Goal: Information Seeking & Learning: Learn about a topic

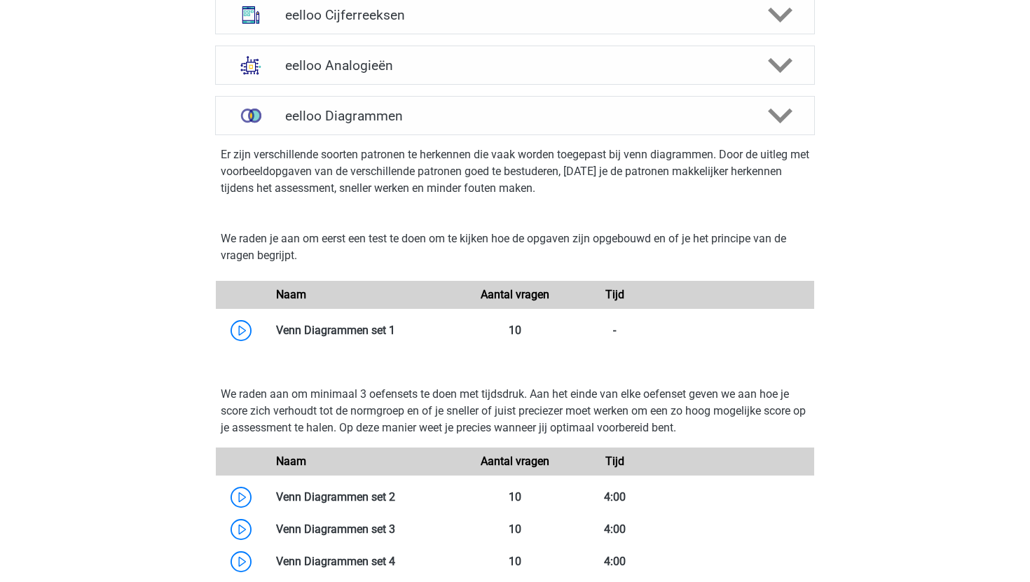
scroll to position [935, 0]
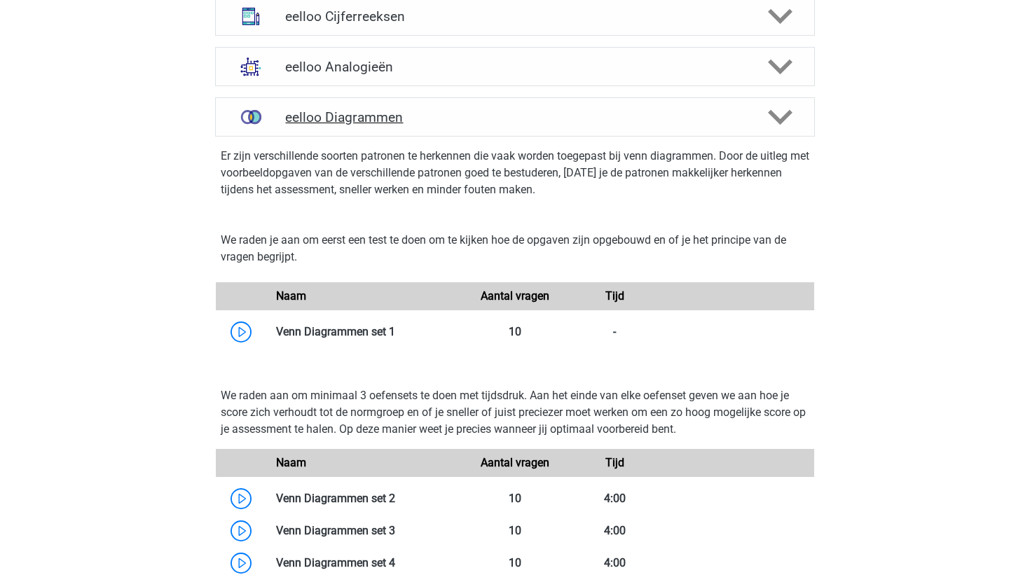
click at [419, 125] on h4 "eelloo Diagrammen" at bounding box center [514, 117] width 459 height 16
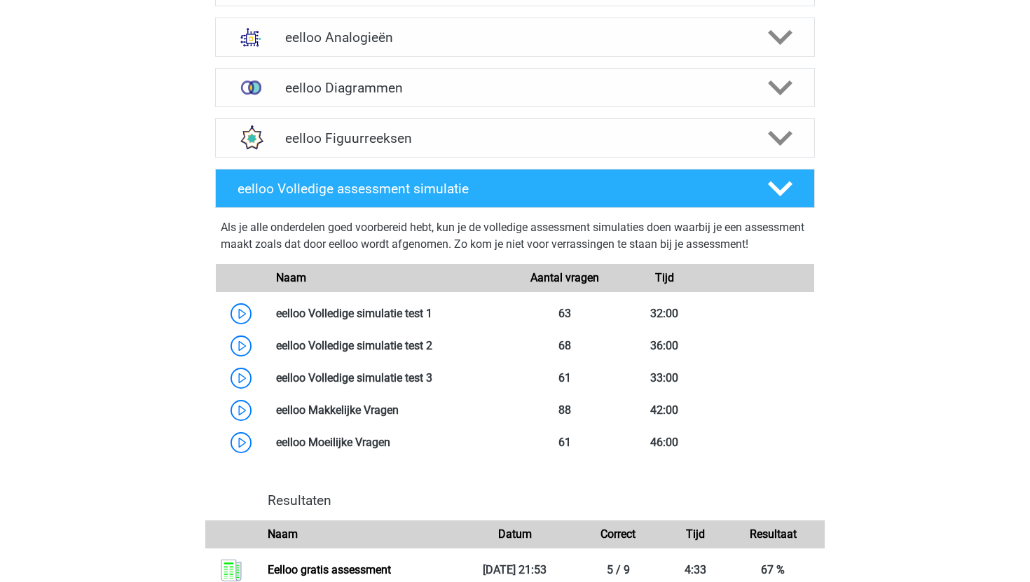
scroll to position [968, 0]
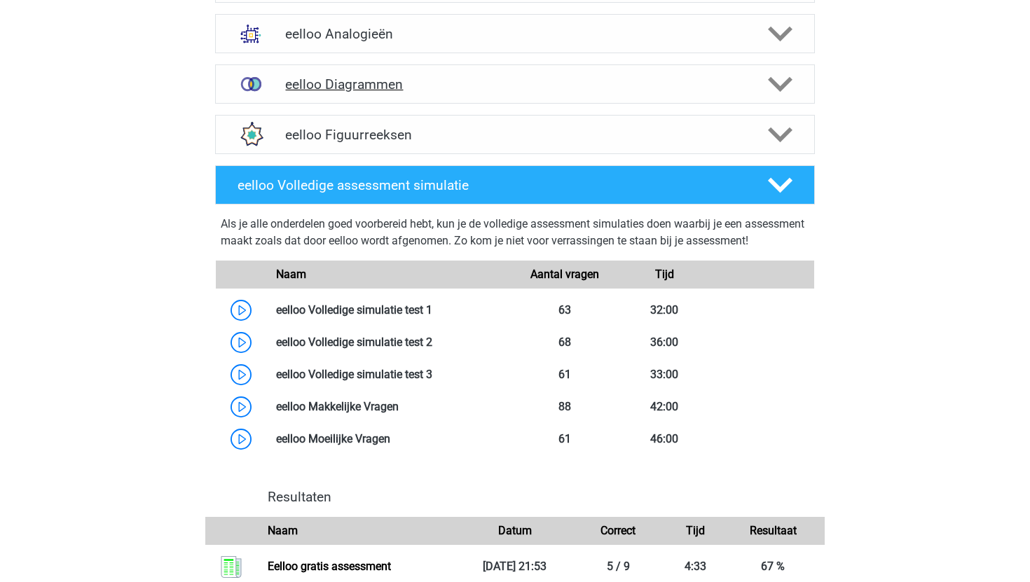
click at [441, 92] on h4 "eelloo Diagrammen" at bounding box center [514, 84] width 459 height 16
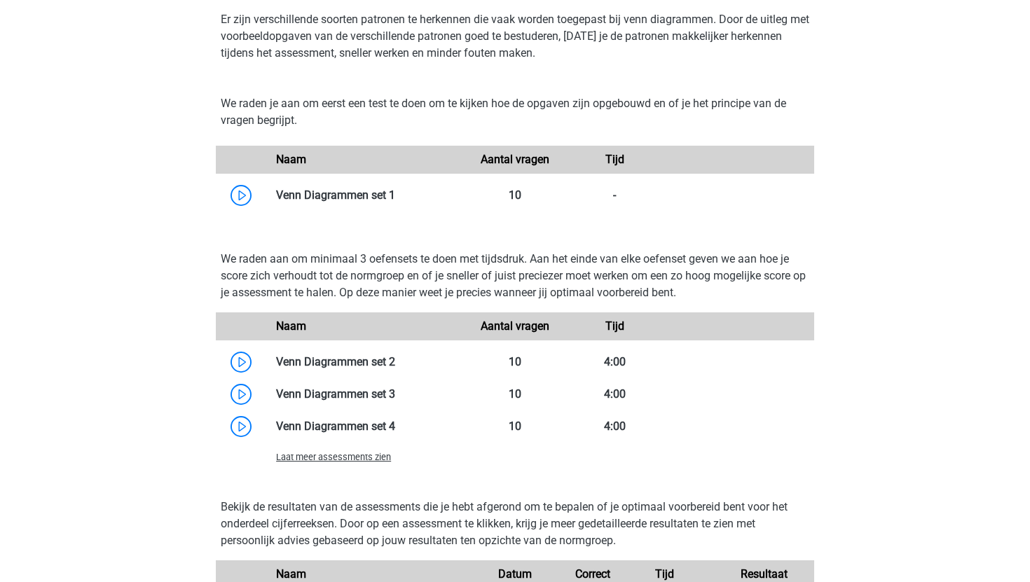
scroll to position [1241, 0]
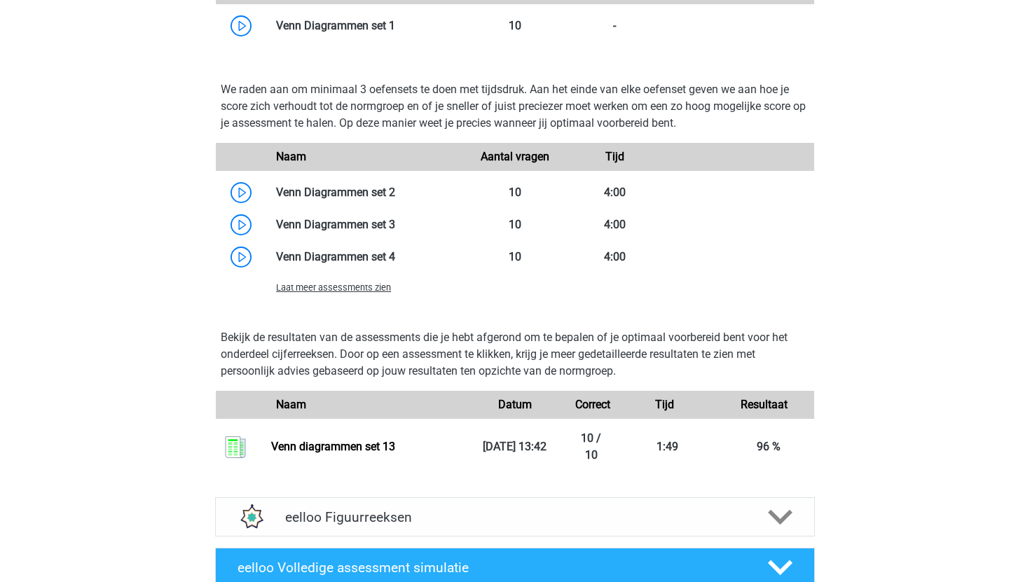
click at [359, 293] on span "Laat meer assessments zien" at bounding box center [333, 287] width 115 height 11
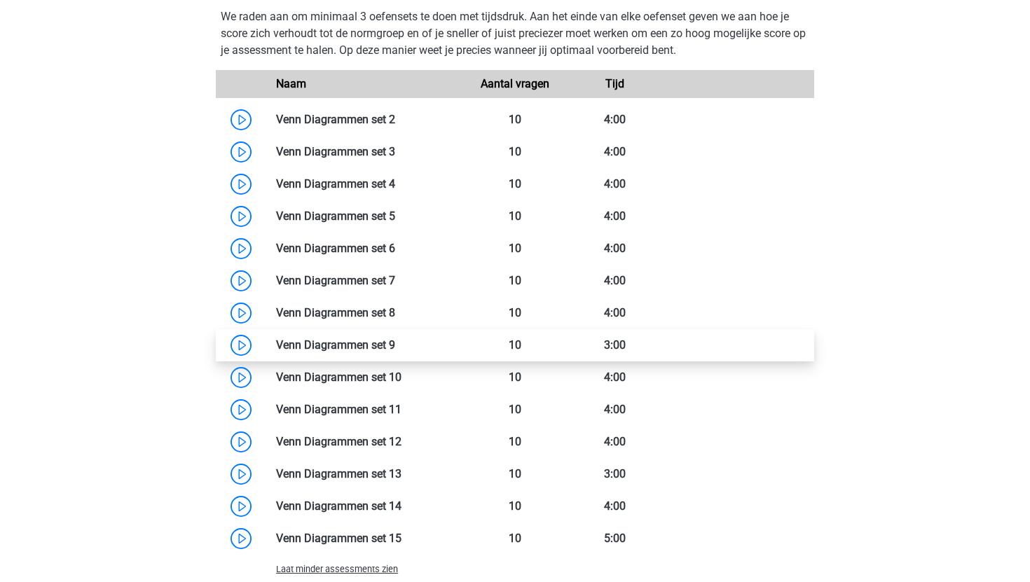
scroll to position [1315, 0]
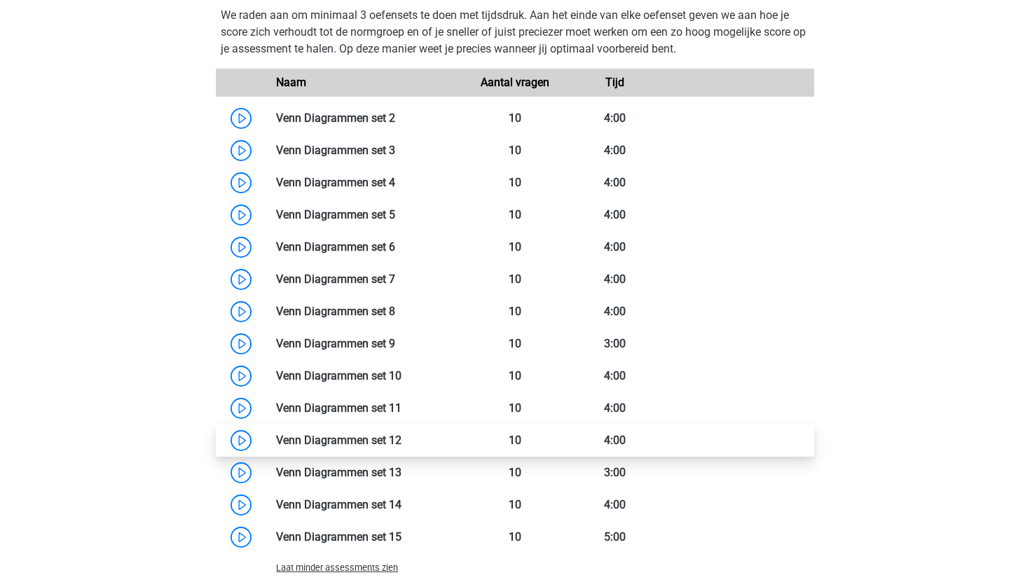
click at [401, 447] on link at bounding box center [401, 440] width 0 height 13
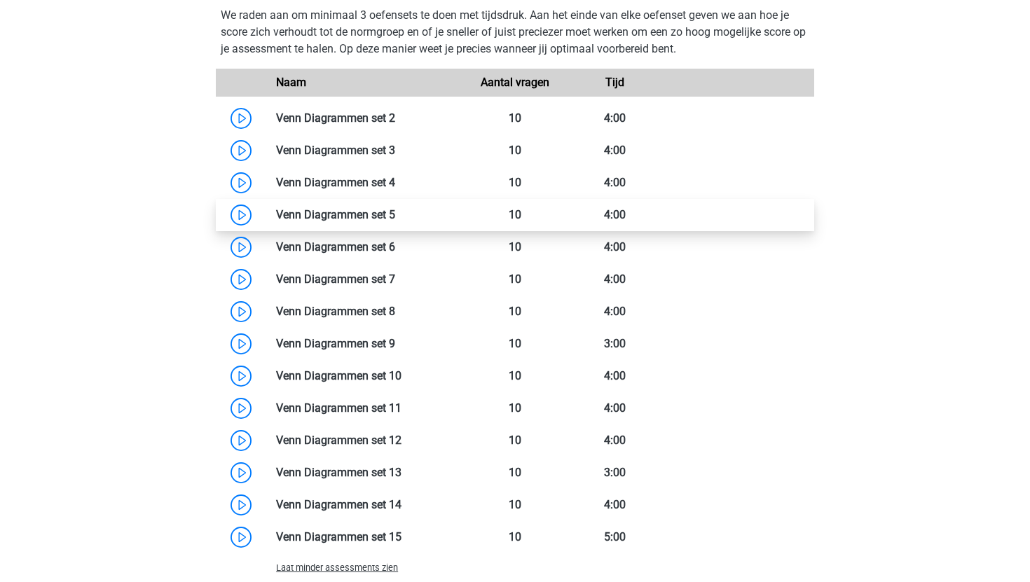
click at [395, 221] on link at bounding box center [395, 214] width 0 height 13
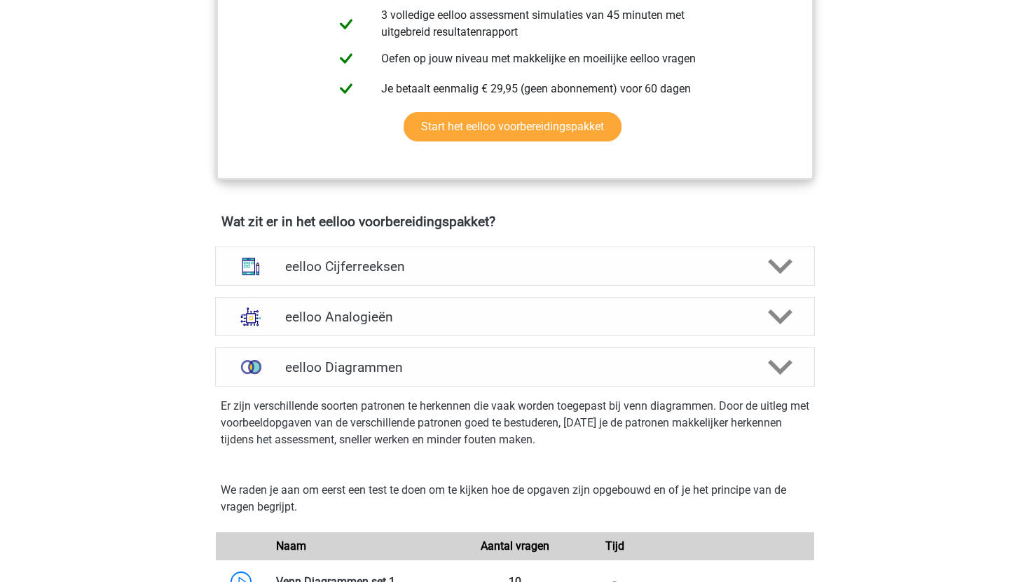
scroll to position [679, 0]
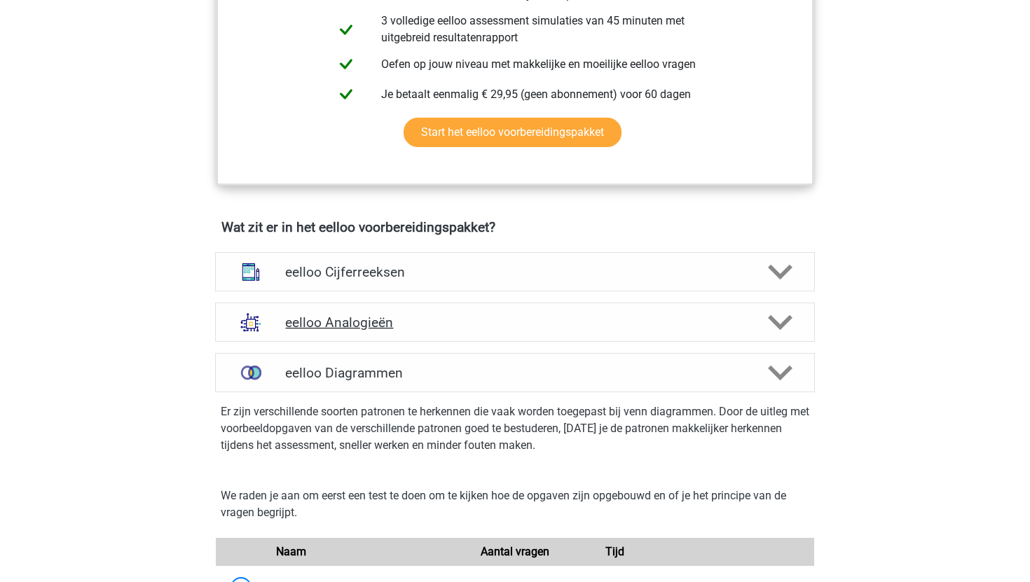
click at [365, 331] on h4 "eelloo Analogieën" at bounding box center [514, 323] width 459 height 16
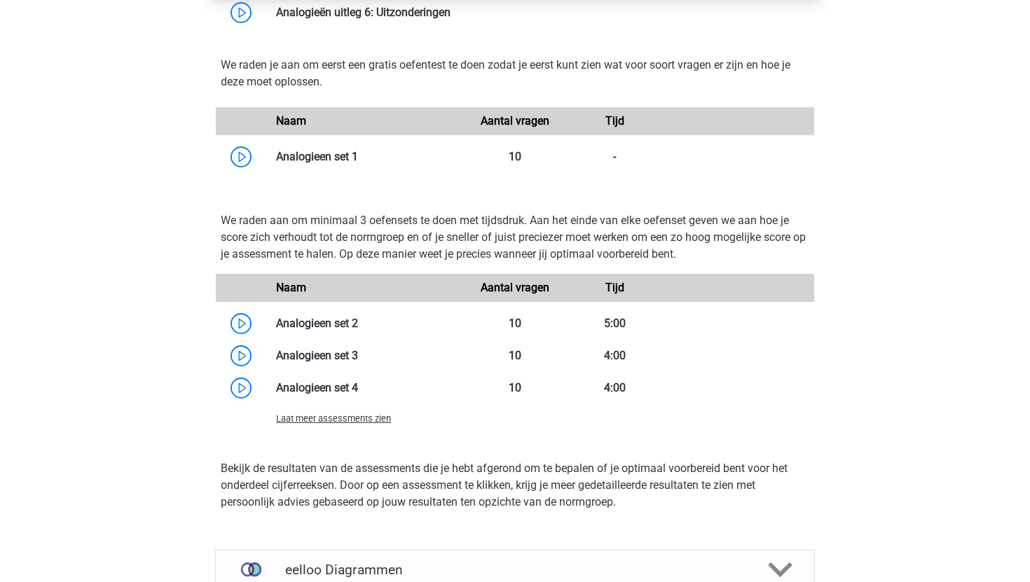
scroll to position [1430, 0]
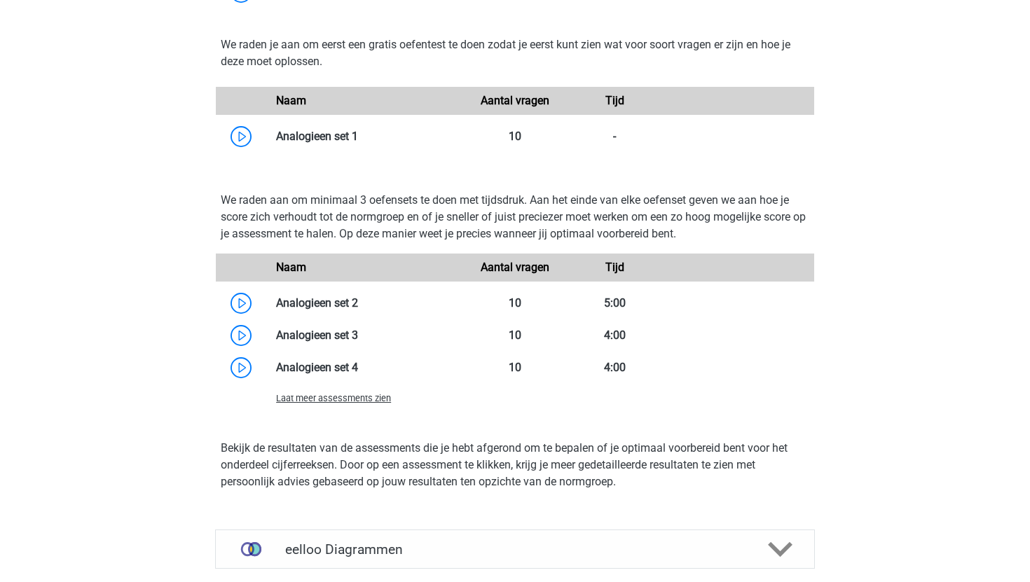
click at [338, 412] on div "Laat meer assessments zien" at bounding box center [515, 398] width 598 height 28
click at [344, 404] on span "Laat meer assessments zien" at bounding box center [333, 398] width 115 height 11
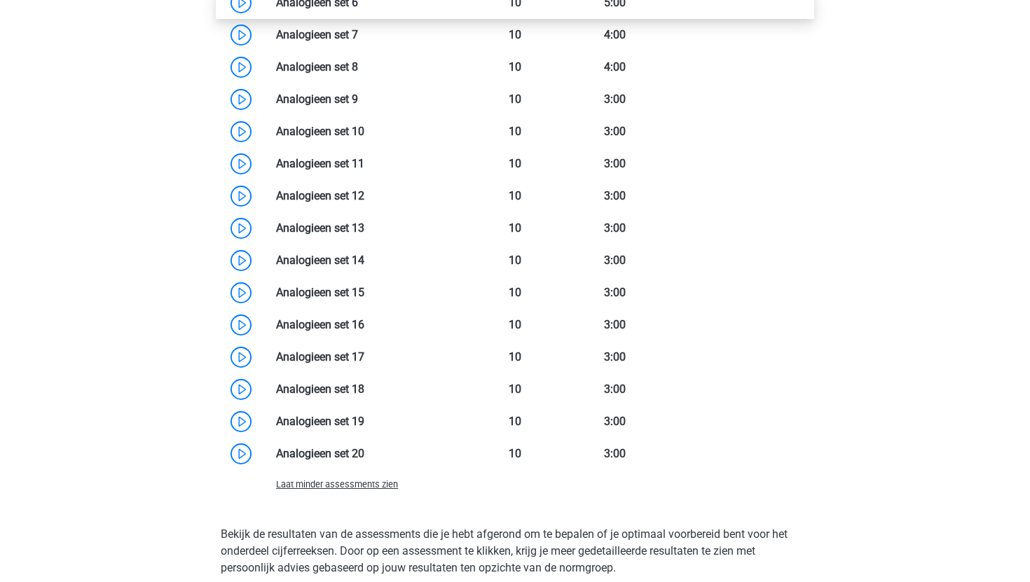
scroll to position [1861, 0]
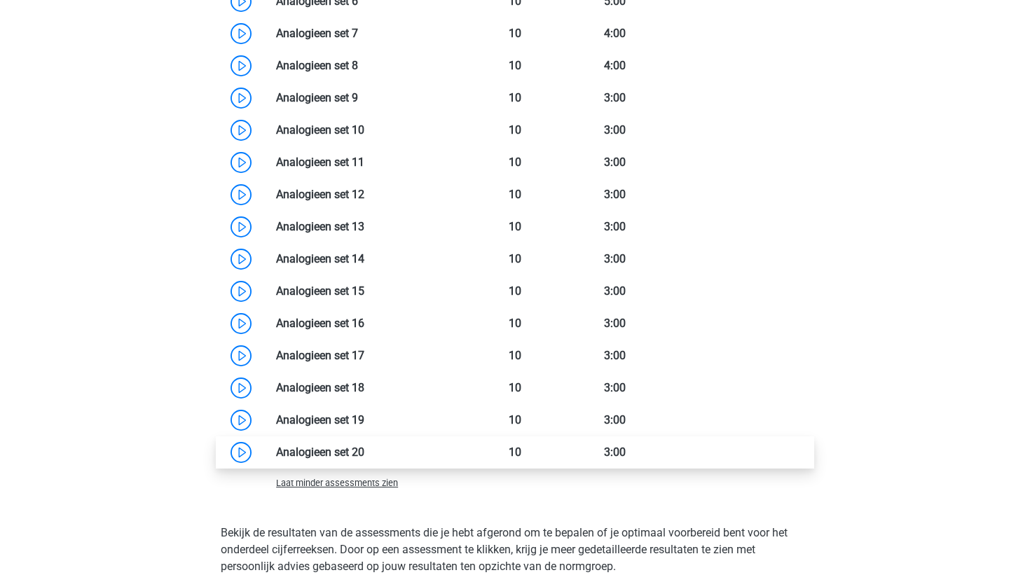
click at [364, 459] on link at bounding box center [364, 452] width 0 height 13
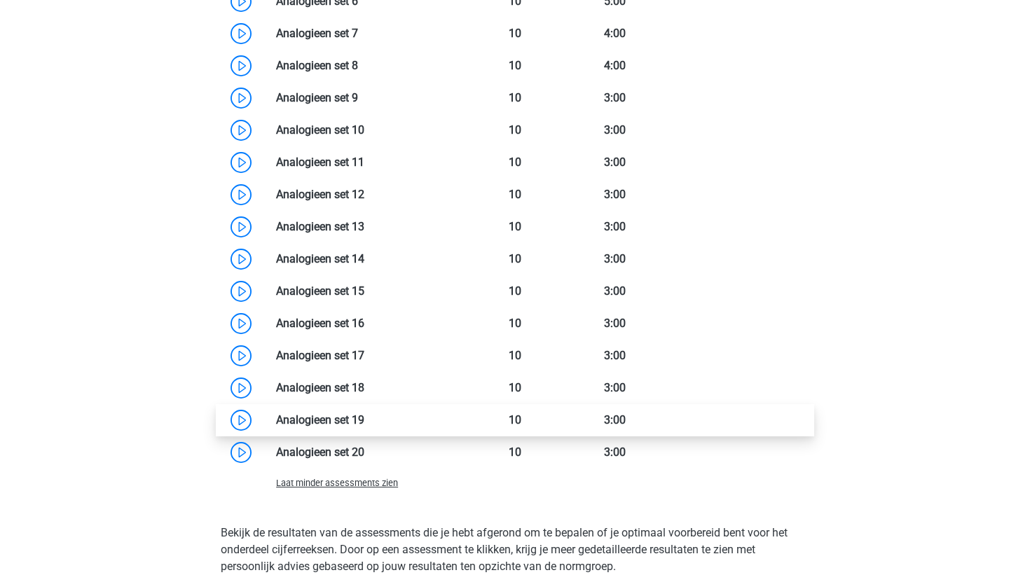
click at [364, 422] on link at bounding box center [364, 419] width 0 height 13
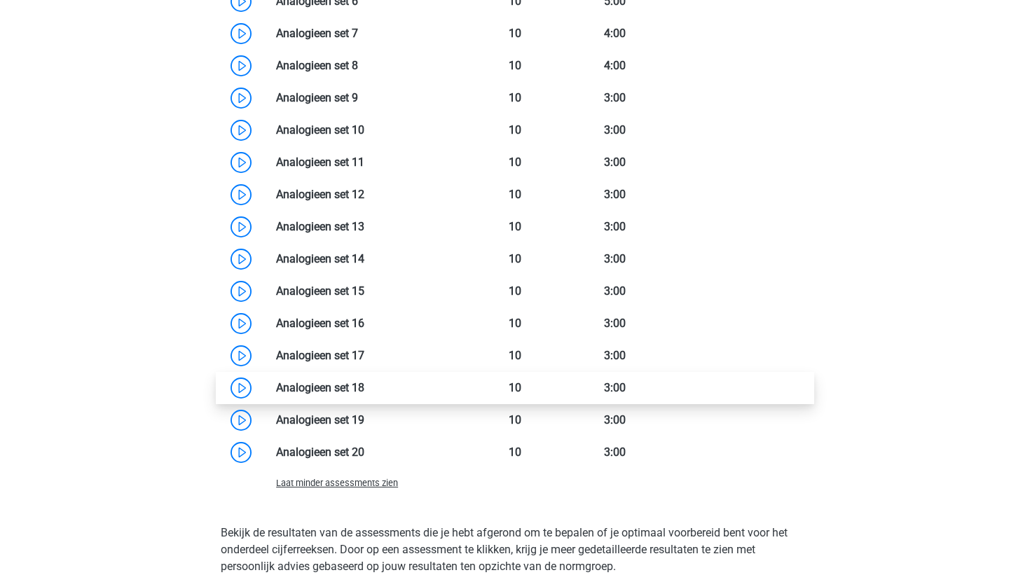
click at [364, 394] on link at bounding box center [364, 387] width 0 height 13
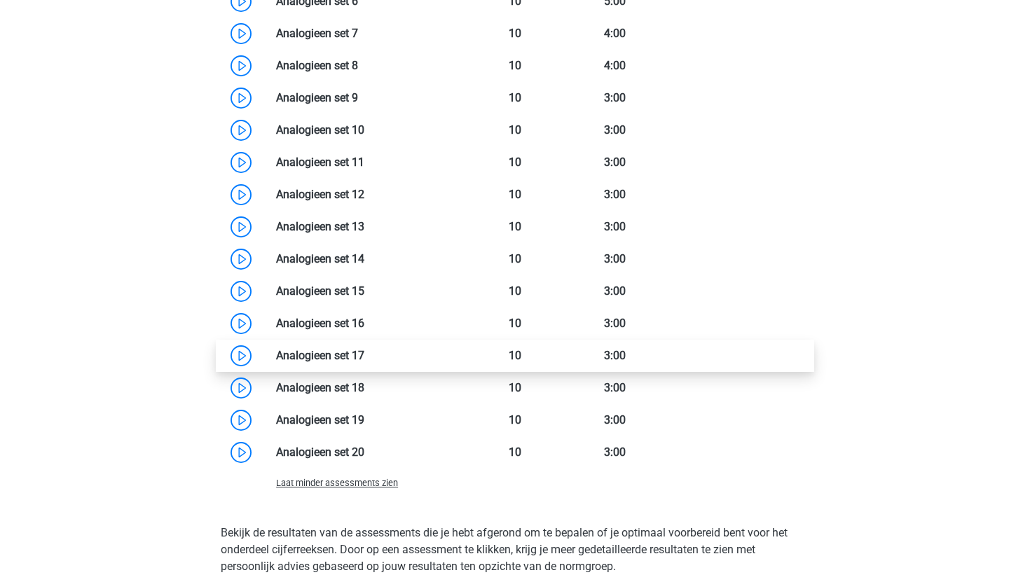
click at [364, 362] on link at bounding box center [364, 355] width 0 height 13
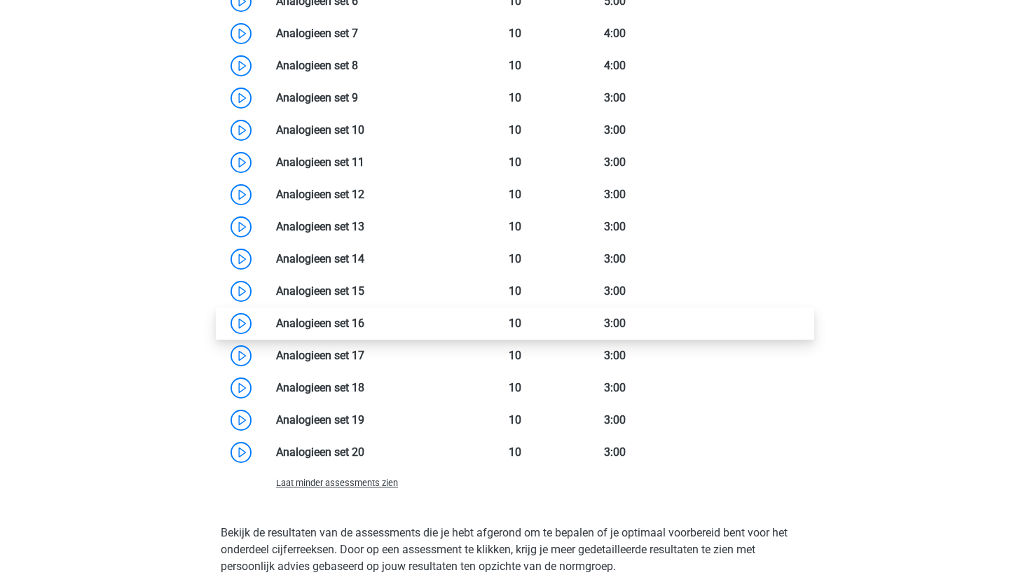
click at [364, 330] on link at bounding box center [364, 323] width 0 height 13
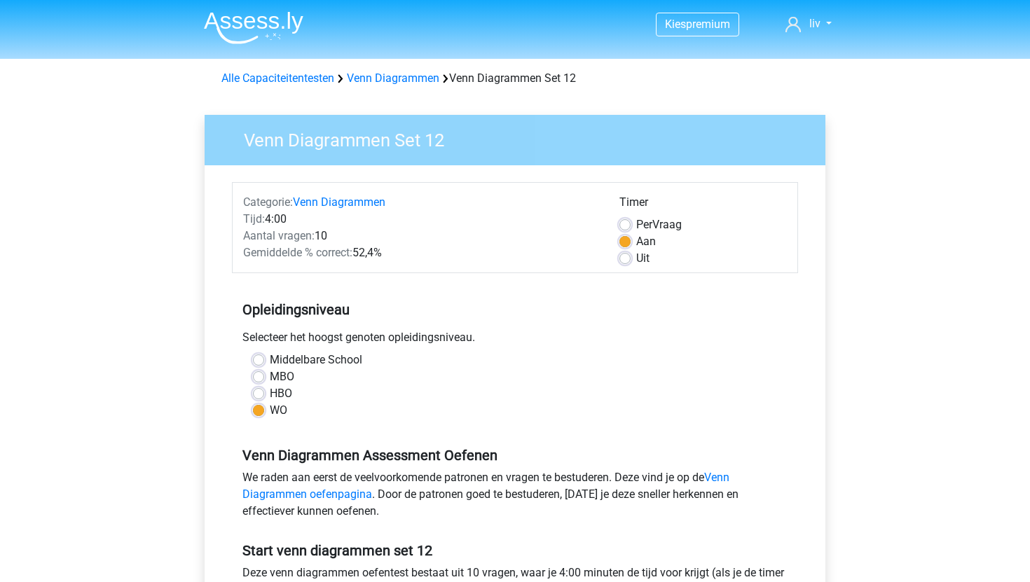
scroll to position [242, 0]
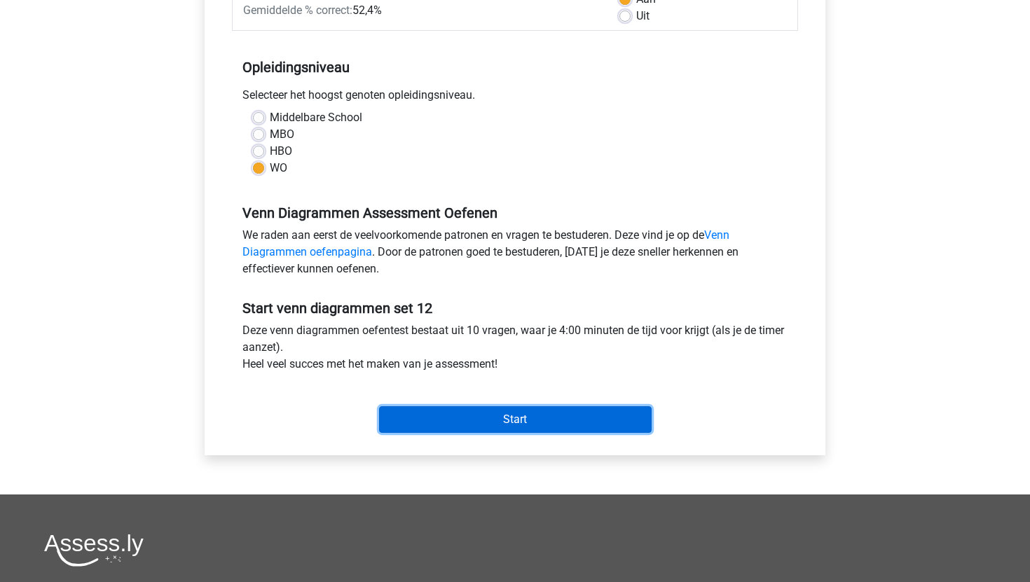
click at [437, 428] on input "Start" at bounding box center [515, 419] width 273 height 27
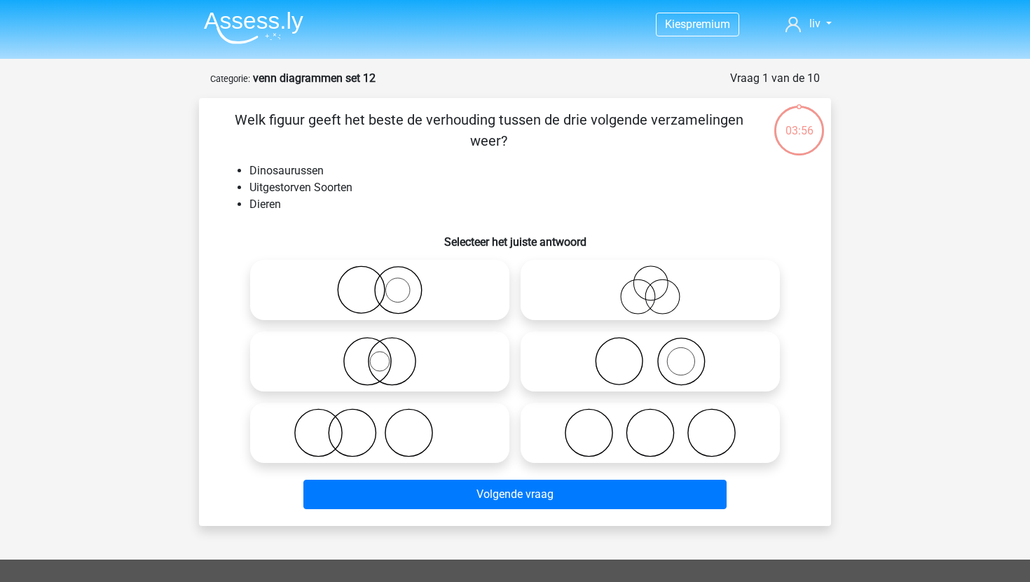
click at [420, 376] on icon at bounding box center [380, 361] width 248 height 49
click at [389, 355] on input "radio" at bounding box center [384, 349] width 9 height 9
radio input "true"
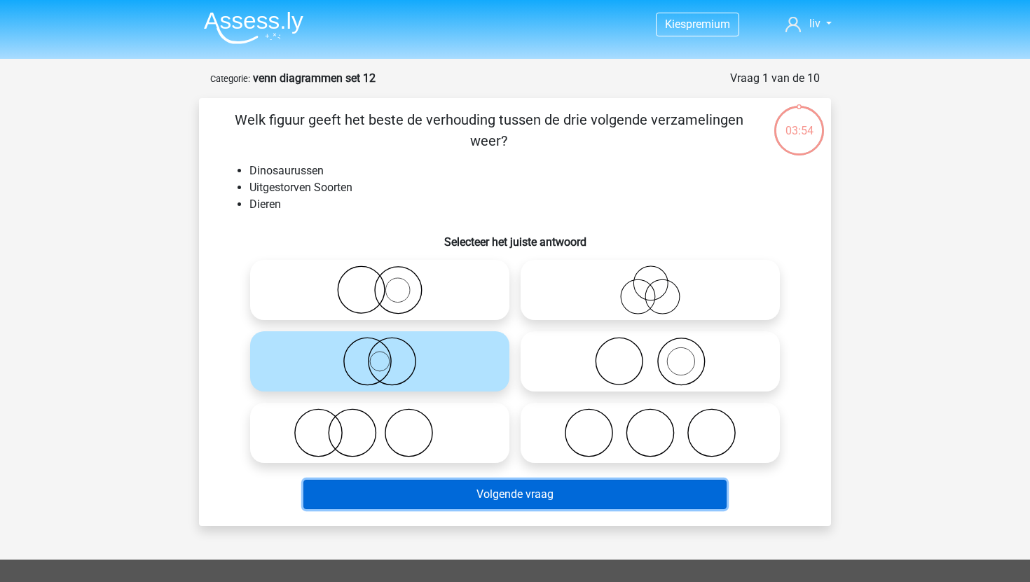
click at [458, 502] on button "Volgende vraag" at bounding box center [515, 494] width 424 height 29
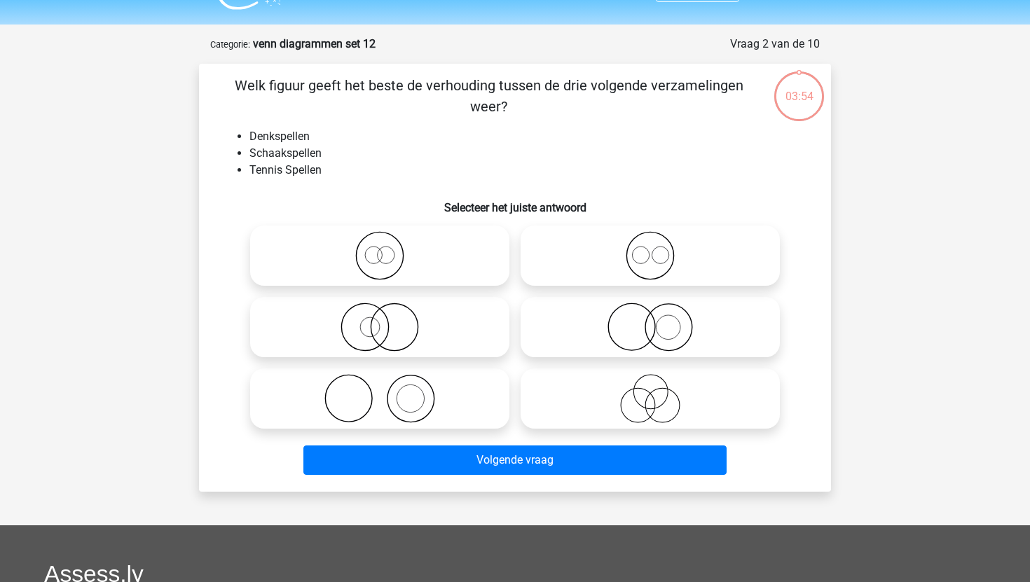
scroll to position [70, 0]
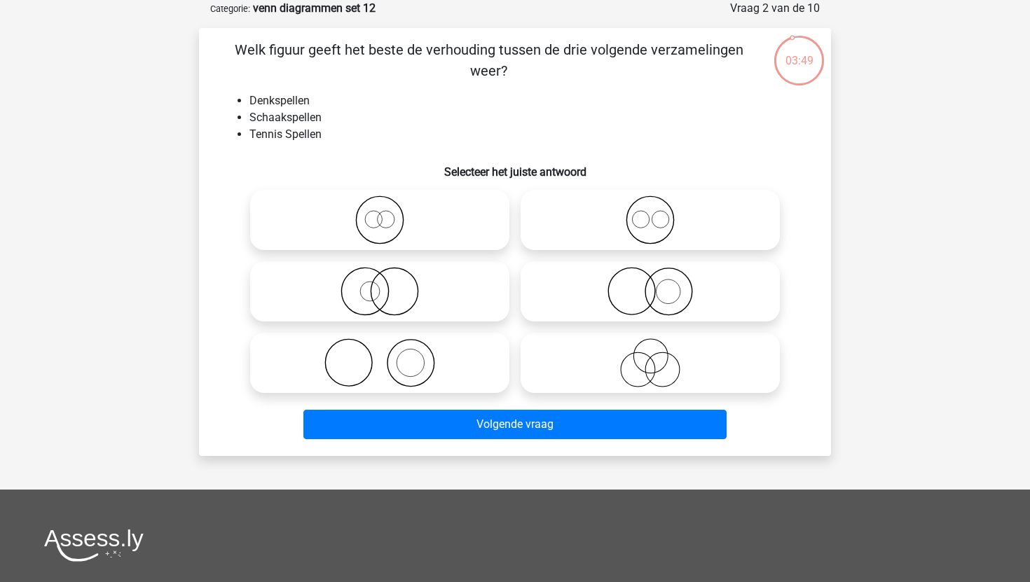
click at [432, 358] on icon at bounding box center [380, 362] width 248 height 49
click at [389, 356] on input "radio" at bounding box center [384, 351] width 9 height 9
radio input "true"
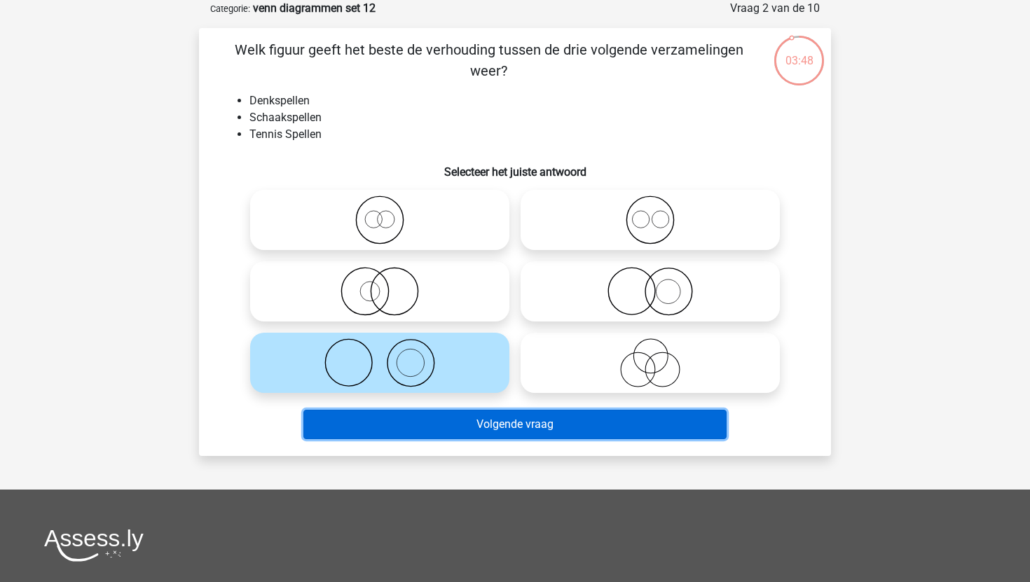
click at [443, 421] on button "Volgende vraag" at bounding box center [515, 424] width 424 height 29
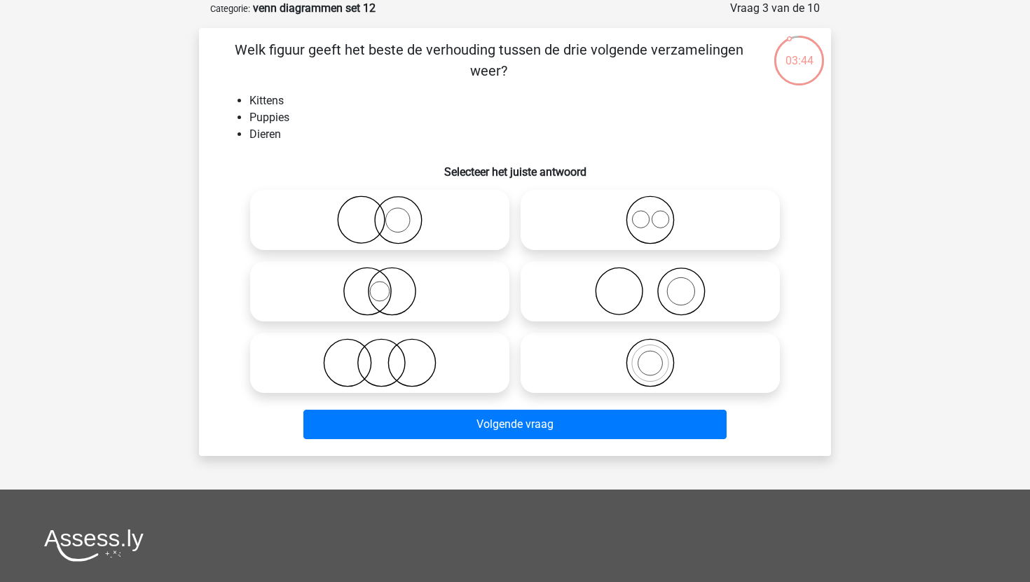
click at [626, 220] on circle at bounding box center [649, 220] width 47 height 47
click at [650, 213] on input "radio" at bounding box center [654, 208] width 9 height 9
radio input "true"
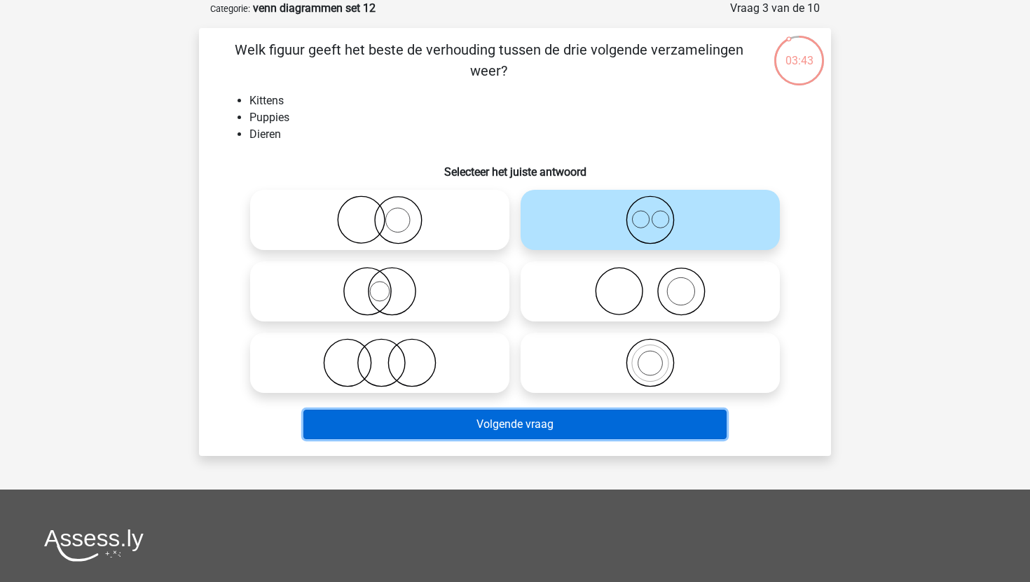
click at [548, 418] on button "Volgende vraag" at bounding box center [515, 424] width 424 height 29
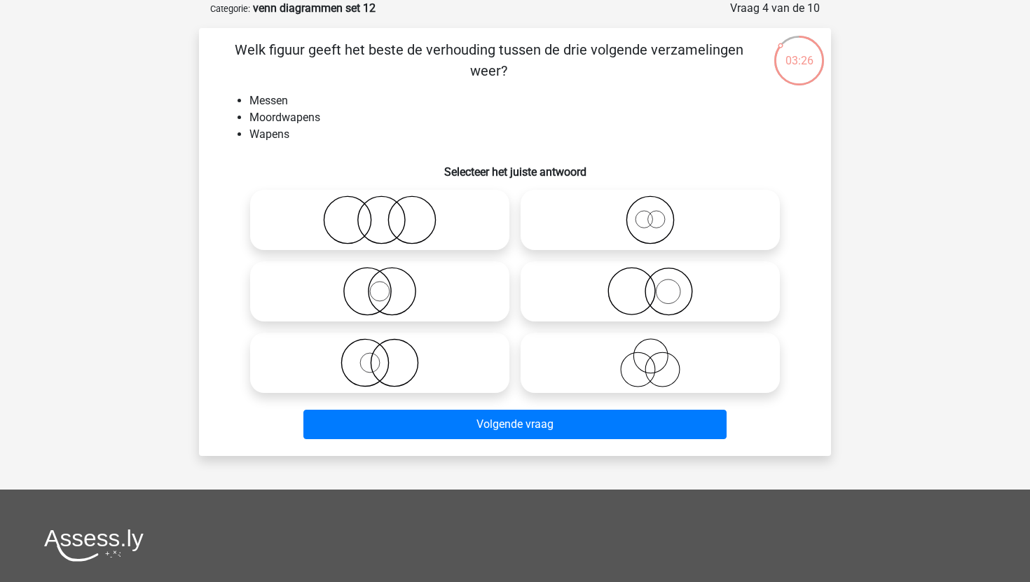
click at [672, 291] on icon at bounding box center [650, 291] width 248 height 49
click at [659, 284] on input "radio" at bounding box center [654, 279] width 9 height 9
radio input "true"
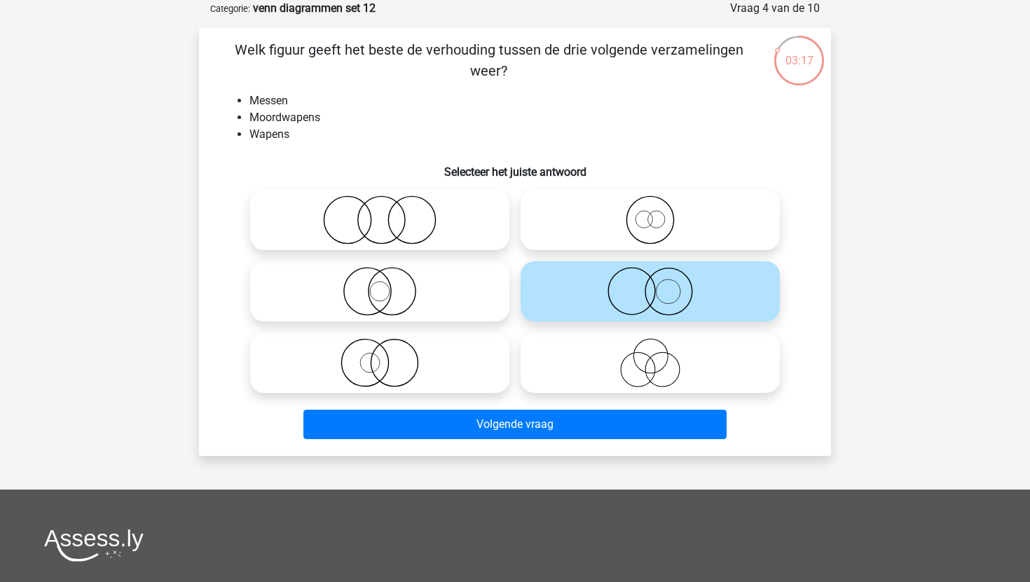
click at [478, 361] on icon at bounding box center [380, 362] width 248 height 49
click at [389, 356] on input "radio" at bounding box center [384, 351] width 9 height 9
radio input "true"
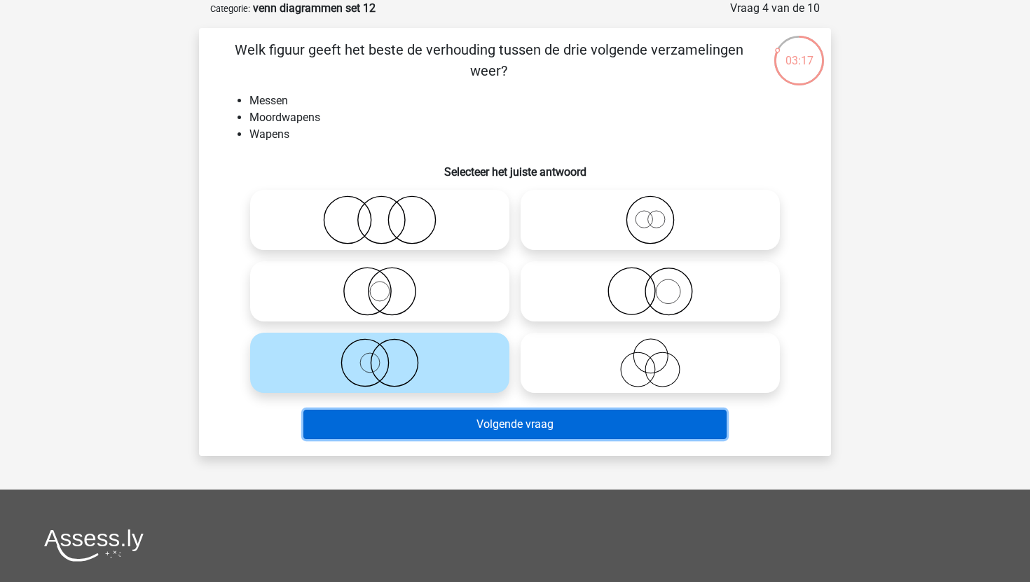
click at [509, 413] on button "Volgende vraag" at bounding box center [515, 424] width 424 height 29
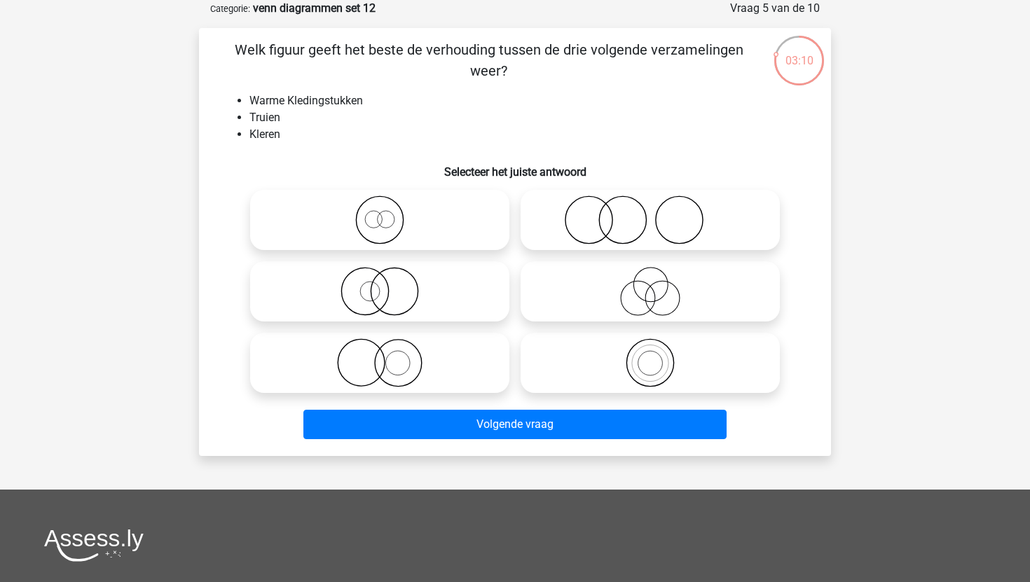
click at [624, 381] on icon at bounding box center [650, 362] width 248 height 49
click at [650, 356] on input "radio" at bounding box center [654, 351] width 9 height 9
radio input "true"
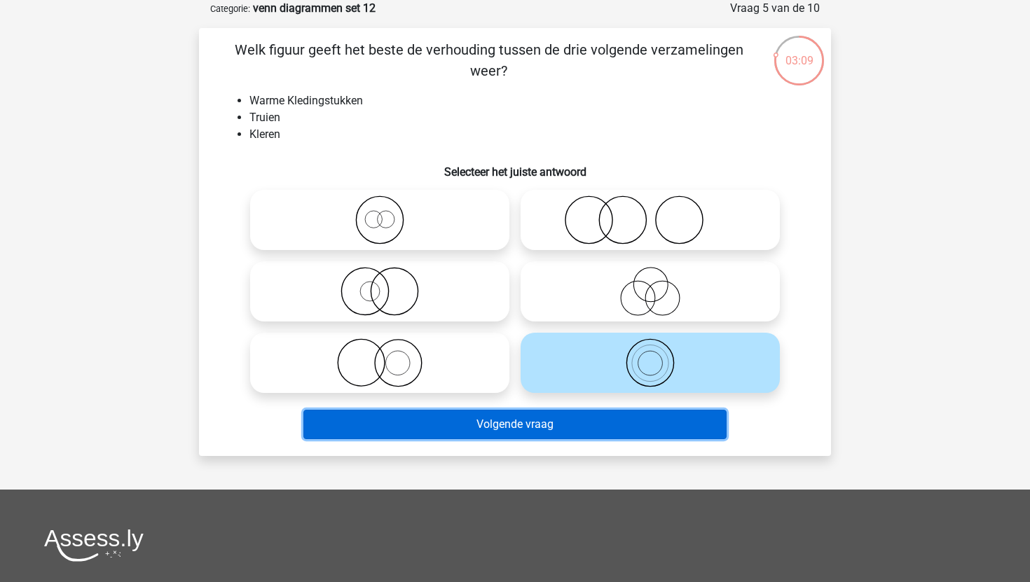
click at [602, 425] on button "Volgende vraag" at bounding box center [515, 424] width 424 height 29
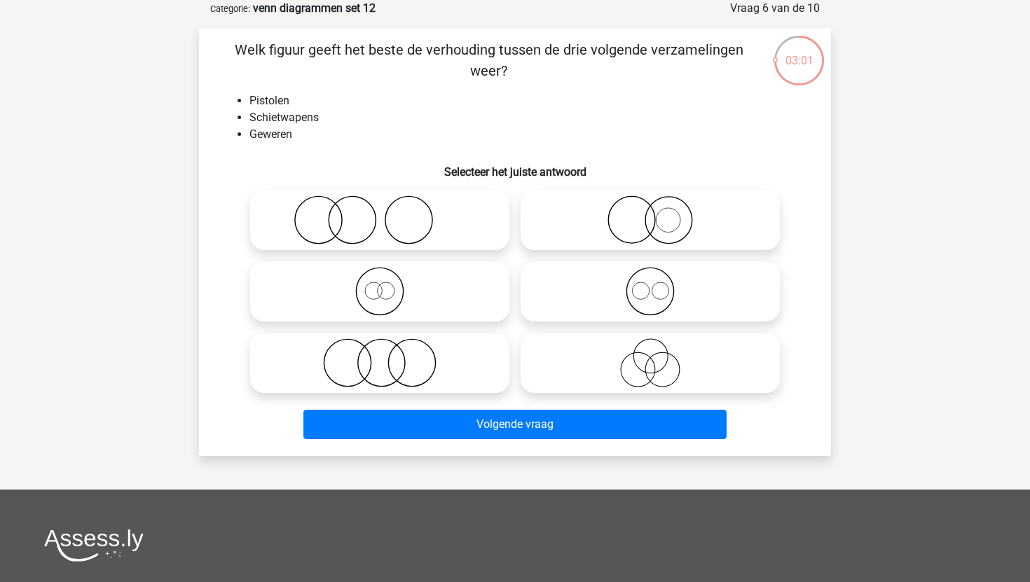
click at [456, 284] on icon at bounding box center [380, 291] width 248 height 49
click at [389, 284] on input "radio" at bounding box center [384, 279] width 9 height 9
radio input "true"
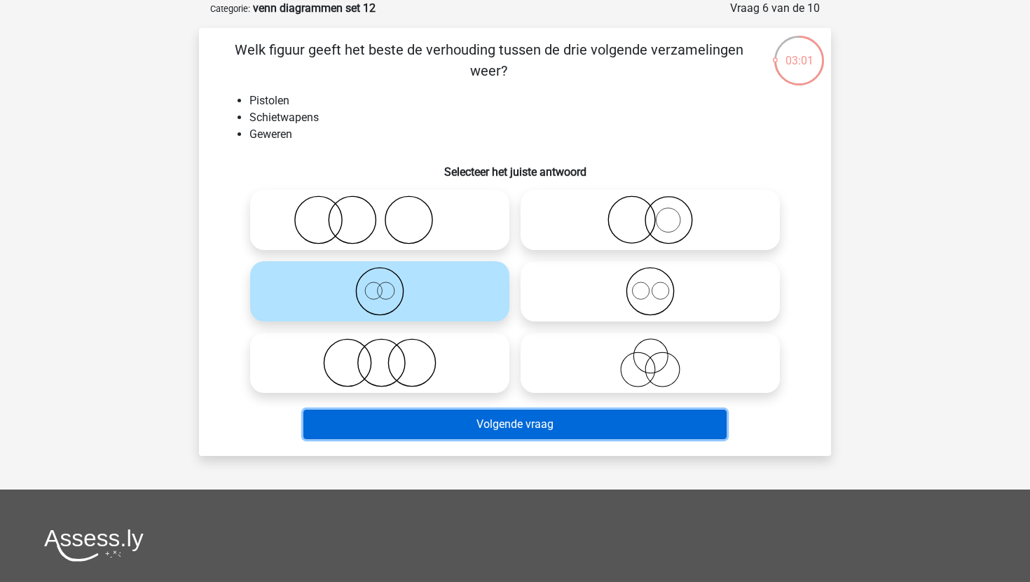
click at [486, 434] on button "Volgende vraag" at bounding box center [515, 424] width 424 height 29
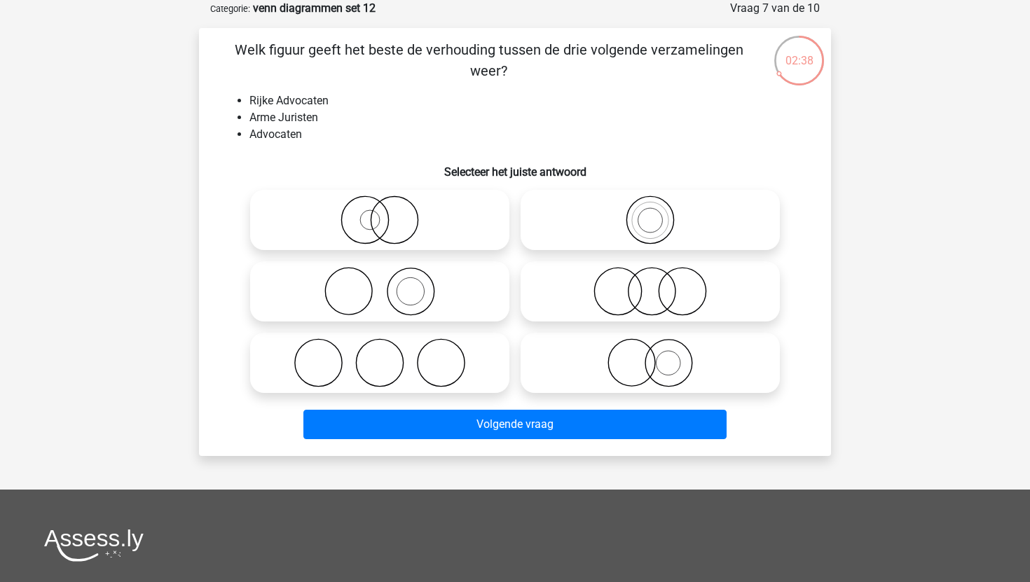
click at [399, 209] on icon at bounding box center [380, 219] width 248 height 49
click at [389, 209] on input "radio" at bounding box center [384, 208] width 9 height 9
radio input "true"
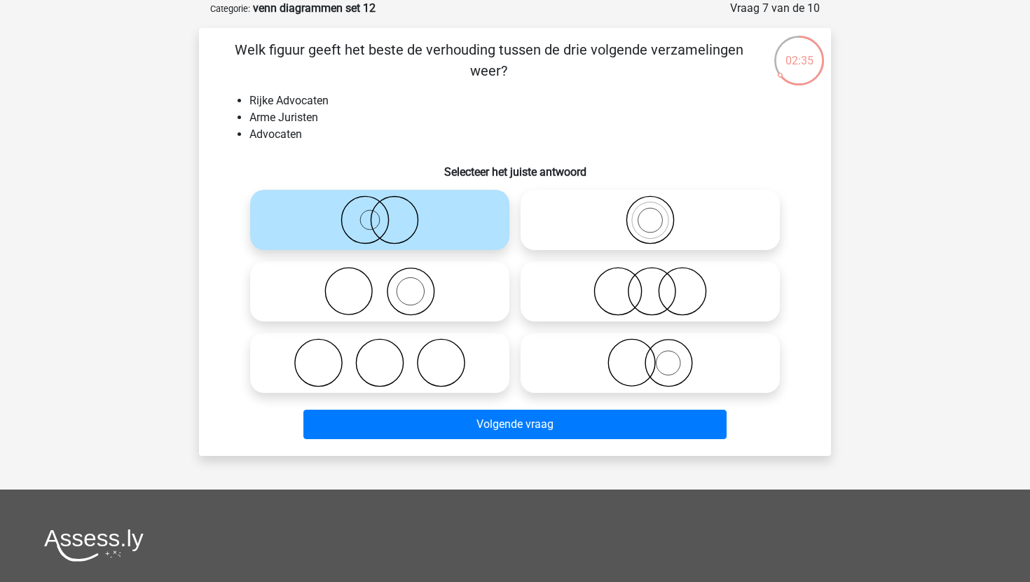
click at [682, 286] on icon at bounding box center [650, 291] width 248 height 49
click at [659, 284] on input "radio" at bounding box center [654, 279] width 9 height 9
radio input "true"
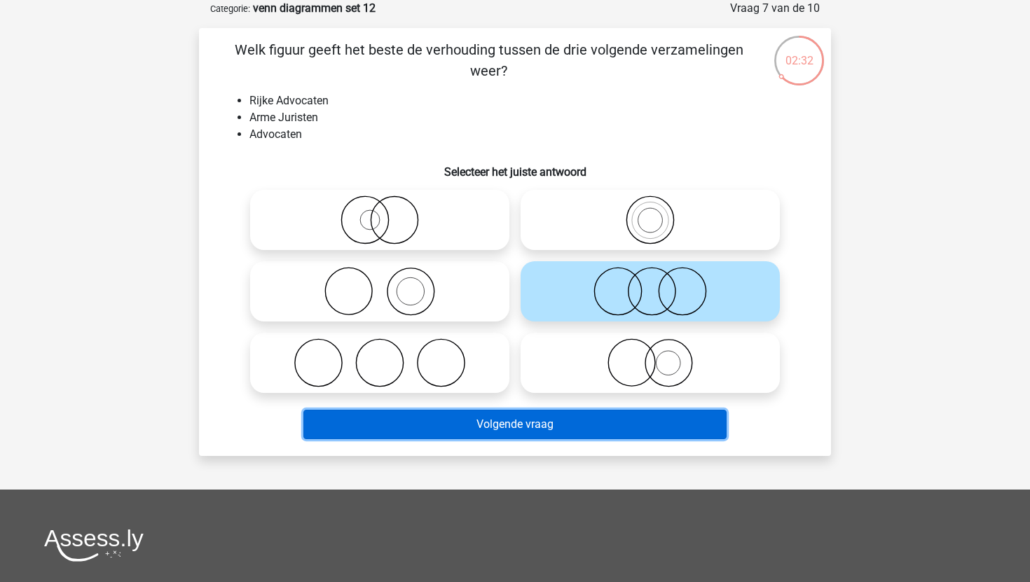
click at [596, 428] on button "Volgende vraag" at bounding box center [515, 424] width 424 height 29
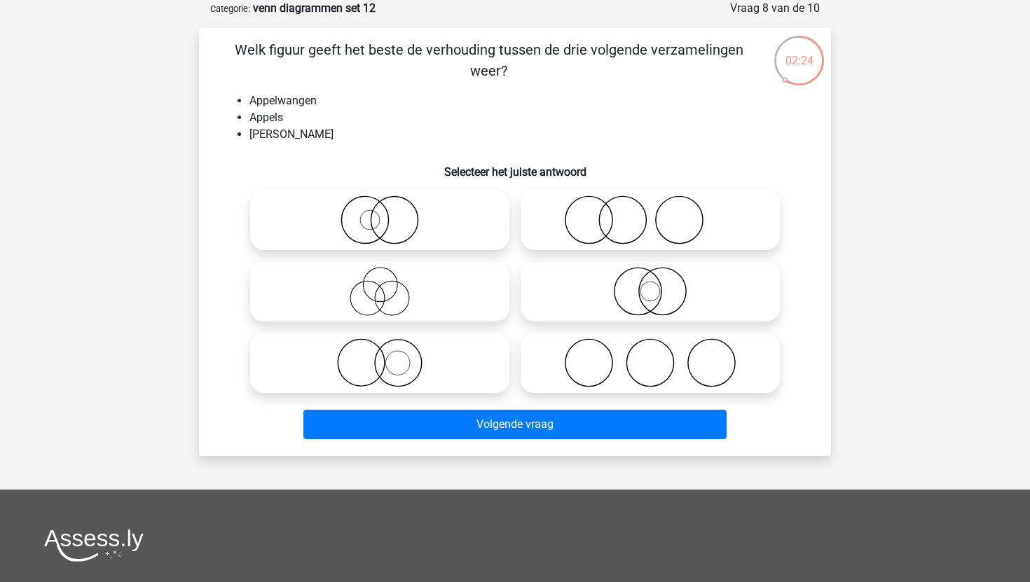
click at [633, 238] on icon at bounding box center [650, 219] width 248 height 49
click at [650, 213] on input "radio" at bounding box center [654, 208] width 9 height 9
radio input "true"
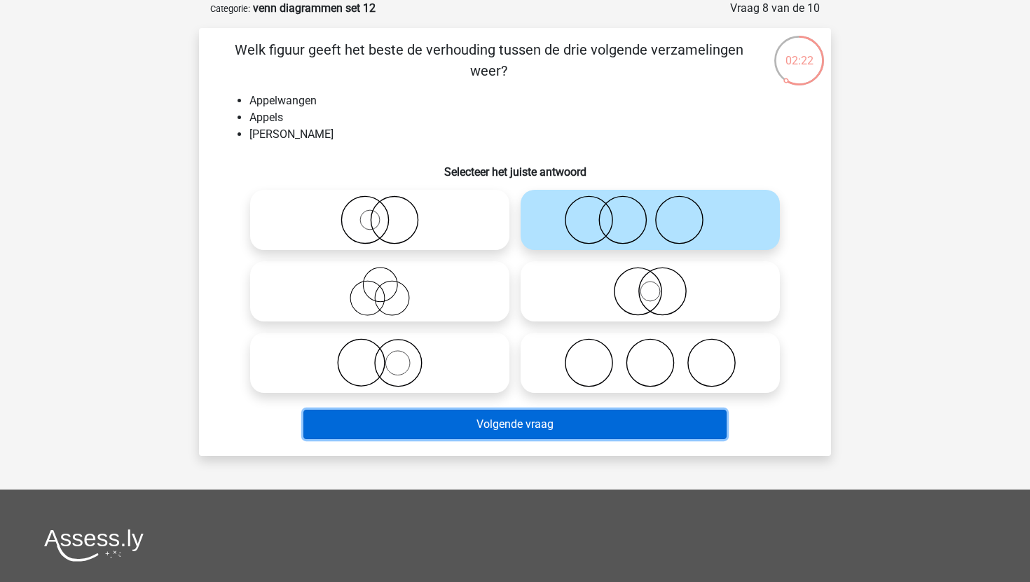
click at [527, 430] on button "Volgende vraag" at bounding box center [515, 424] width 424 height 29
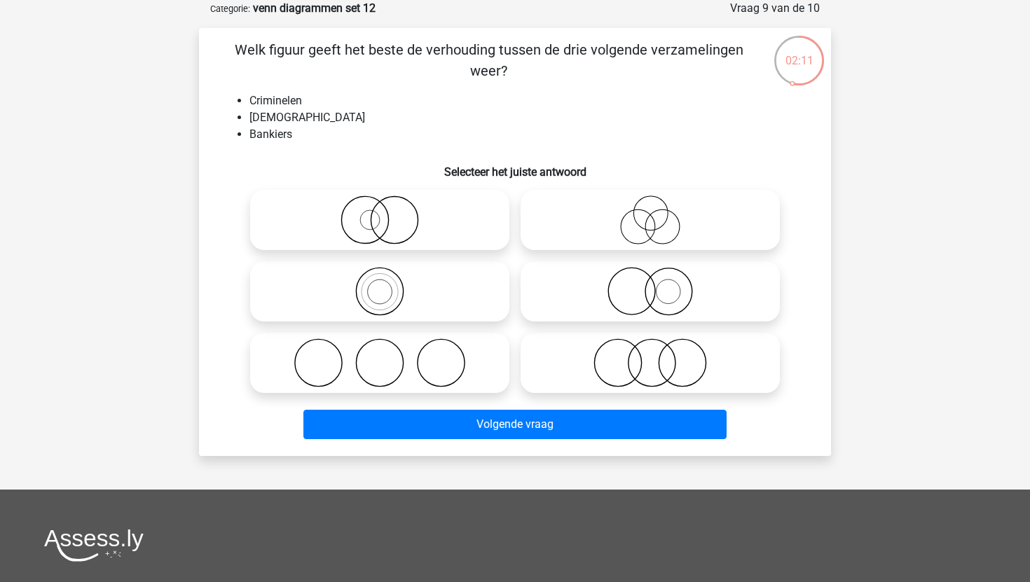
click at [561, 347] on icon at bounding box center [650, 362] width 248 height 49
click at [650, 347] on input "radio" at bounding box center [654, 351] width 9 height 9
radio input "true"
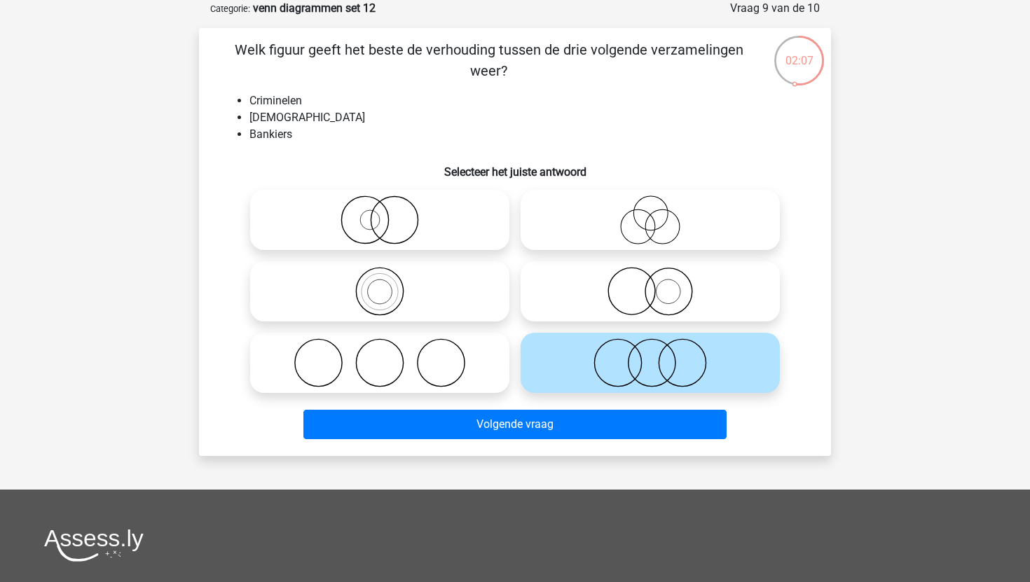
click at [629, 439] on div "Volgende vraag" at bounding box center [515, 427] width 541 height 35
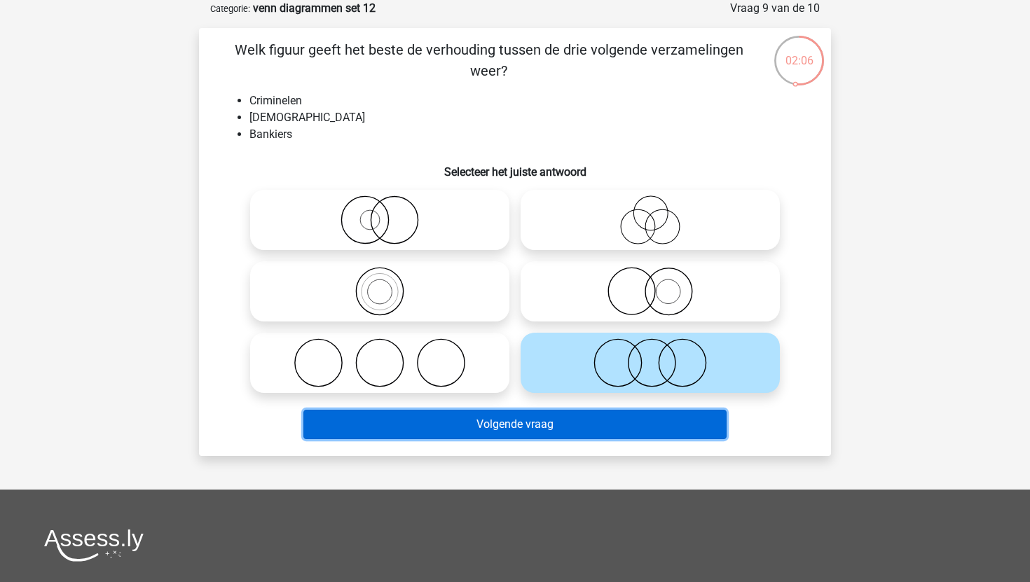
click at [635, 429] on button "Volgende vraag" at bounding box center [515, 424] width 424 height 29
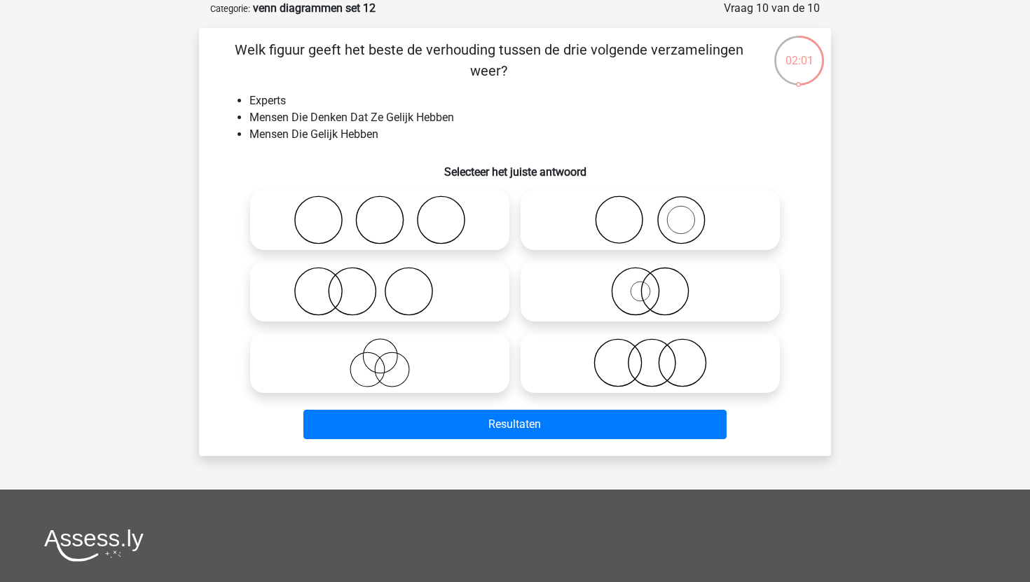
click at [421, 355] on icon at bounding box center [380, 362] width 248 height 49
click at [389, 355] on input "radio" at bounding box center [384, 351] width 9 height 9
radio input "true"
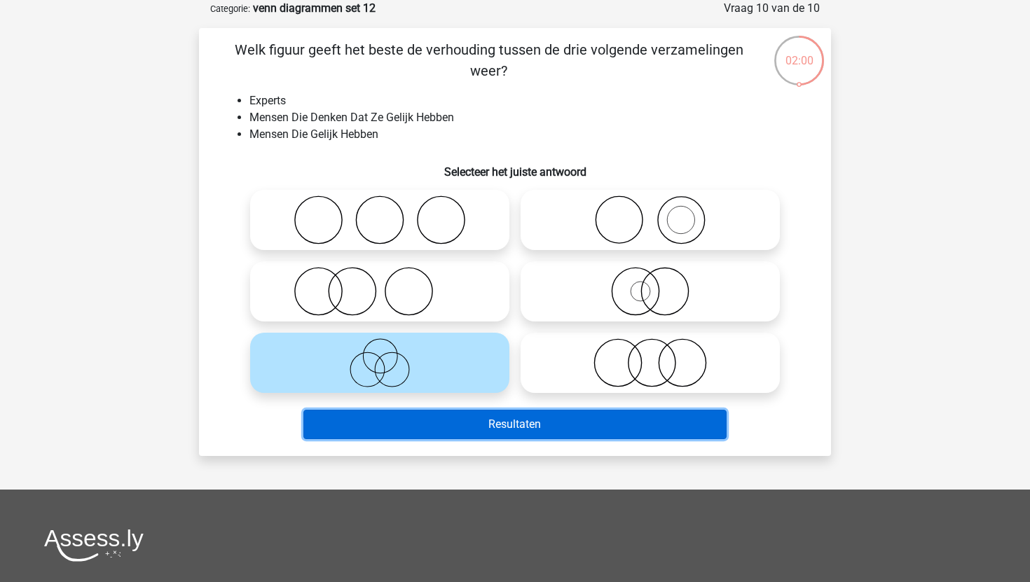
click at [499, 424] on button "Resultaten" at bounding box center [515, 424] width 424 height 29
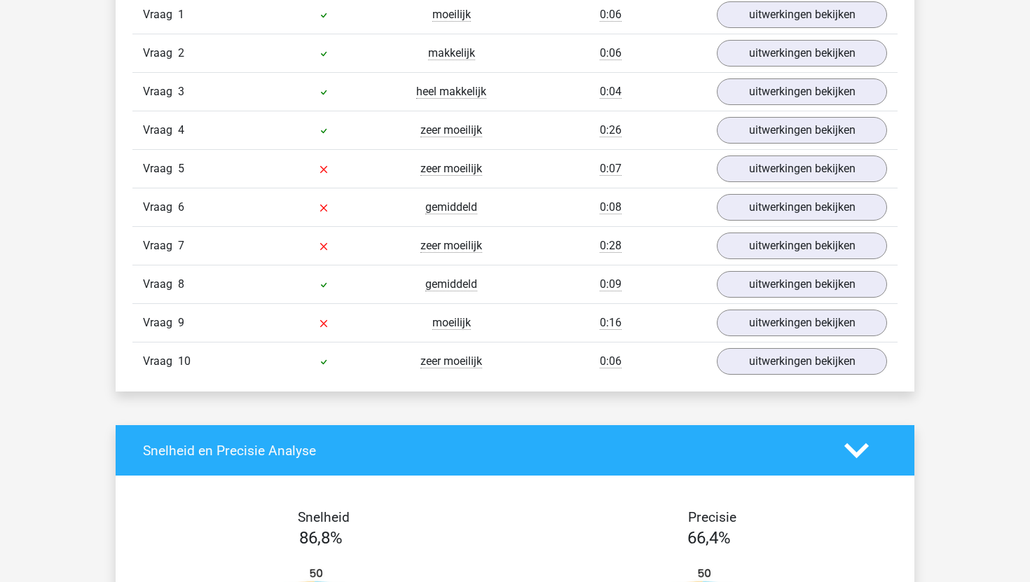
scroll to position [1244, 0]
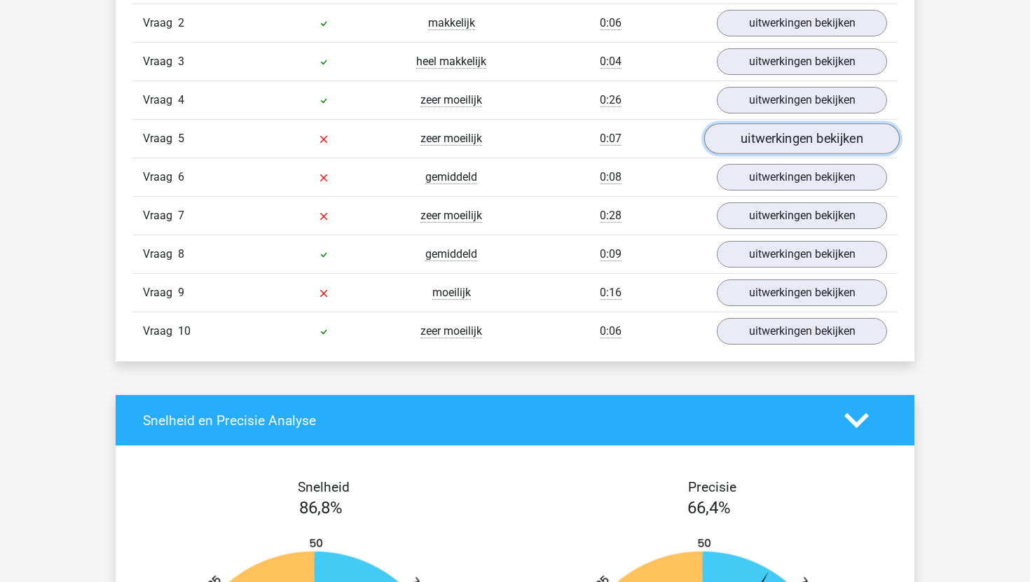
click at [762, 136] on link "uitwerkingen bekijken" at bounding box center [801, 138] width 195 height 31
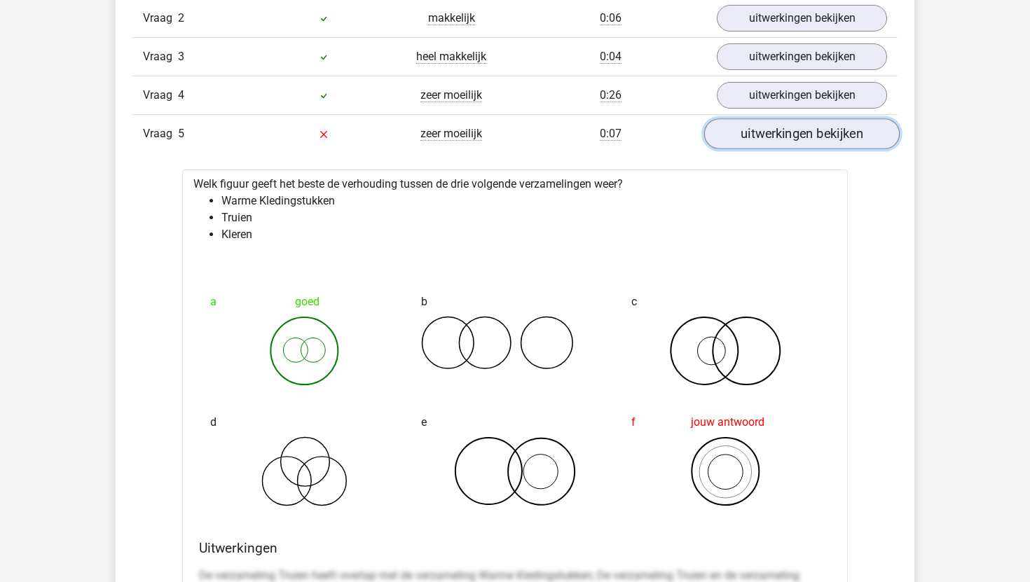
scroll to position [1085, 0]
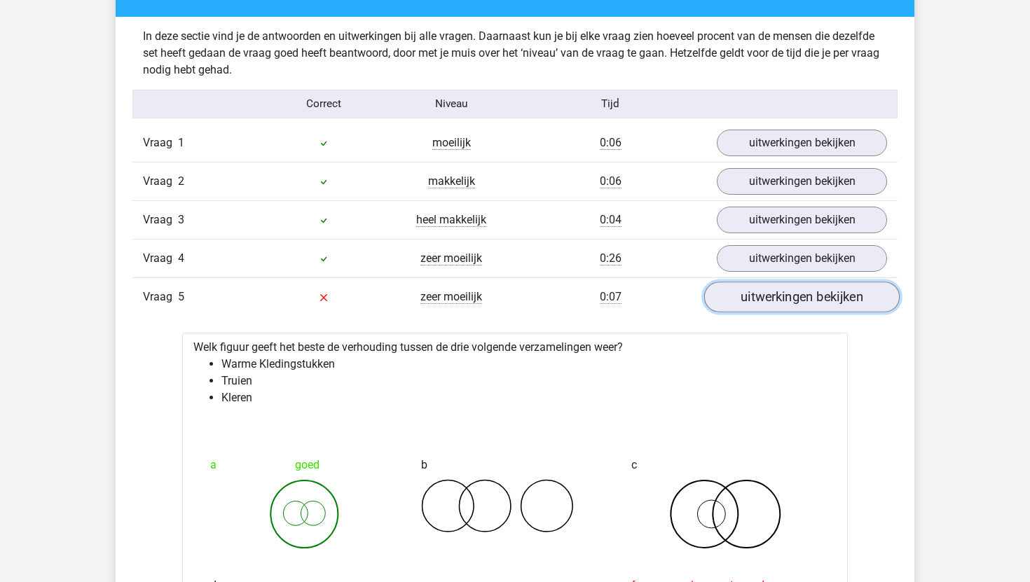
click at [753, 294] on link "uitwerkingen bekijken" at bounding box center [801, 297] width 195 height 31
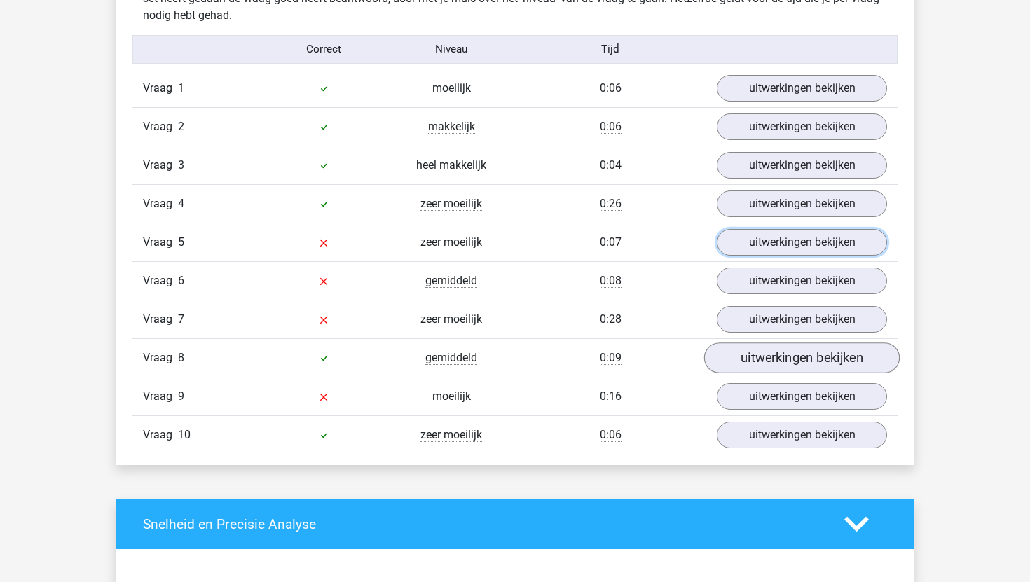
scroll to position [1139, 0]
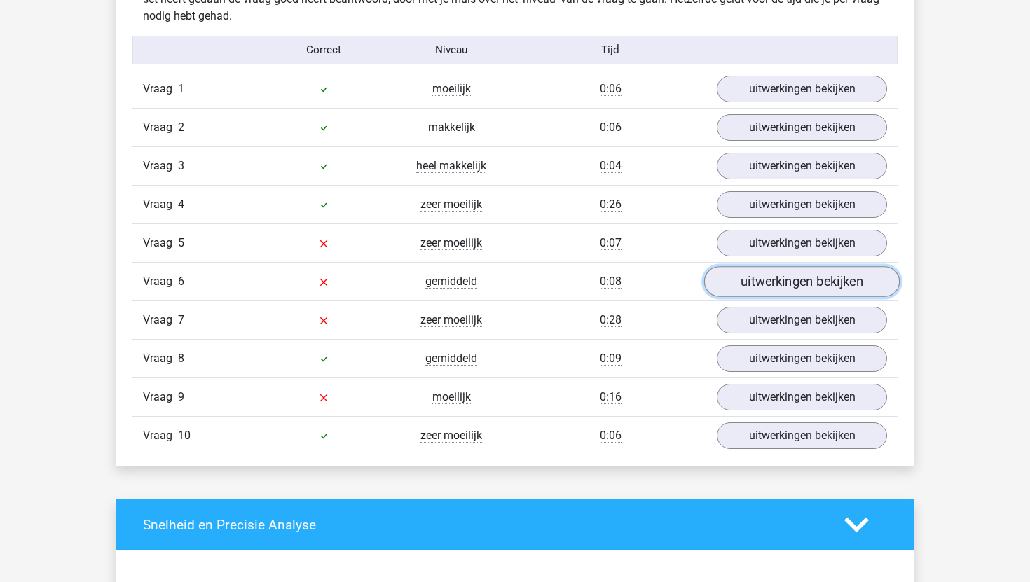
click at [755, 289] on link "uitwerkingen bekijken" at bounding box center [801, 281] width 195 height 31
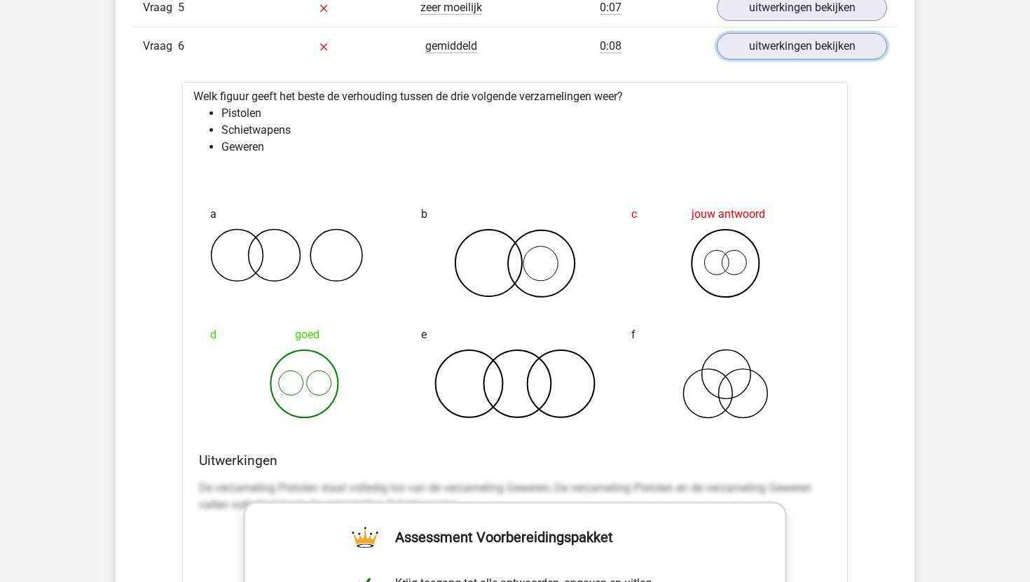
scroll to position [1374, 0]
click at [769, 50] on link "uitwerkingen bekijken" at bounding box center [801, 47] width 195 height 31
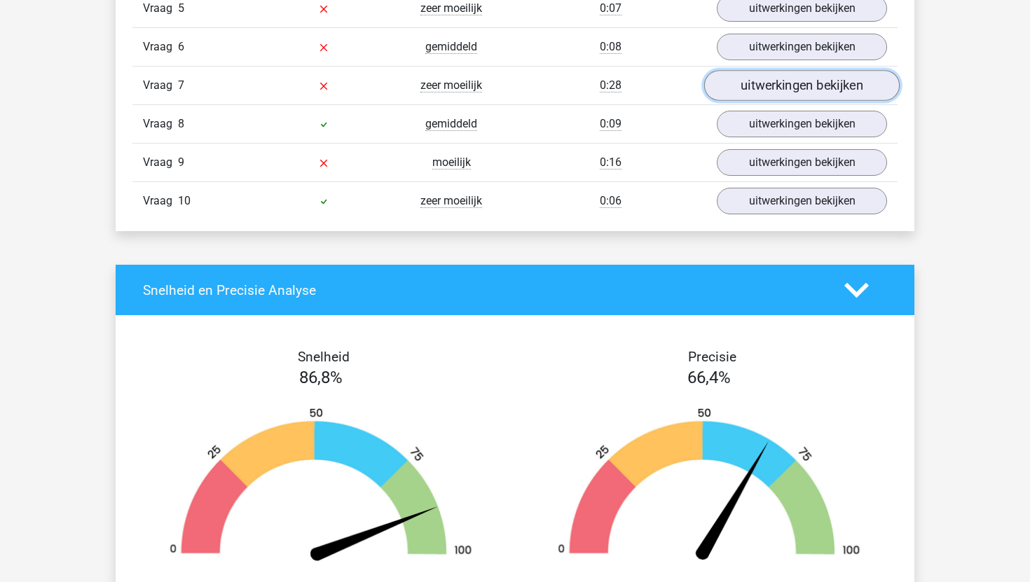
click at [773, 82] on link "uitwerkingen bekijken" at bounding box center [801, 85] width 195 height 31
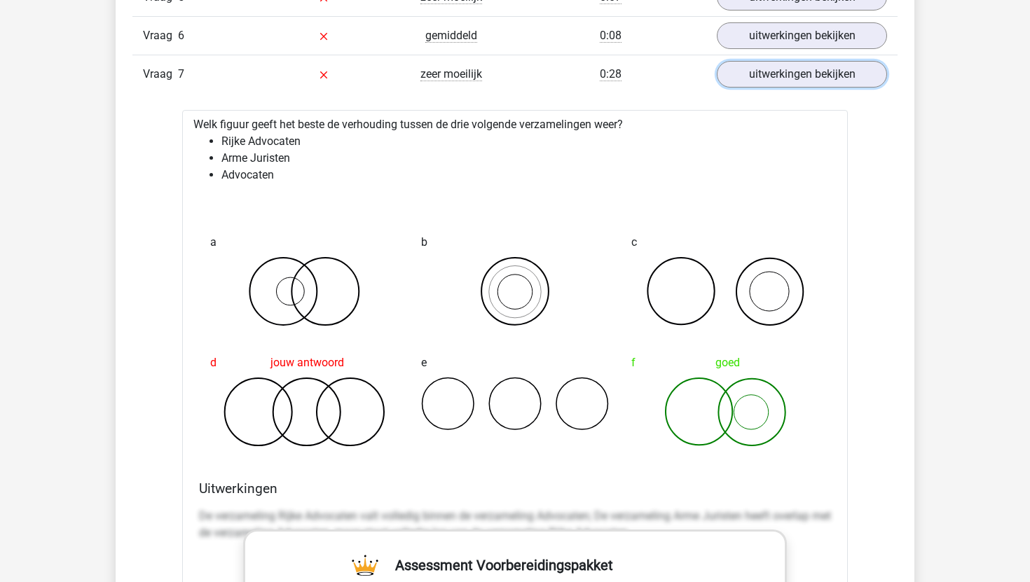
scroll to position [1382, 0]
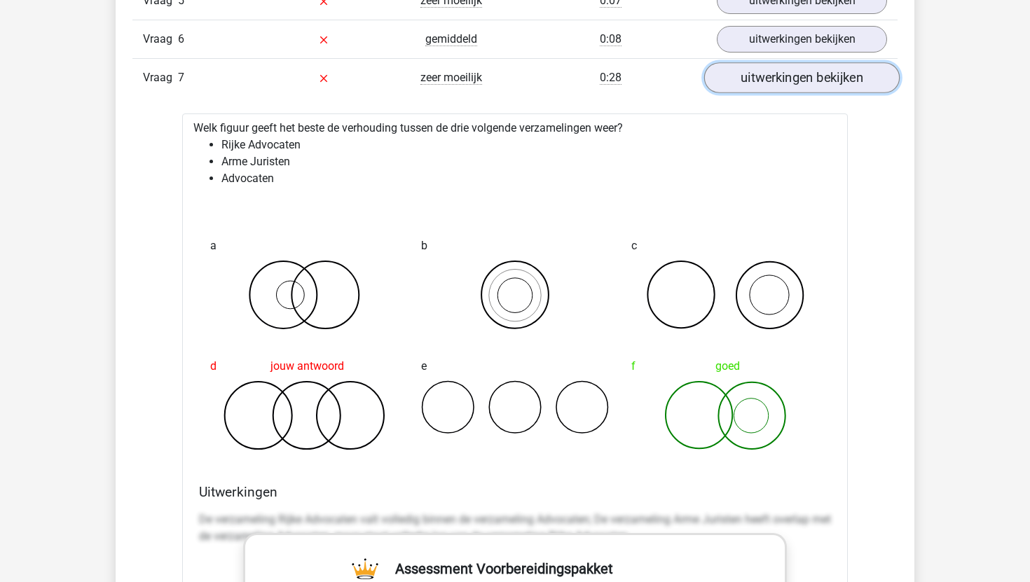
click at [816, 69] on link "uitwerkingen bekijken" at bounding box center [801, 77] width 195 height 31
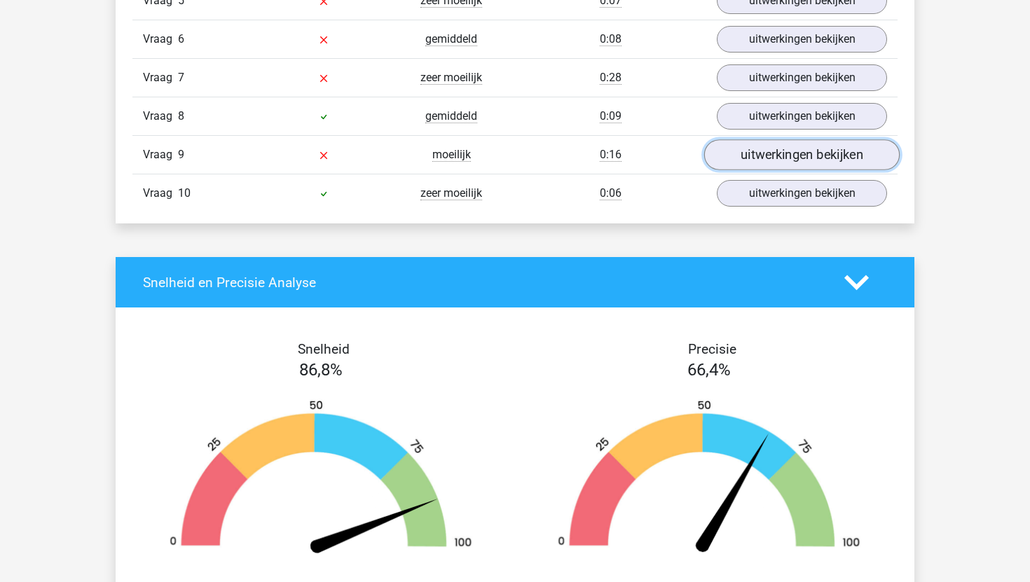
click at [788, 159] on link "uitwerkingen bekijken" at bounding box center [801, 154] width 195 height 31
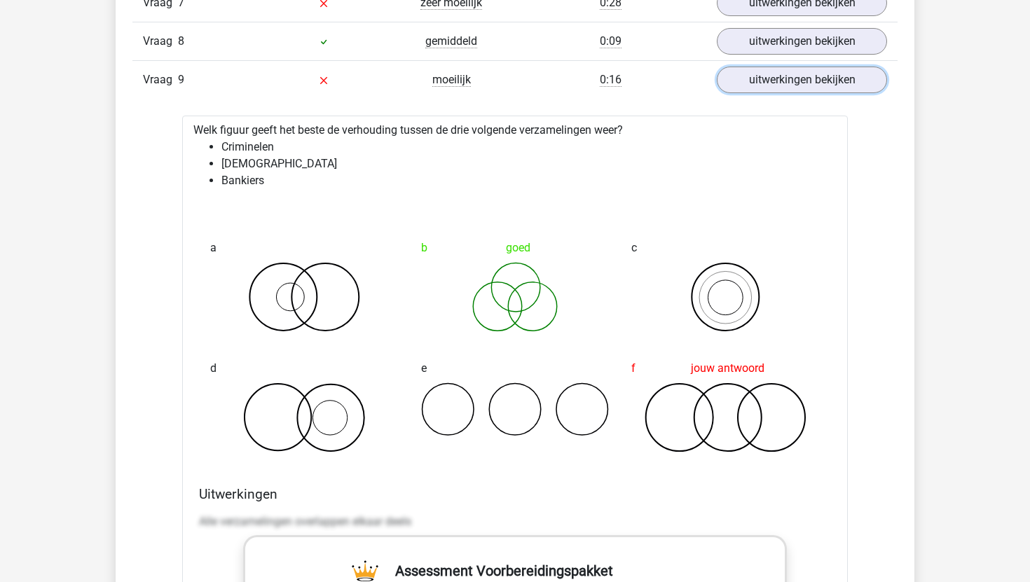
scroll to position [1456, 0]
click at [776, 77] on link "uitwerkingen bekijken" at bounding box center [801, 80] width 195 height 31
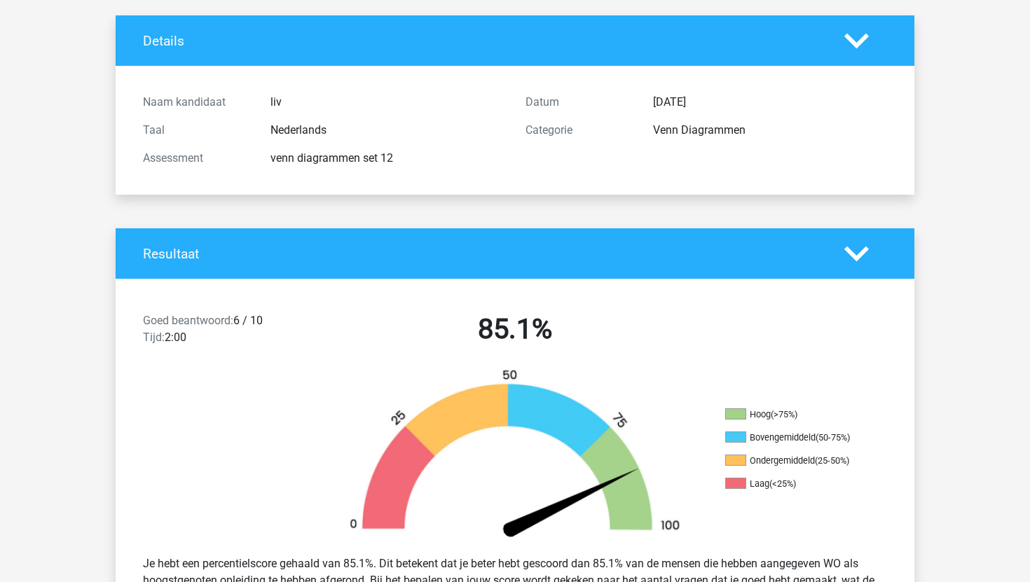
scroll to position [0, 0]
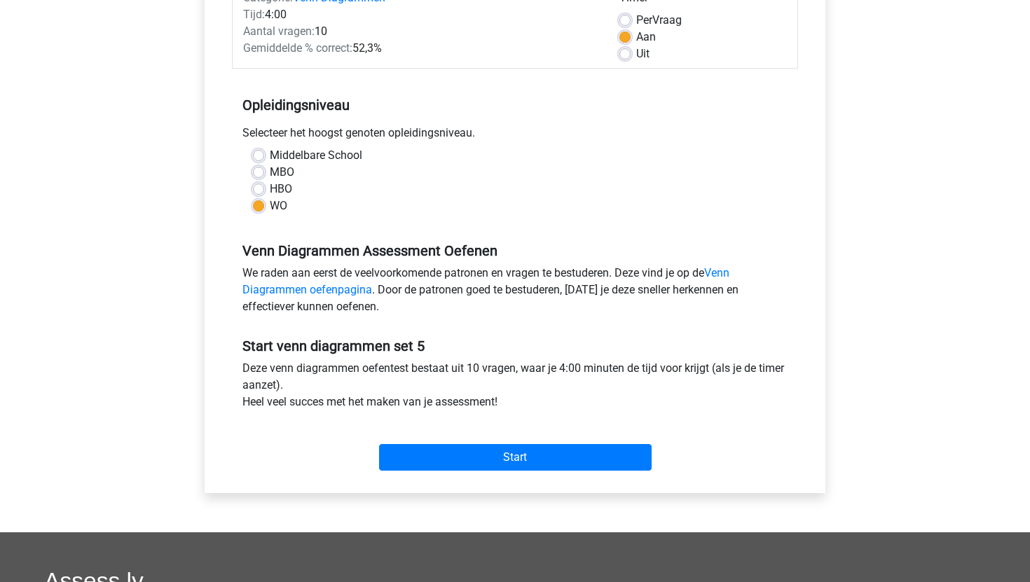
scroll to position [204, 0]
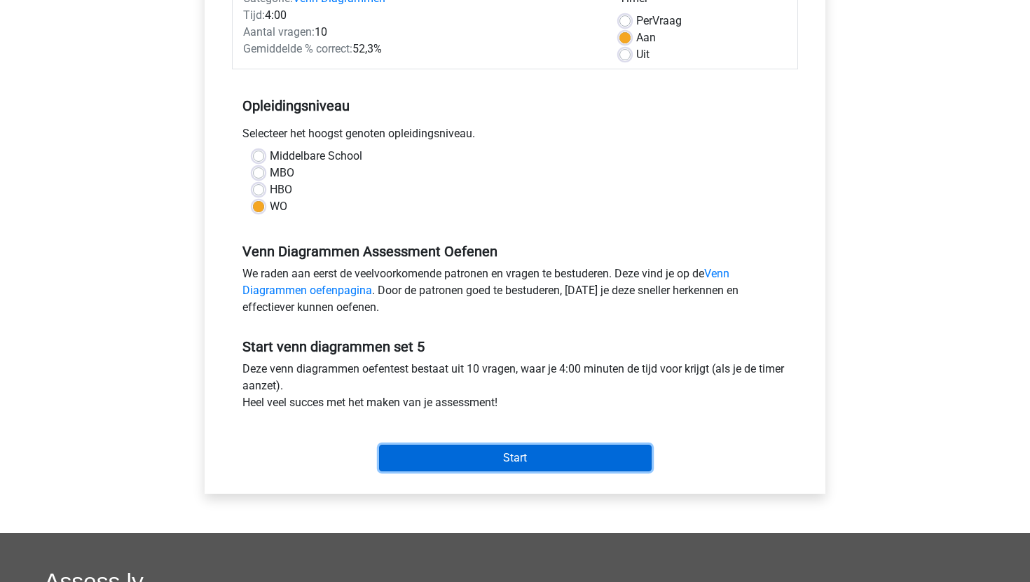
click at [512, 465] on input "Start" at bounding box center [515, 458] width 273 height 27
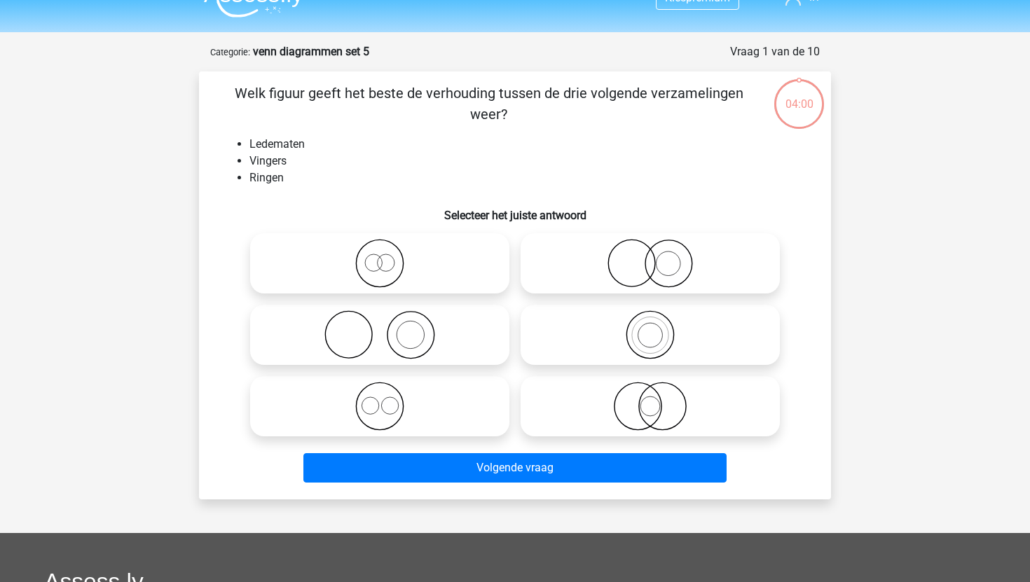
scroll to position [30, 0]
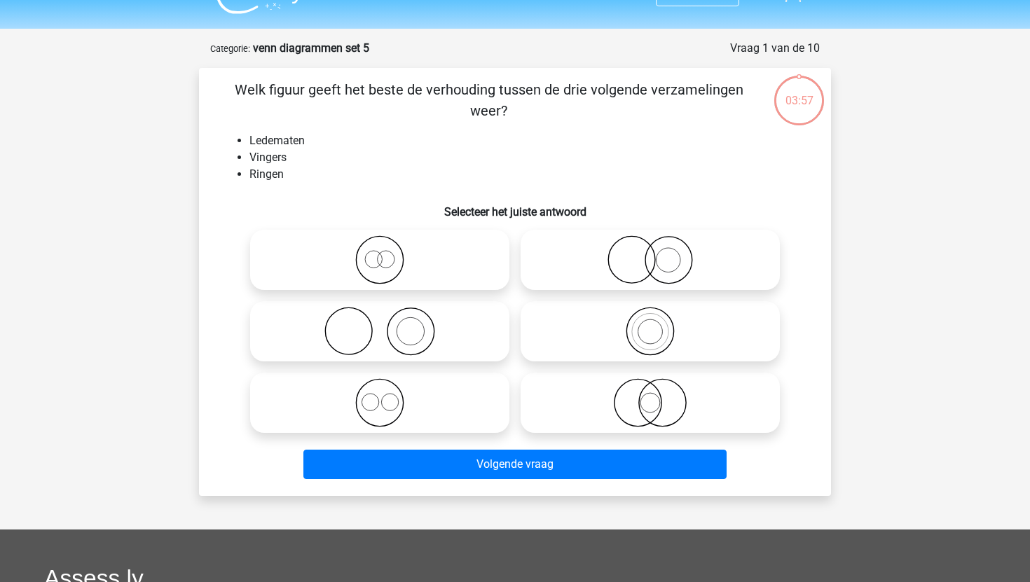
click at [472, 326] on icon at bounding box center [380, 331] width 248 height 49
click at [389, 324] on input "radio" at bounding box center [384, 319] width 9 height 9
radio input "true"
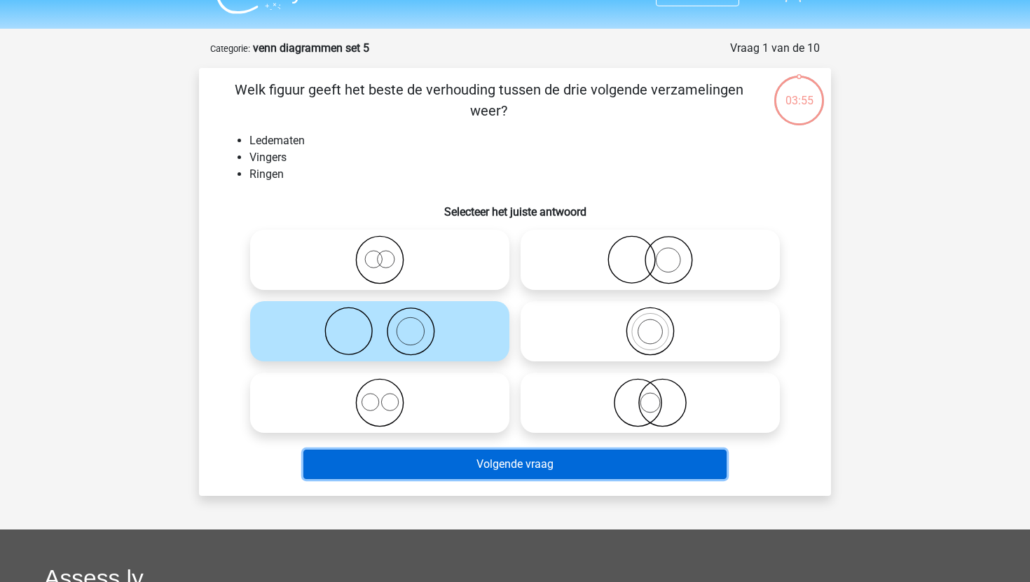
click at [476, 460] on button "Volgende vraag" at bounding box center [515, 464] width 424 height 29
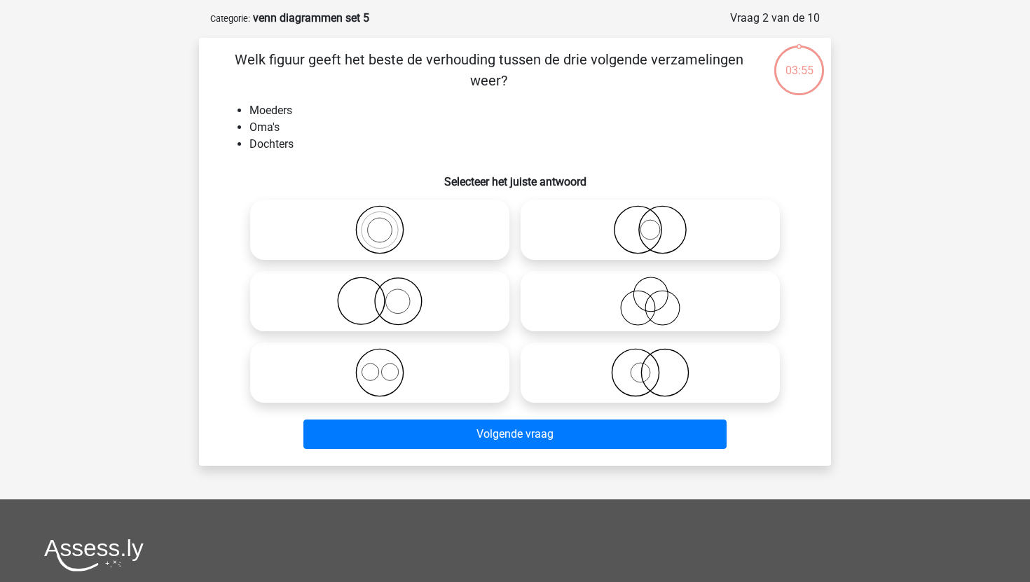
scroll to position [70, 0]
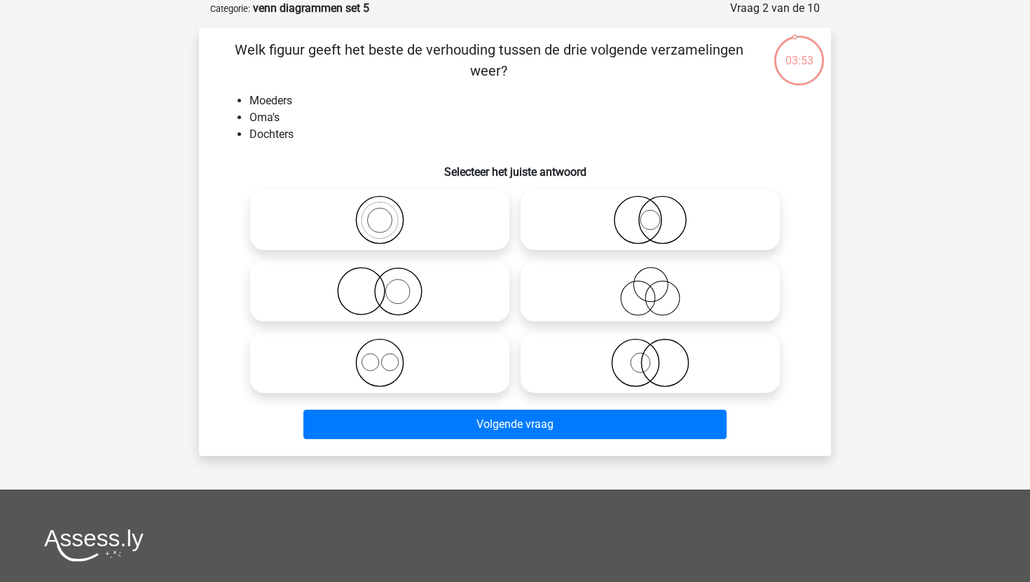
click at [455, 208] on icon at bounding box center [380, 219] width 248 height 49
click at [389, 208] on input "radio" at bounding box center [384, 208] width 9 height 9
radio input "true"
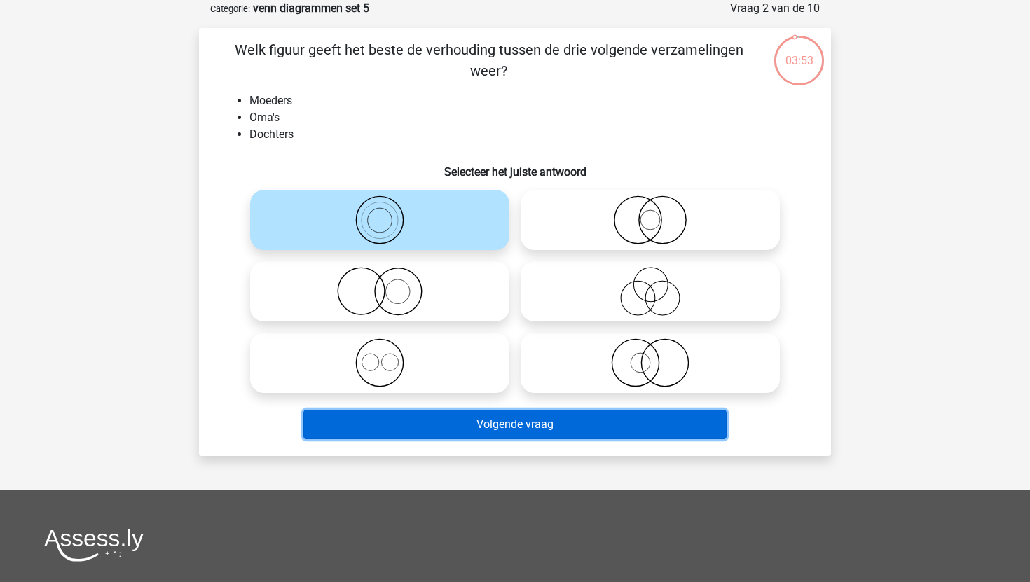
click at [490, 417] on button "Volgende vraag" at bounding box center [515, 424] width 424 height 29
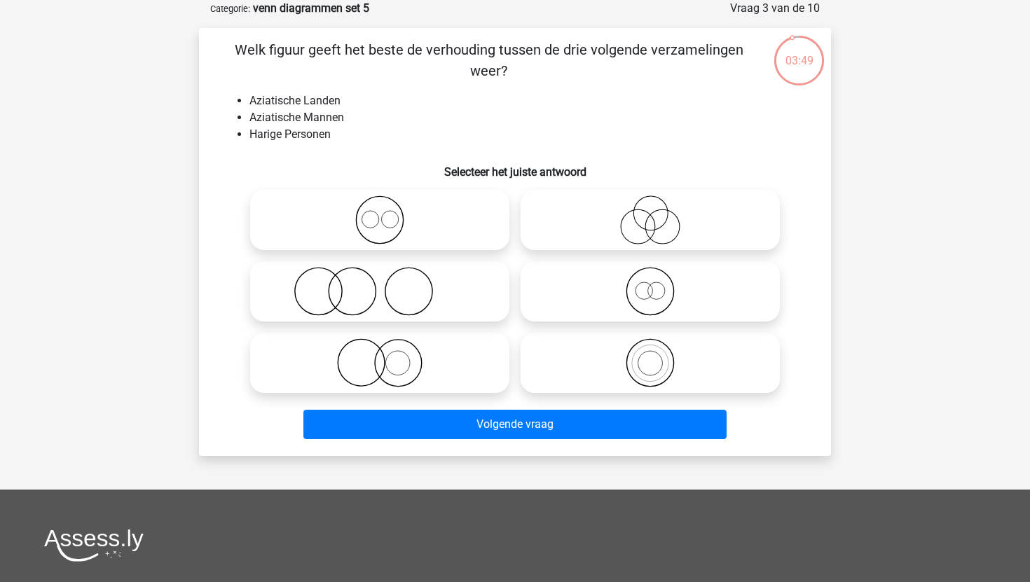
click at [432, 294] on circle at bounding box center [408, 291] width 47 height 47
click at [389, 284] on input "radio" at bounding box center [384, 279] width 9 height 9
radio input "true"
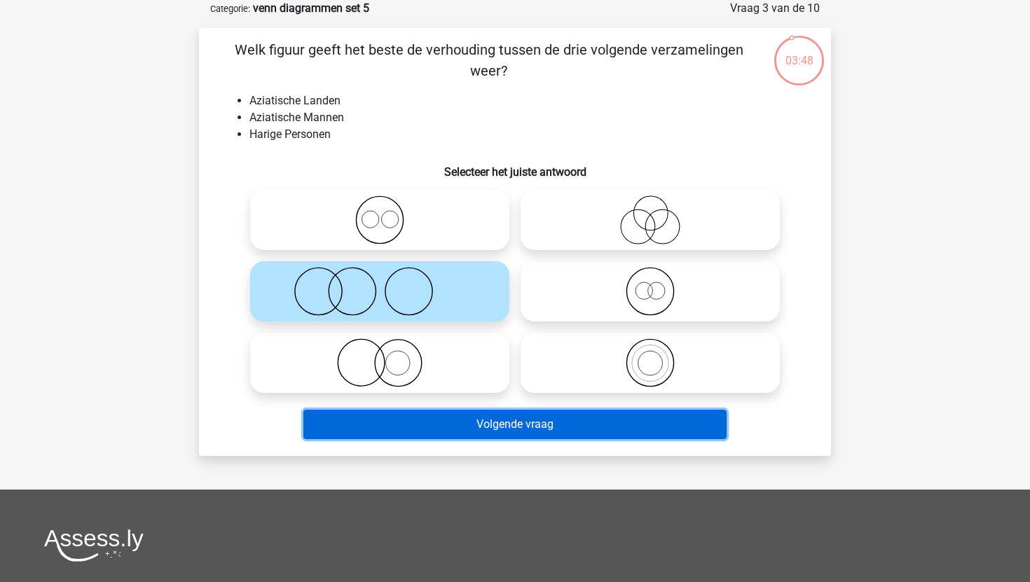
click at [468, 422] on button "Volgende vraag" at bounding box center [515, 424] width 424 height 29
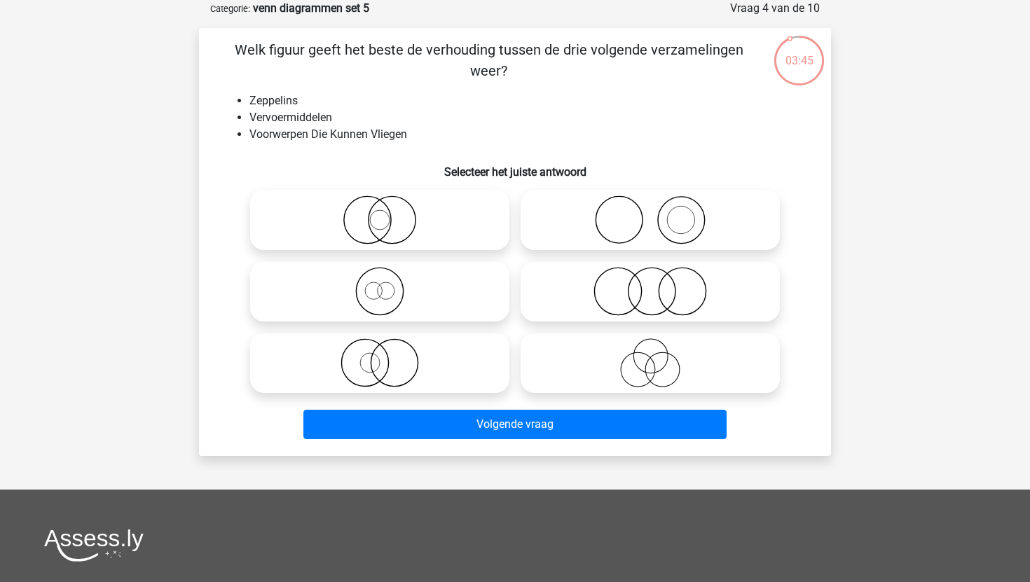
click at [429, 207] on icon at bounding box center [380, 219] width 248 height 49
click at [389, 207] on input "radio" at bounding box center [384, 208] width 9 height 9
radio input "true"
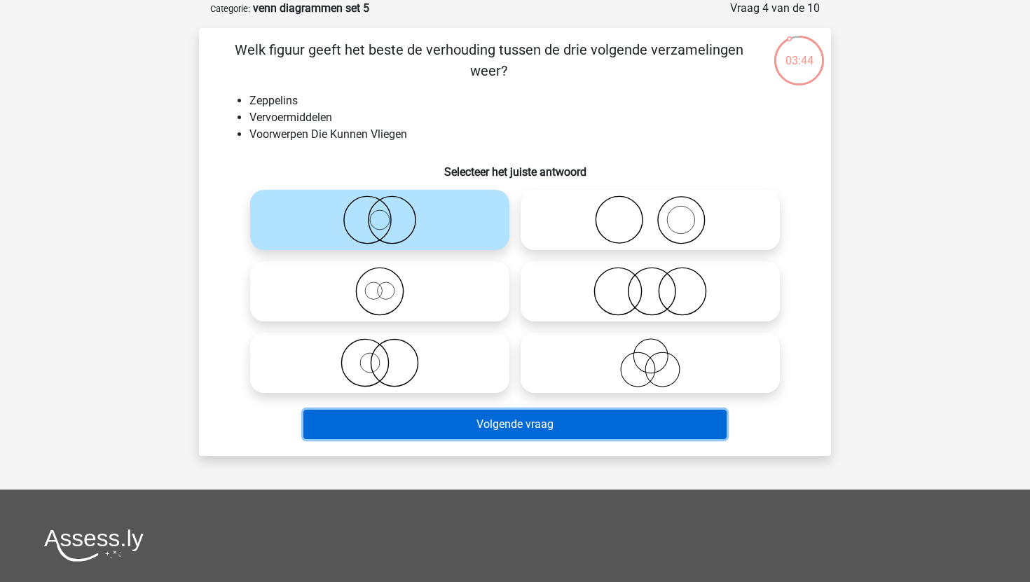
click at [484, 420] on button "Volgende vraag" at bounding box center [515, 424] width 424 height 29
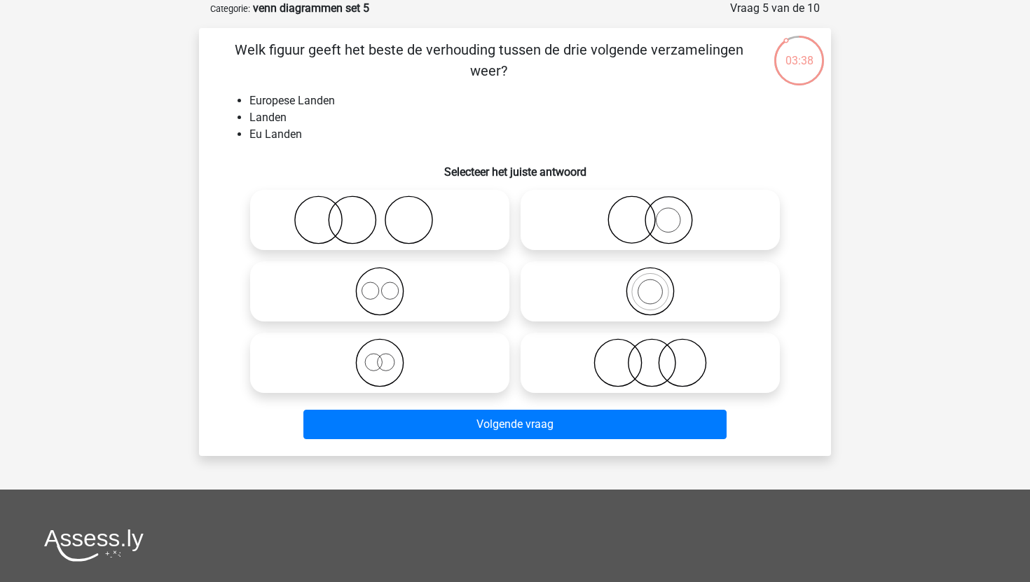
click at [429, 364] on icon at bounding box center [380, 362] width 248 height 49
click at [389, 356] on input "radio" at bounding box center [384, 351] width 9 height 9
radio input "true"
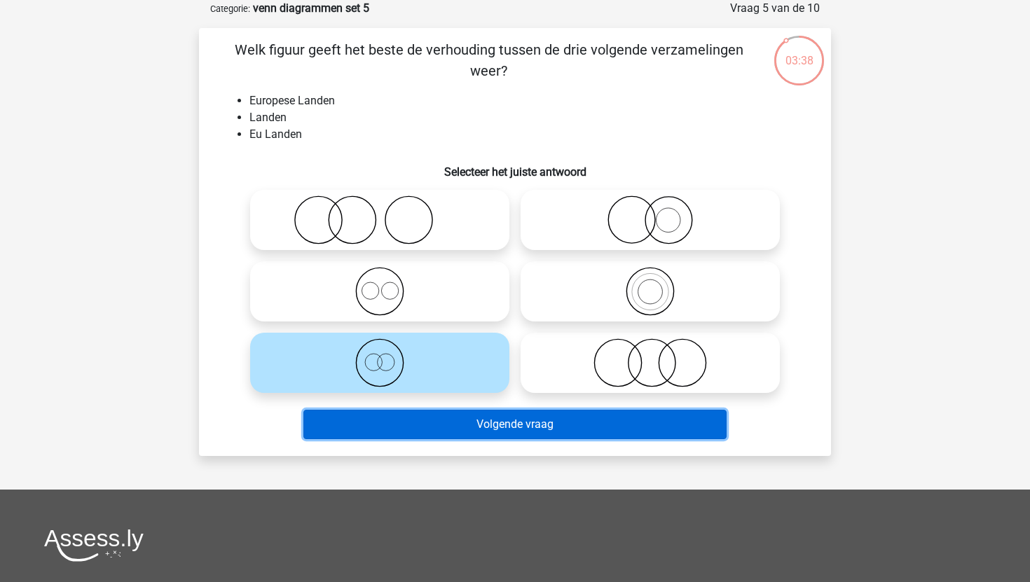
click at [446, 413] on button "Volgende vraag" at bounding box center [515, 424] width 424 height 29
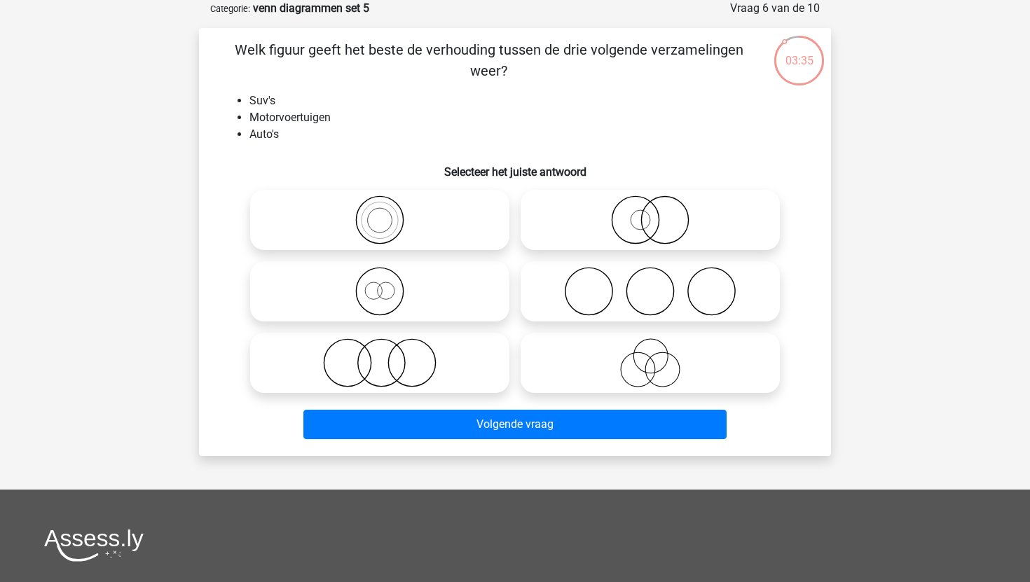
click at [420, 223] on icon at bounding box center [380, 219] width 248 height 49
click at [389, 213] on input "radio" at bounding box center [384, 208] width 9 height 9
radio input "true"
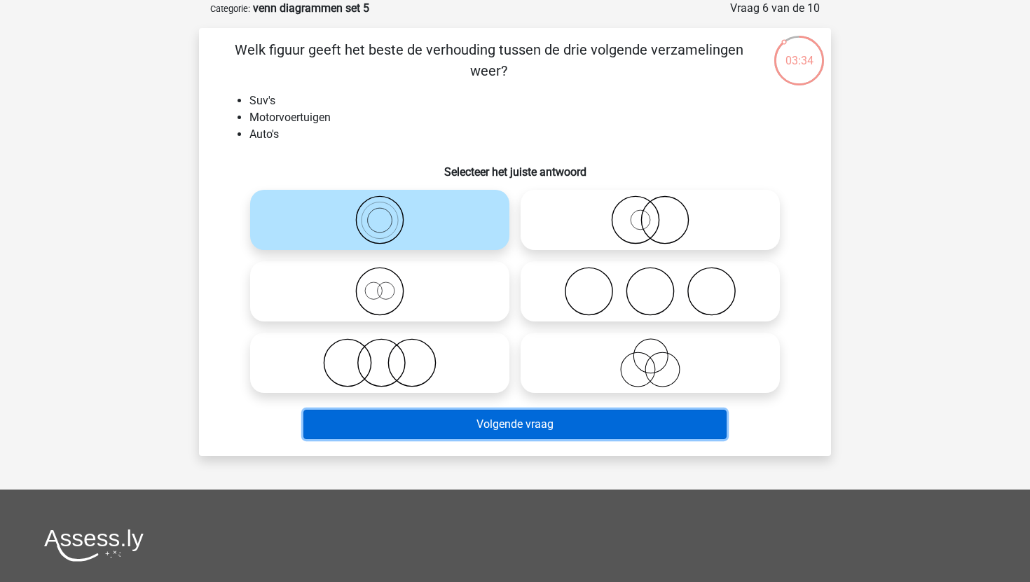
click at [464, 429] on button "Volgende vraag" at bounding box center [515, 424] width 424 height 29
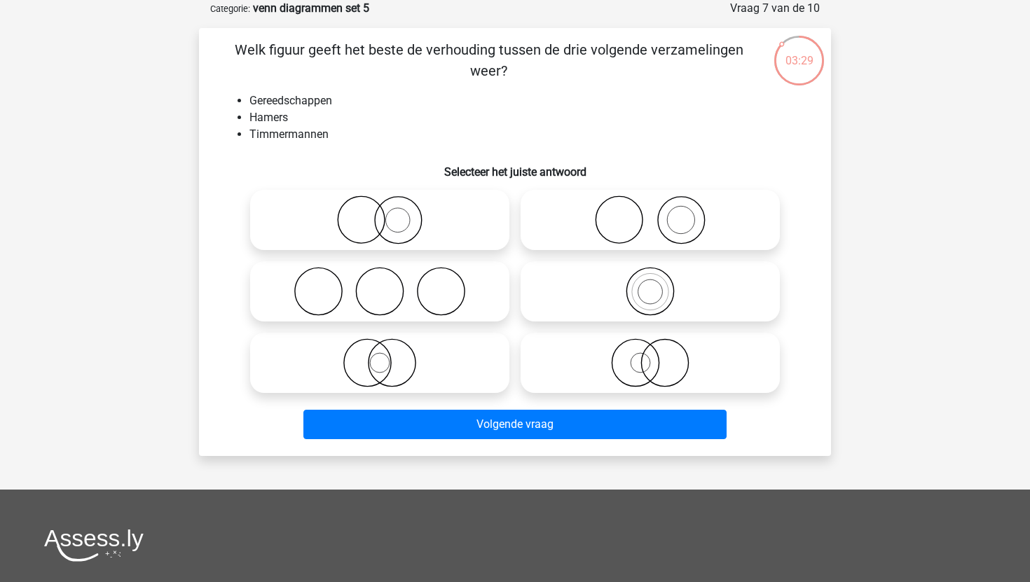
click at [656, 207] on input "radio" at bounding box center [654, 208] width 9 height 9
radio input "true"
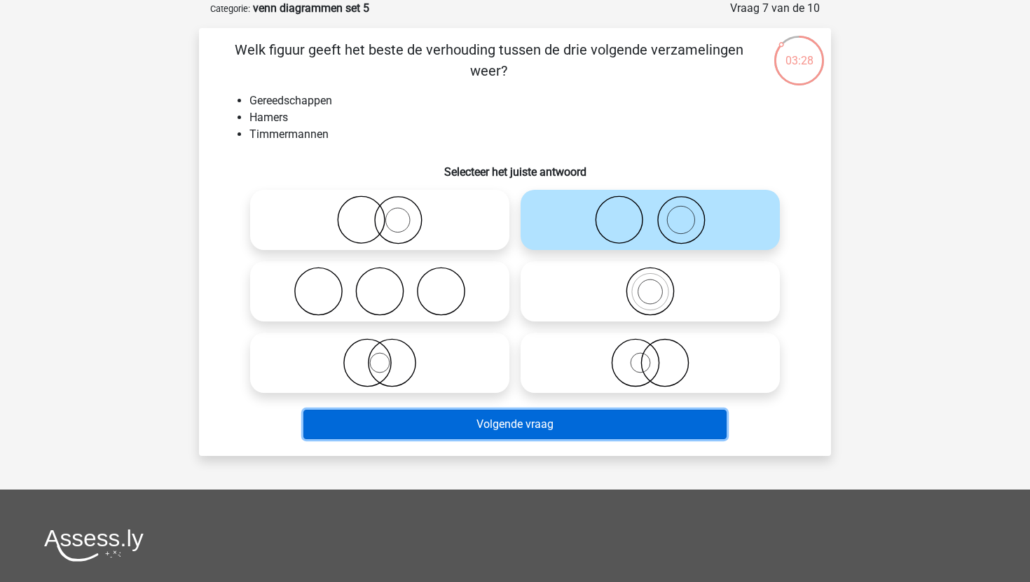
click at [551, 425] on button "Volgende vraag" at bounding box center [515, 424] width 424 height 29
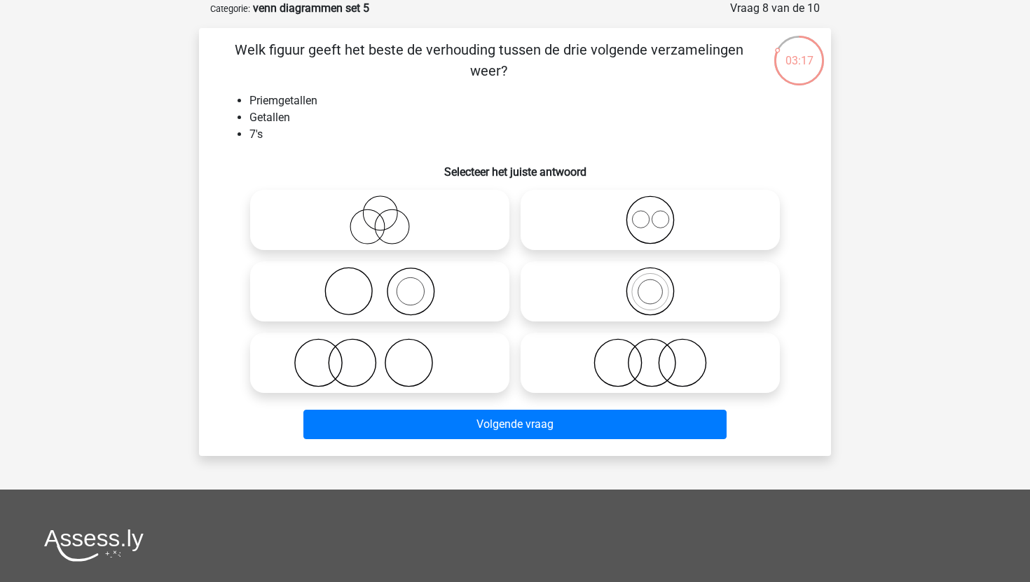
click at [668, 294] on icon at bounding box center [650, 291] width 248 height 49
click at [659, 284] on input "radio" at bounding box center [654, 279] width 9 height 9
radio input "true"
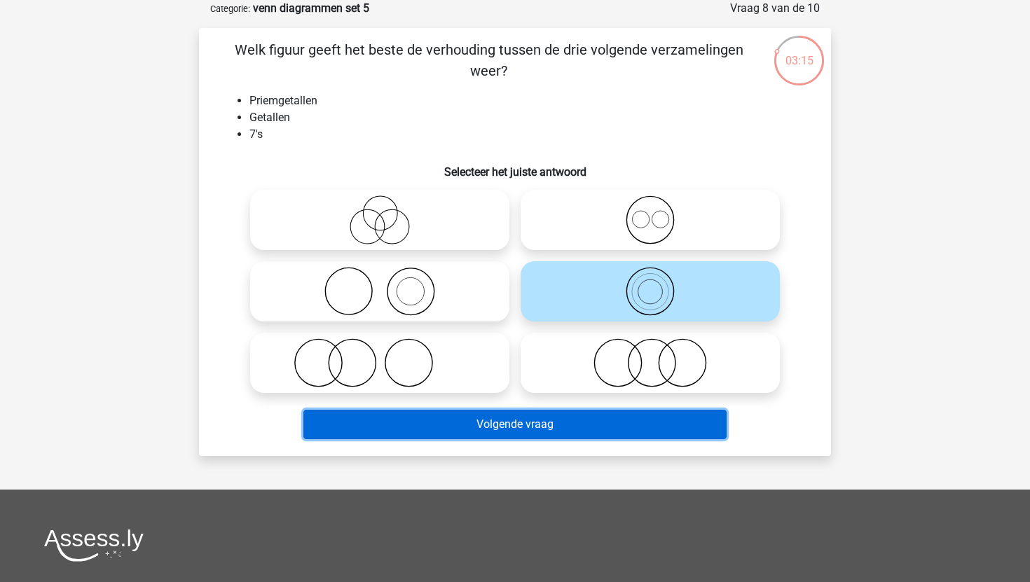
click at [566, 434] on button "Volgende vraag" at bounding box center [515, 424] width 424 height 29
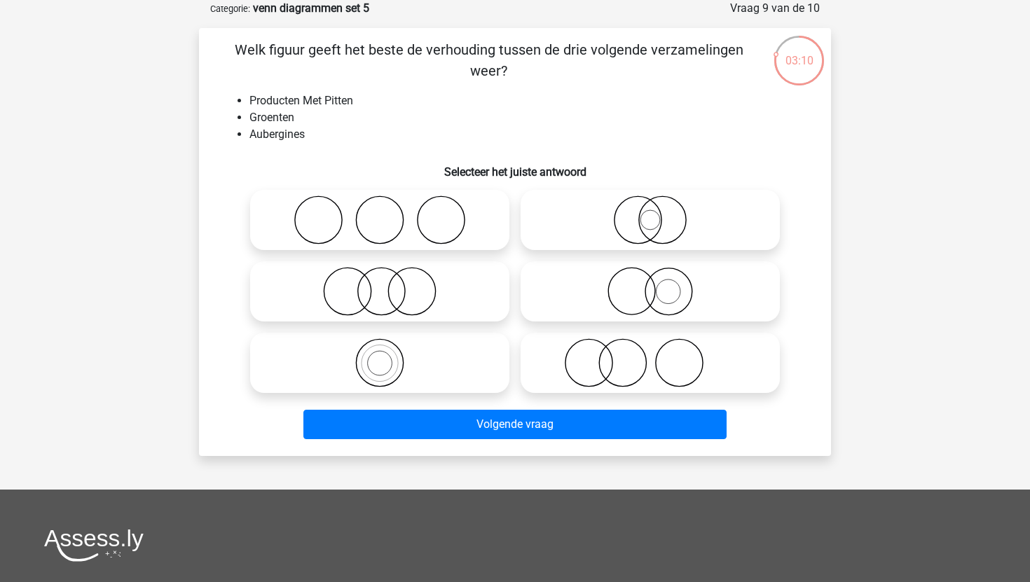
click at [659, 218] on icon at bounding box center [650, 219] width 248 height 49
click at [659, 213] on input "radio" at bounding box center [654, 208] width 9 height 9
radio input "true"
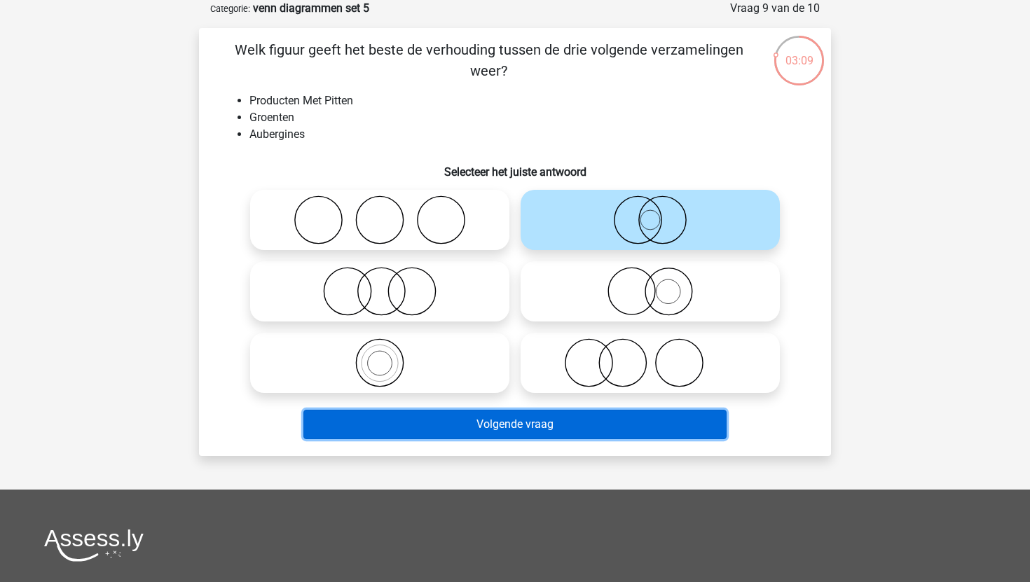
click at [551, 420] on button "Volgende vraag" at bounding box center [515, 424] width 424 height 29
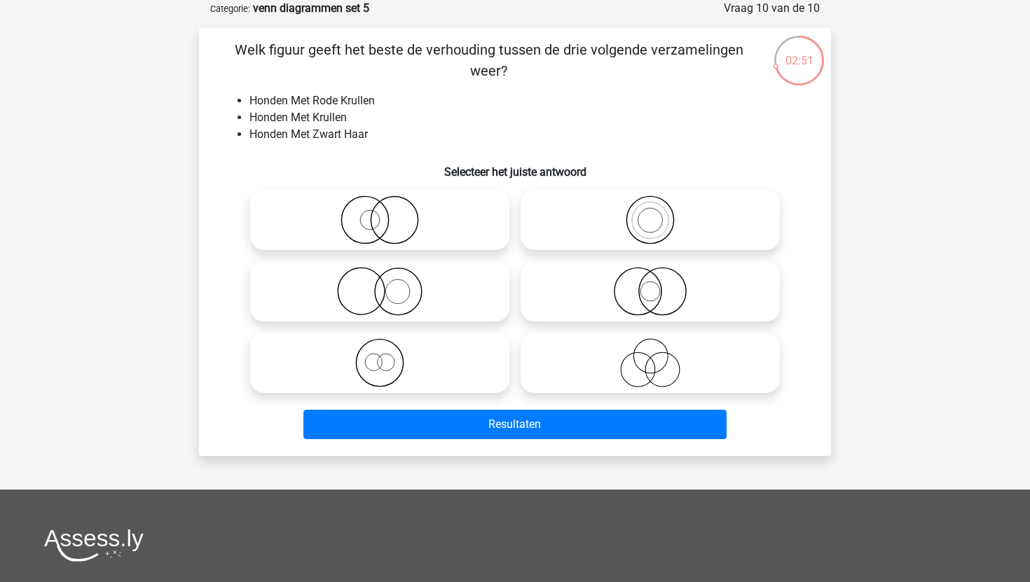
click at [380, 201] on icon at bounding box center [380, 219] width 248 height 49
click at [380, 204] on input "radio" at bounding box center [384, 208] width 9 height 9
radio input "true"
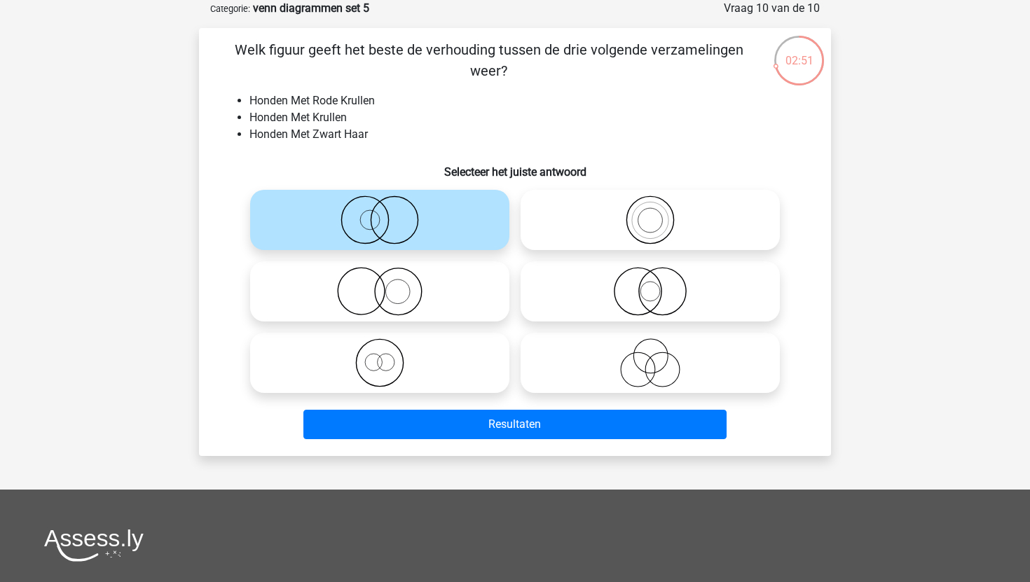
click at [380, 201] on icon at bounding box center [380, 219] width 248 height 49
click at [380, 204] on input "radio" at bounding box center [384, 208] width 9 height 9
click at [405, 292] on icon at bounding box center [380, 291] width 248 height 49
click at [389, 284] on input "radio" at bounding box center [384, 279] width 9 height 9
radio input "true"
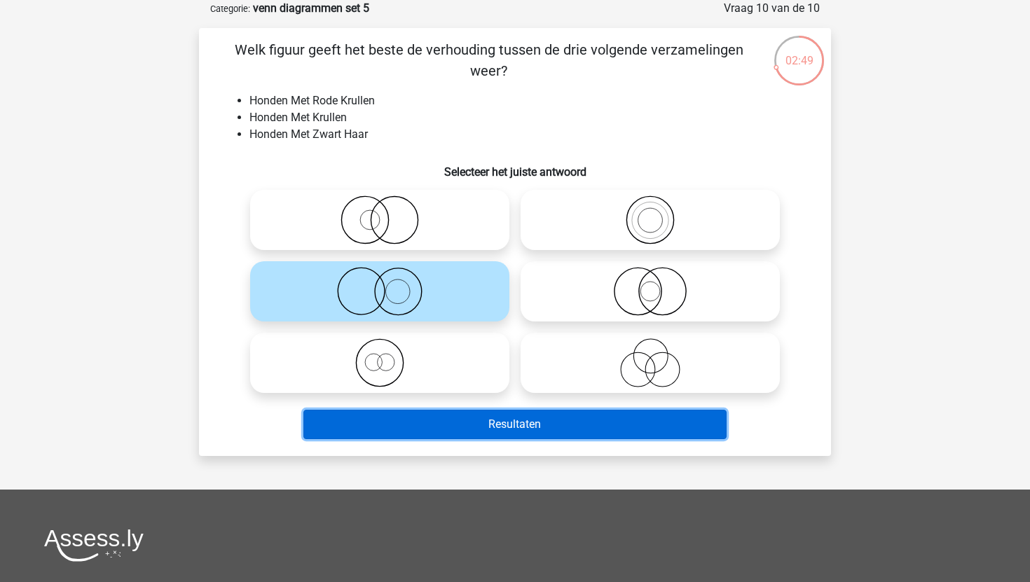
click at [450, 432] on button "Resultaten" at bounding box center [515, 424] width 424 height 29
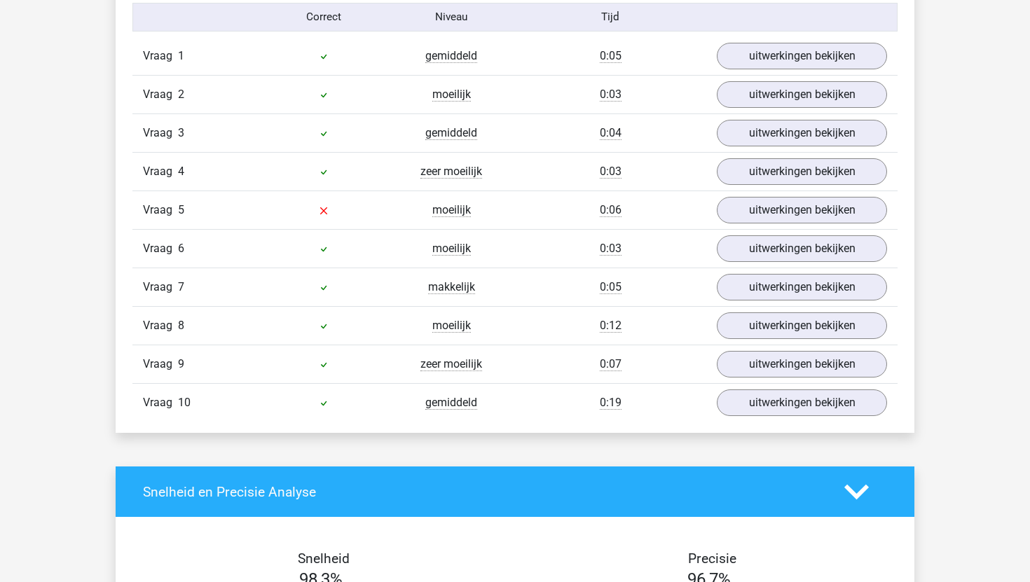
scroll to position [1173, 0]
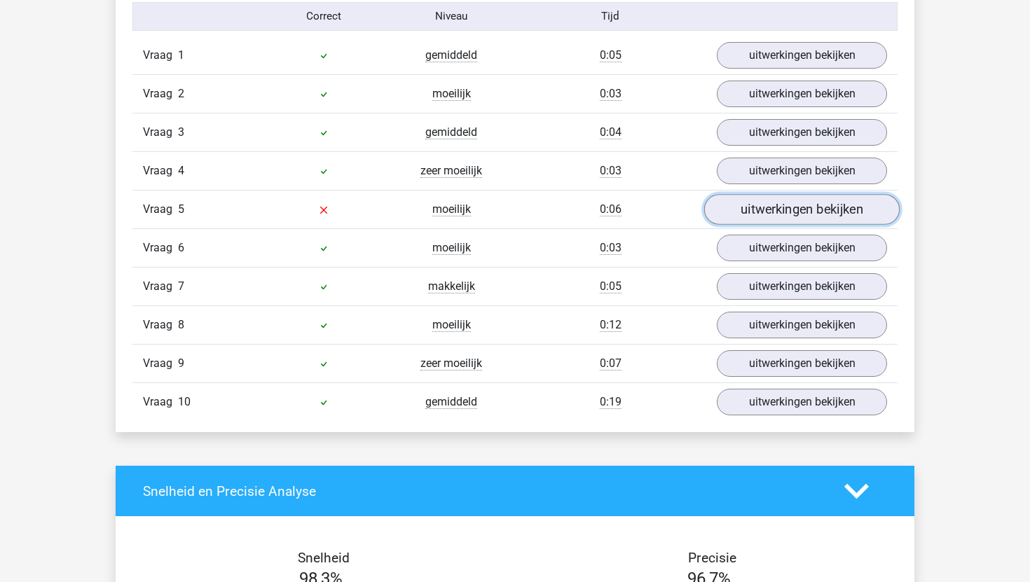
click at [737, 209] on link "uitwerkingen bekijken" at bounding box center [801, 209] width 195 height 31
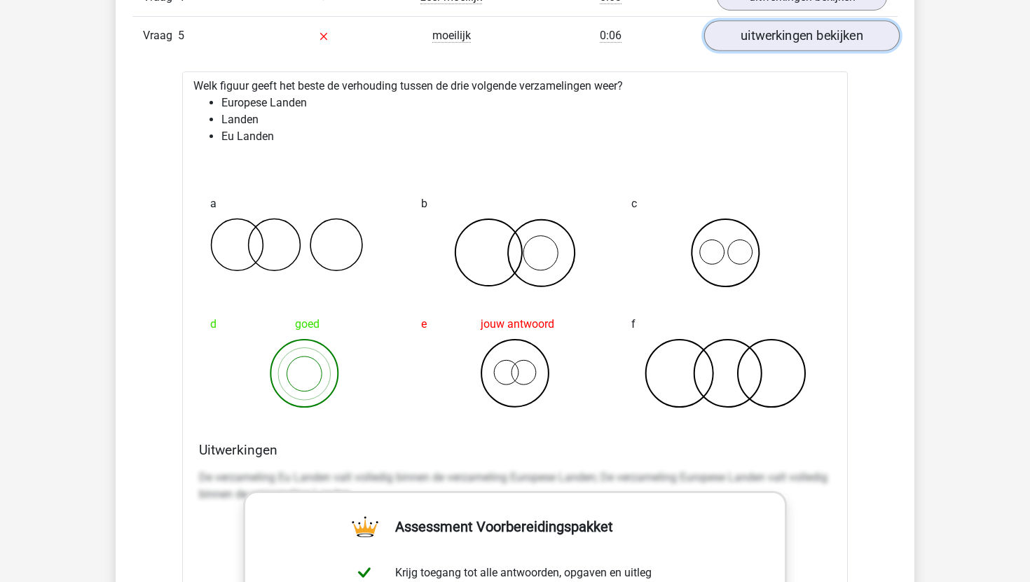
scroll to position [1332, 0]
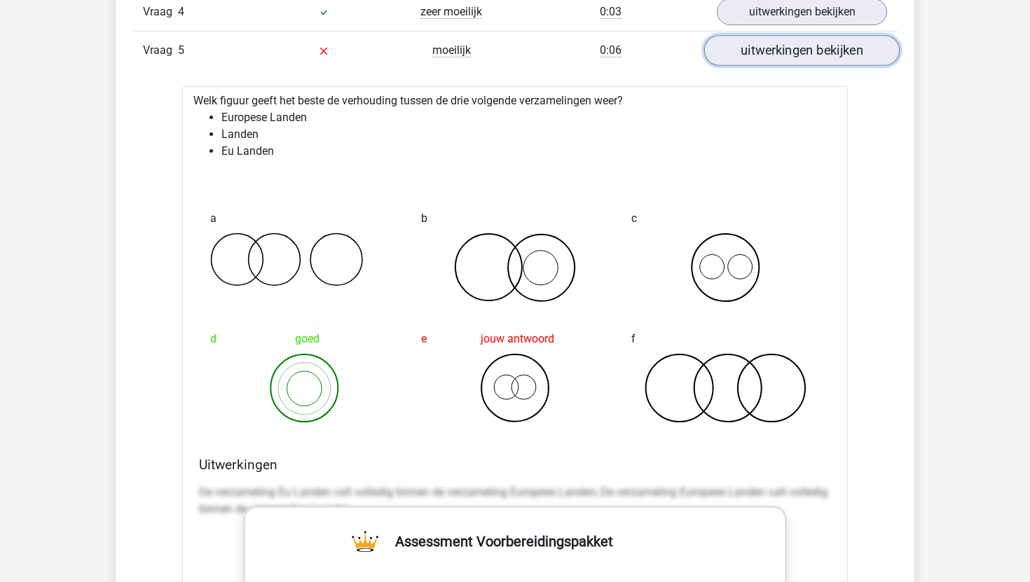
click at [782, 56] on link "uitwerkingen bekijken" at bounding box center [801, 50] width 195 height 31
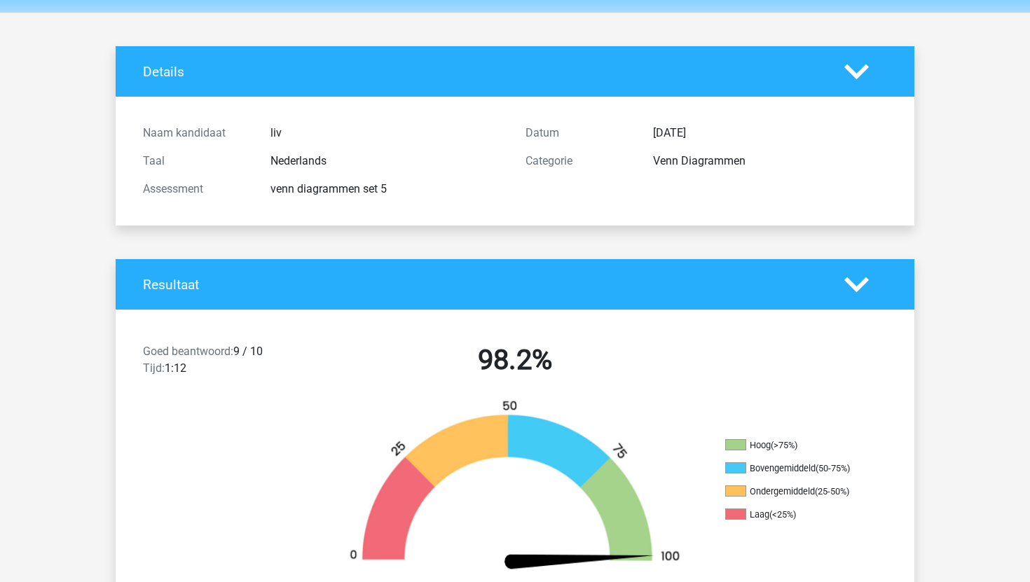
scroll to position [0, 0]
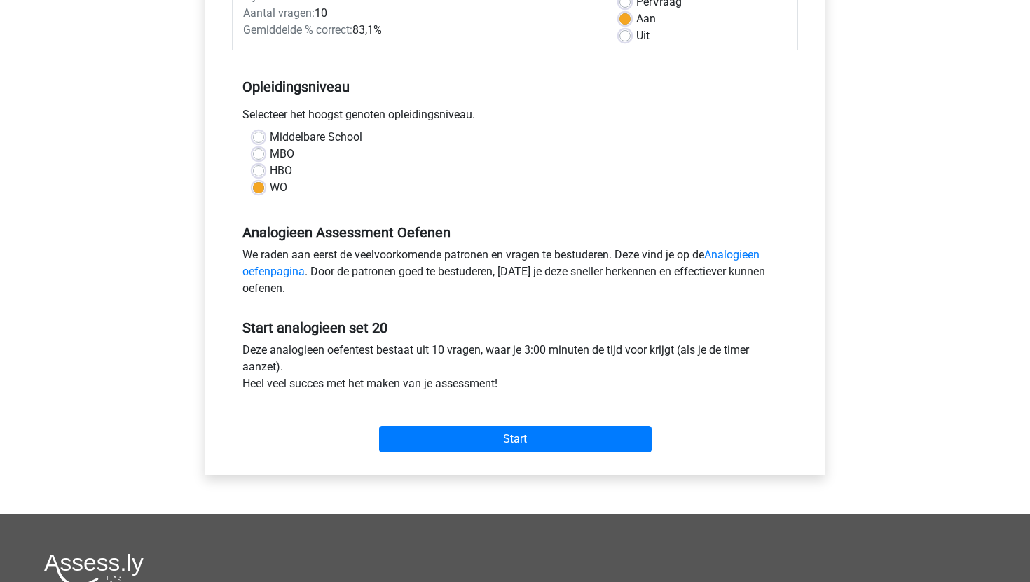
scroll to position [225, 0]
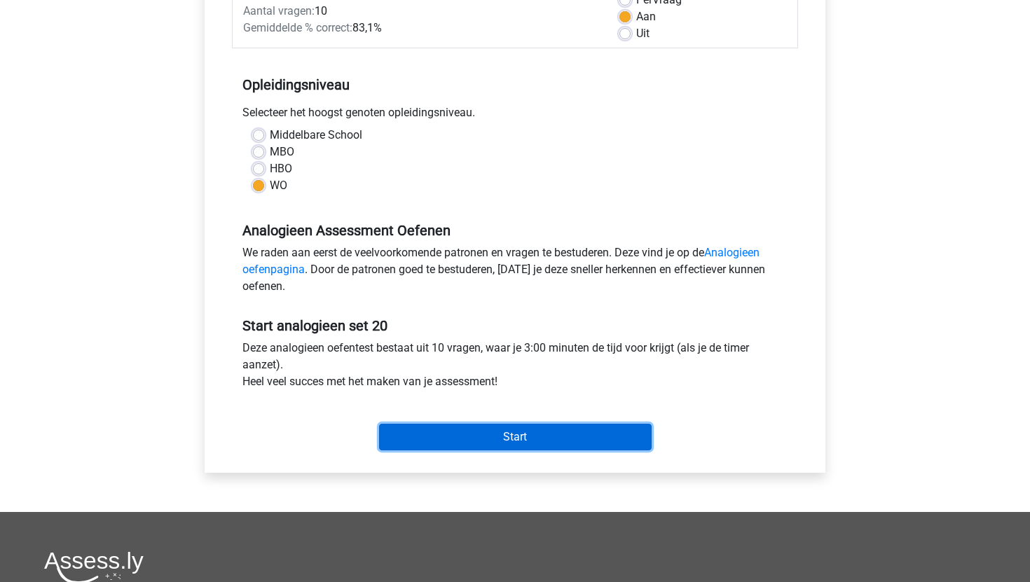
click at [445, 433] on input "Start" at bounding box center [515, 437] width 273 height 27
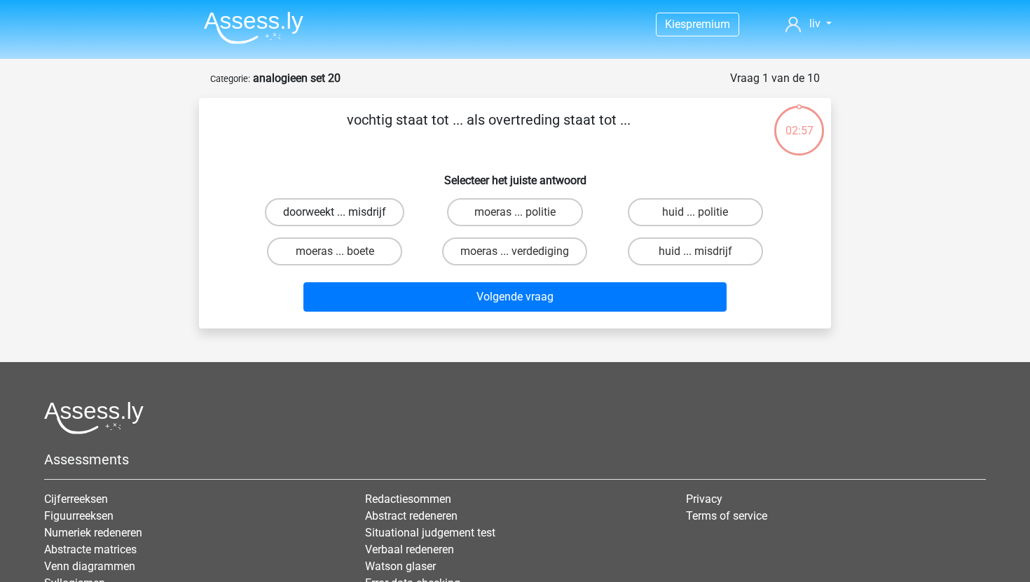
click at [382, 208] on label "doorweekt ... misdrijf" at bounding box center [334, 212] width 139 height 28
click at [344, 212] on input "doorweekt ... misdrijf" at bounding box center [339, 216] width 9 height 9
radio input "true"
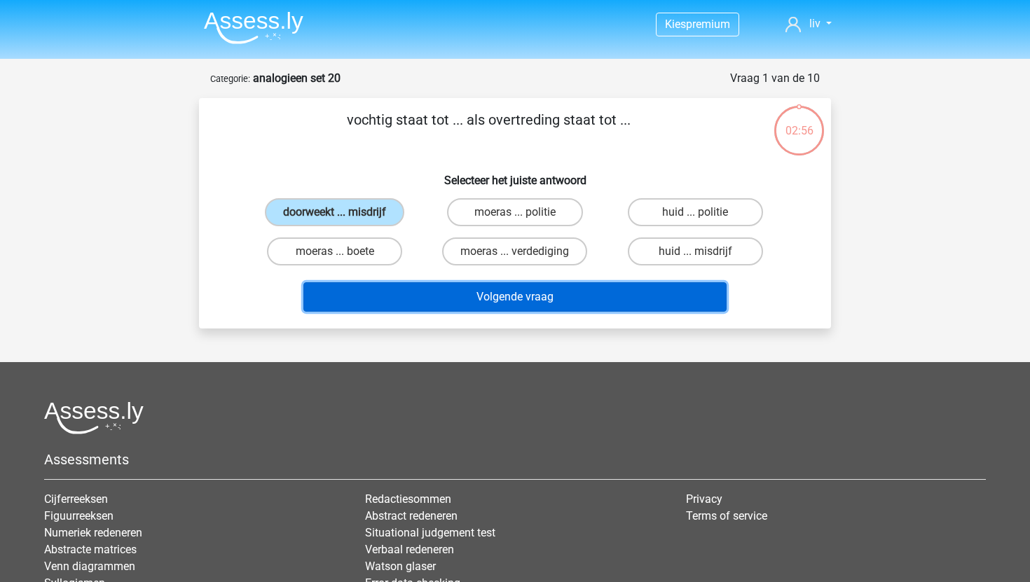
click at [467, 301] on button "Volgende vraag" at bounding box center [515, 296] width 424 height 29
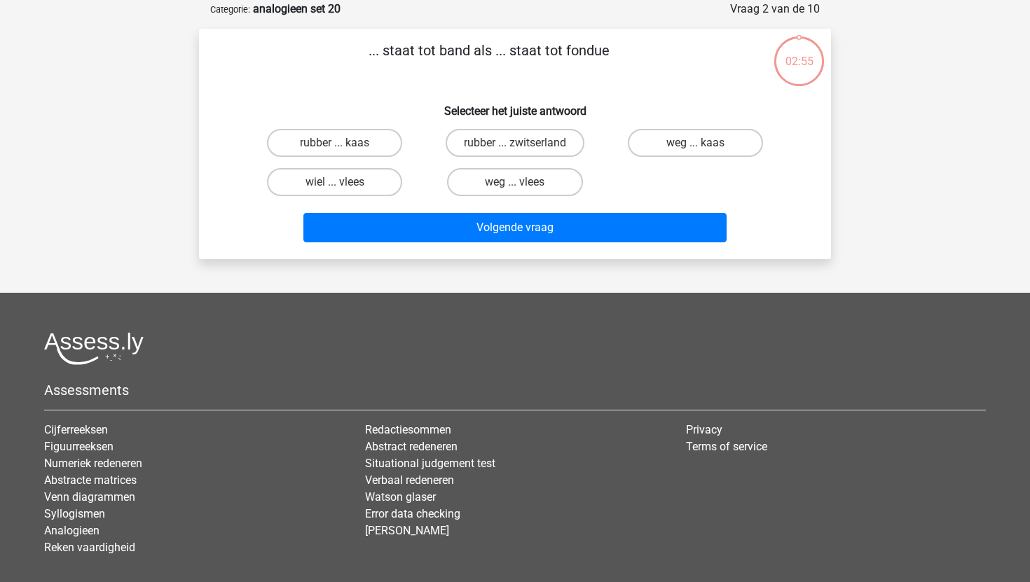
scroll to position [70, 0]
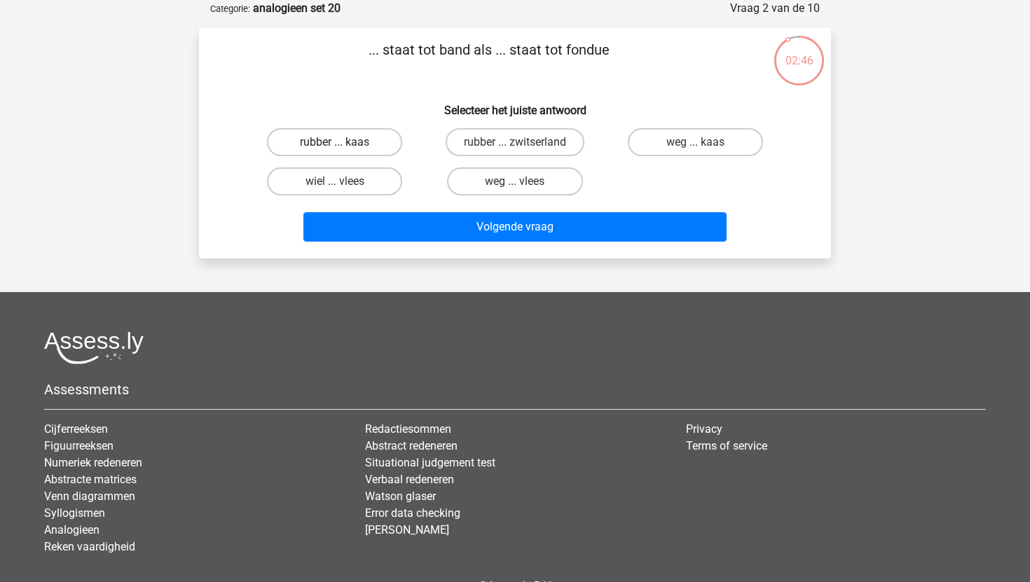
click at [307, 147] on label "rubber ... kaas" at bounding box center [334, 142] width 135 height 28
click at [335, 147] on input "rubber ... kaas" at bounding box center [339, 146] width 9 height 9
radio input "true"
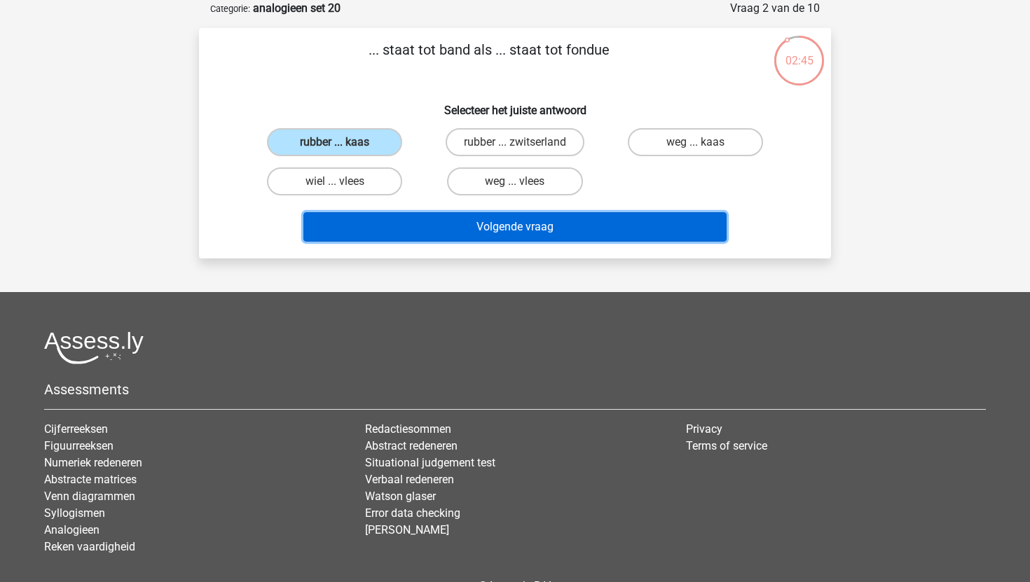
click at [458, 234] on button "Volgende vraag" at bounding box center [515, 226] width 424 height 29
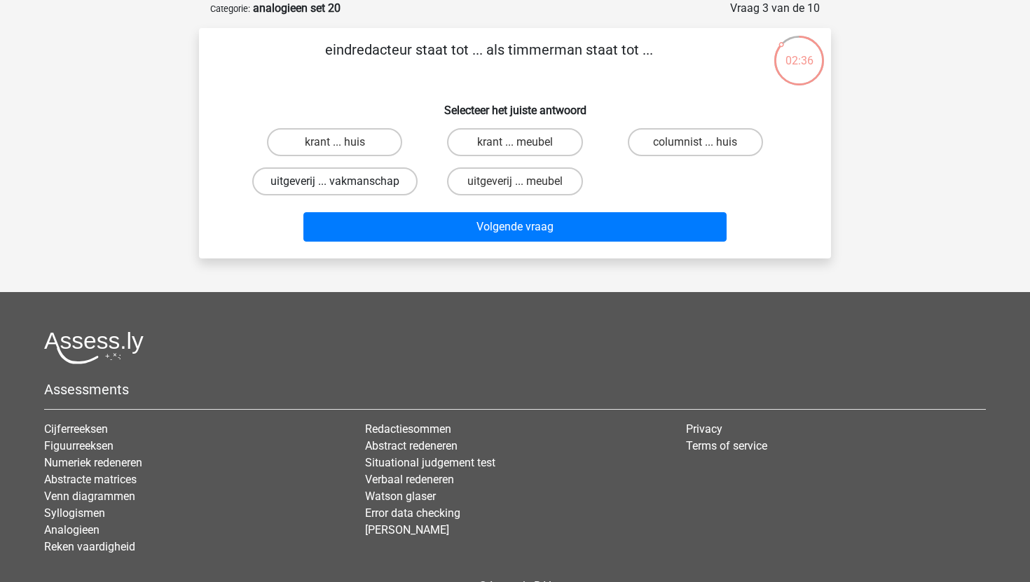
click at [345, 176] on label "uitgeverij ... vakmanschap" at bounding box center [334, 181] width 165 height 28
click at [344, 181] on input "uitgeverij ... vakmanschap" at bounding box center [339, 185] width 9 height 9
radio input "true"
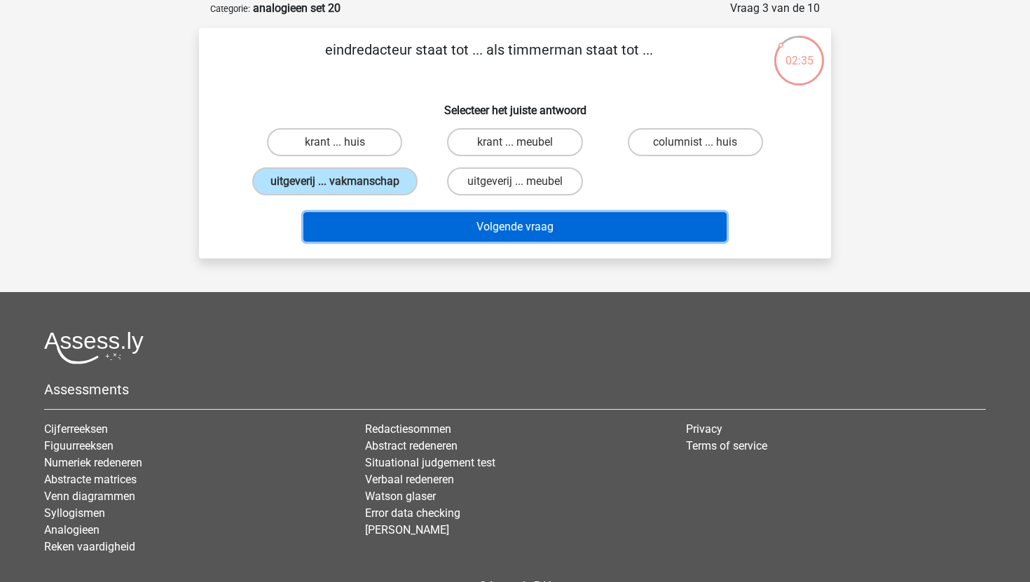
click at [401, 241] on button "Volgende vraag" at bounding box center [515, 226] width 424 height 29
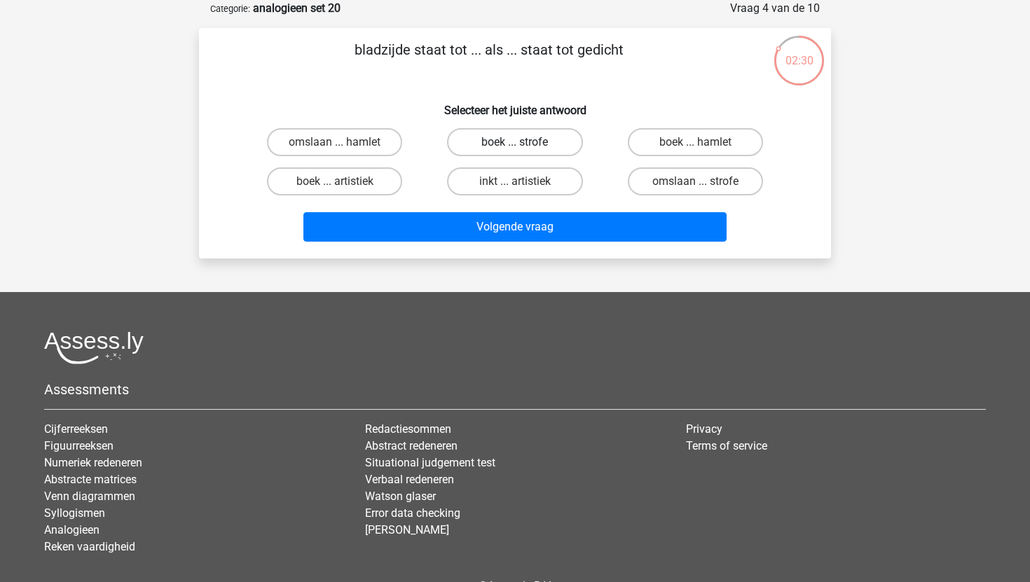
click at [553, 139] on label "boek ... strofe" at bounding box center [514, 142] width 135 height 28
click at [524, 142] on input "boek ... strofe" at bounding box center [519, 146] width 9 height 9
radio input "true"
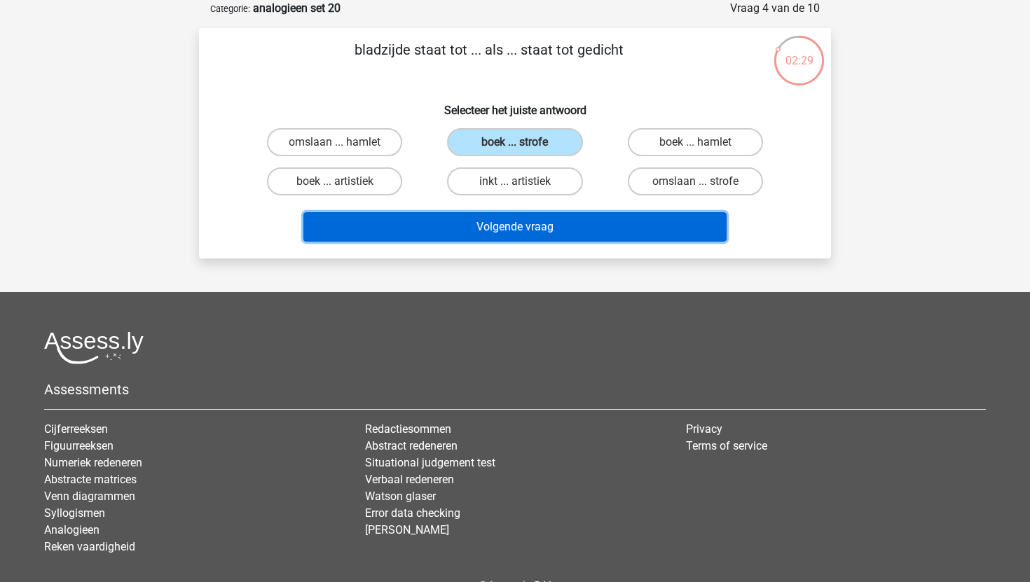
click at [532, 223] on button "Volgende vraag" at bounding box center [515, 226] width 424 height 29
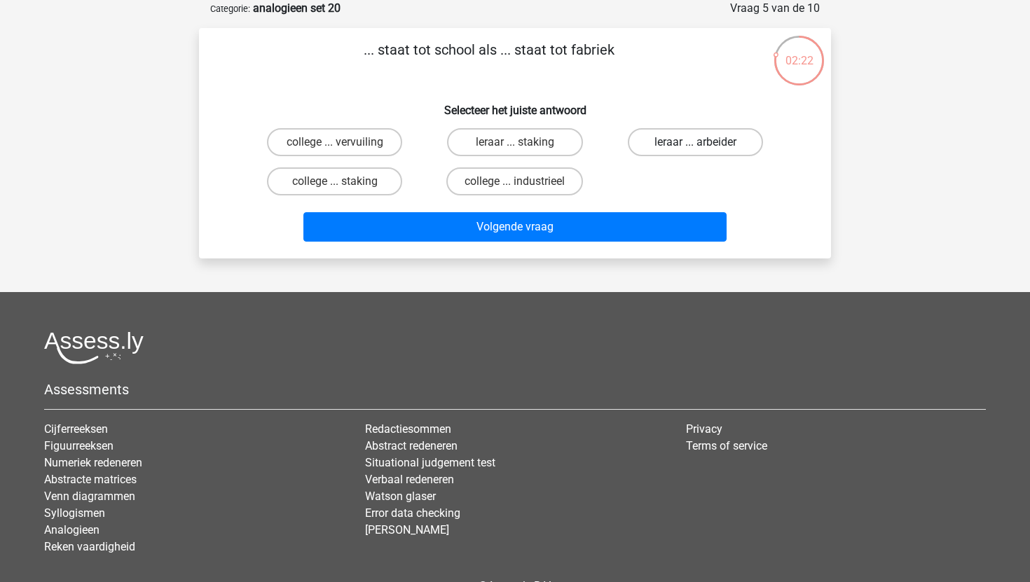
click at [686, 144] on label "leraar ... arbeider" at bounding box center [695, 142] width 135 height 28
click at [695, 144] on input "leraar ... arbeider" at bounding box center [699, 146] width 9 height 9
radio input "true"
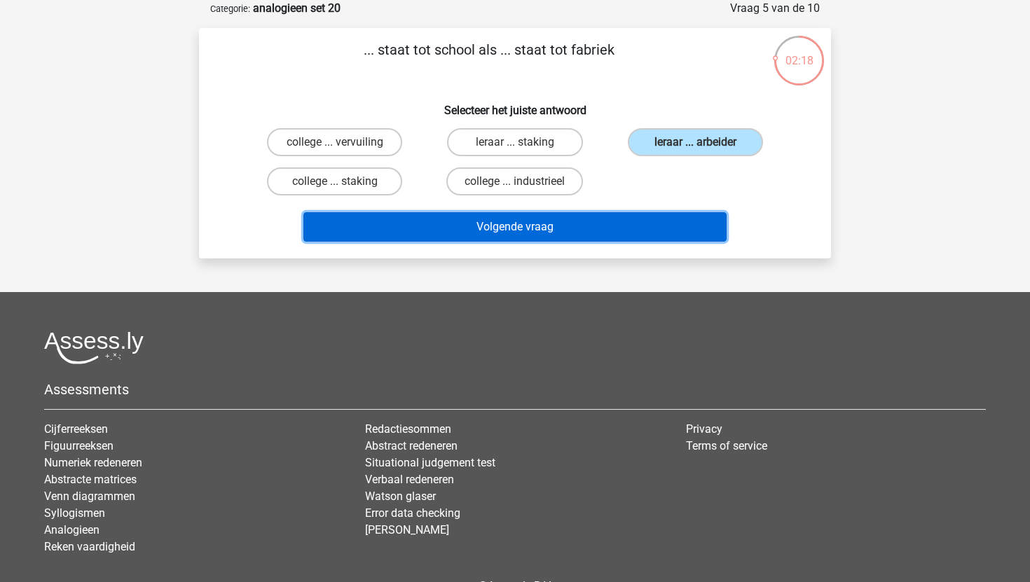
click at [593, 233] on button "Volgende vraag" at bounding box center [515, 226] width 424 height 29
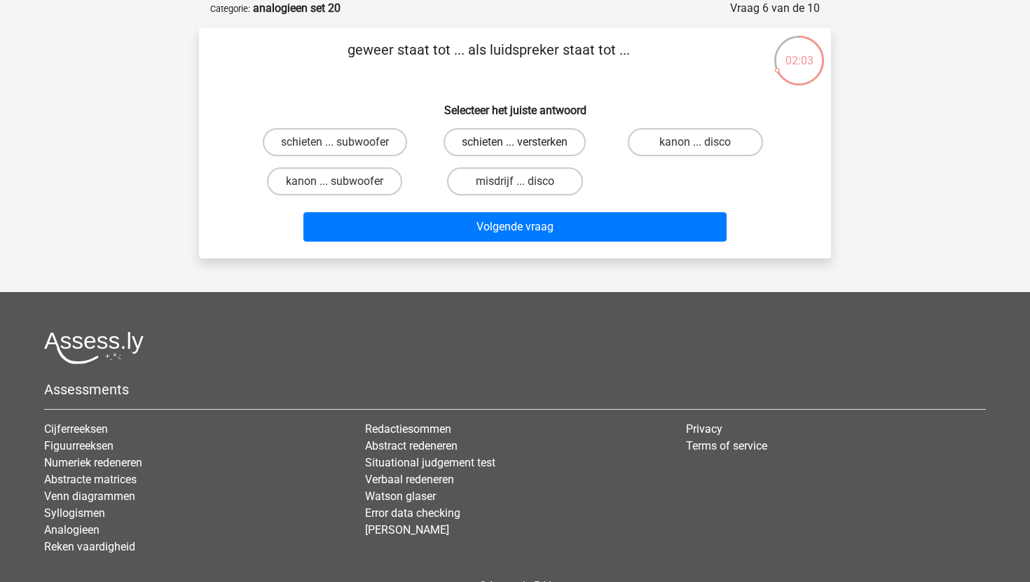
click at [543, 132] on label "schieten ... versterken" at bounding box center [514, 142] width 142 height 28
click at [524, 142] on input "schieten ... versterken" at bounding box center [519, 146] width 9 height 9
radio input "true"
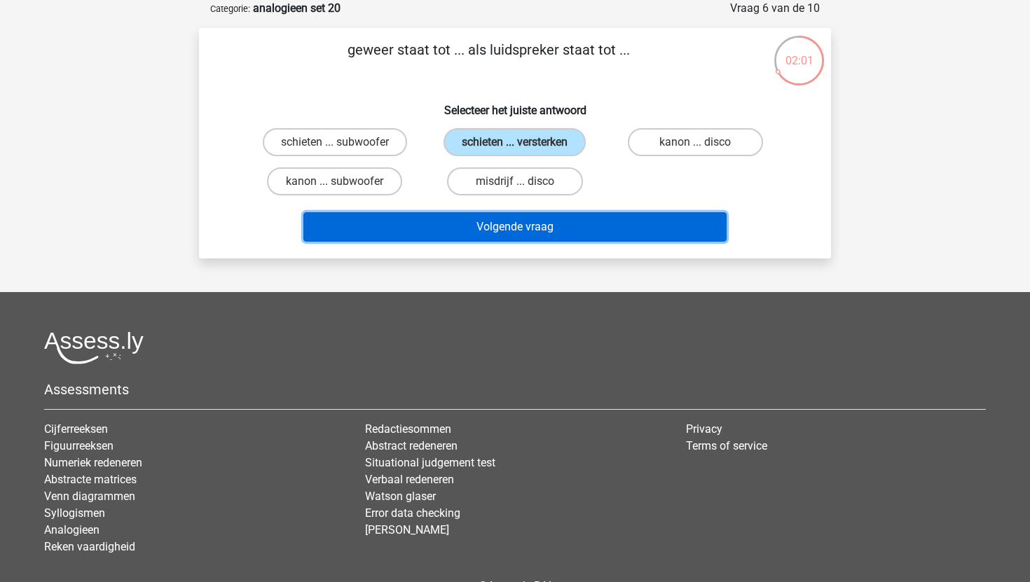
click at [514, 219] on button "Volgende vraag" at bounding box center [515, 226] width 424 height 29
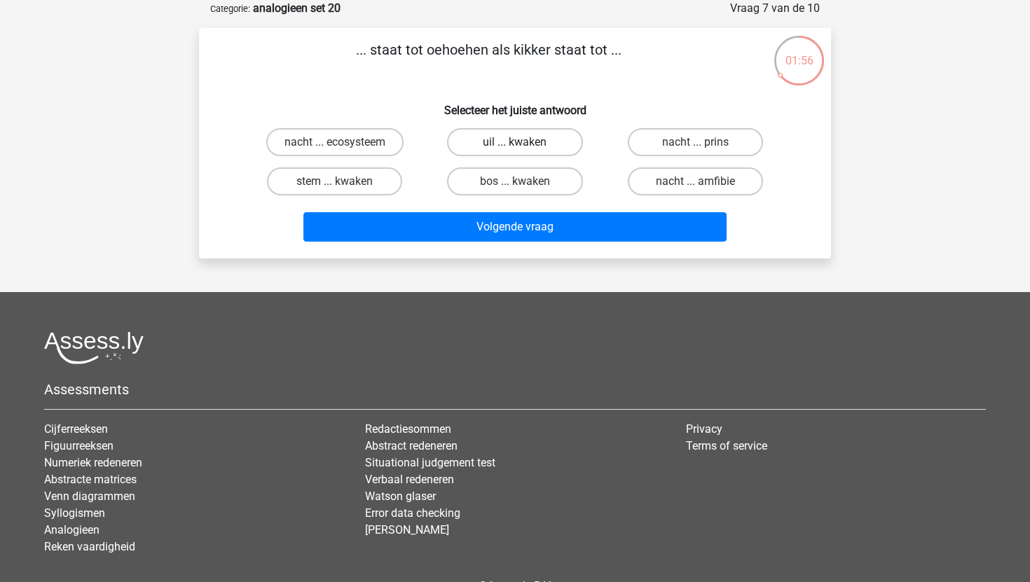
click at [521, 138] on label "uil ... kwaken" at bounding box center [514, 142] width 135 height 28
click at [521, 142] on input "uil ... kwaken" at bounding box center [519, 146] width 9 height 9
radio input "true"
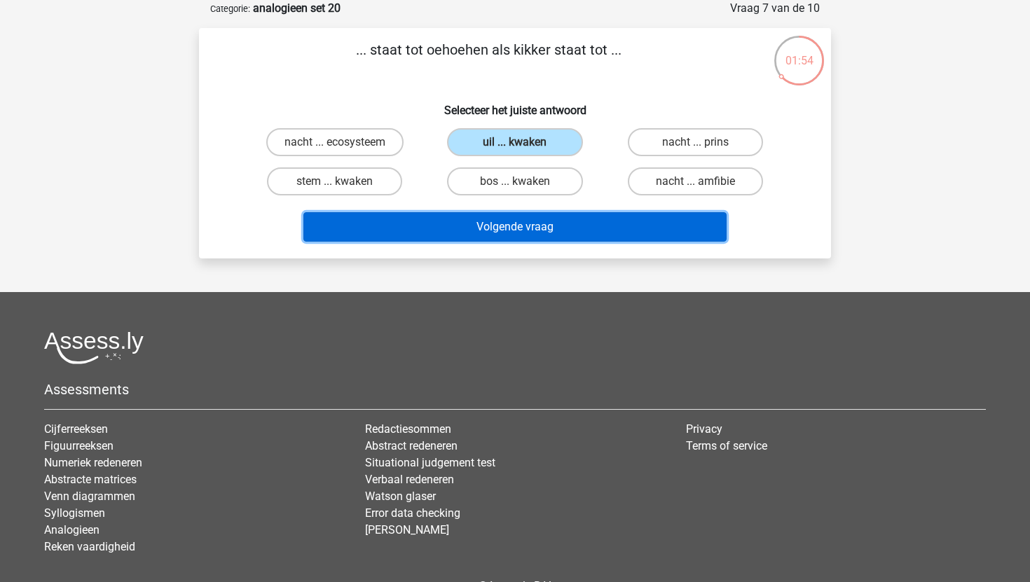
click at [509, 228] on button "Volgende vraag" at bounding box center [515, 226] width 424 height 29
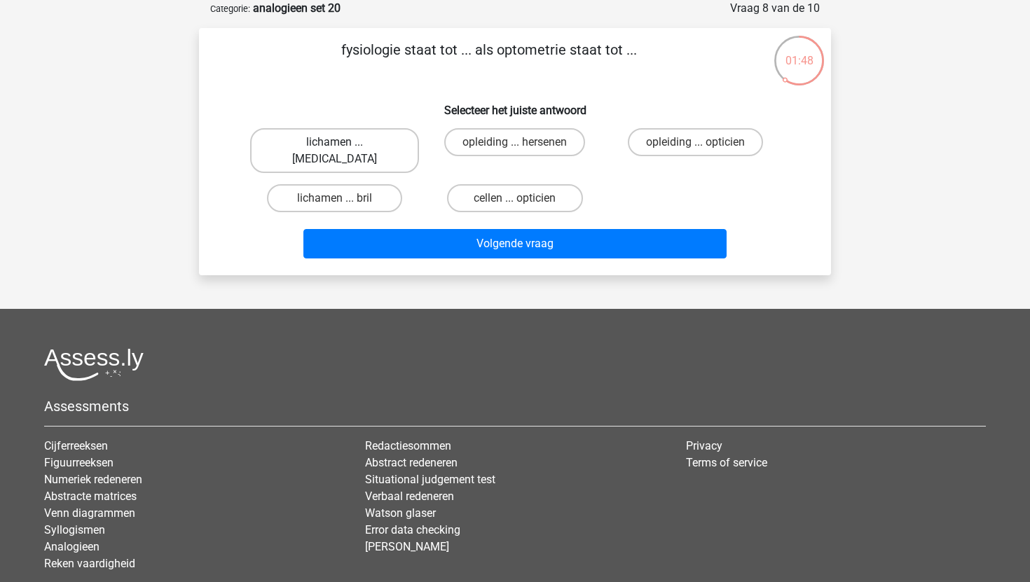
click at [359, 139] on label "lichamen ... ogen" at bounding box center [334, 150] width 169 height 45
click at [344, 142] on input "lichamen ... ogen" at bounding box center [339, 146] width 9 height 9
radio input "true"
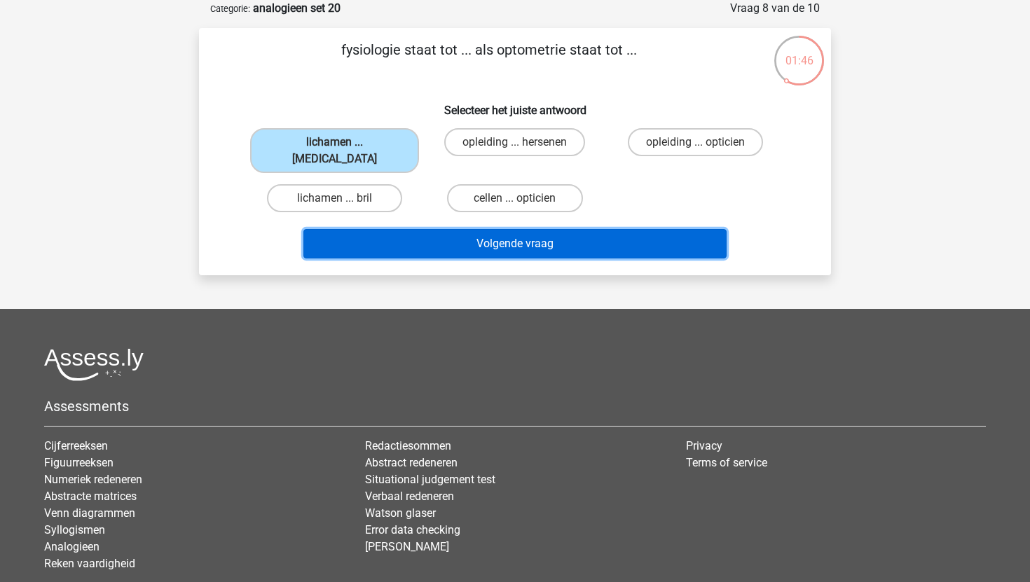
click at [428, 229] on button "Volgende vraag" at bounding box center [515, 243] width 424 height 29
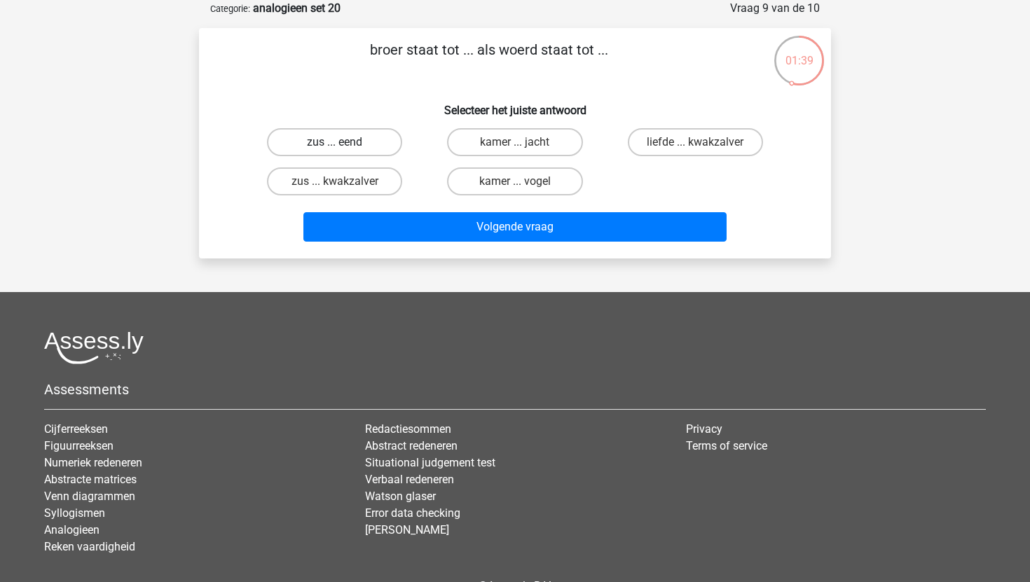
click at [359, 132] on label "zus ... eend" at bounding box center [334, 142] width 135 height 28
click at [344, 142] on input "zus ... eend" at bounding box center [339, 146] width 9 height 9
radio input "true"
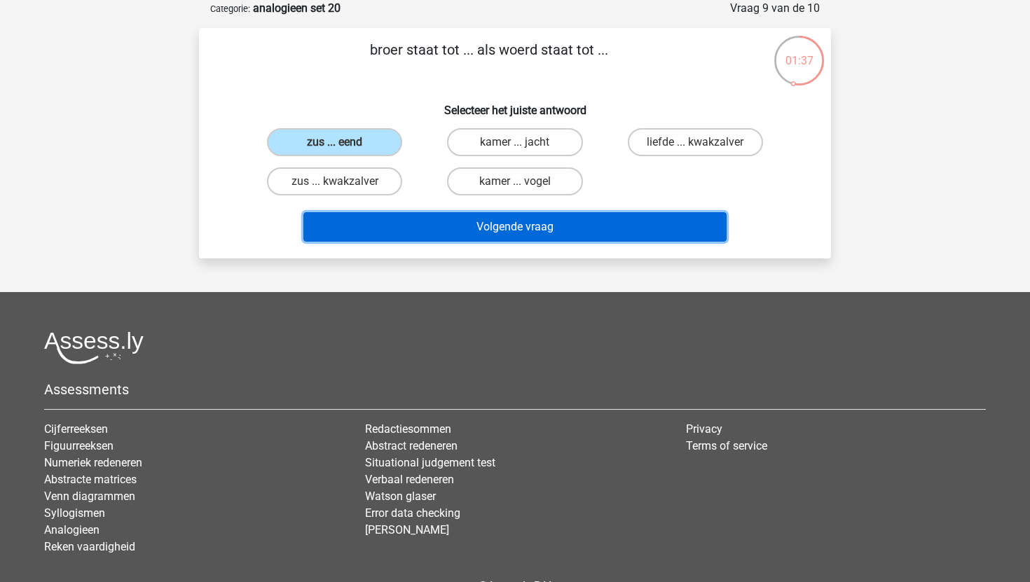
click at [408, 226] on button "Volgende vraag" at bounding box center [515, 226] width 424 height 29
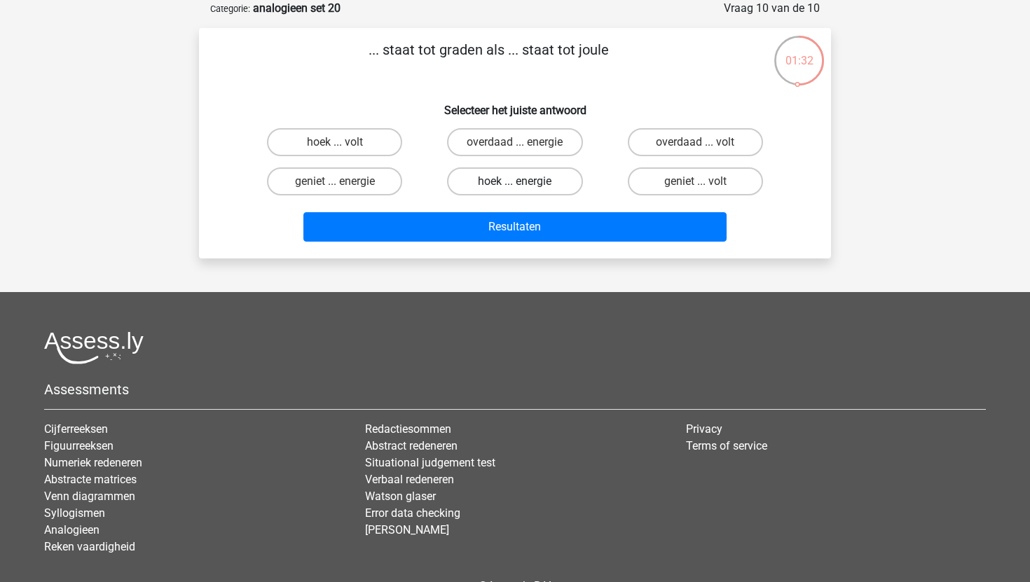
click at [484, 184] on label "hoek ... energie" at bounding box center [514, 181] width 135 height 28
click at [515, 184] on input "hoek ... energie" at bounding box center [519, 185] width 9 height 9
radio input "true"
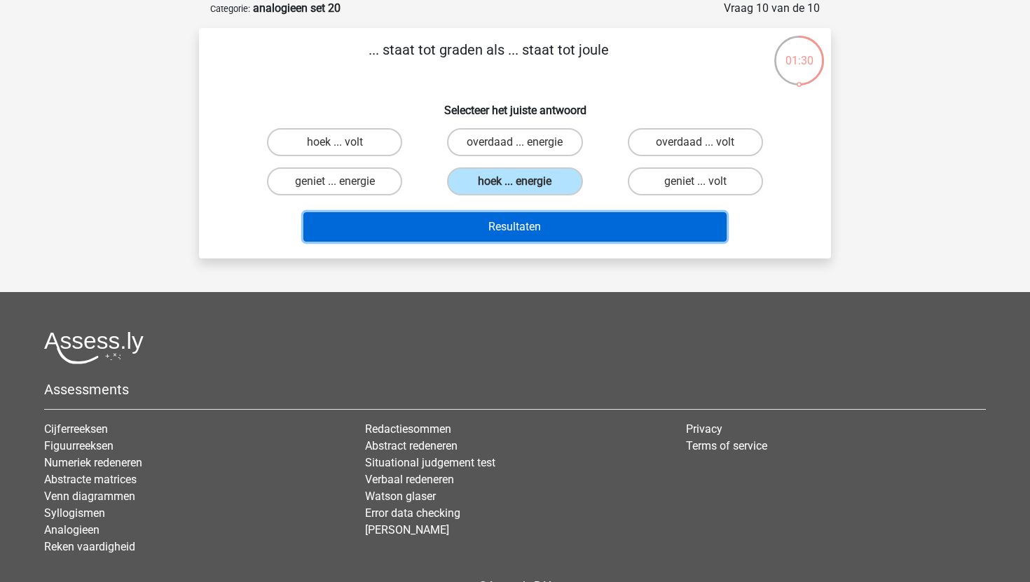
click at [474, 226] on button "Resultaten" at bounding box center [515, 226] width 424 height 29
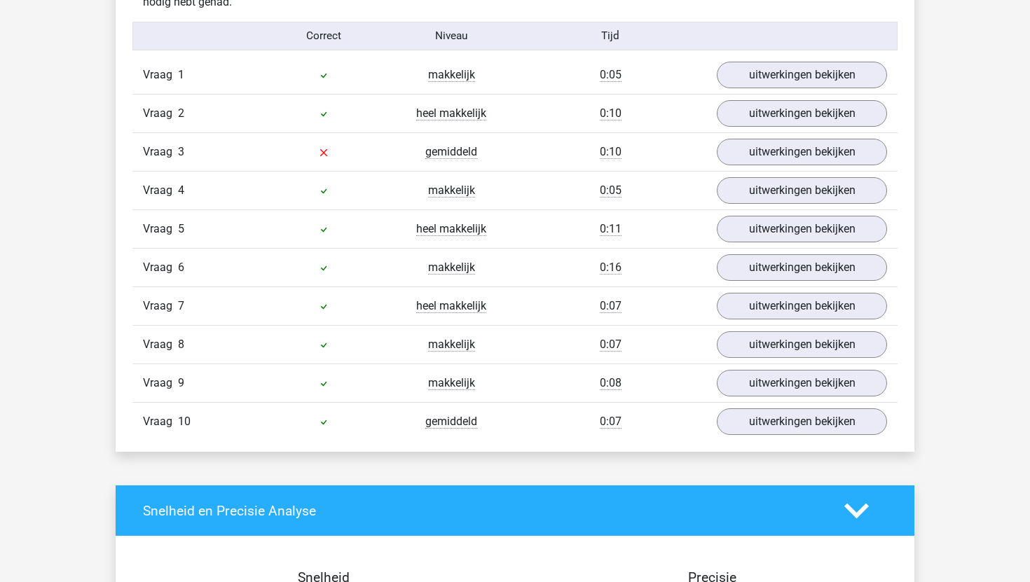
scroll to position [1154, 0]
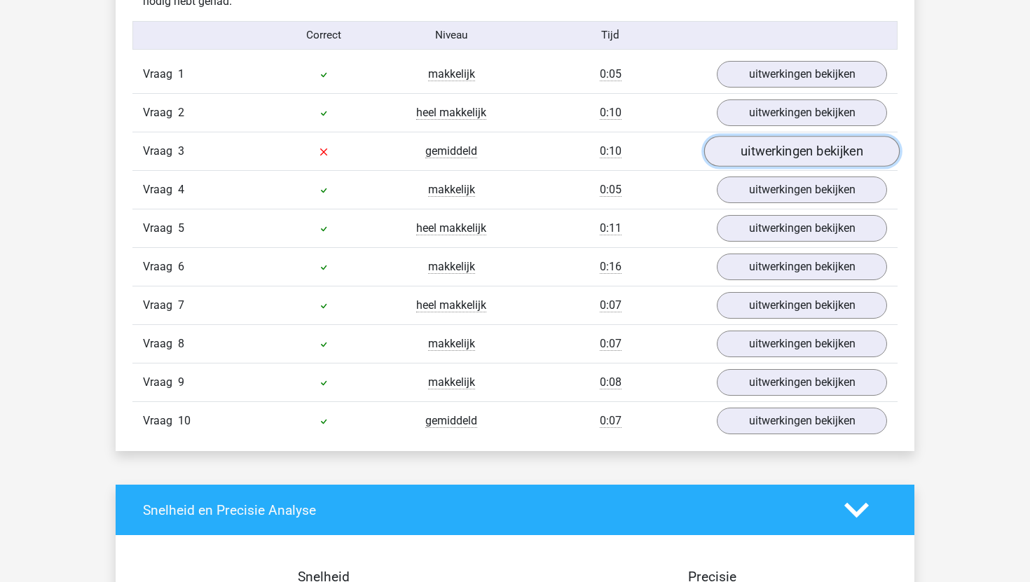
click at [741, 158] on link "uitwerkingen bekijken" at bounding box center [801, 151] width 195 height 31
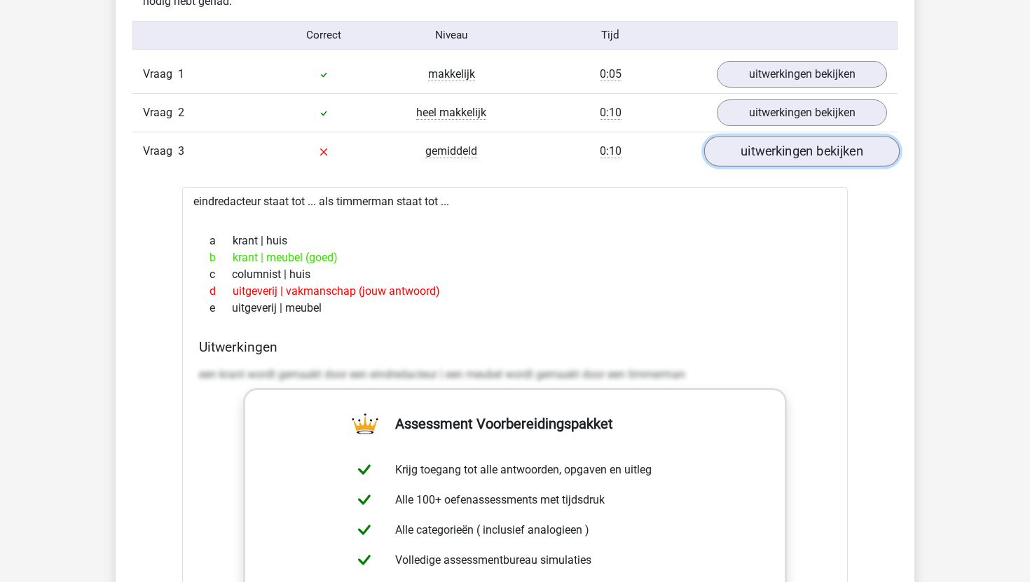
click at [741, 158] on link "uitwerkingen bekijken" at bounding box center [801, 151] width 195 height 31
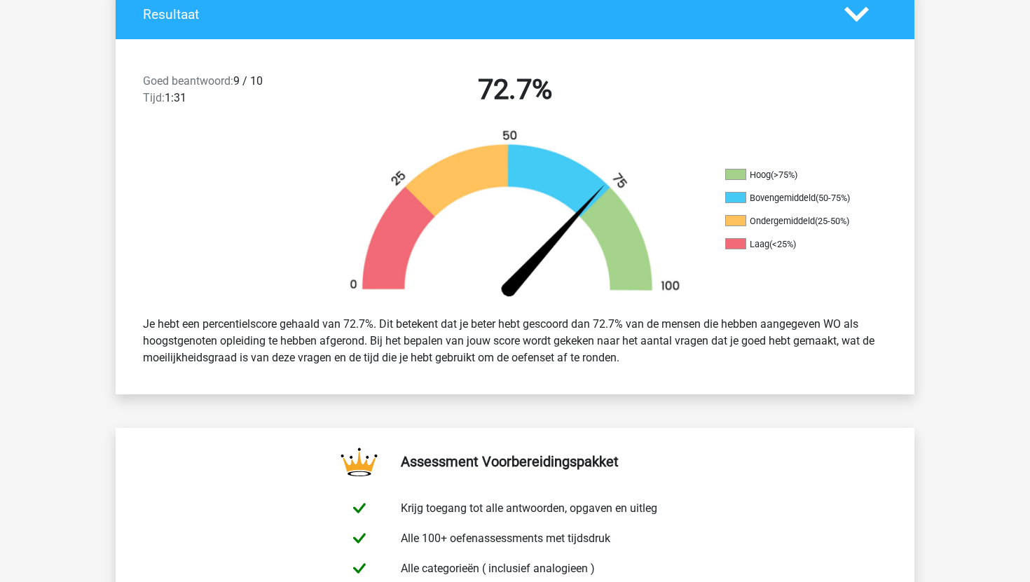
scroll to position [0, 0]
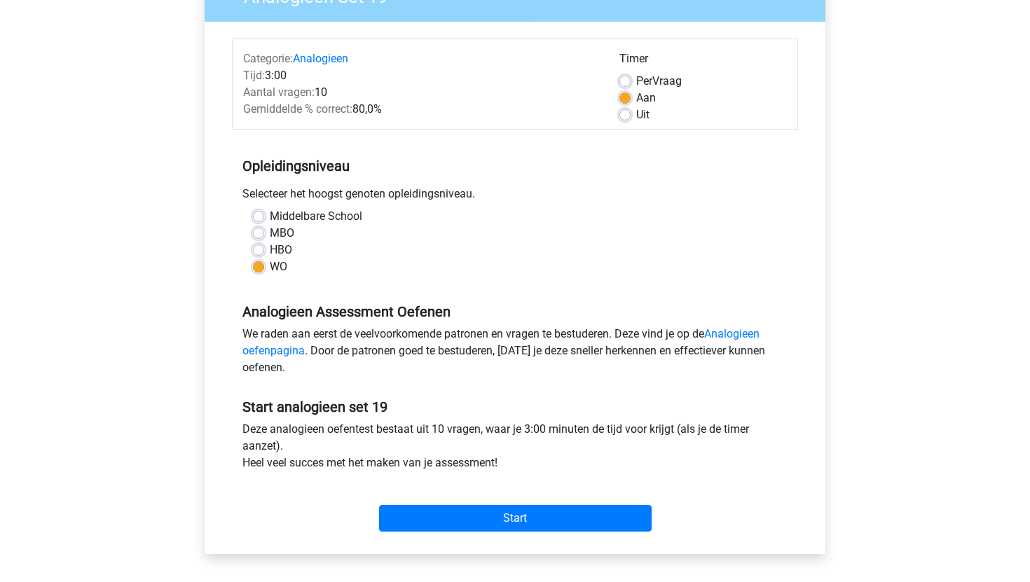
scroll to position [145, 0]
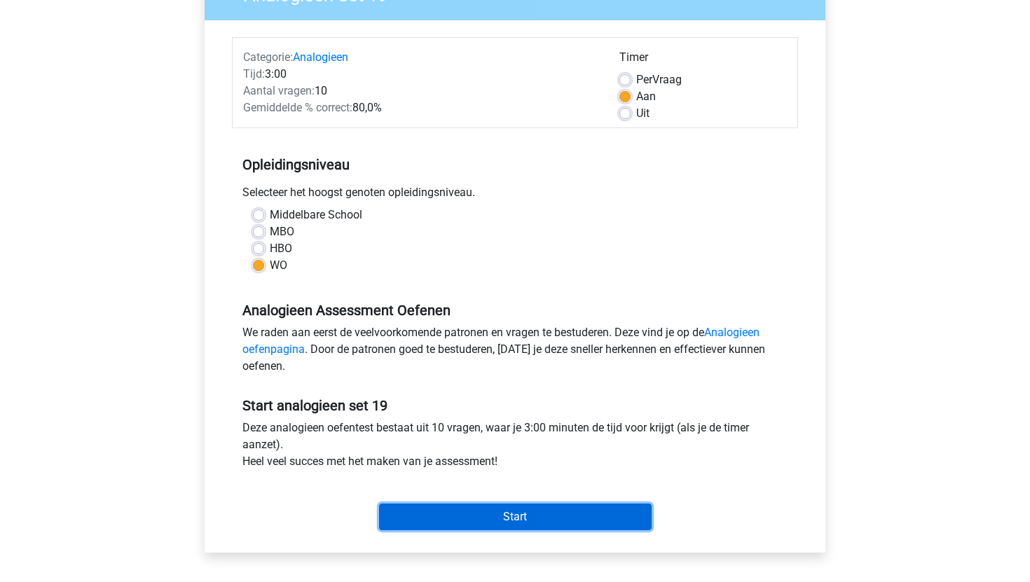
click at [512, 521] on input "Start" at bounding box center [515, 517] width 273 height 27
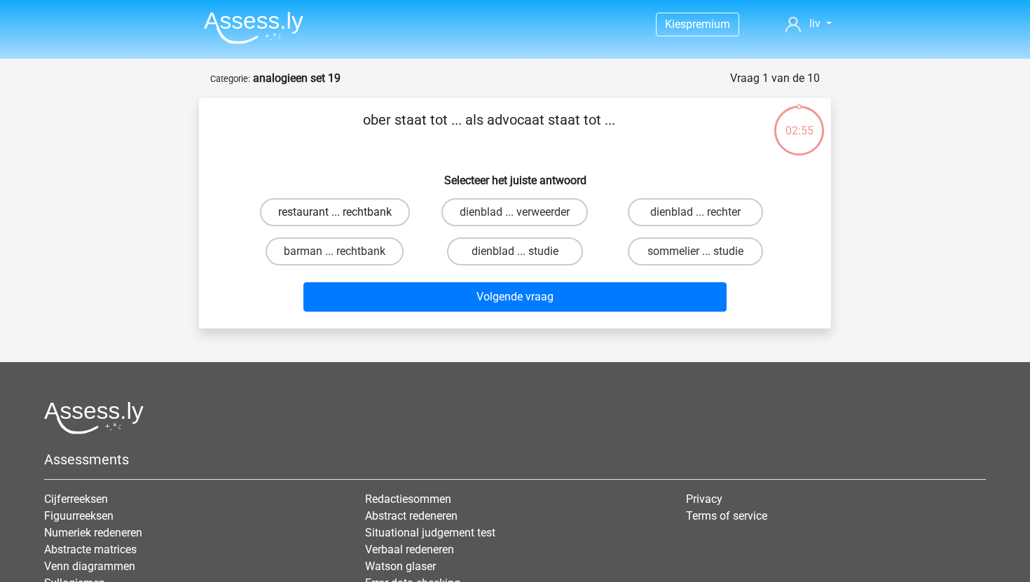
click at [340, 206] on label "restaurant ... rechtbank" at bounding box center [335, 212] width 150 height 28
click at [340, 212] on input "restaurant ... rechtbank" at bounding box center [339, 216] width 9 height 9
radio input "true"
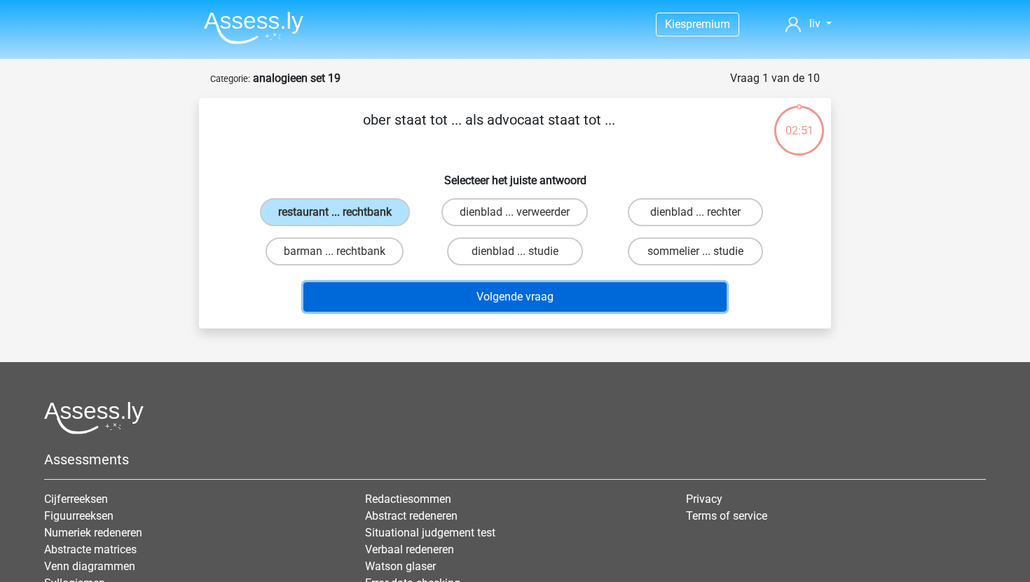
click at [536, 296] on button "Volgende vraag" at bounding box center [515, 296] width 424 height 29
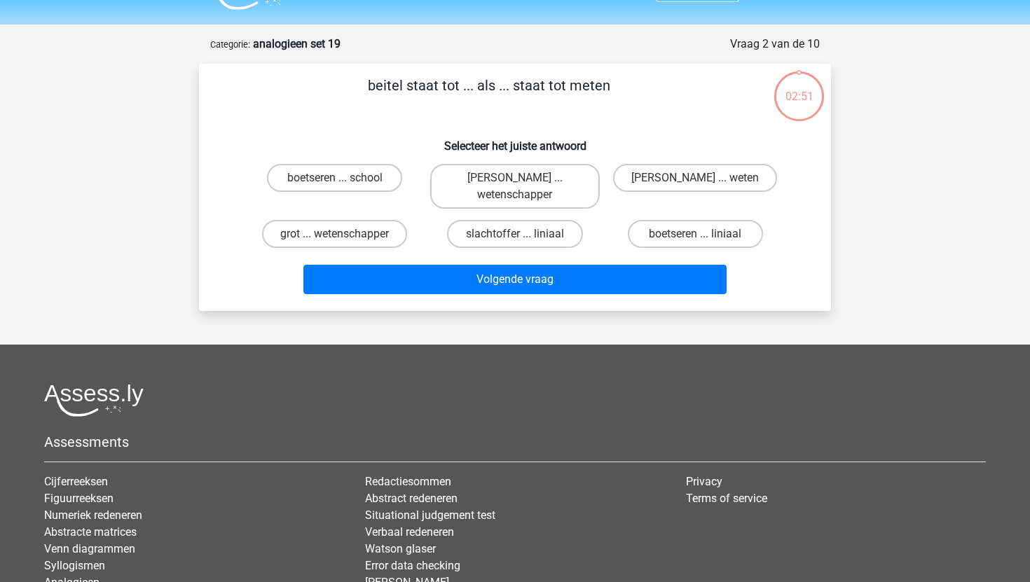
scroll to position [70, 0]
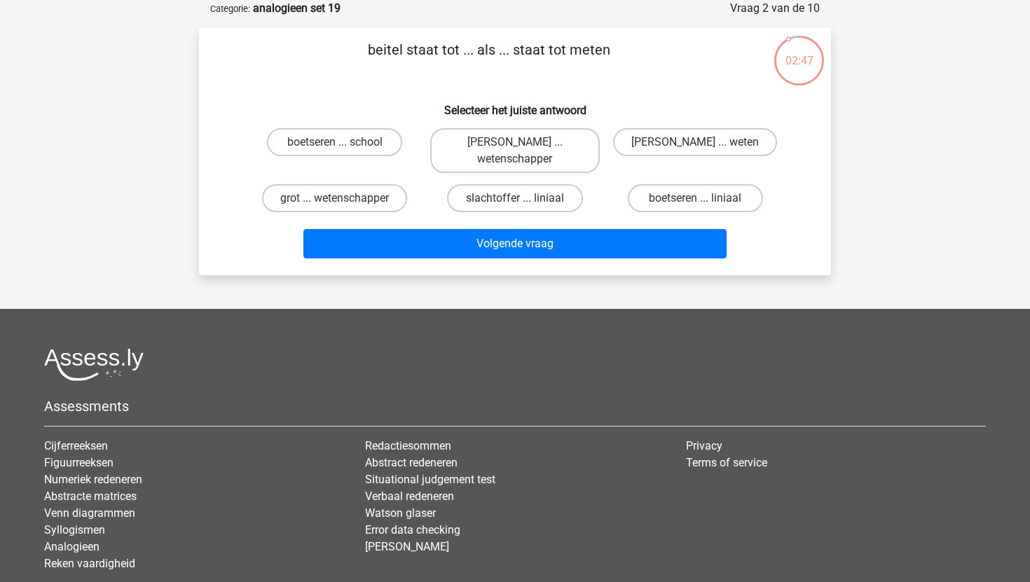
click at [696, 204] on input "boetseren ... liniaal" at bounding box center [699, 202] width 9 height 9
radio input "true"
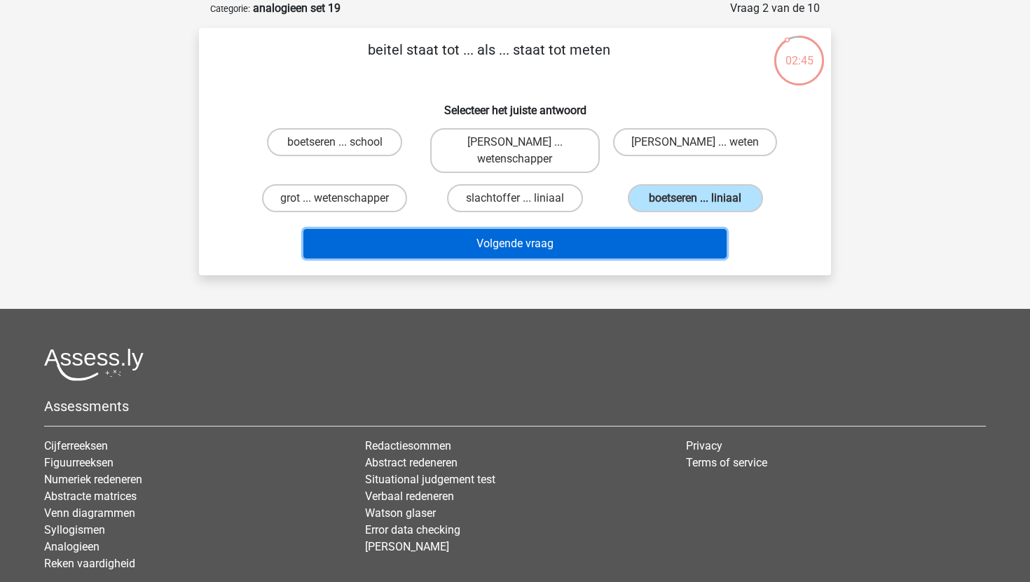
click at [624, 244] on button "Volgende vraag" at bounding box center [515, 243] width 424 height 29
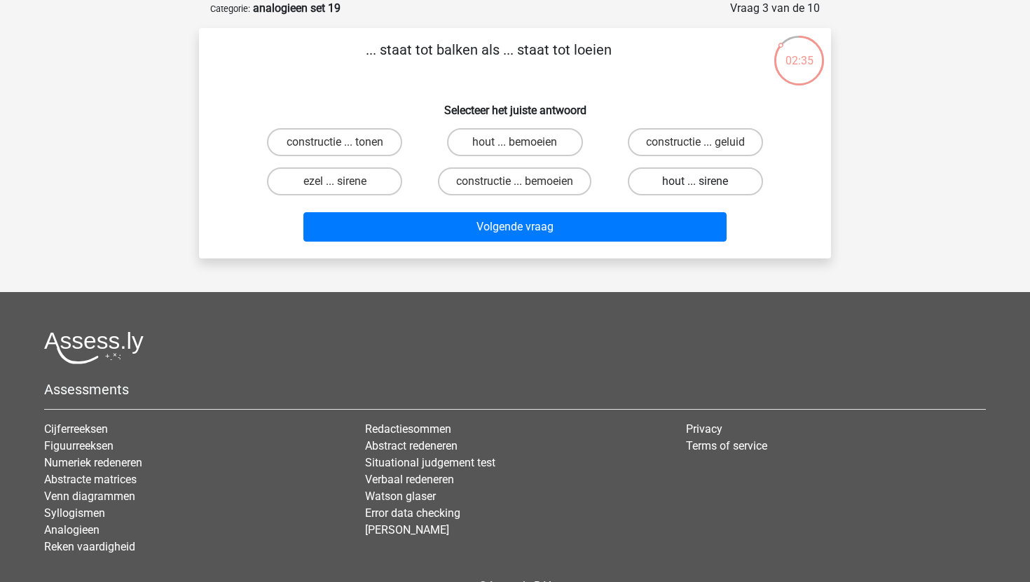
click at [682, 184] on label "hout ... sirene" at bounding box center [695, 181] width 135 height 28
click at [695, 184] on input "hout ... sirene" at bounding box center [699, 185] width 9 height 9
radio input "true"
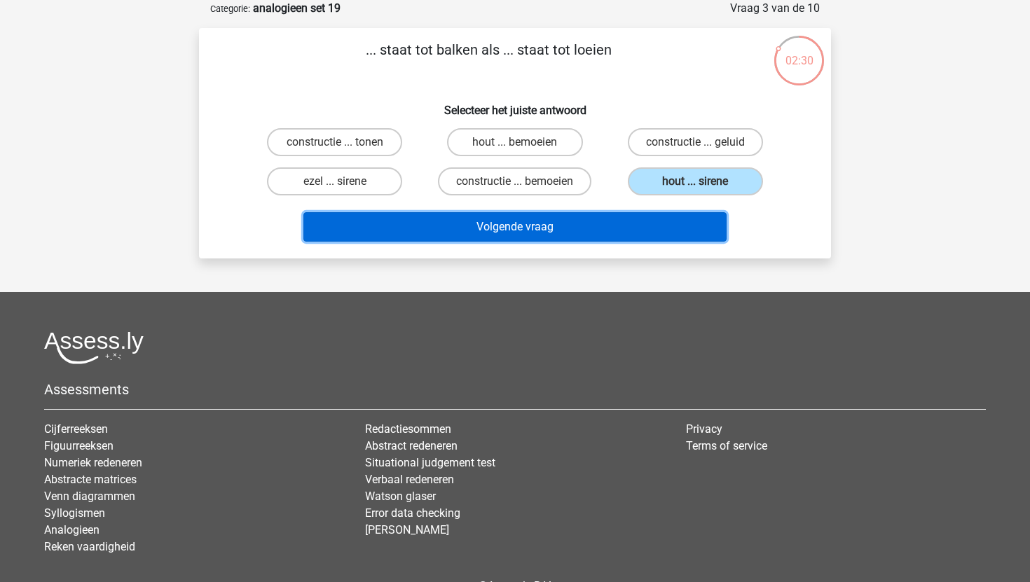
click at [632, 231] on button "Volgende vraag" at bounding box center [515, 226] width 424 height 29
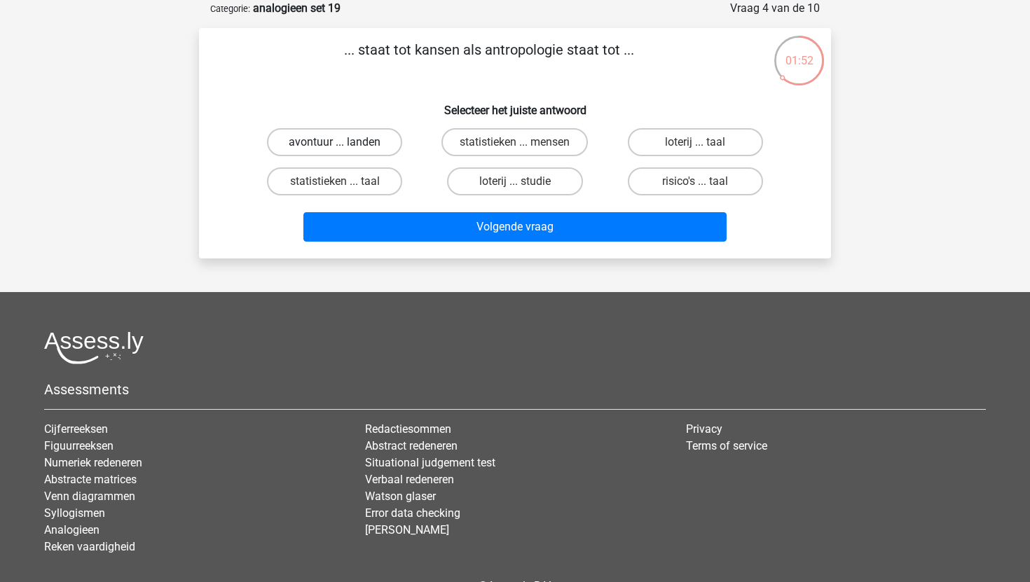
click at [353, 138] on label "avontuur ... landen" at bounding box center [334, 142] width 135 height 28
click at [344, 142] on input "avontuur ... landen" at bounding box center [339, 146] width 9 height 9
radio input "true"
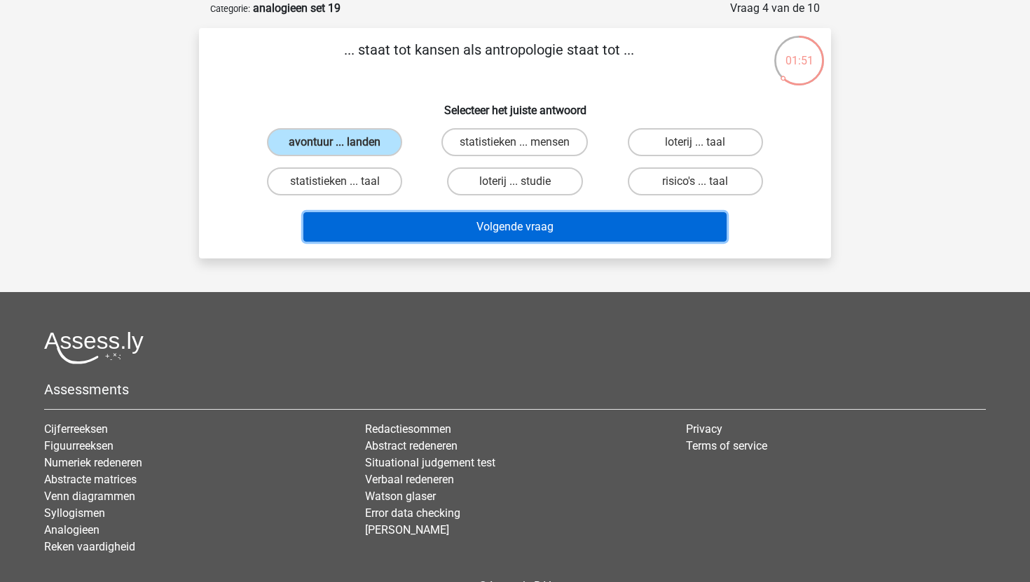
click at [465, 217] on button "Volgende vraag" at bounding box center [515, 226] width 424 height 29
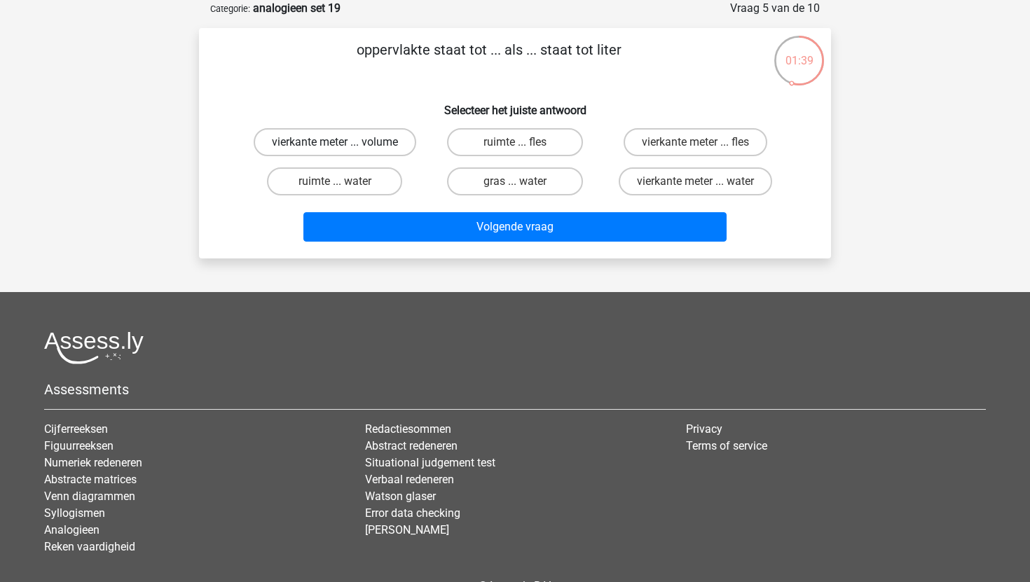
click at [347, 140] on label "vierkante meter ... volume" at bounding box center [335, 142] width 163 height 28
click at [344, 142] on input "vierkante meter ... volume" at bounding box center [339, 146] width 9 height 9
radio input "true"
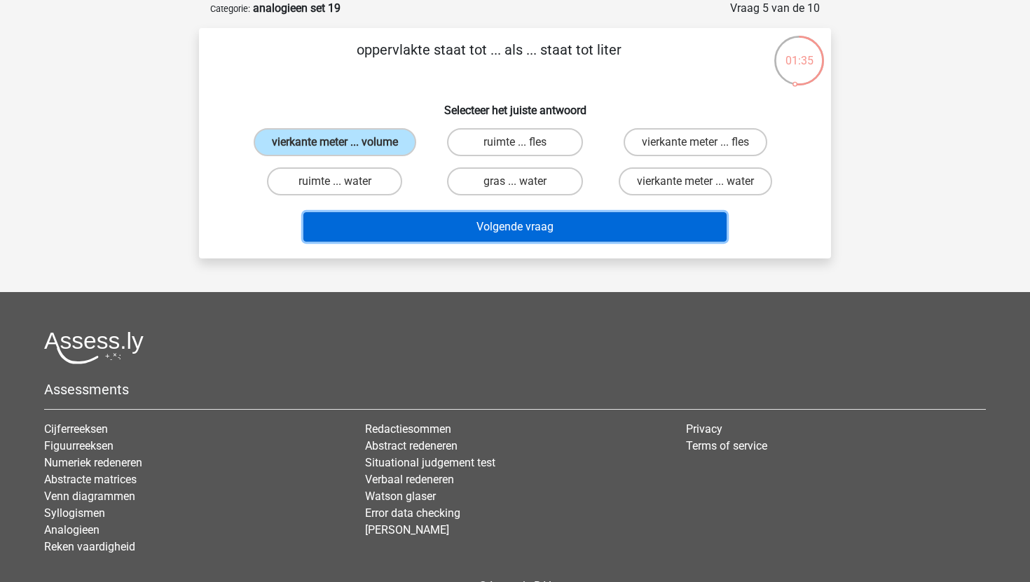
click at [479, 228] on button "Volgende vraag" at bounding box center [515, 226] width 424 height 29
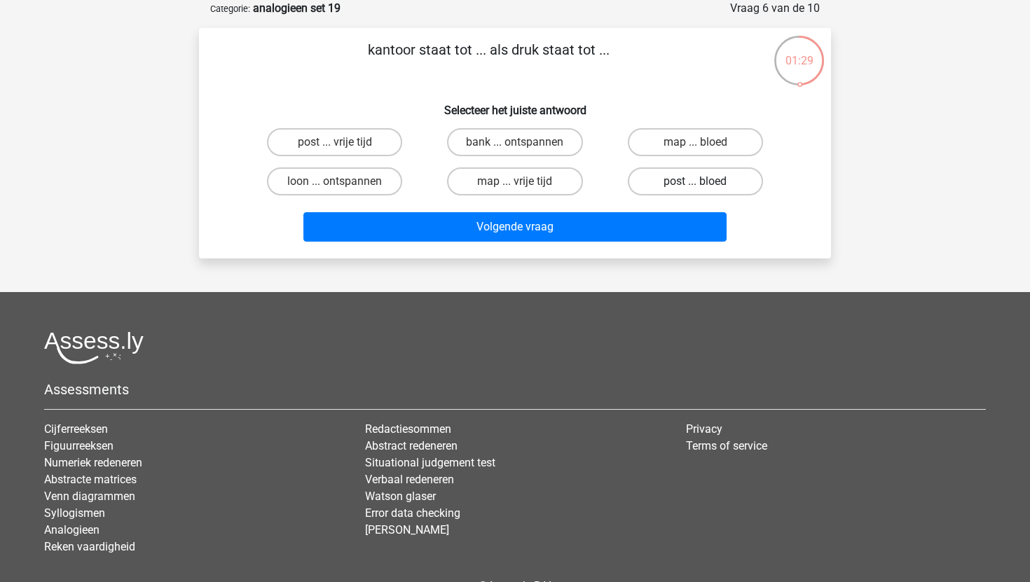
click at [724, 190] on label "post ... bloed" at bounding box center [695, 181] width 135 height 28
click at [704, 190] on input "post ... bloed" at bounding box center [699, 185] width 9 height 9
radio input "true"
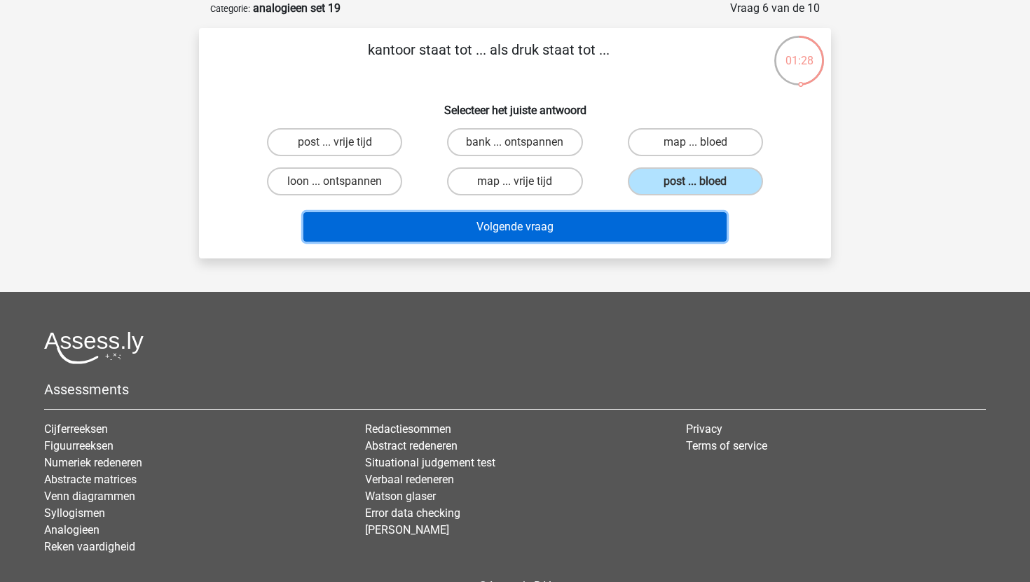
click at [649, 225] on button "Volgende vraag" at bounding box center [515, 226] width 424 height 29
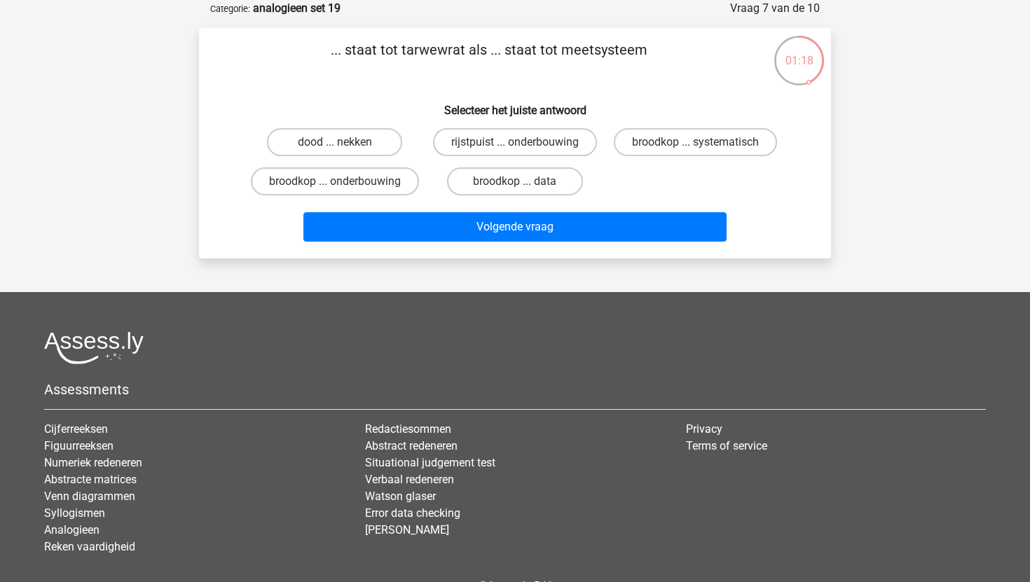
click at [517, 190] on input "broodkop ... data" at bounding box center [519, 185] width 9 height 9
radio input "true"
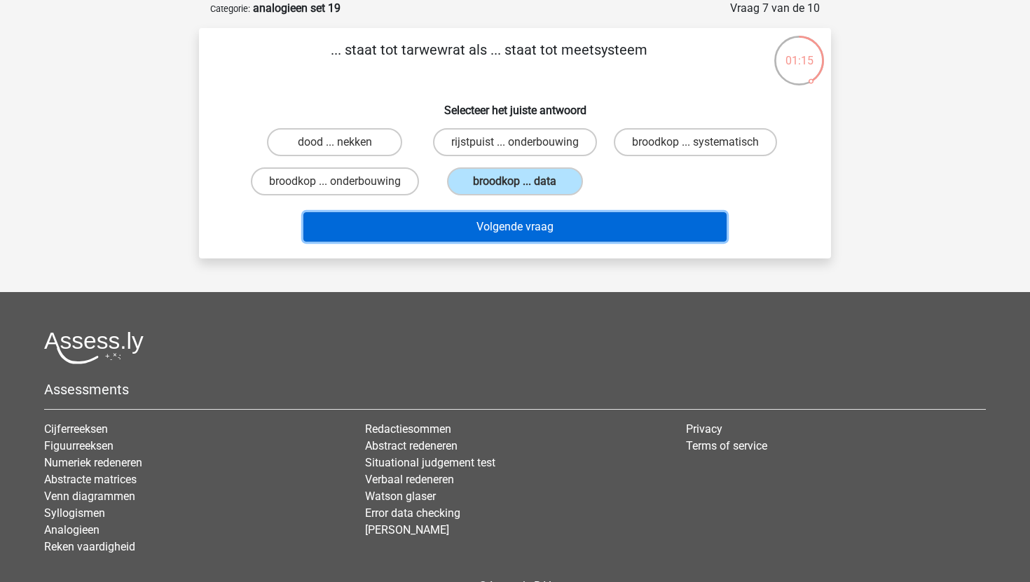
click at [536, 242] on button "Volgende vraag" at bounding box center [515, 226] width 424 height 29
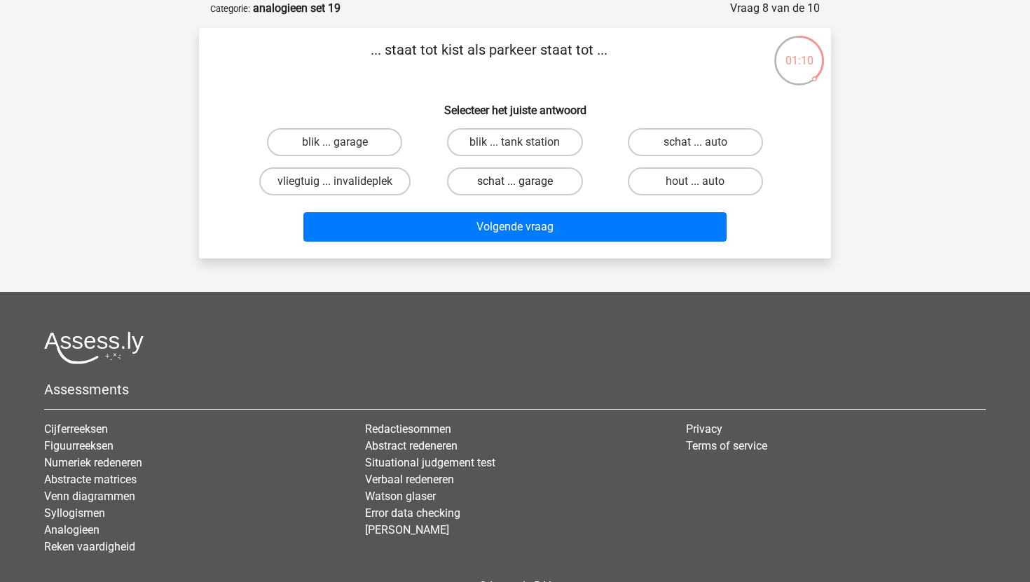
click at [551, 174] on label "schat ... garage" at bounding box center [514, 181] width 135 height 28
click at [524, 181] on input "schat ... garage" at bounding box center [519, 185] width 9 height 9
radio input "true"
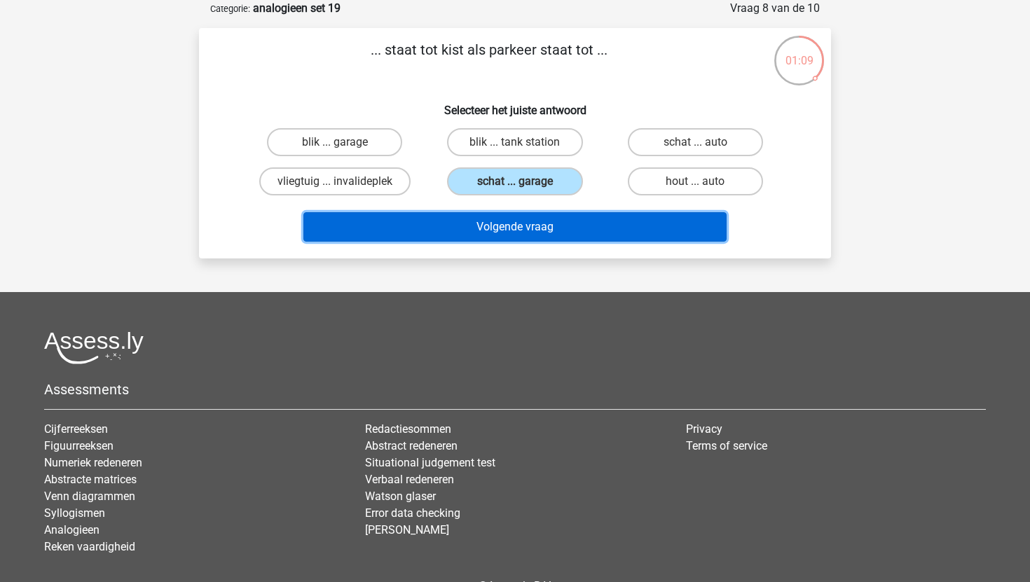
click at [551, 232] on button "Volgende vraag" at bounding box center [515, 226] width 424 height 29
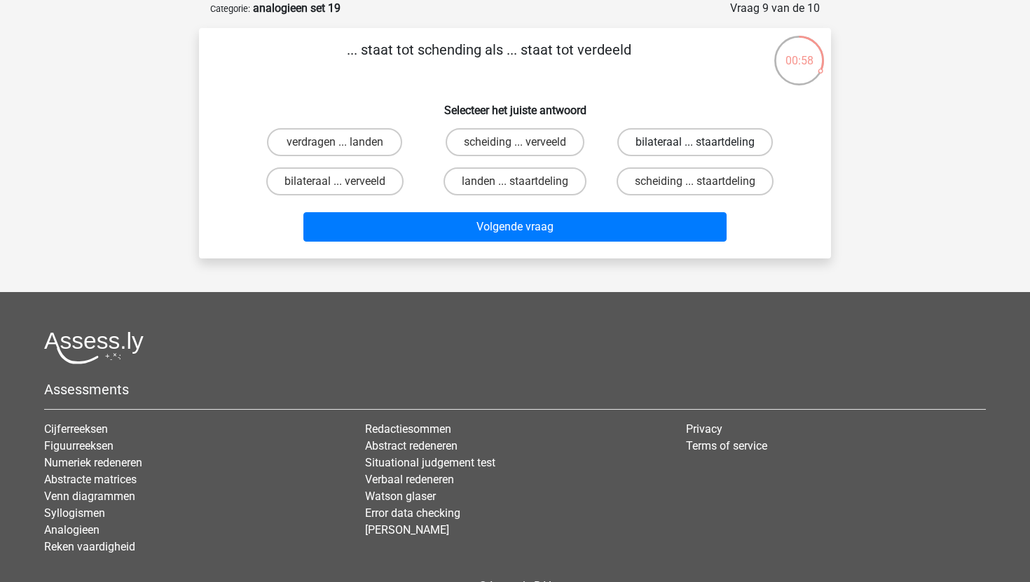
click at [674, 135] on label "bilateraal ... staartdeling" at bounding box center [695, 142] width 156 height 28
click at [695, 142] on input "bilateraal ... staartdeling" at bounding box center [699, 146] width 9 height 9
radio input "true"
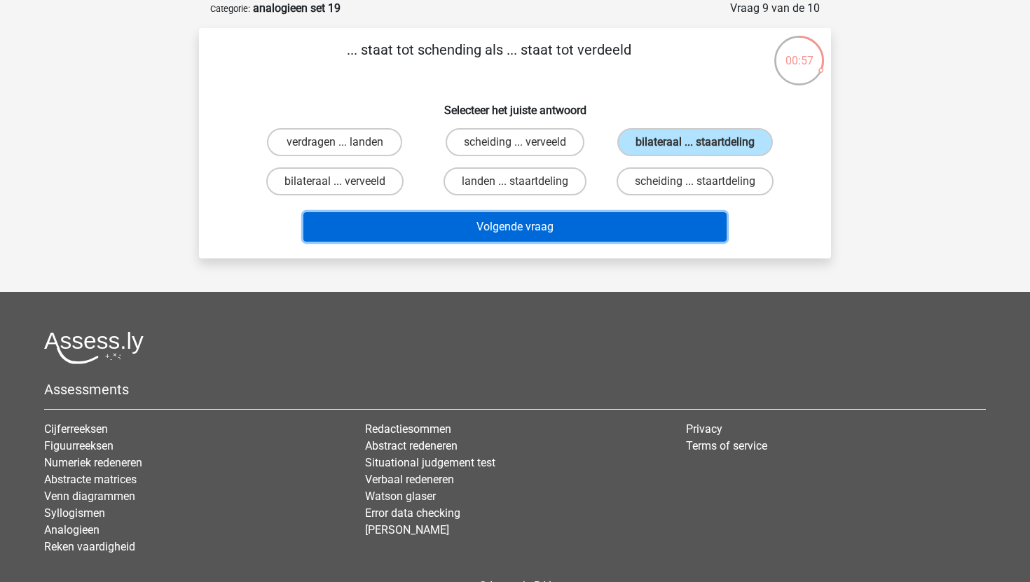
click at [621, 221] on button "Volgende vraag" at bounding box center [515, 226] width 424 height 29
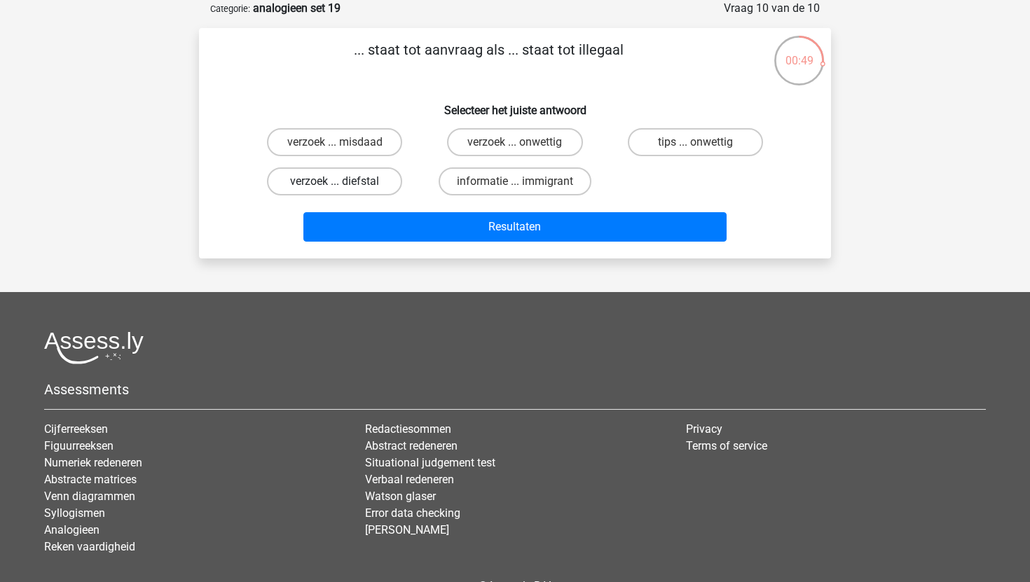
click at [373, 186] on label "verzoek ... diefstal" at bounding box center [334, 181] width 135 height 28
click at [344, 186] on input "verzoek ... diefstal" at bounding box center [339, 185] width 9 height 9
radio input "true"
click at [517, 137] on label "verzoek ... onwettig" at bounding box center [514, 142] width 135 height 28
click at [517, 142] on input "verzoek ... onwettig" at bounding box center [519, 146] width 9 height 9
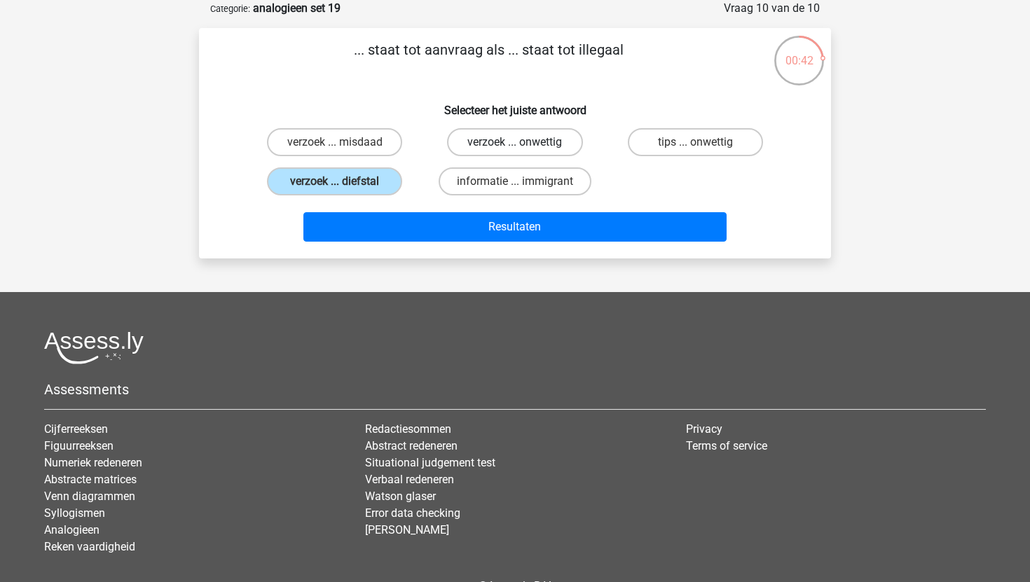
radio input "true"
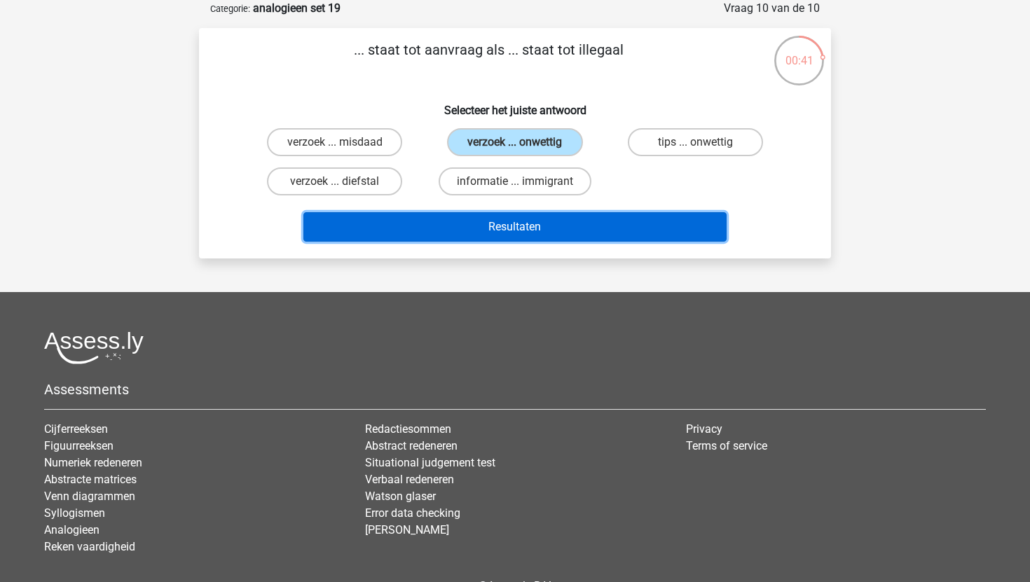
click at [479, 228] on button "Resultaten" at bounding box center [515, 226] width 424 height 29
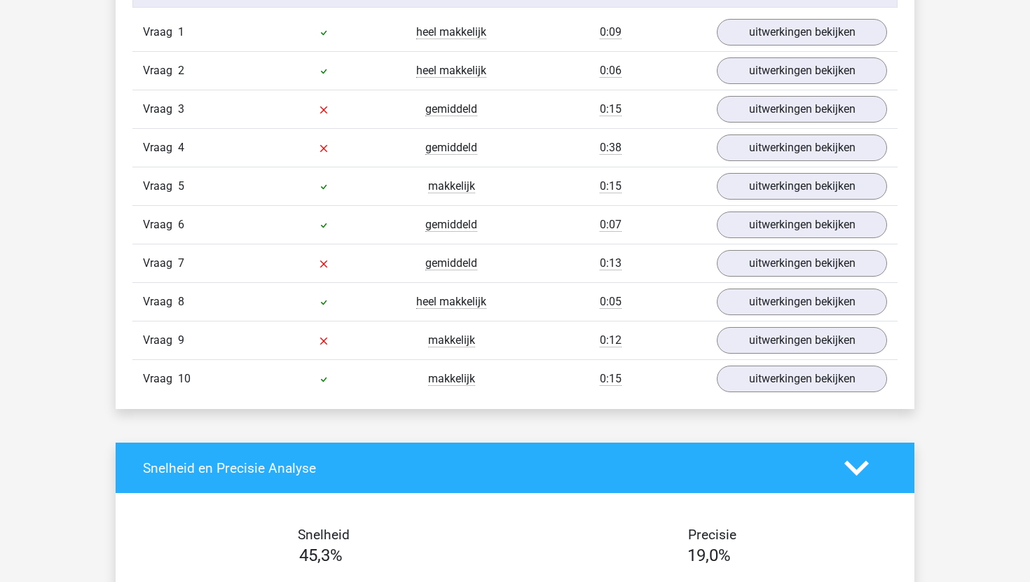
scroll to position [1184, 0]
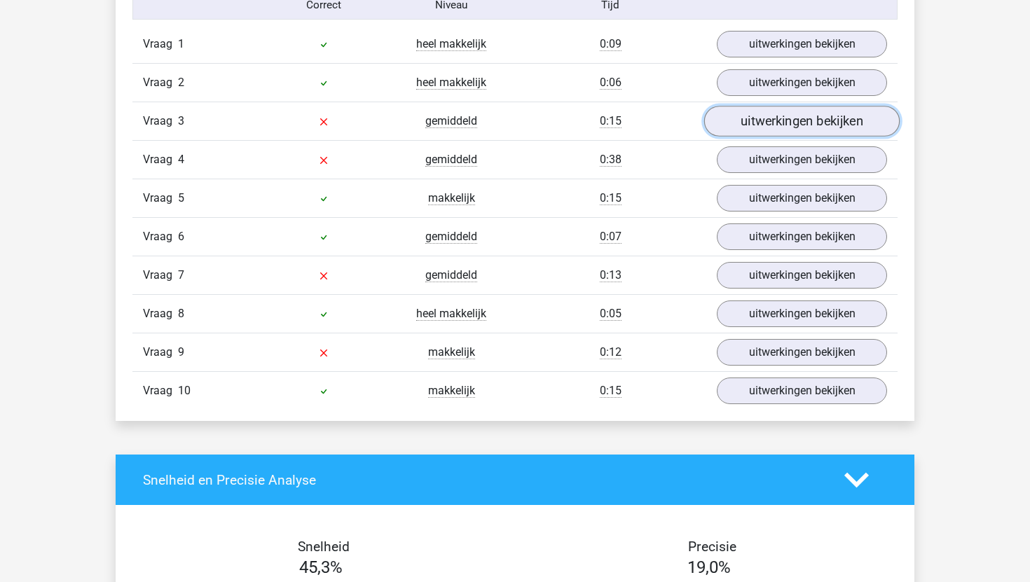
click at [773, 122] on link "uitwerkingen bekijken" at bounding box center [801, 121] width 195 height 31
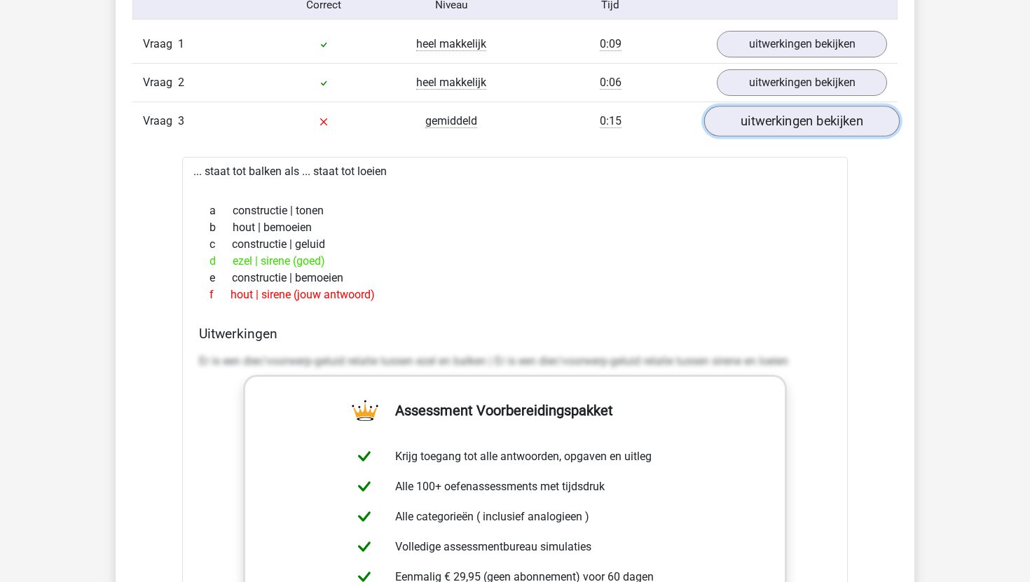
click at [773, 122] on link "uitwerkingen bekijken" at bounding box center [801, 121] width 195 height 31
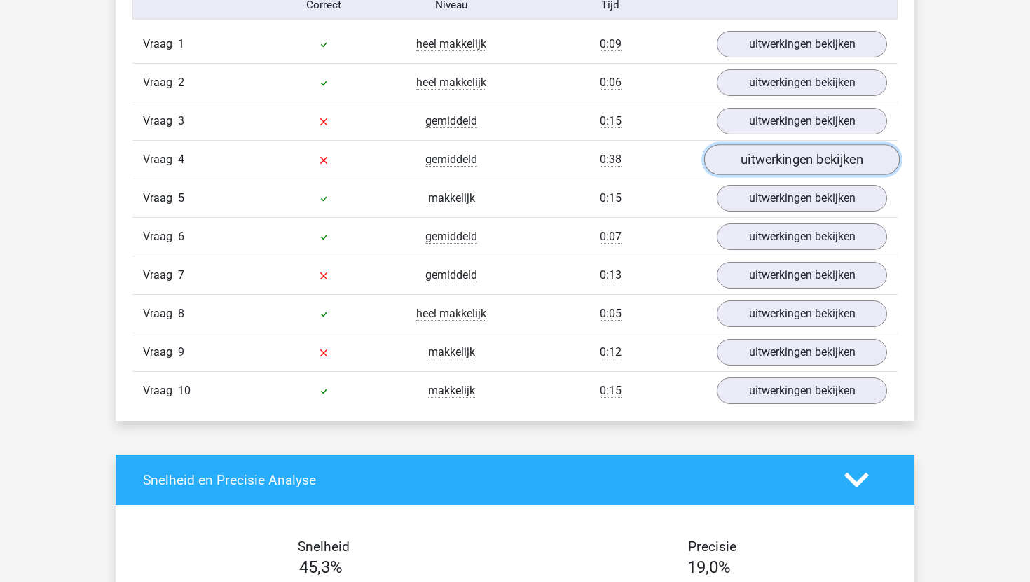
click at [779, 155] on link "uitwerkingen bekijken" at bounding box center [801, 159] width 195 height 31
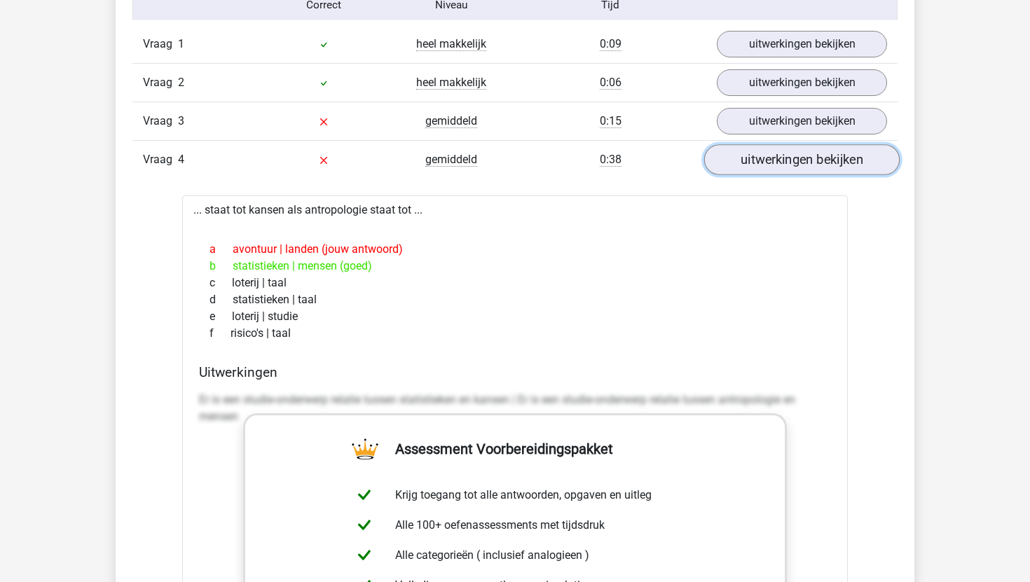
click at [778, 153] on link "uitwerkingen bekijken" at bounding box center [801, 159] width 195 height 31
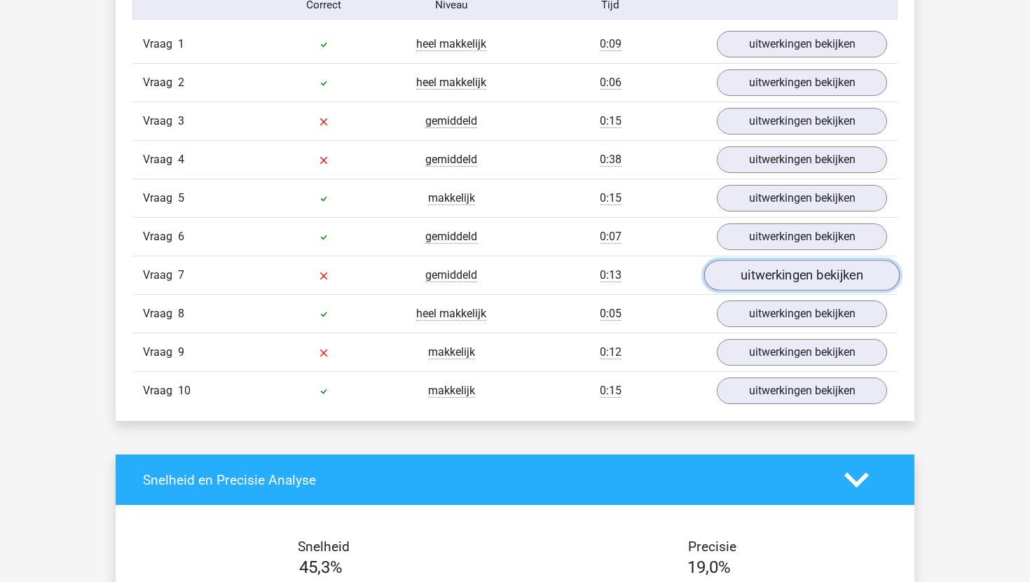
click at [765, 266] on link "uitwerkingen bekijken" at bounding box center [801, 275] width 195 height 31
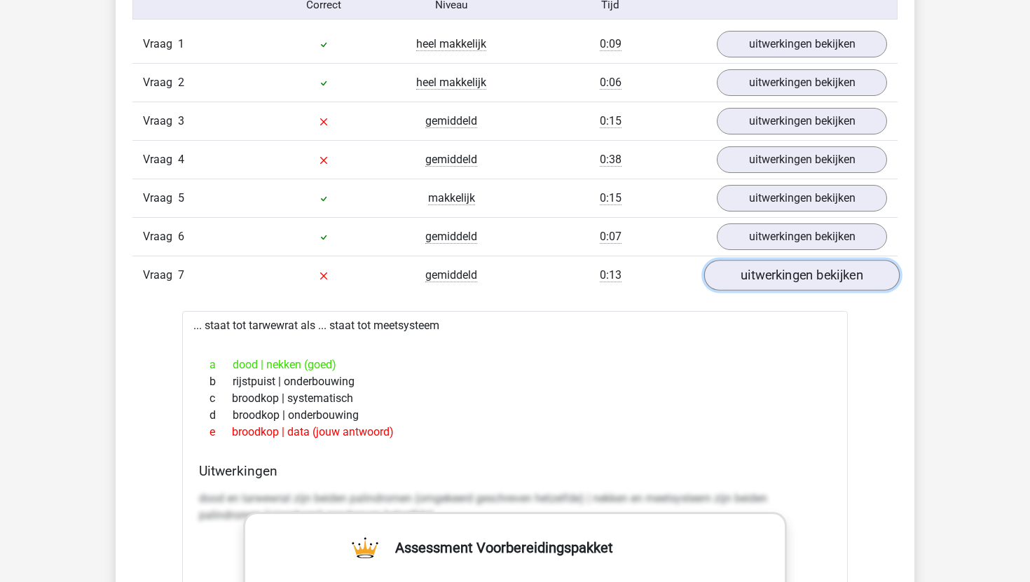
click at [765, 266] on link "uitwerkingen bekijken" at bounding box center [801, 275] width 195 height 31
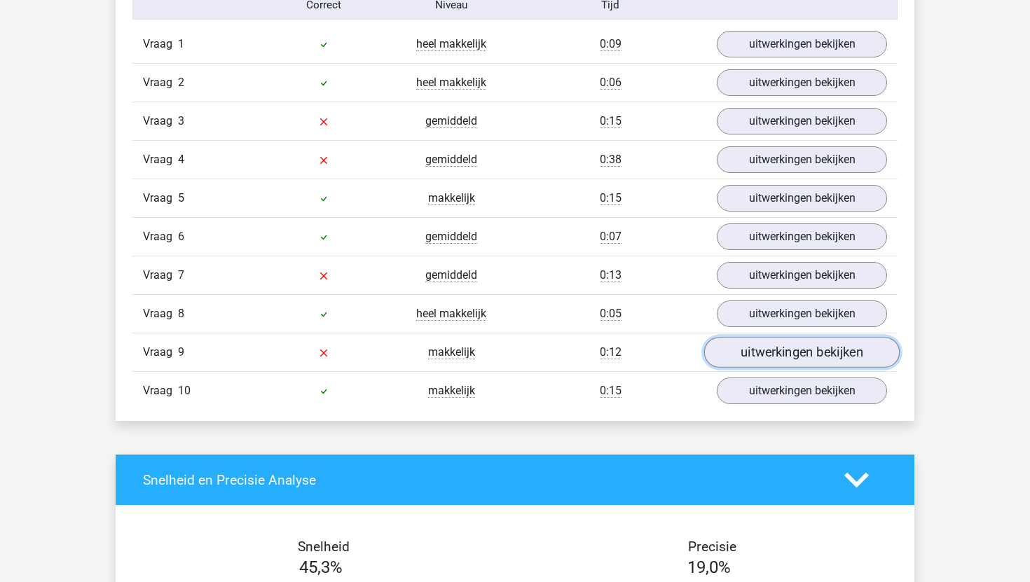
click at [755, 352] on link "uitwerkingen bekijken" at bounding box center [801, 352] width 195 height 31
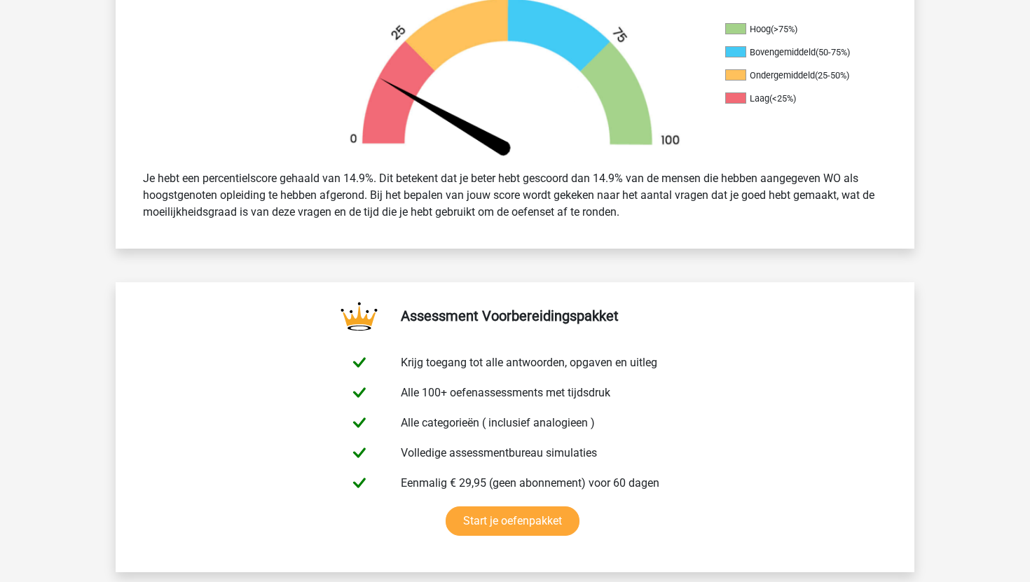
scroll to position [0, 0]
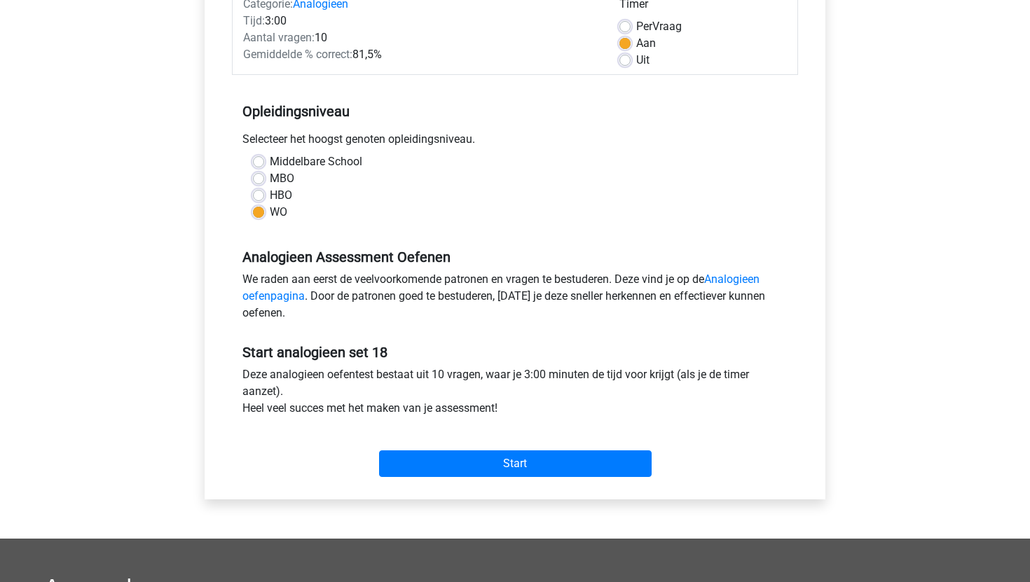
scroll to position [207, 0]
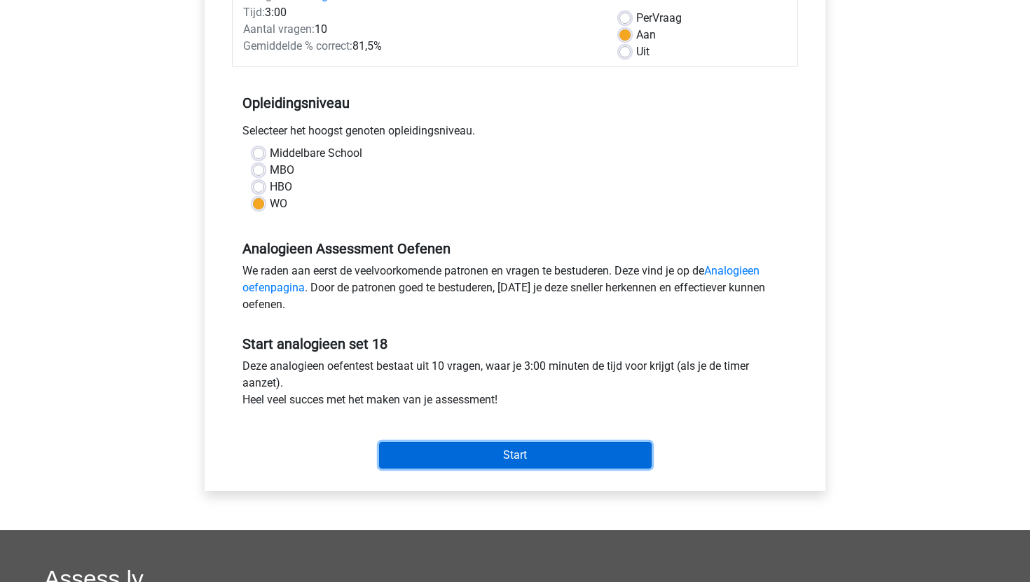
click at [435, 456] on input "Start" at bounding box center [515, 455] width 273 height 27
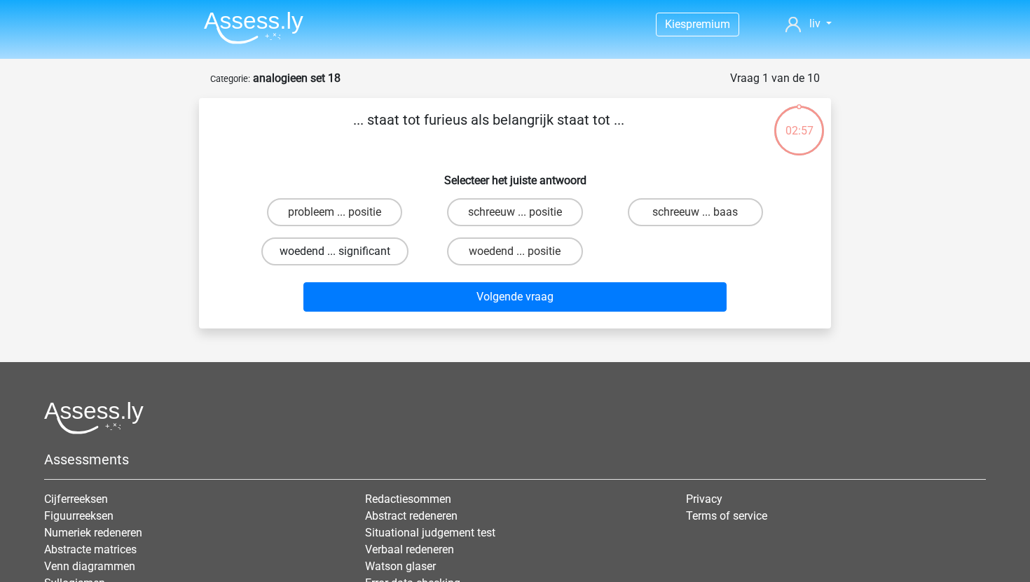
click at [383, 251] on label "woedend ... significant" at bounding box center [334, 252] width 147 height 28
click at [344, 252] on input "woedend ... significant" at bounding box center [339, 256] width 9 height 9
radio input "true"
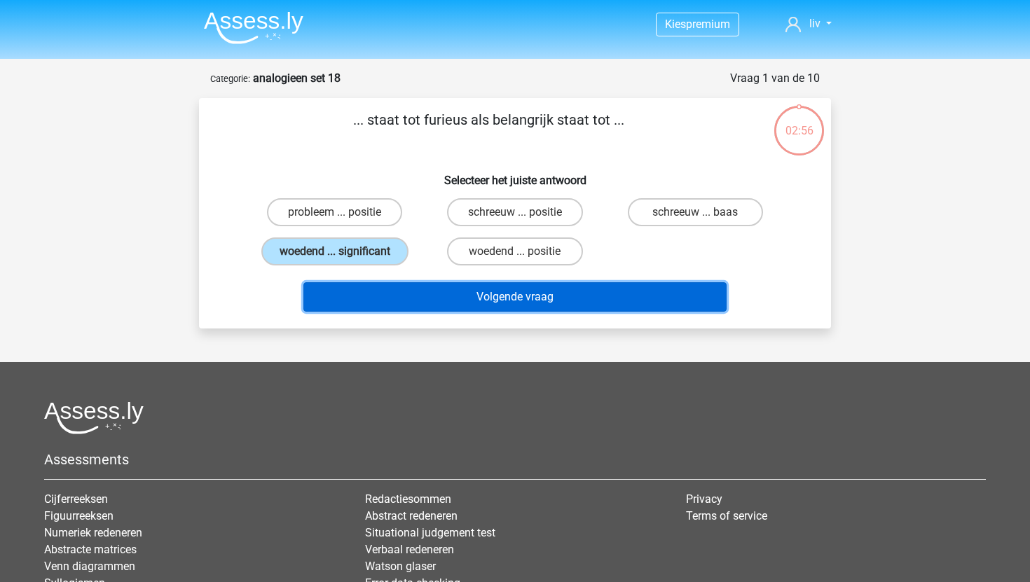
click at [427, 297] on button "Volgende vraag" at bounding box center [515, 296] width 424 height 29
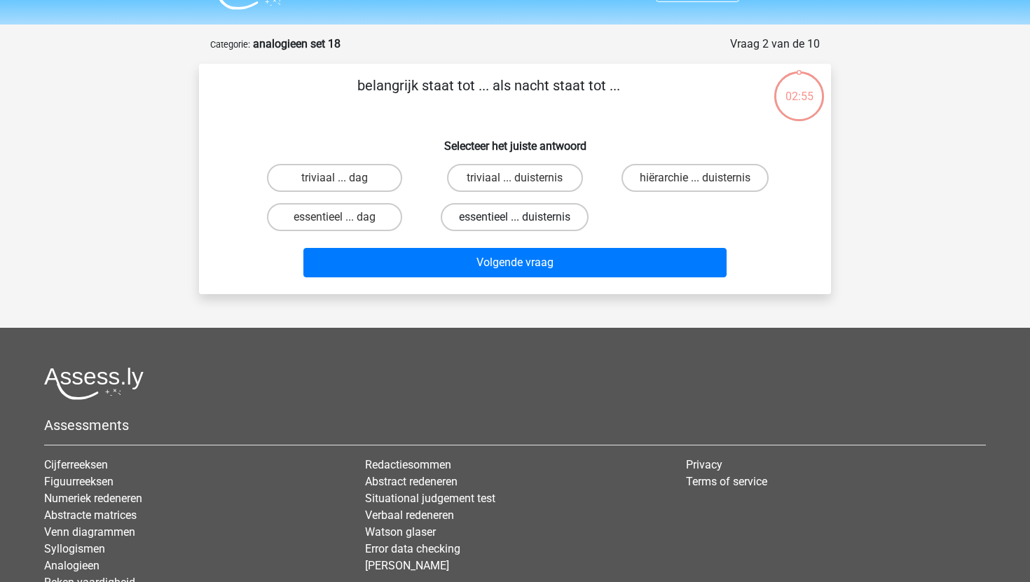
scroll to position [70, 0]
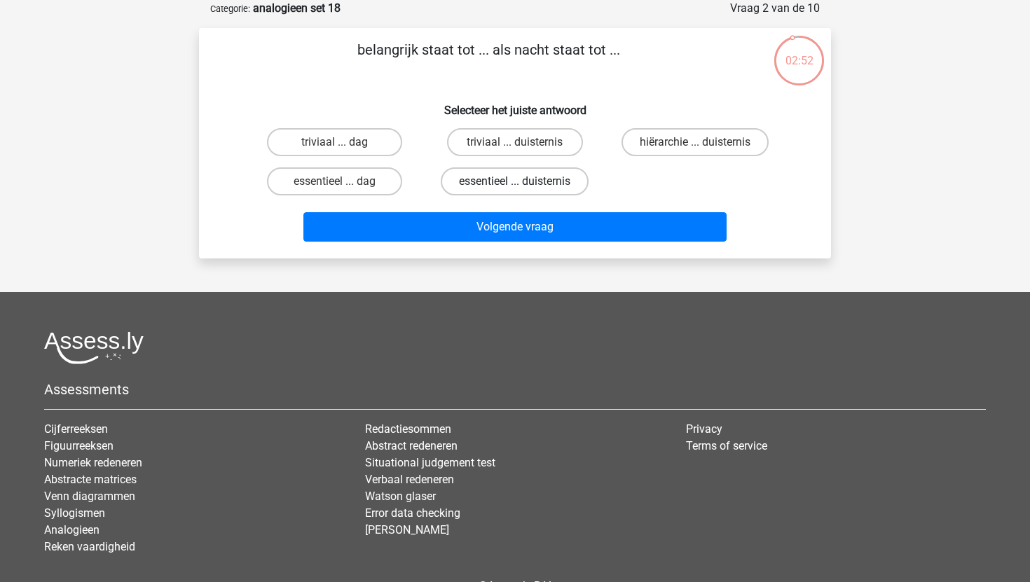
click at [471, 190] on label "essentieel ... duisternis" at bounding box center [515, 181] width 148 height 28
click at [515, 190] on input "essentieel ... duisternis" at bounding box center [519, 185] width 9 height 9
radio input "true"
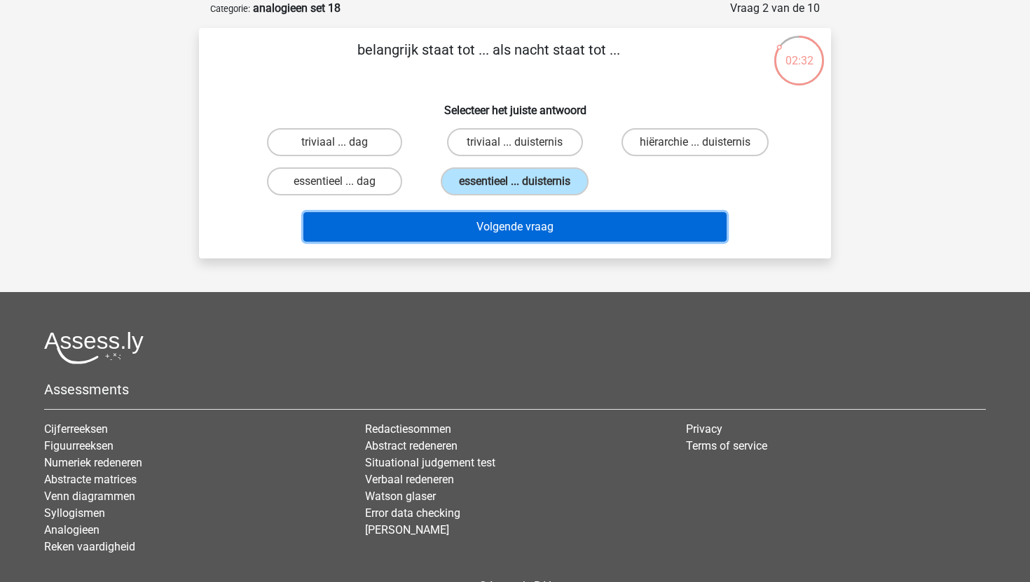
click at [467, 229] on button "Volgende vraag" at bounding box center [515, 226] width 424 height 29
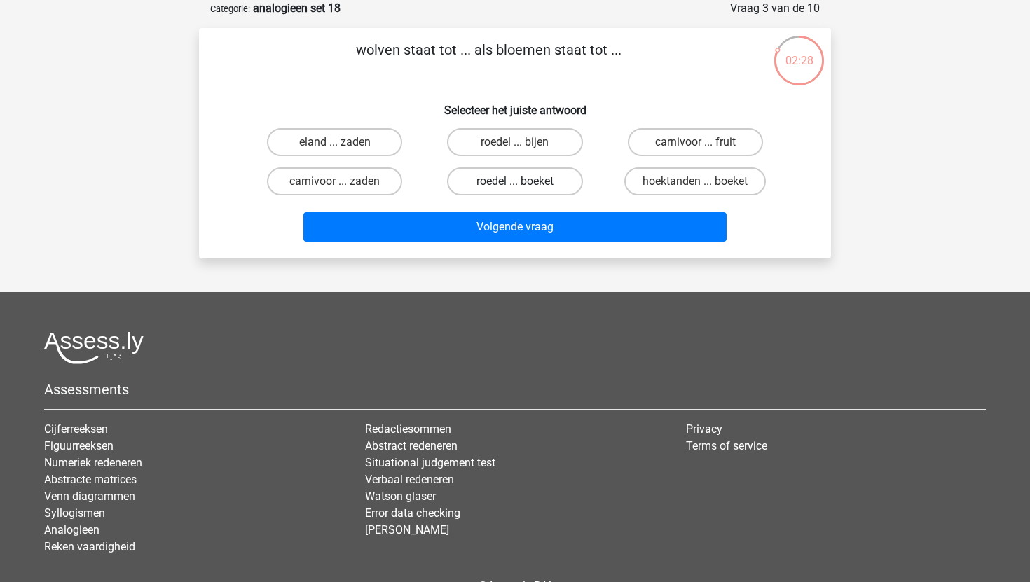
click at [498, 186] on label "roedel ... boeket" at bounding box center [514, 181] width 135 height 28
click at [515, 186] on input "roedel ... boeket" at bounding box center [519, 185] width 9 height 9
radio input "true"
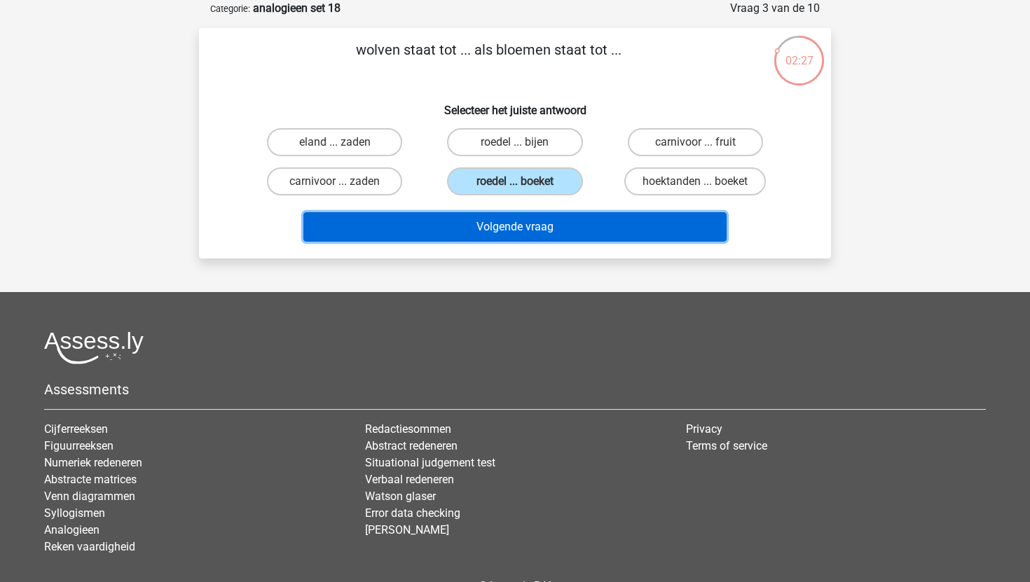
click at [489, 228] on button "Volgende vraag" at bounding box center [515, 226] width 424 height 29
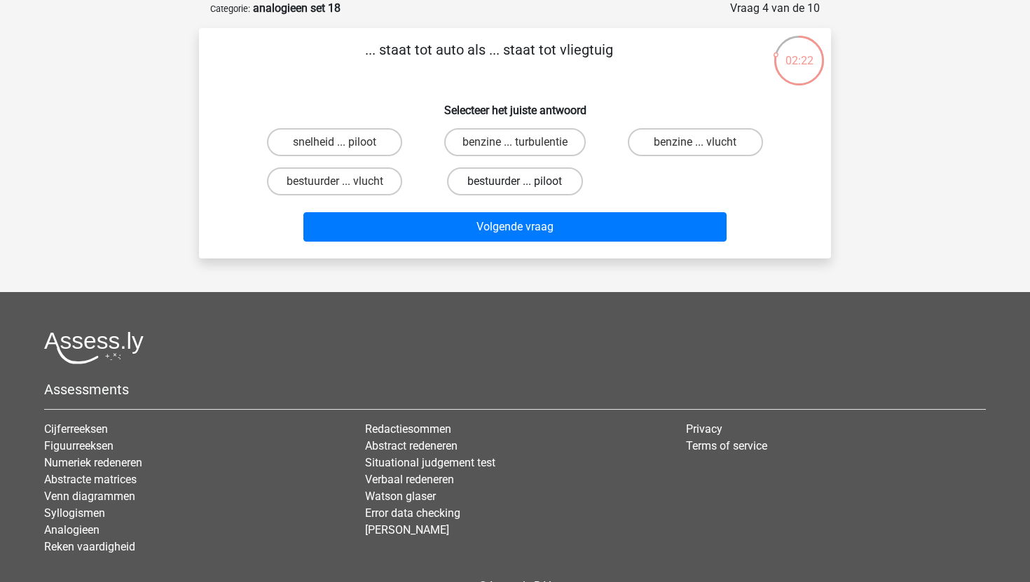
click at [484, 187] on label "bestuurder ... piloot" at bounding box center [514, 181] width 135 height 28
click at [515, 187] on input "bestuurder ... piloot" at bounding box center [519, 185] width 9 height 9
radio input "true"
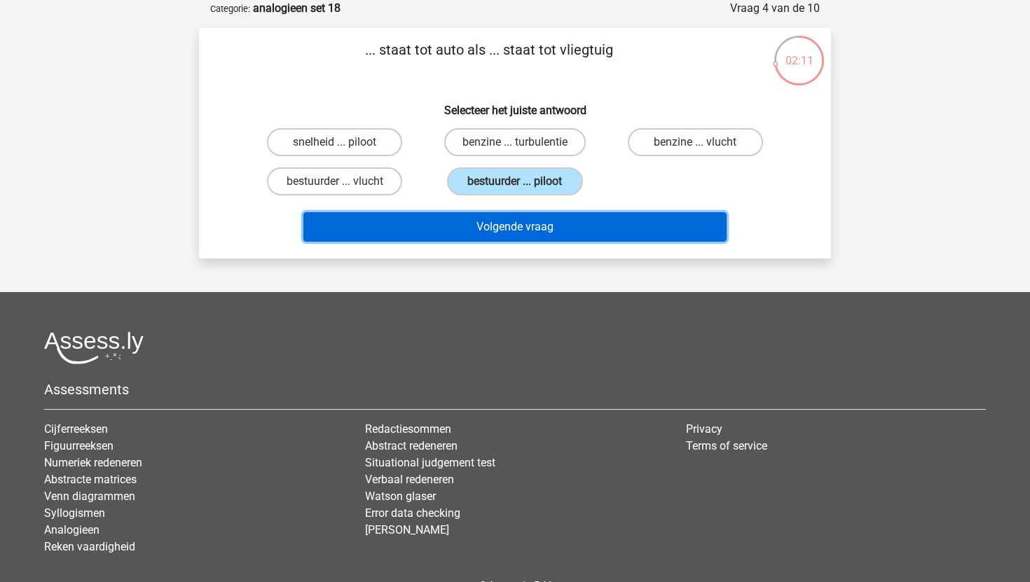
click at [495, 228] on button "Volgende vraag" at bounding box center [515, 226] width 424 height 29
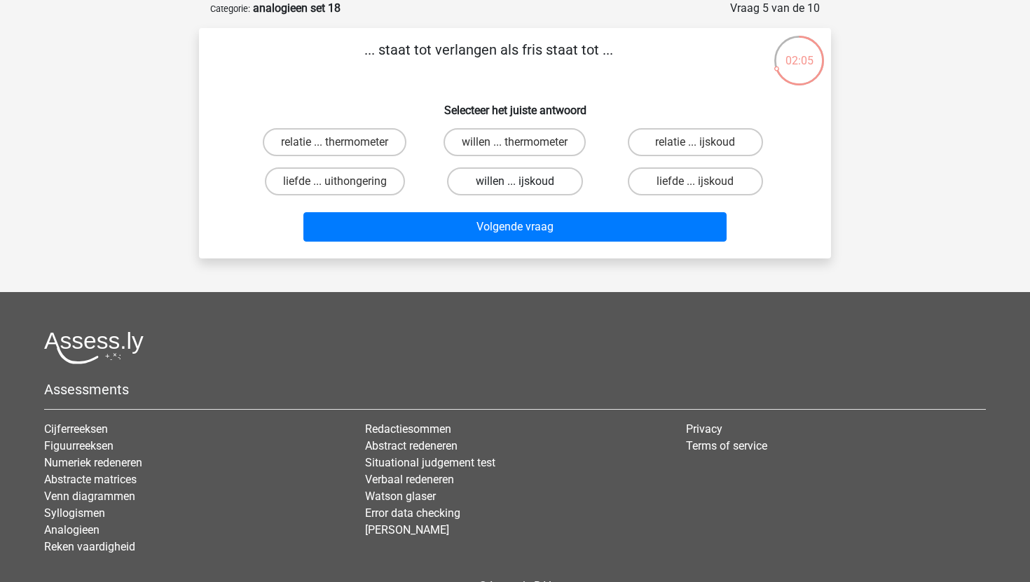
click at [509, 184] on label "willen ... ijskoud" at bounding box center [514, 181] width 135 height 28
click at [515, 184] on input "willen ... ijskoud" at bounding box center [519, 185] width 9 height 9
radio input "true"
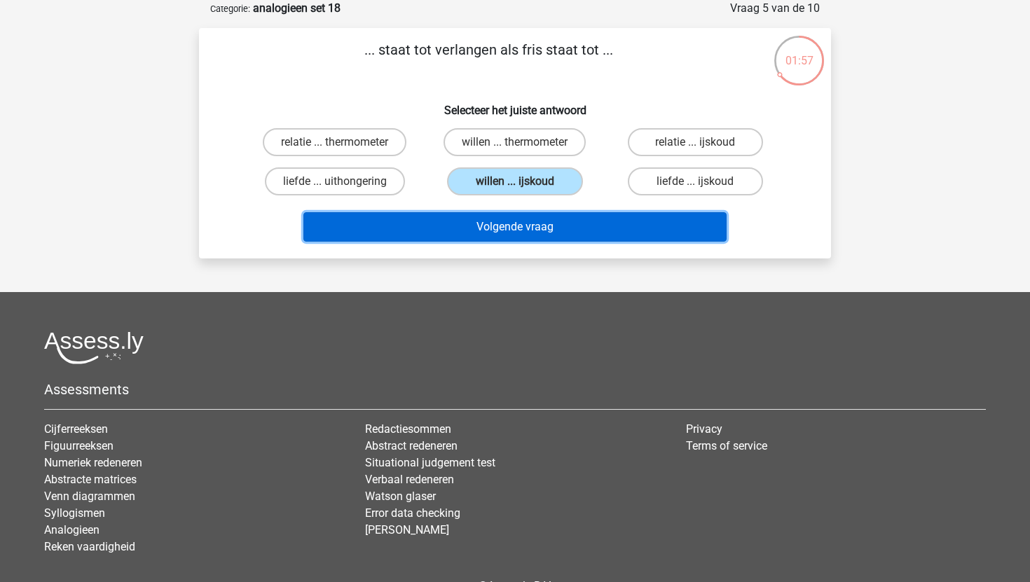
click at [502, 227] on button "Volgende vraag" at bounding box center [515, 226] width 424 height 29
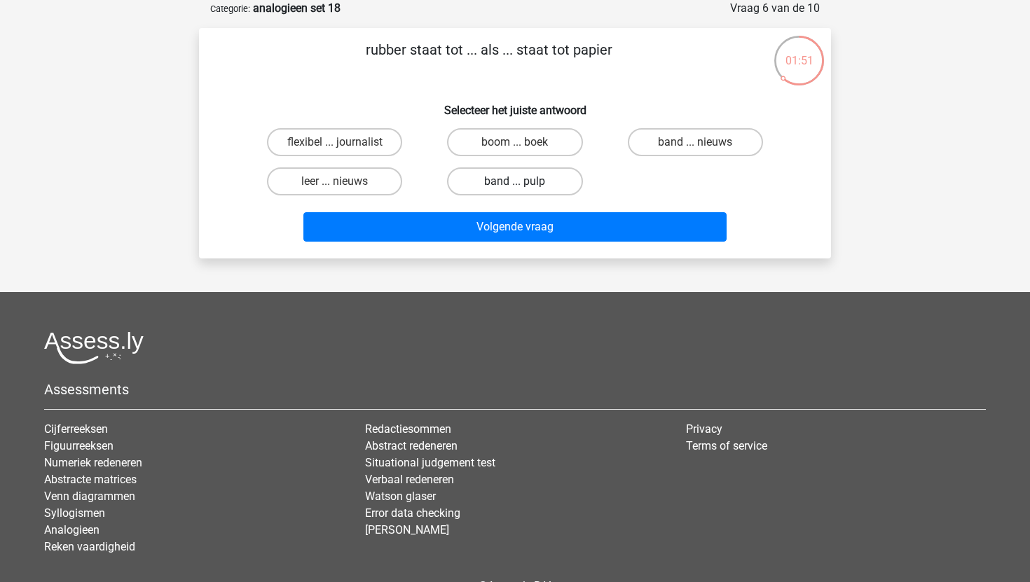
click at [527, 186] on label "band ... pulp" at bounding box center [514, 181] width 135 height 28
click at [524, 186] on input "band ... pulp" at bounding box center [519, 185] width 9 height 9
radio input "true"
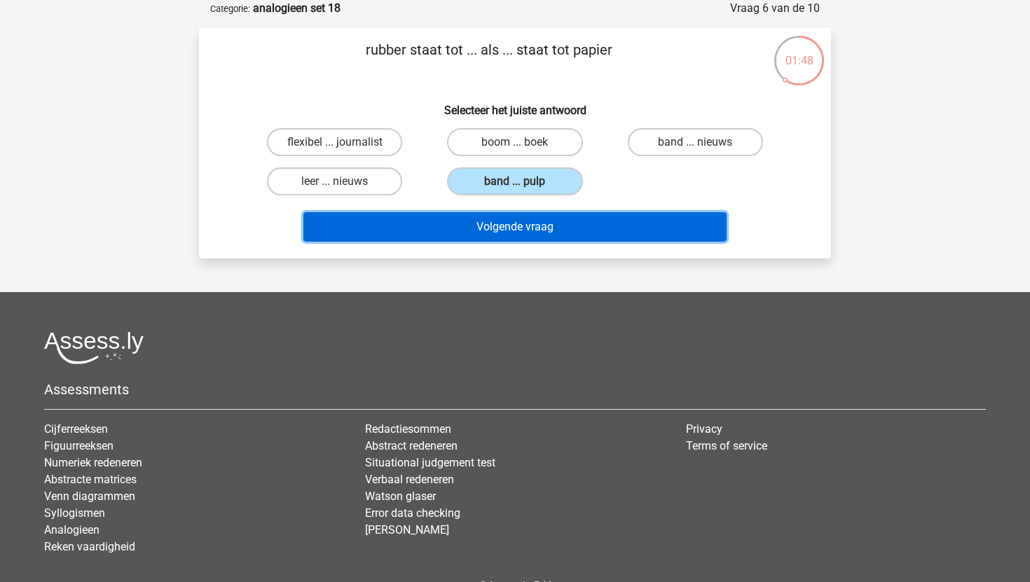
click at [528, 233] on button "Volgende vraag" at bounding box center [515, 226] width 424 height 29
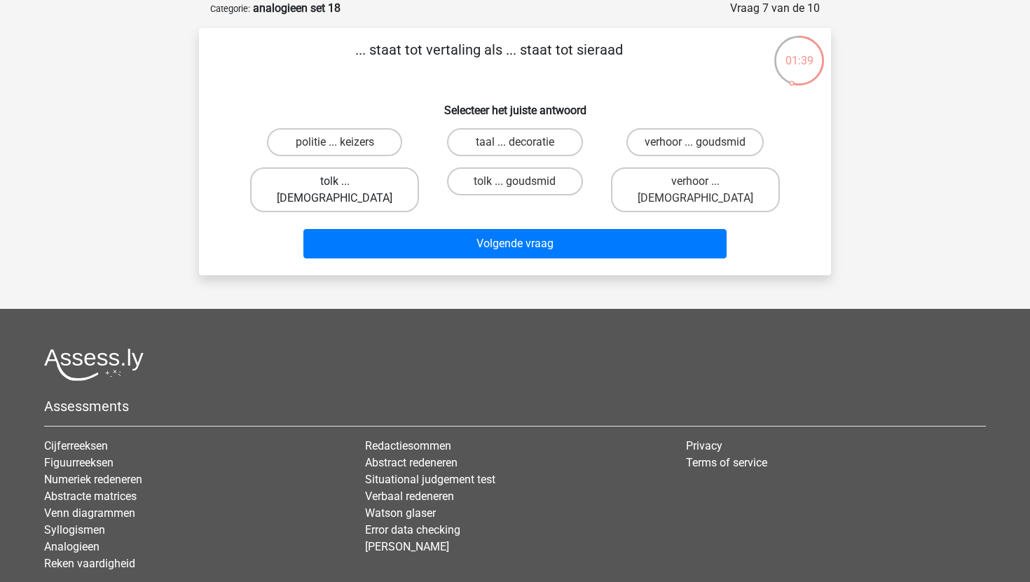
click at [363, 187] on label "tolk ... Romeins" at bounding box center [334, 189] width 169 height 45
click at [344, 187] on input "tolk ... Romeins" at bounding box center [339, 185] width 9 height 9
radio input "true"
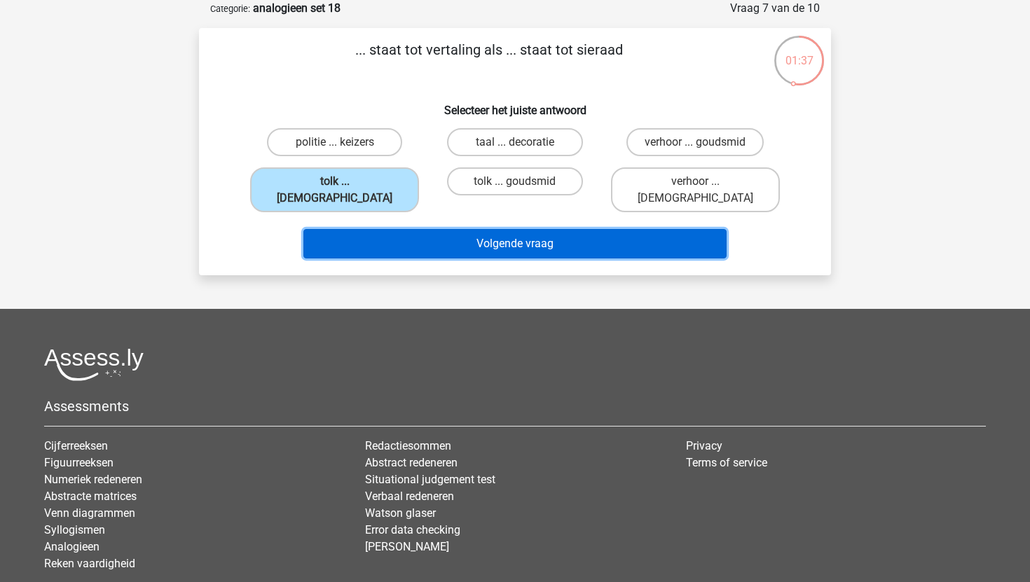
click at [425, 235] on button "Volgende vraag" at bounding box center [515, 243] width 424 height 29
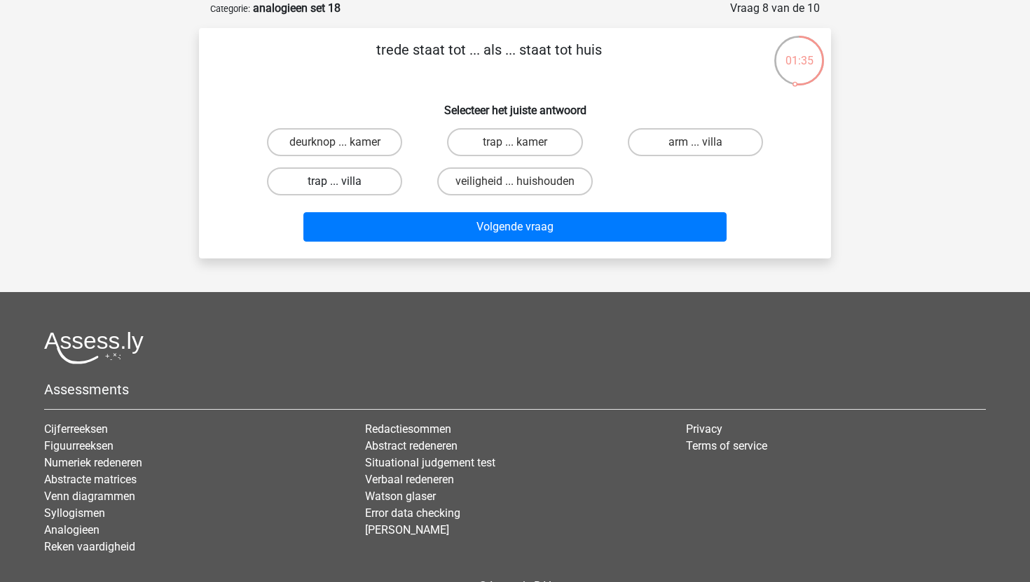
click at [330, 182] on label "trap ... villa" at bounding box center [334, 181] width 135 height 28
click at [335, 182] on input "trap ... villa" at bounding box center [339, 185] width 9 height 9
radio input "true"
click at [539, 136] on label "trap ... kamer" at bounding box center [514, 142] width 135 height 28
click at [524, 142] on input "trap ... kamer" at bounding box center [519, 146] width 9 height 9
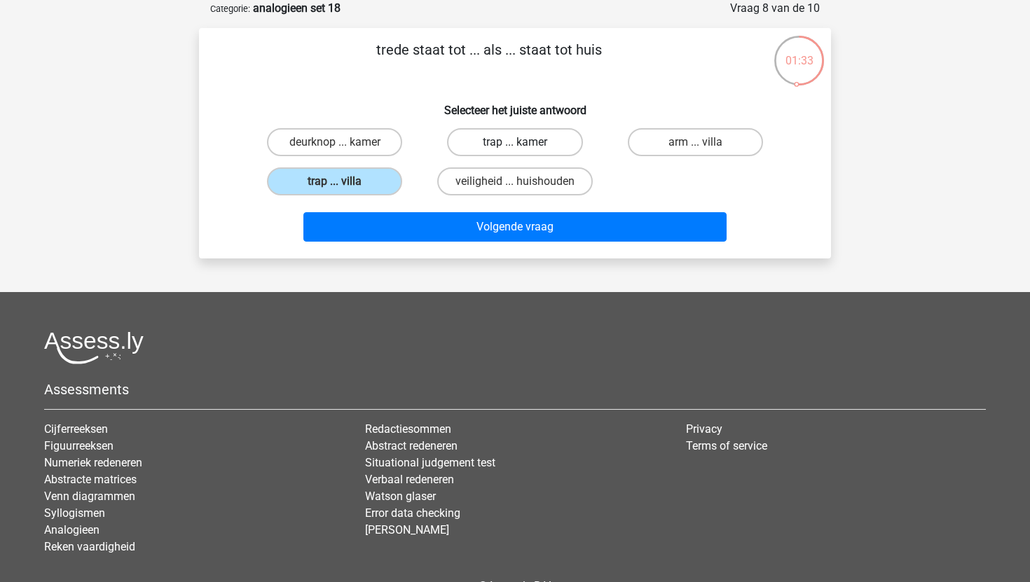
radio input "true"
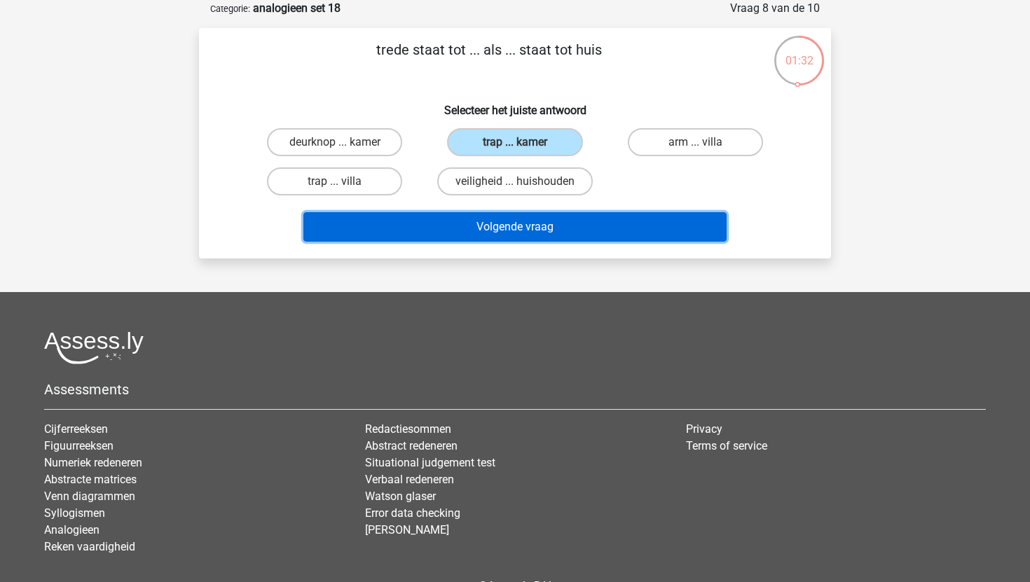
click at [472, 233] on button "Volgende vraag" at bounding box center [515, 226] width 424 height 29
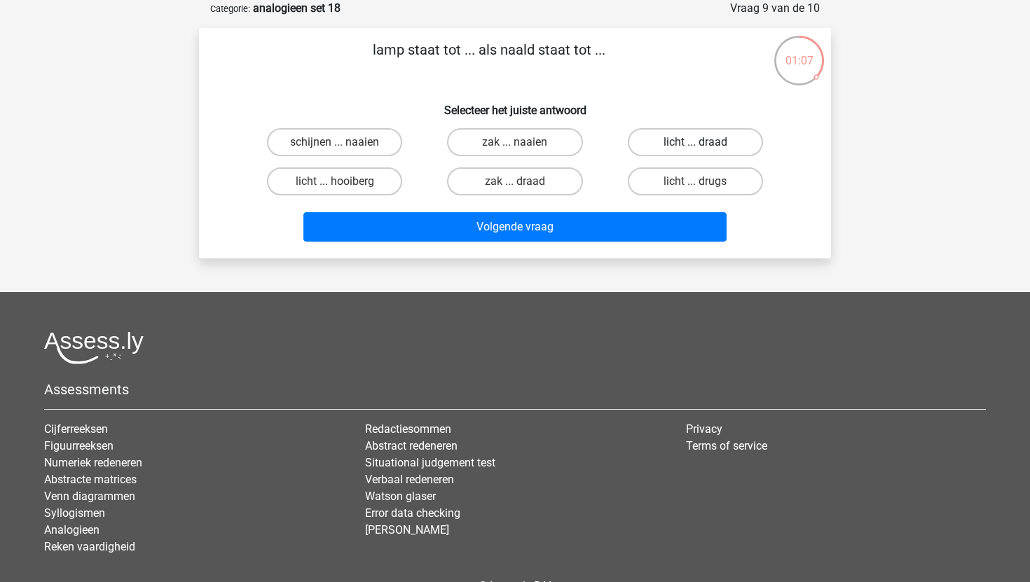
click at [704, 142] on label "licht ... draad" at bounding box center [695, 142] width 135 height 28
click at [704, 142] on input "licht ... draad" at bounding box center [699, 146] width 9 height 9
radio input "true"
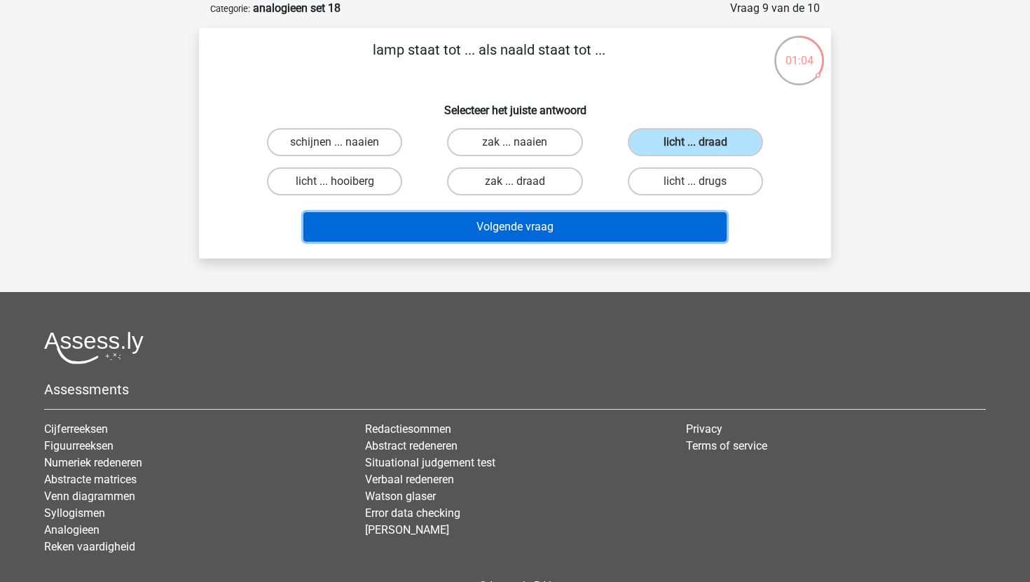
click at [600, 238] on button "Volgende vraag" at bounding box center [515, 226] width 424 height 29
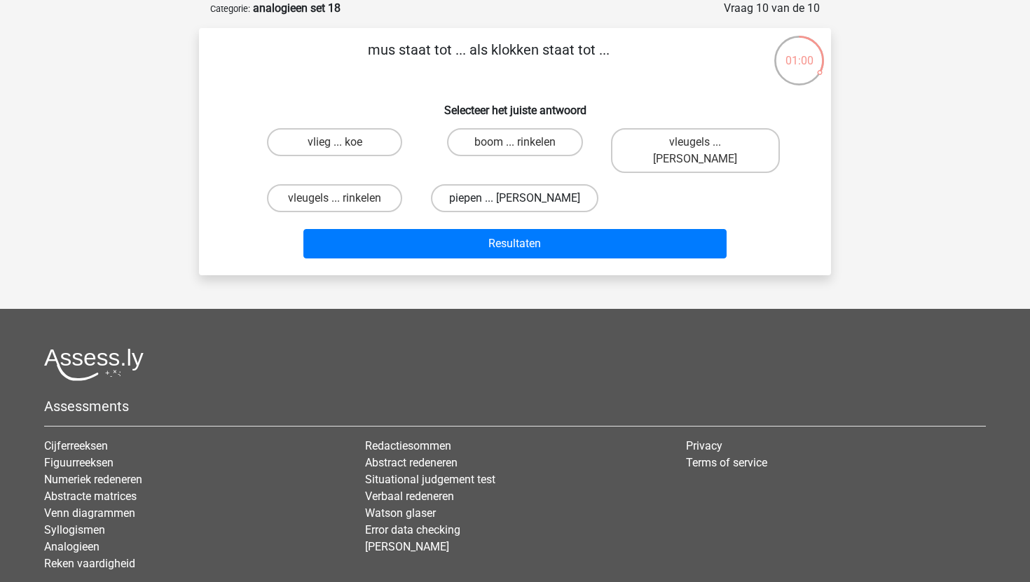
click at [509, 184] on label "piepen ... luiden" at bounding box center [514, 198] width 167 height 28
click at [515, 198] on input "piepen ... luiden" at bounding box center [519, 202] width 9 height 9
radio input "true"
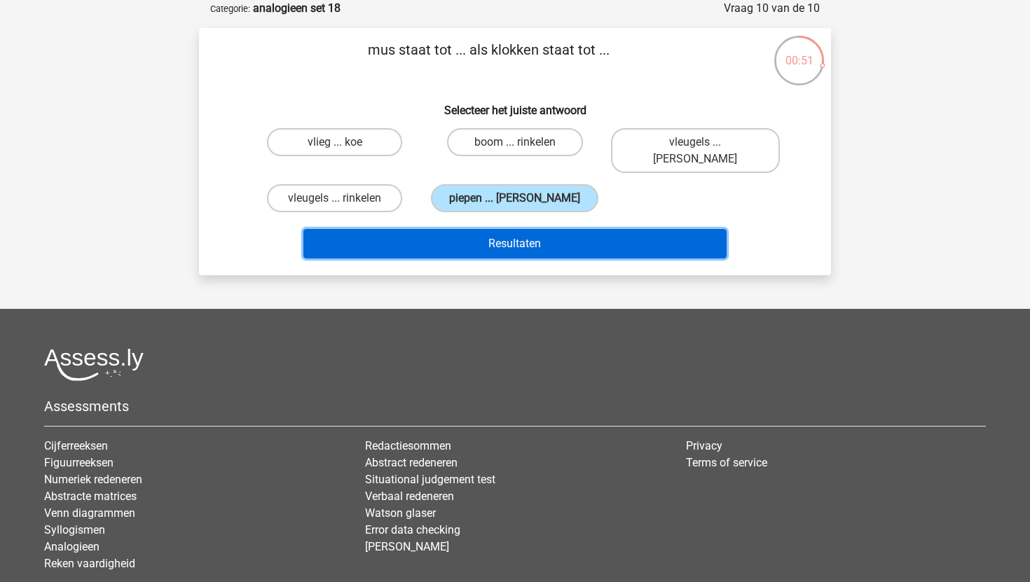
click at [556, 229] on button "Resultaten" at bounding box center [515, 243] width 424 height 29
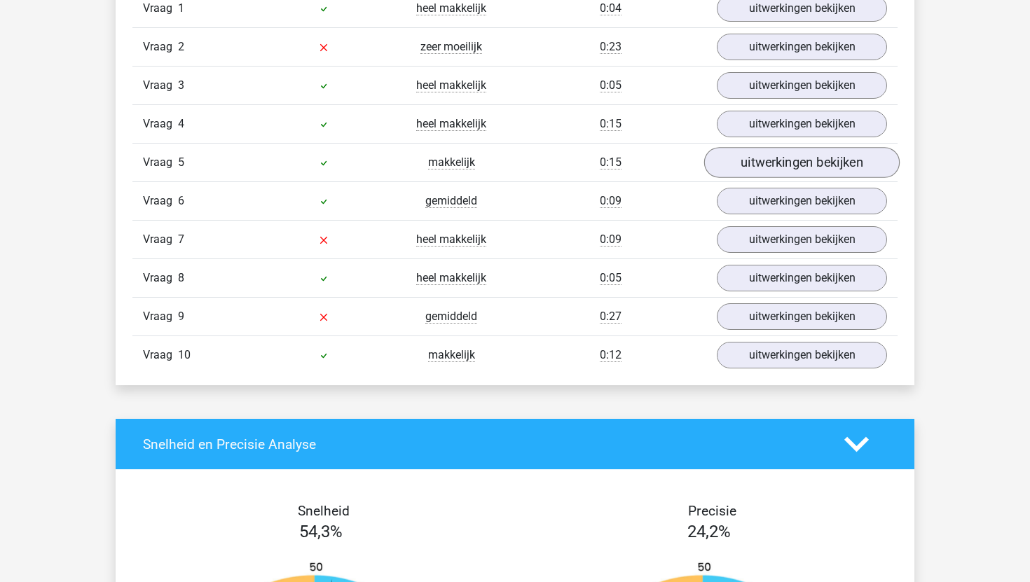
scroll to position [1225, 0]
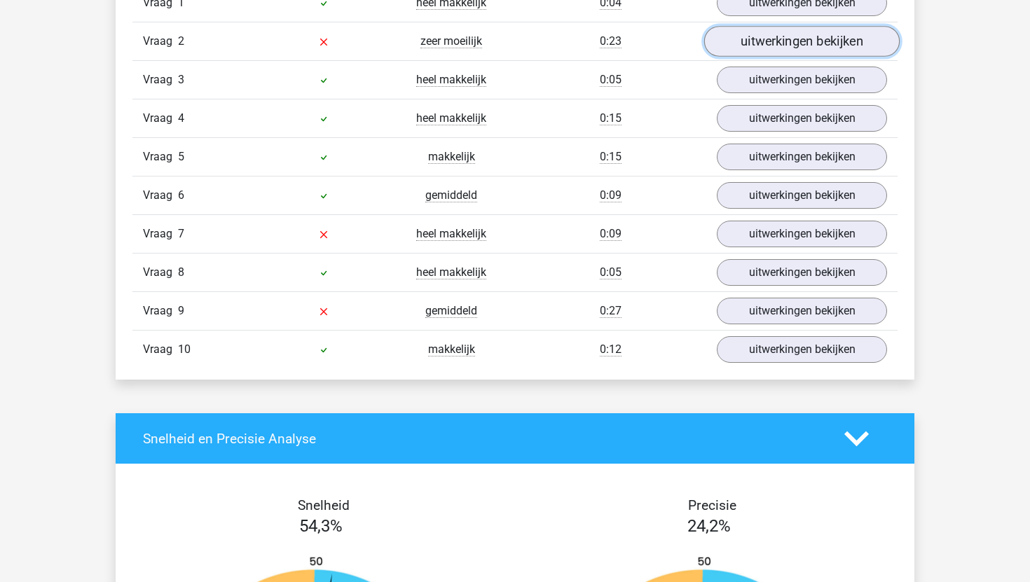
click at [817, 42] on link "uitwerkingen bekijken" at bounding box center [801, 41] width 195 height 31
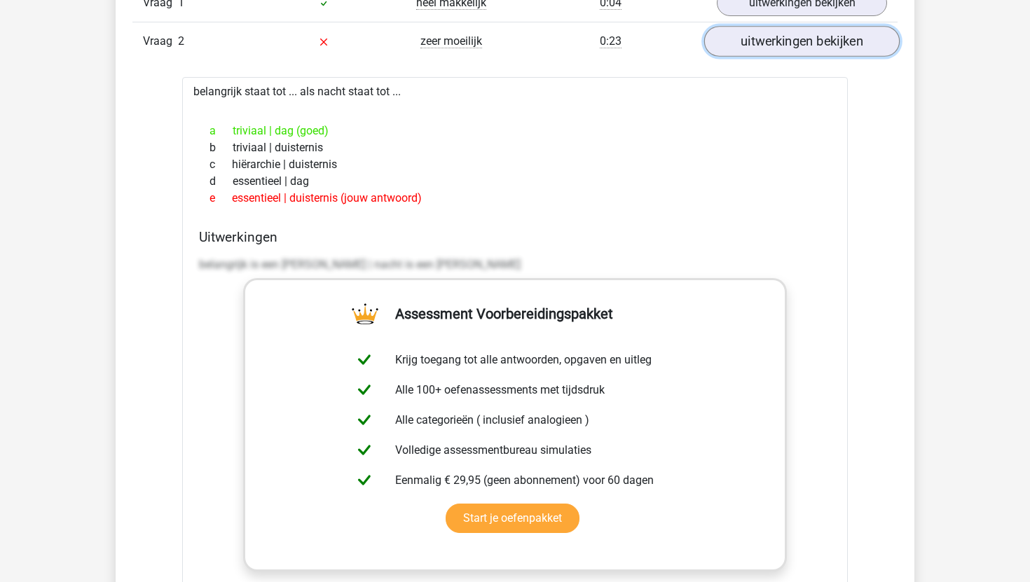
click at [817, 43] on link "uitwerkingen bekijken" at bounding box center [801, 41] width 195 height 31
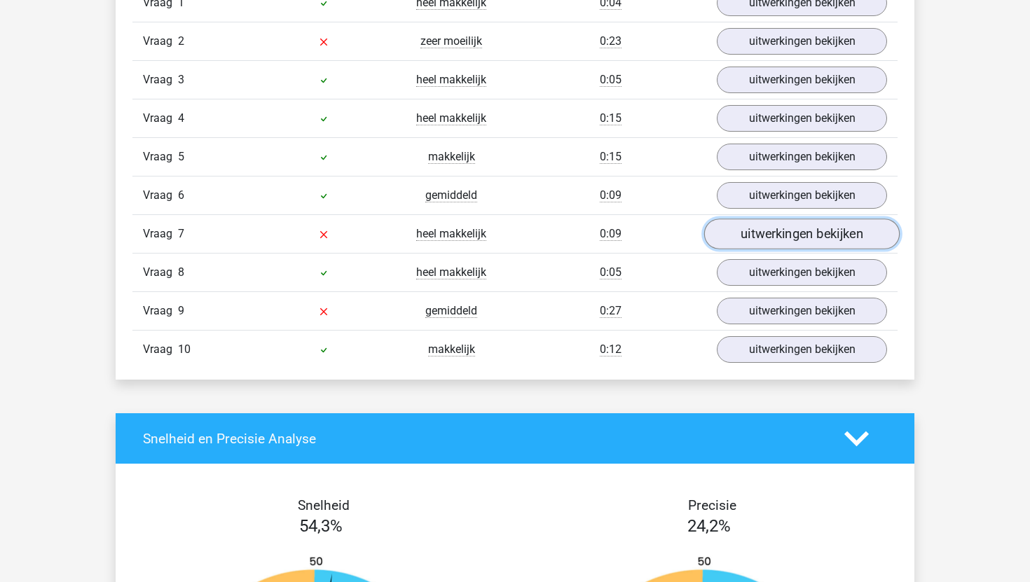
click at [792, 236] on link "uitwerkingen bekijken" at bounding box center [801, 234] width 195 height 31
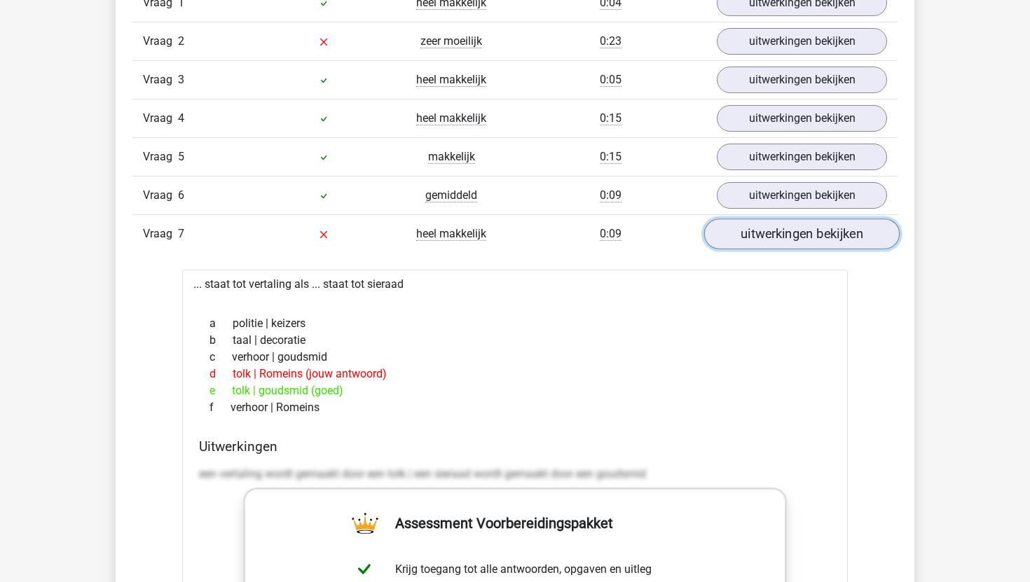
click at [791, 236] on link "uitwerkingen bekijken" at bounding box center [801, 234] width 195 height 31
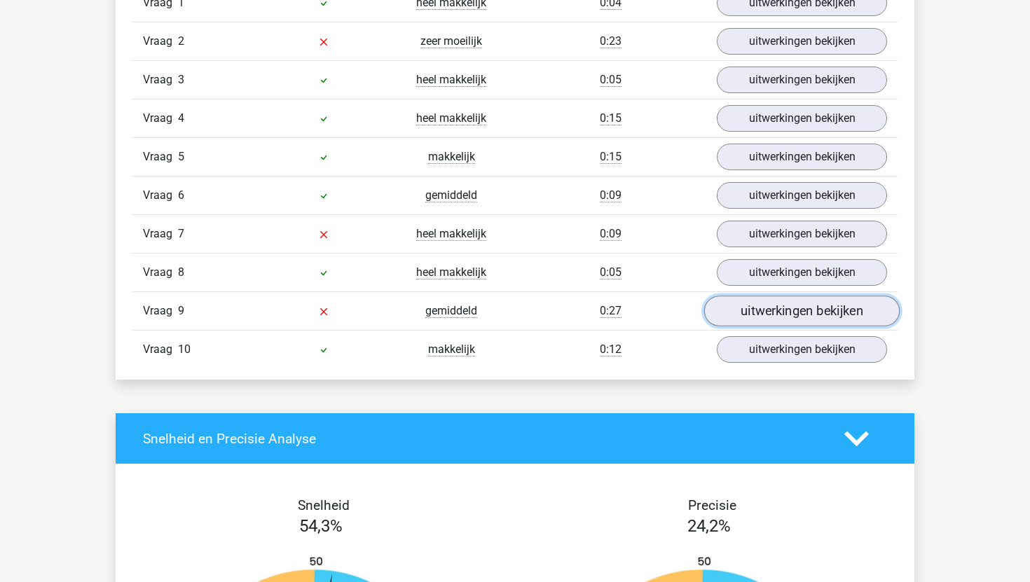
click at [778, 305] on link "uitwerkingen bekijken" at bounding box center [801, 311] width 195 height 31
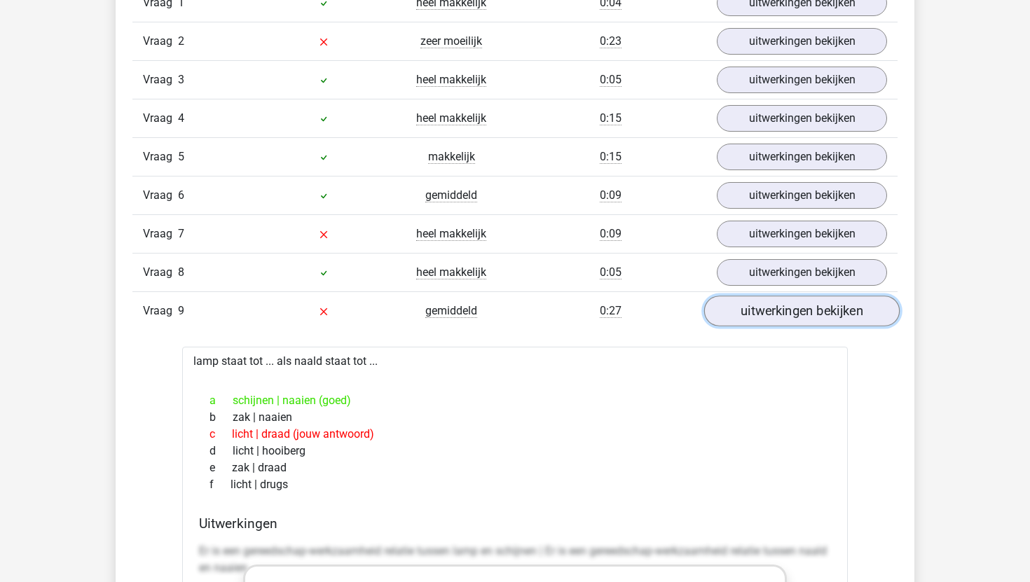
click at [778, 305] on link "uitwerkingen bekijken" at bounding box center [801, 311] width 195 height 31
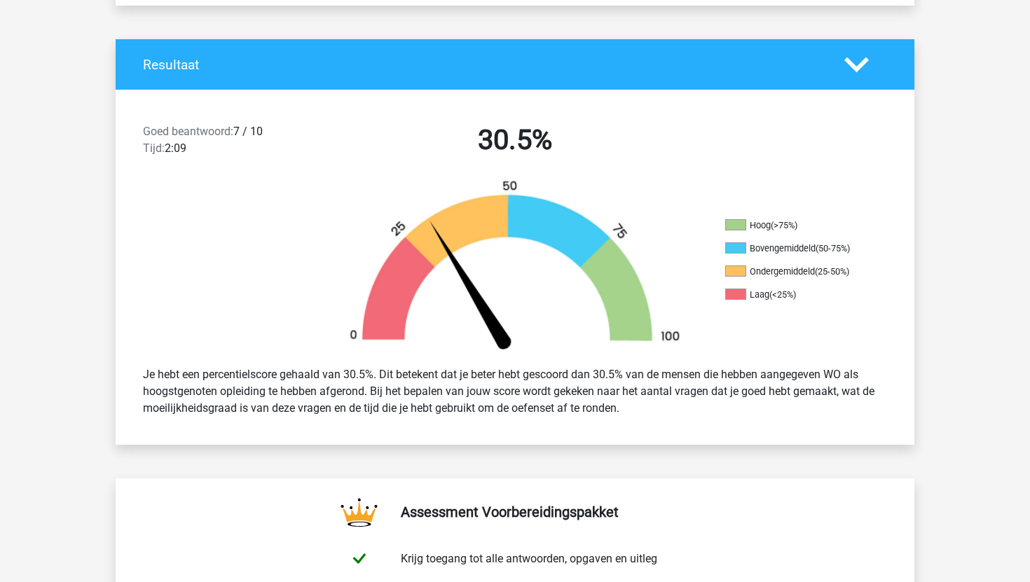
scroll to position [0, 0]
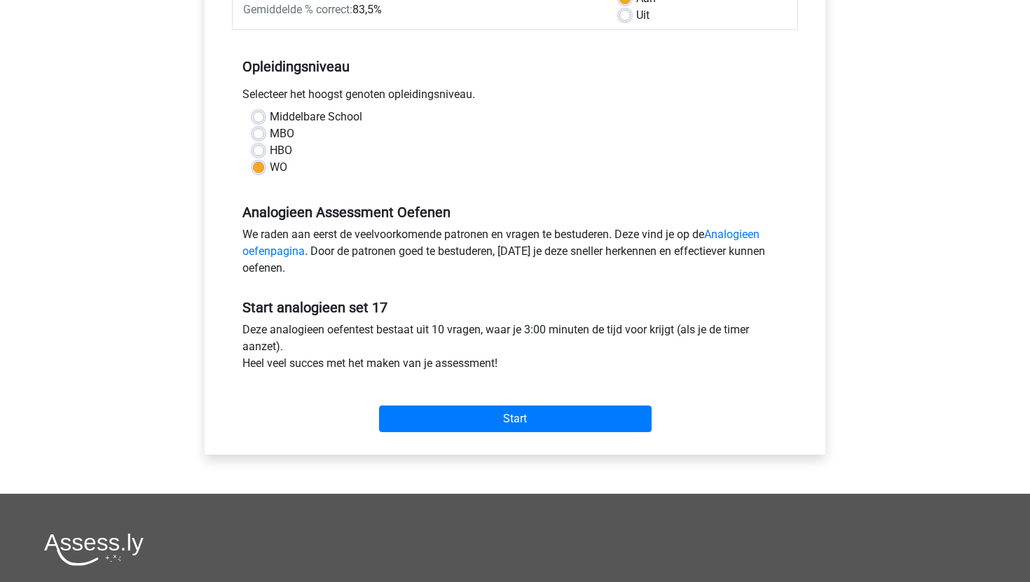
scroll to position [248, 0]
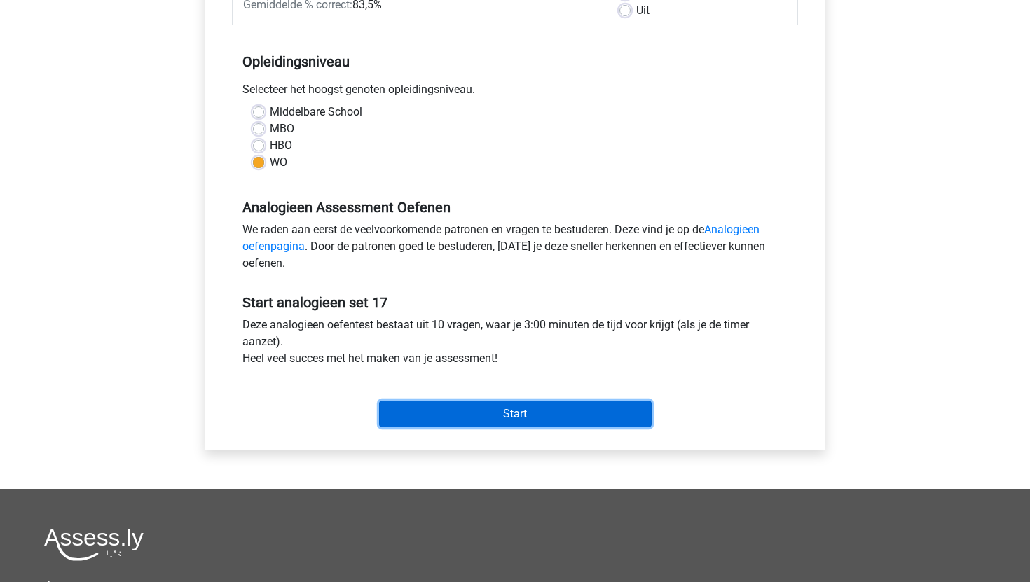
click at [455, 424] on input "Start" at bounding box center [515, 414] width 273 height 27
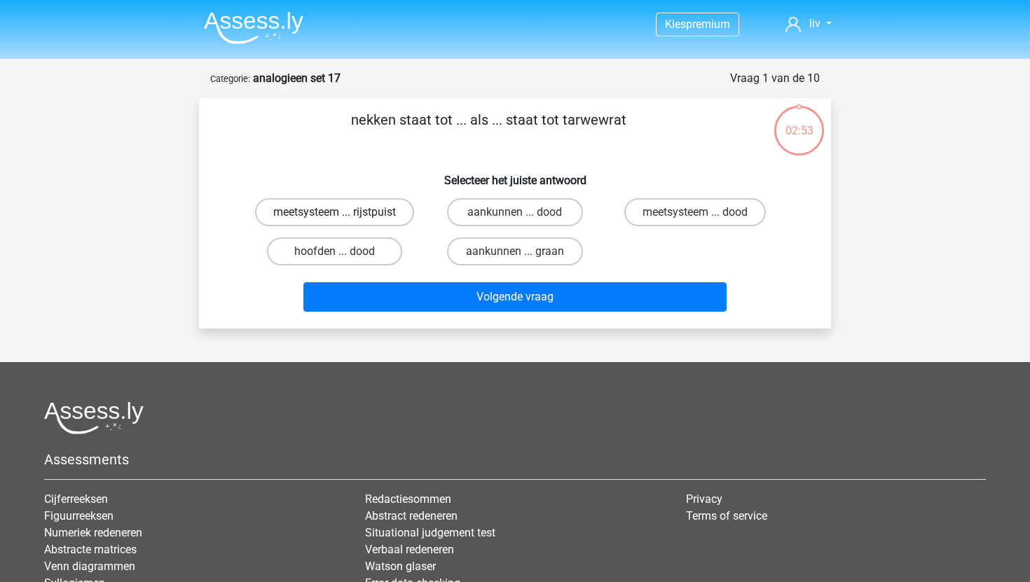
click at [352, 209] on label "meetsysteem ... rijstpuist" at bounding box center [334, 212] width 159 height 28
click at [344, 212] on input "meetsysteem ... rijstpuist" at bounding box center [339, 216] width 9 height 9
radio input "true"
click at [671, 209] on label "meetsysteem ... dood" at bounding box center [695, 212] width 142 height 28
click at [695, 212] on input "meetsysteem ... dood" at bounding box center [699, 216] width 9 height 9
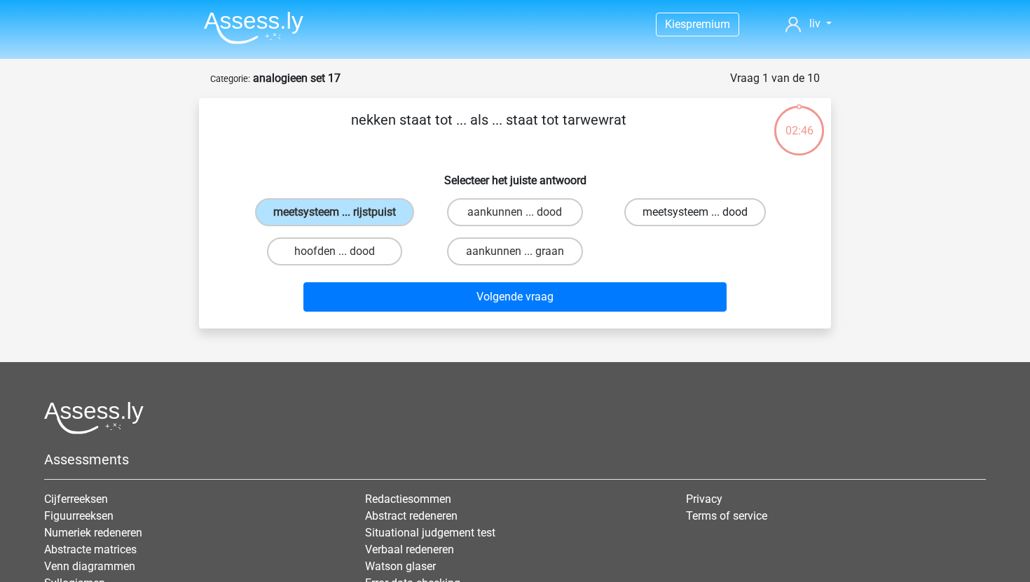
radio input "true"
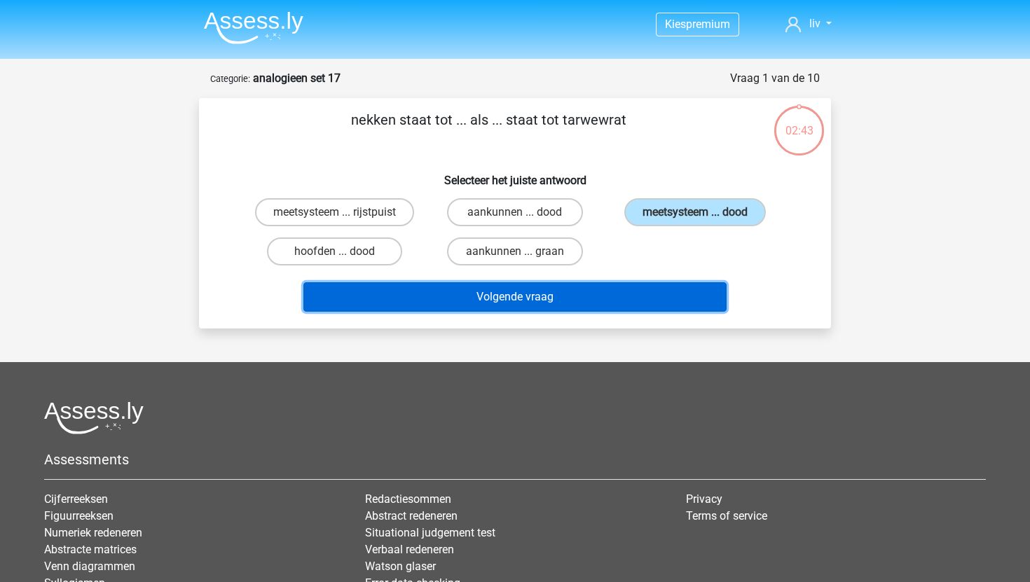
click at [525, 303] on button "Volgende vraag" at bounding box center [515, 296] width 424 height 29
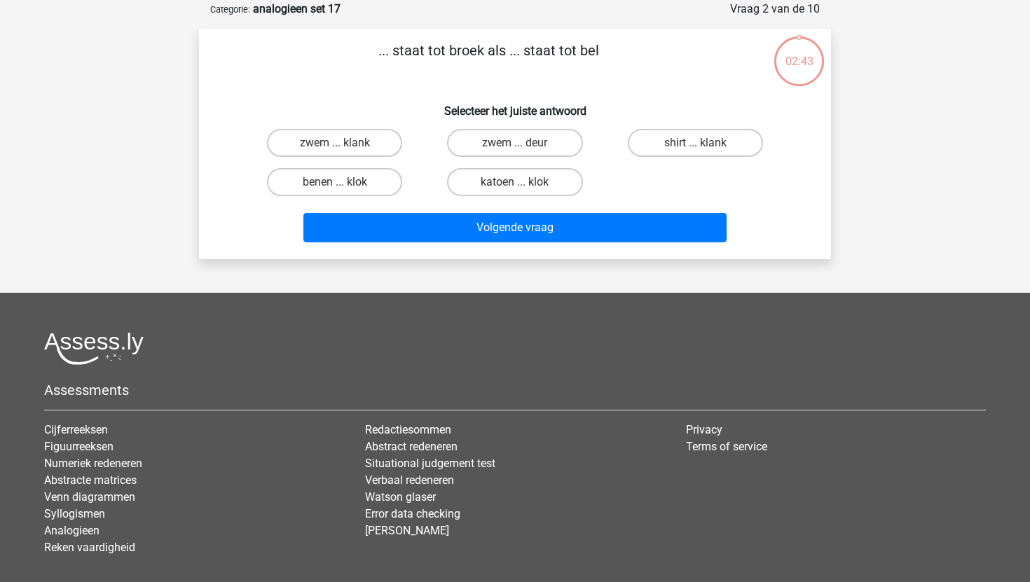
scroll to position [70, 0]
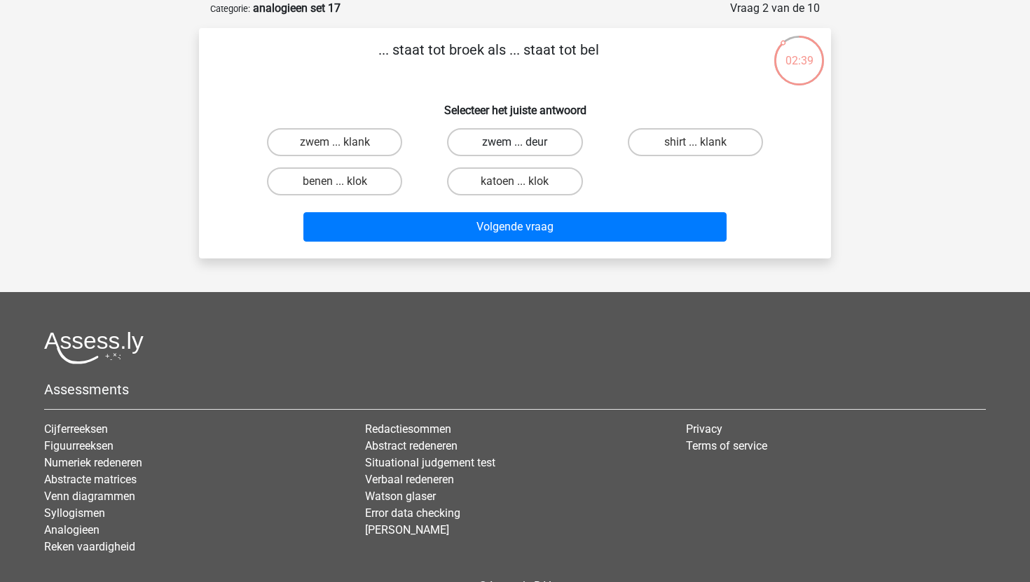
click at [566, 145] on label "zwem ... deur" at bounding box center [514, 142] width 135 height 28
click at [524, 145] on input "zwem ... deur" at bounding box center [519, 146] width 9 height 9
radio input "true"
click at [579, 205] on div "Volgende vraag" at bounding box center [514, 224] width 587 height 46
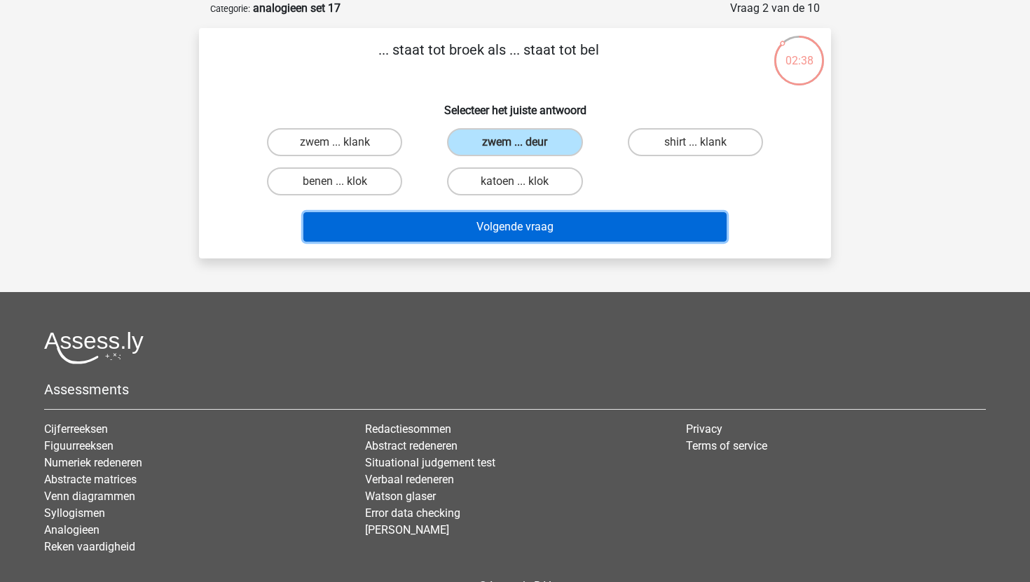
click at [576, 231] on button "Volgende vraag" at bounding box center [515, 226] width 424 height 29
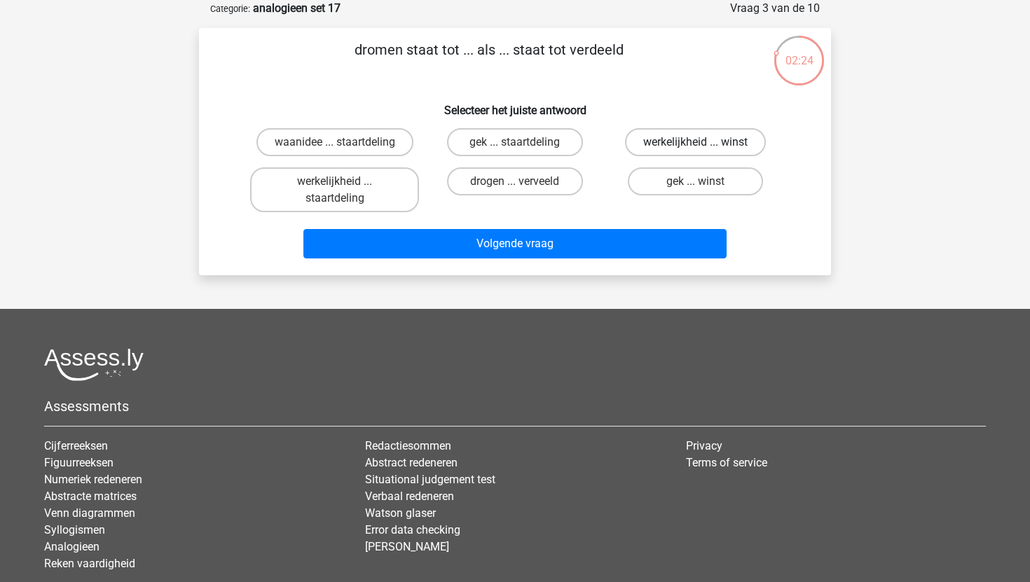
click at [680, 147] on label "werkelijkheid ... winst" at bounding box center [695, 142] width 141 height 28
click at [695, 147] on input "werkelijkheid ... winst" at bounding box center [699, 146] width 9 height 9
radio input "true"
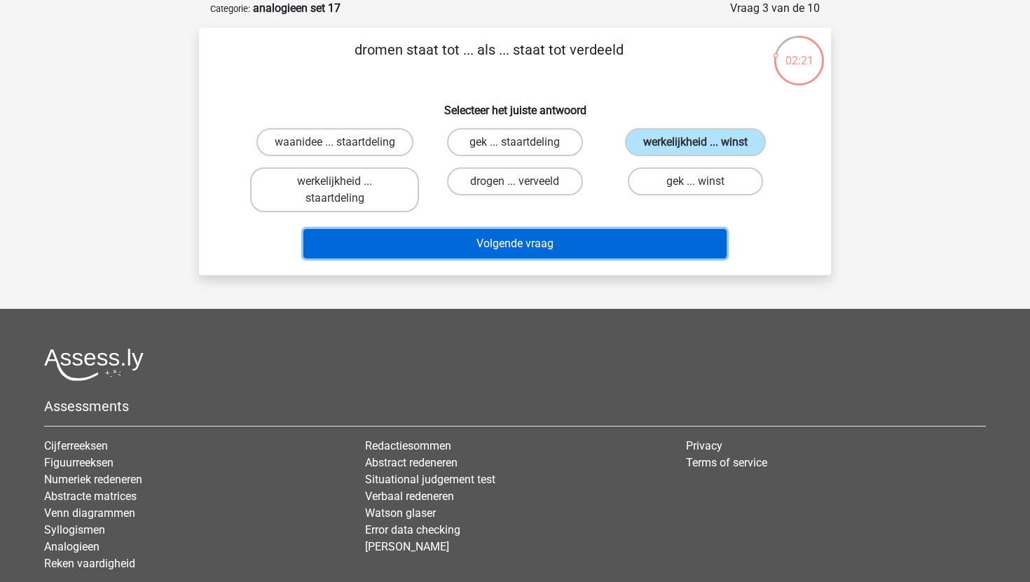
click at [586, 251] on button "Volgende vraag" at bounding box center [515, 243] width 424 height 29
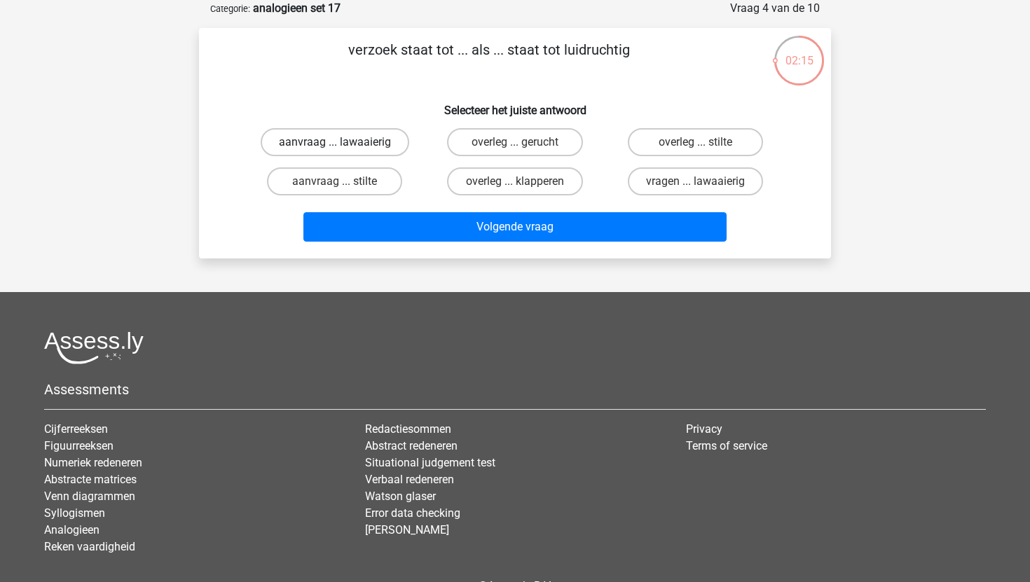
click at [315, 137] on label "aanvraag ... lawaaierig" at bounding box center [335, 142] width 149 height 28
click at [335, 142] on input "aanvraag ... lawaaierig" at bounding box center [339, 146] width 9 height 9
radio input "true"
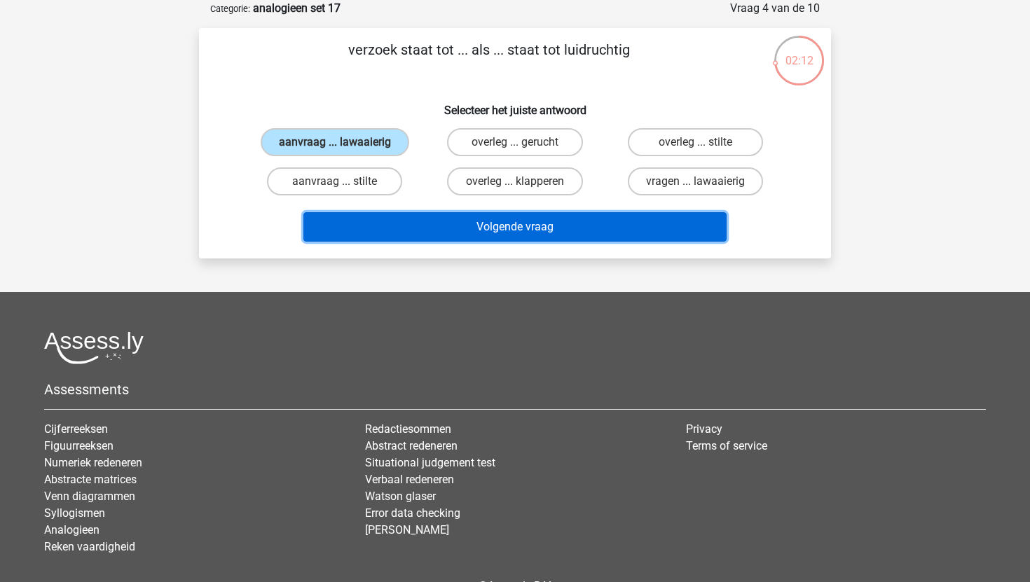
click at [462, 231] on button "Volgende vraag" at bounding box center [515, 226] width 424 height 29
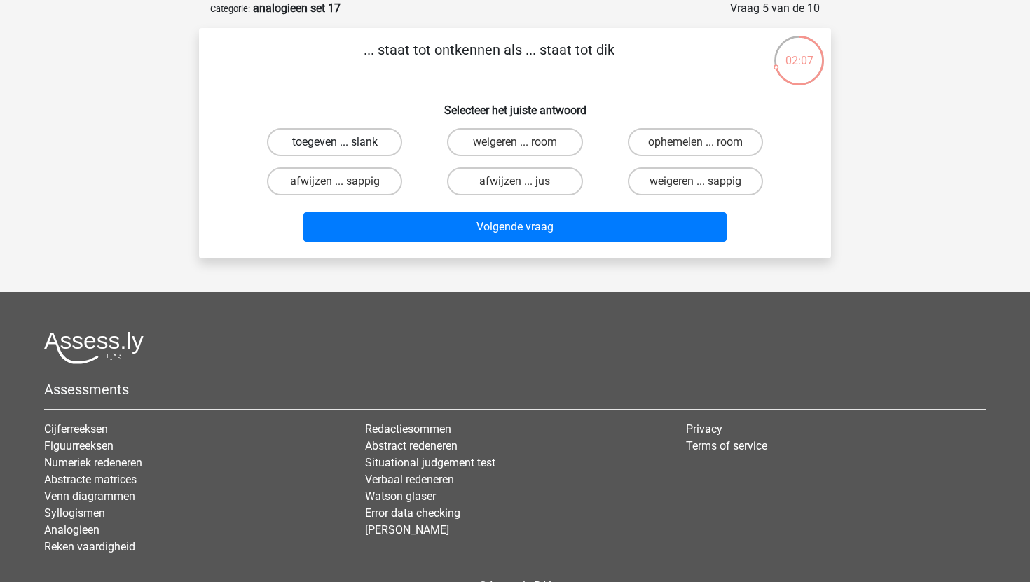
click at [350, 140] on label "toegeven ... slank" at bounding box center [334, 142] width 135 height 28
click at [344, 142] on input "toegeven ... slank" at bounding box center [339, 146] width 9 height 9
radio input "true"
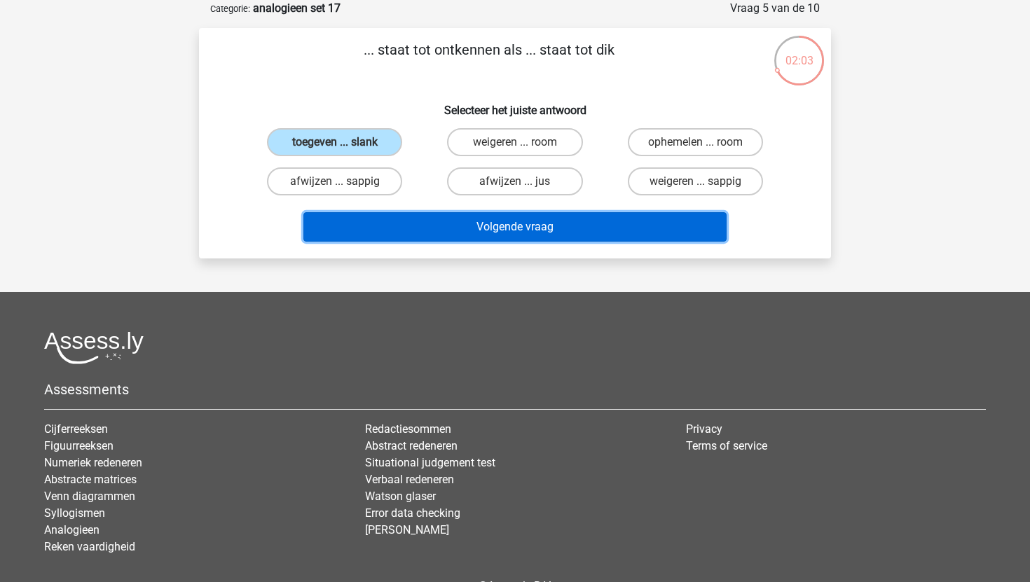
click at [598, 226] on button "Volgende vraag" at bounding box center [515, 226] width 424 height 29
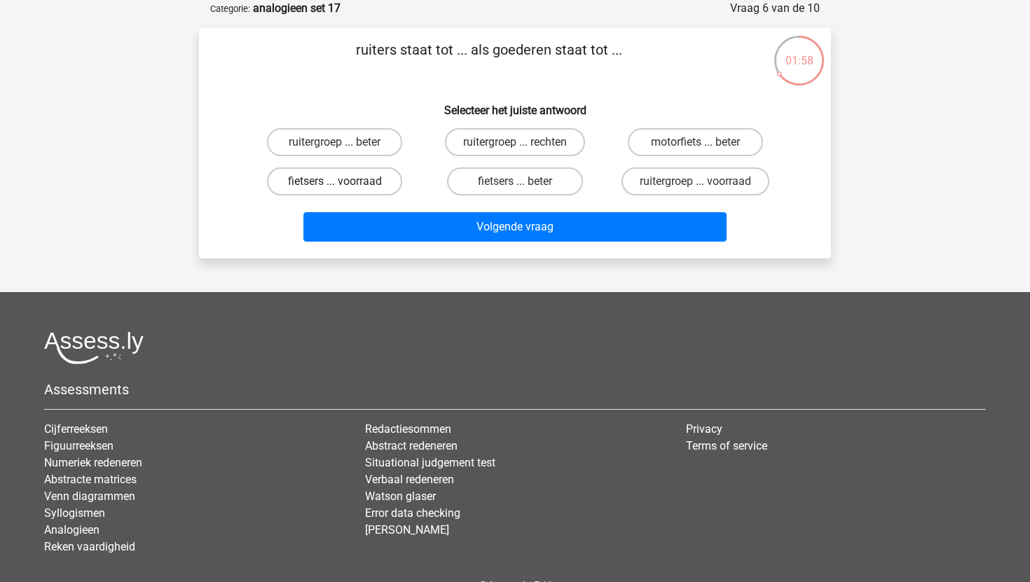
click at [345, 191] on label "fietsers ... voorraad" at bounding box center [334, 181] width 135 height 28
click at [344, 191] on input "fietsers ... voorraad" at bounding box center [339, 185] width 9 height 9
radio input "true"
click at [664, 173] on label "ruitergroep ... voorraad" at bounding box center [695, 181] width 148 height 28
click at [695, 181] on input "ruitergroep ... voorraad" at bounding box center [699, 185] width 9 height 9
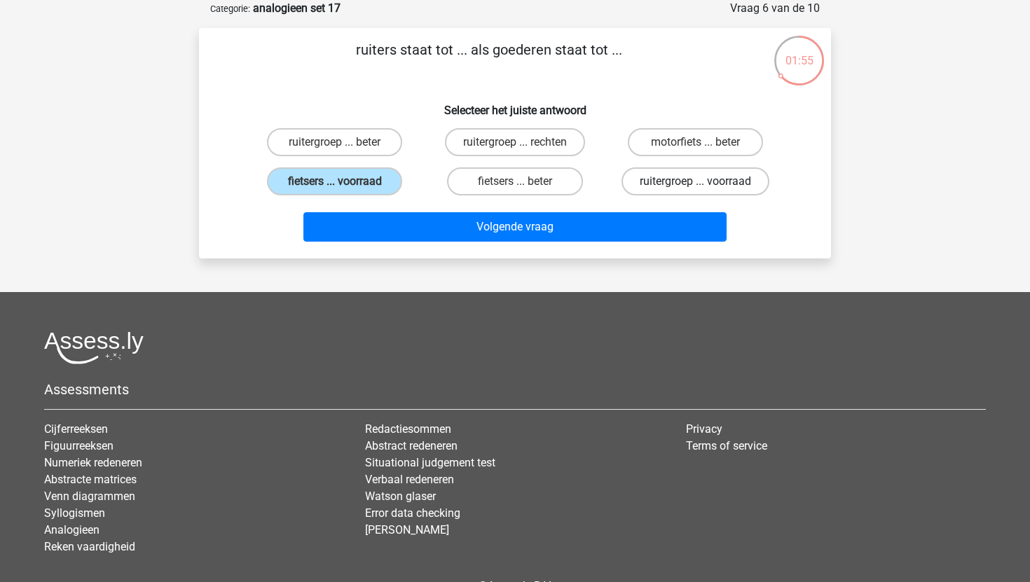
radio input "true"
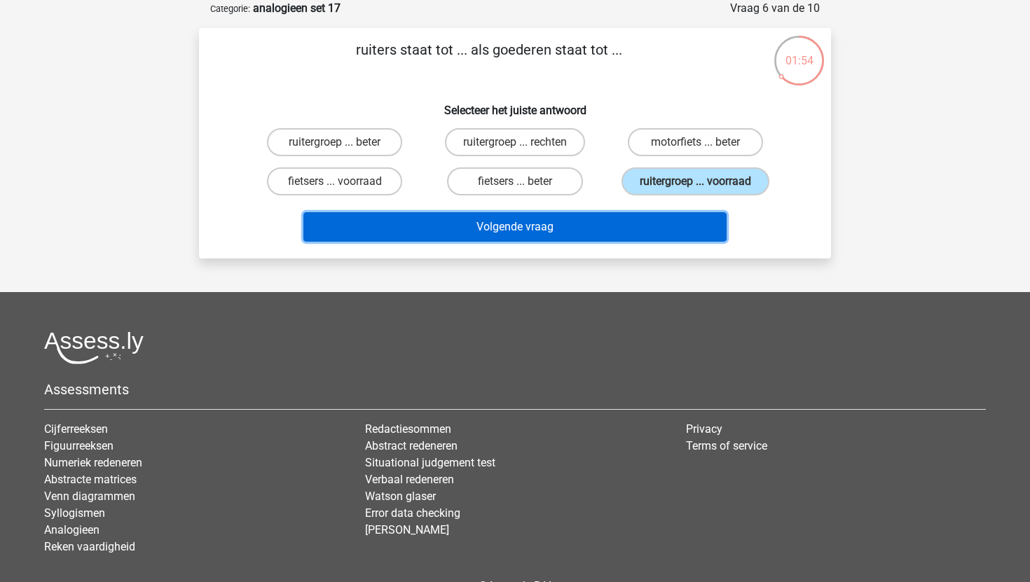
click at [620, 218] on button "Volgende vraag" at bounding box center [515, 226] width 424 height 29
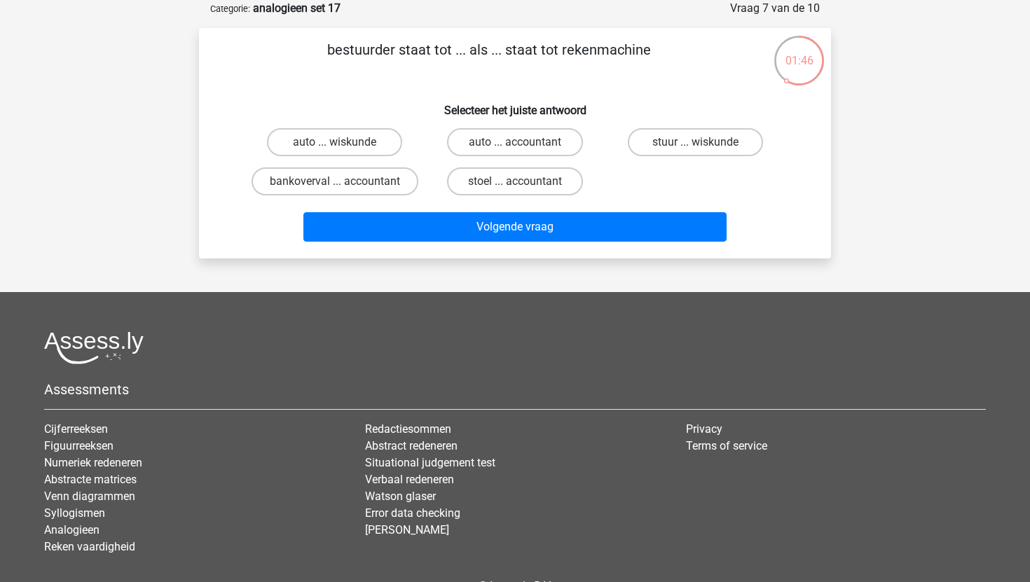
click at [339, 143] on input "auto ... wiskunde" at bounding box center [339, 146] width 9 height 9
radio input "true"
click at [504, 151] on label "auto ... accountant" at bounding box center [514, 142] width 135 height 28
click at [515, 151] on input "auto ... accountant" at bounding box center [519, 146] width 9 height 9
radio input "true"
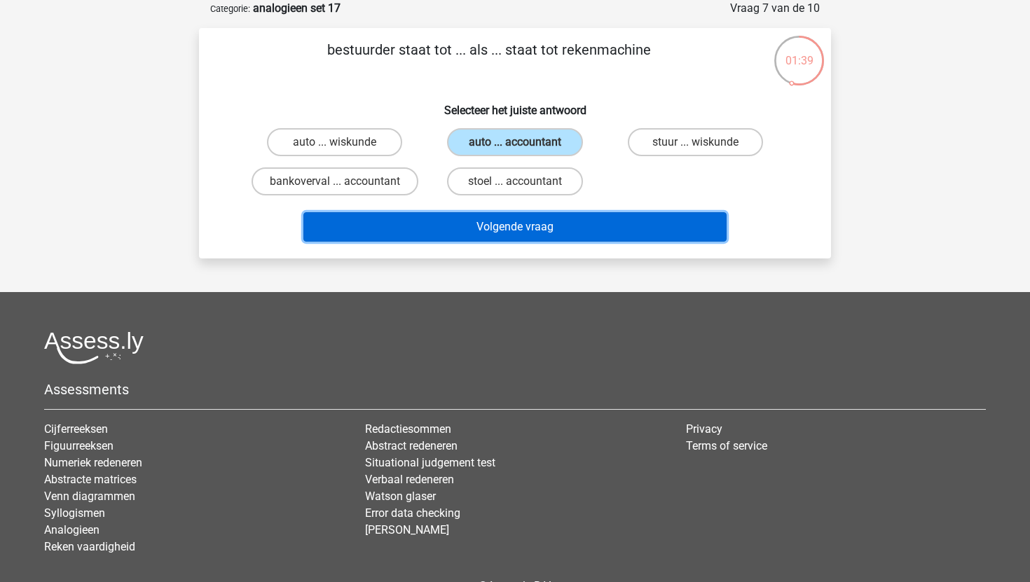
click at [514, 224] on button "Volgende vraag" at bounding box center [515, 226] width 424 height 29
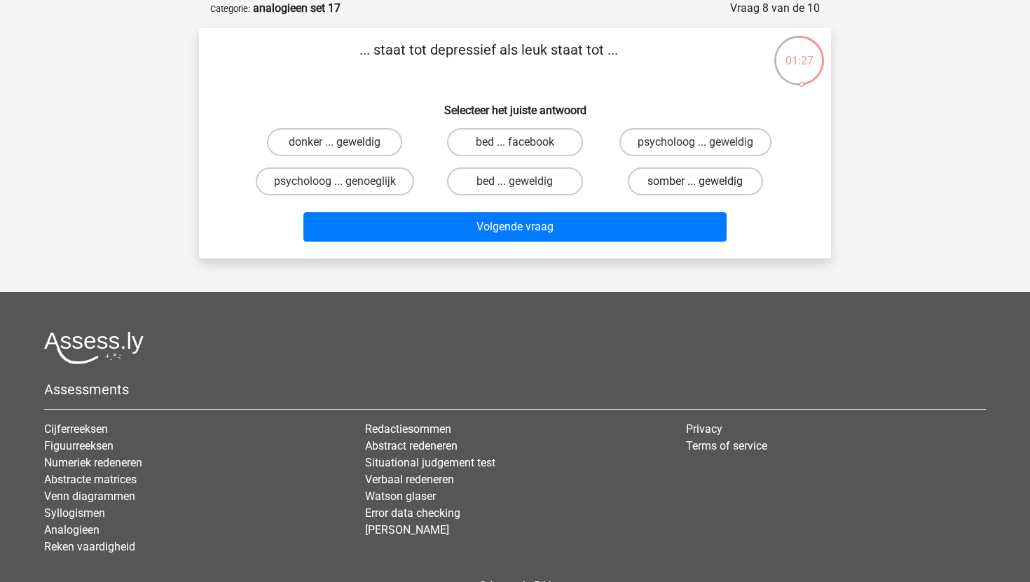
click at [663, 180] on label "somber ... geweldig" at bounding box center [695, 181] width 135 height 28
click at [695, 181] on input "somber ... geweldig" at bounding box center [699, 185] width 9 height 9
radio input "true"
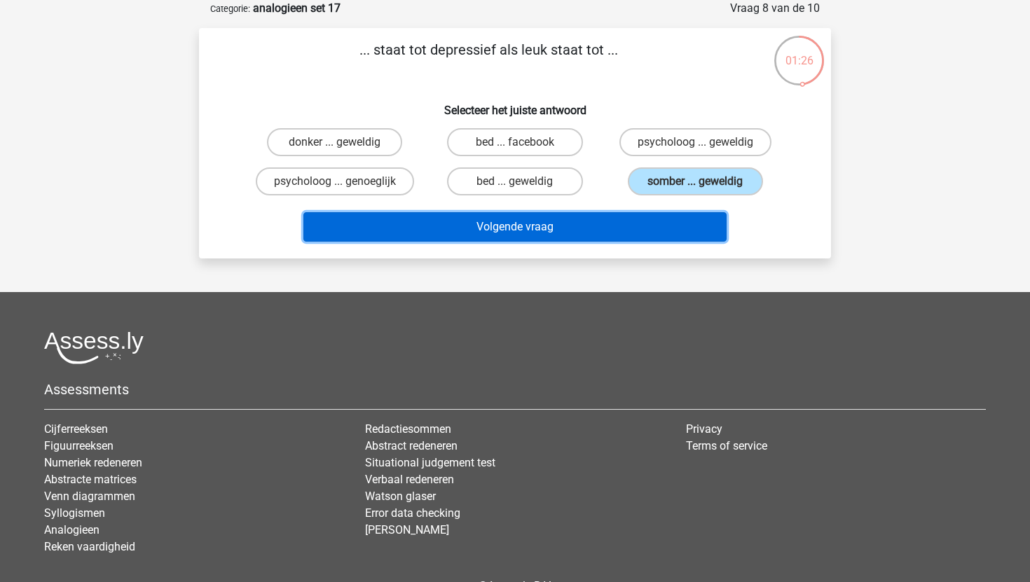
click at [603, 229] on button "Volgende vraag" at bounding box center [515, 226] width 424 height 29
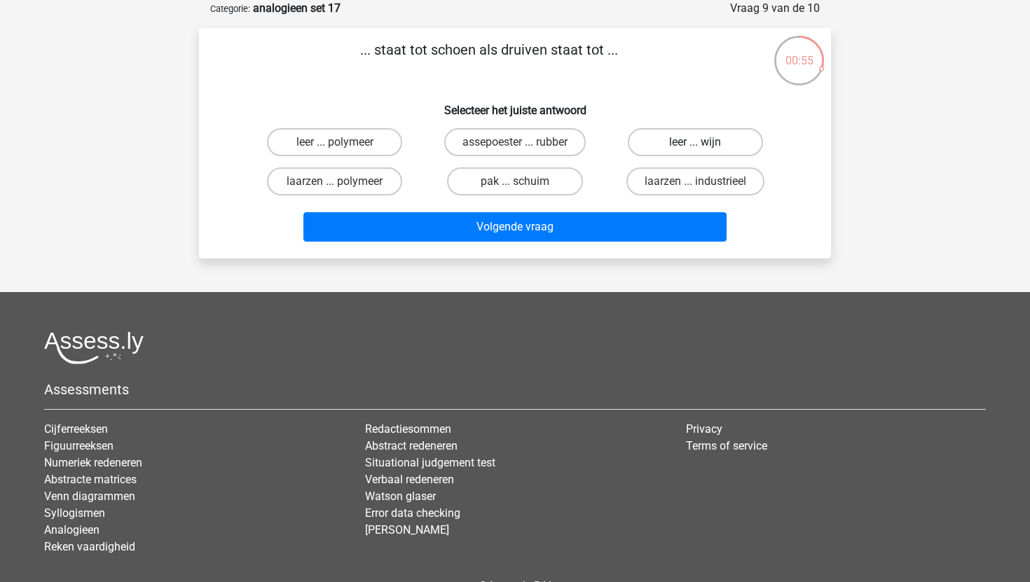
click at [685, 137] on label "leer ... wijn" at bounding box center [695, 142] width 135 height 28
click at [695, 142] on input "leer ... wijn" at bounding box center [699, 146] width 9 height 9
radio input "true"
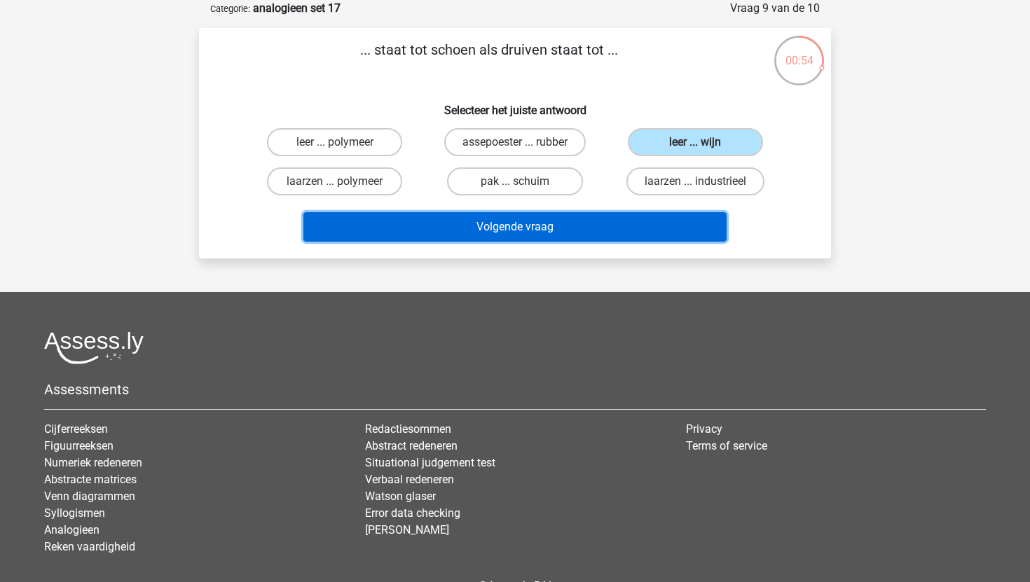
click at [603, 232] on button "Volgende vraag" at bounding box center [515, 226] width 424 height 29
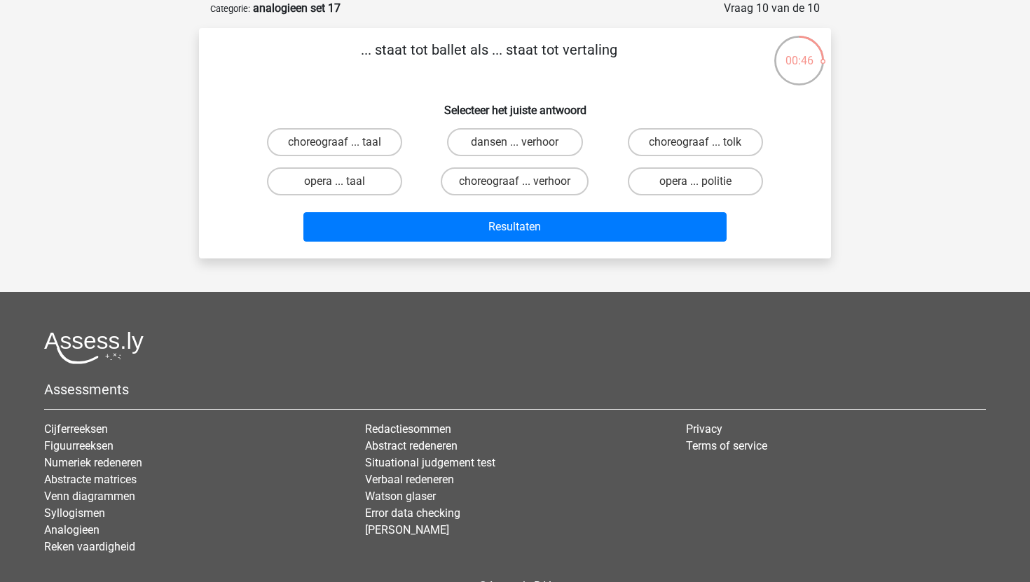
click at [699, 142] on div "choreograaf ... tolk" at bounding box center [695, 142] width 169 height 28
click at [693, 146] on label "choreograaf ... tolk" at bounding box center [695, 142] width 135 height 28
click at [695, 146] on input "choreograaf ... tolk" at bounding box center [699, 146] width 9 height 9
radio input "true"
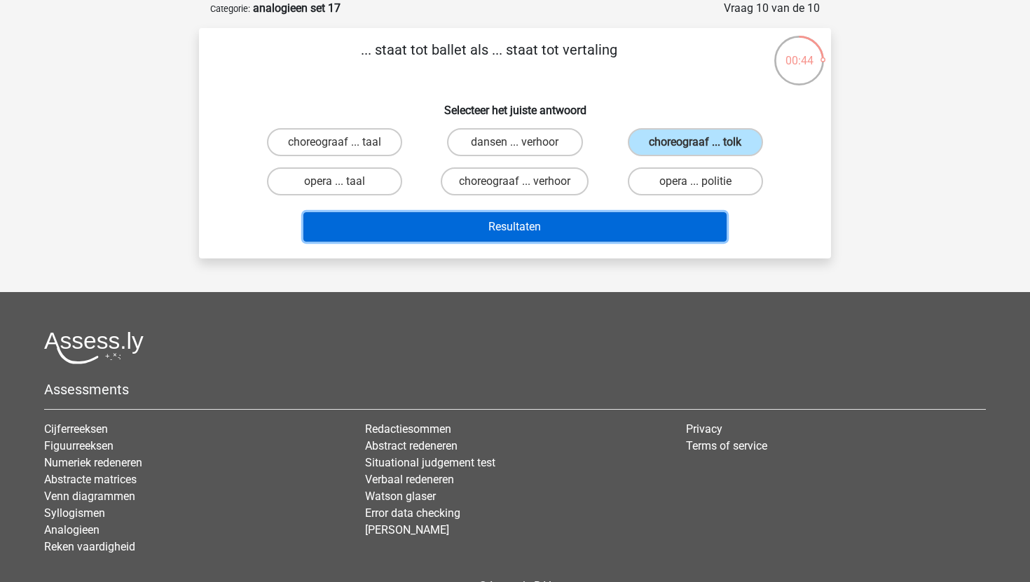
click at [664, 215] on button "Resultaten" at bounding box center [515, 226] width 424 height 29
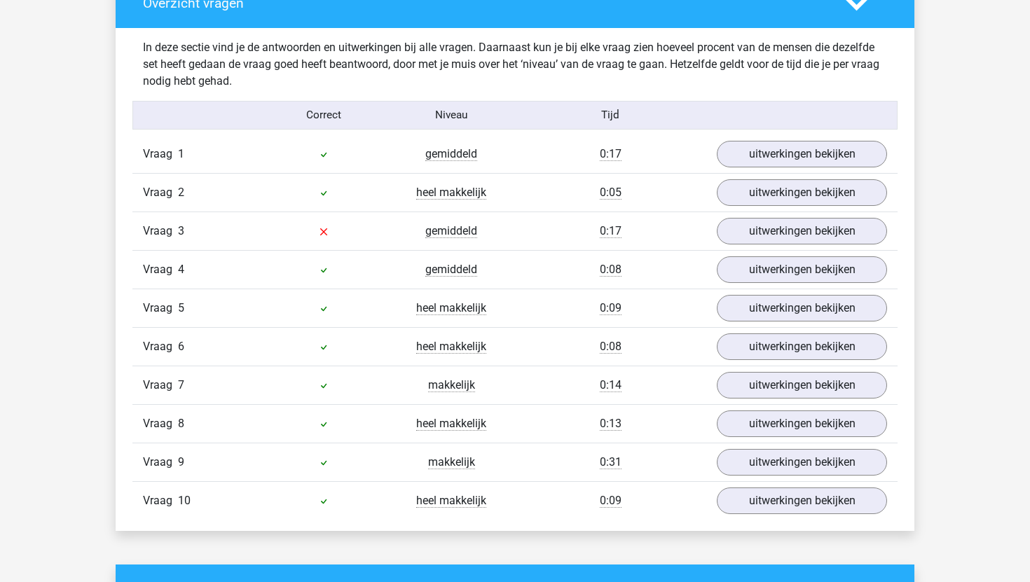
scroll to position [1078, 0]
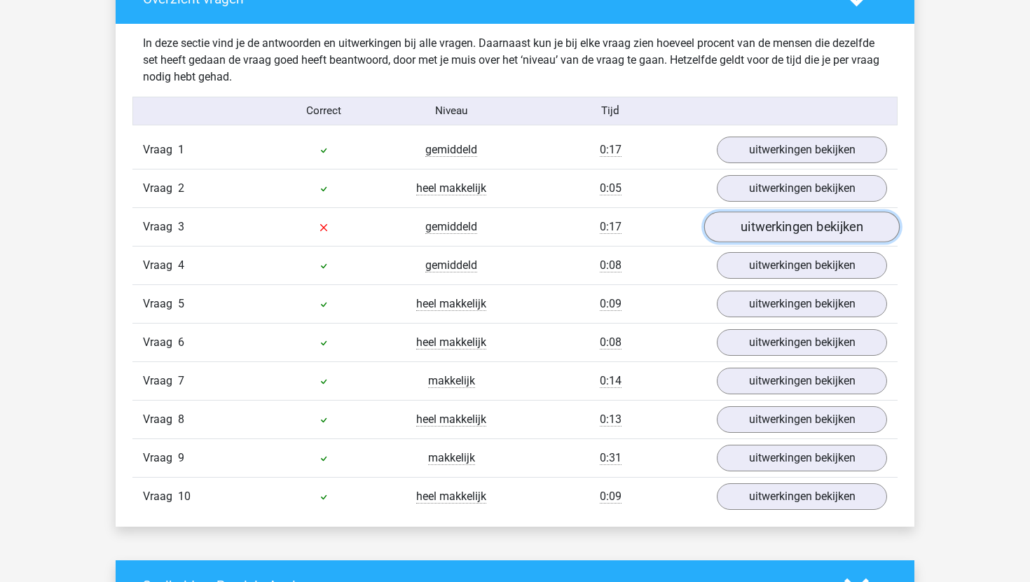
click at [736, 230] on link "uitwerkingen bekijken" at bounding box center [801, 227] width 195 height 31
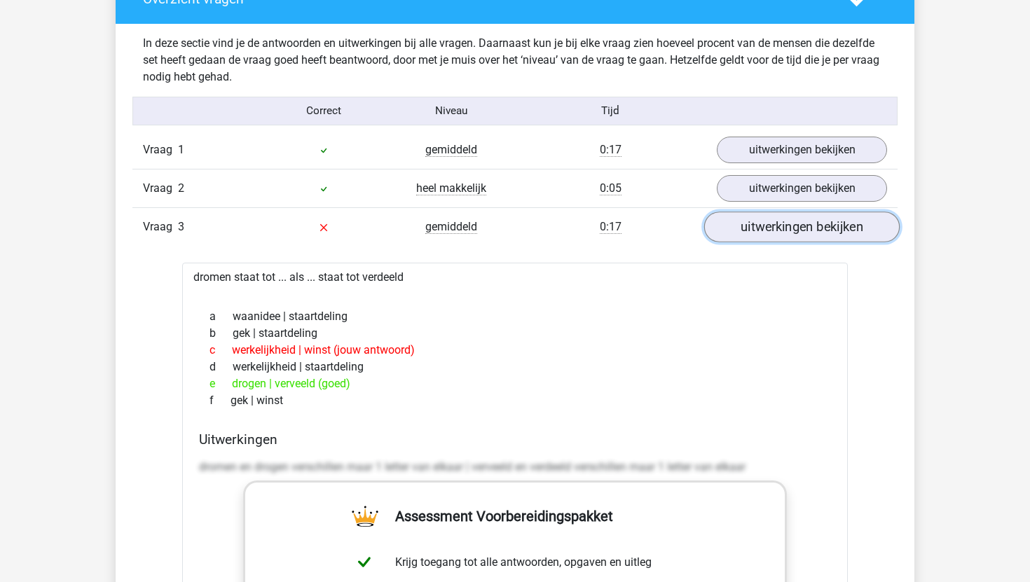
click at [755, 231] on link "uitwerkingen bekijken" at bounding box center [801, 227] width 195 height 31
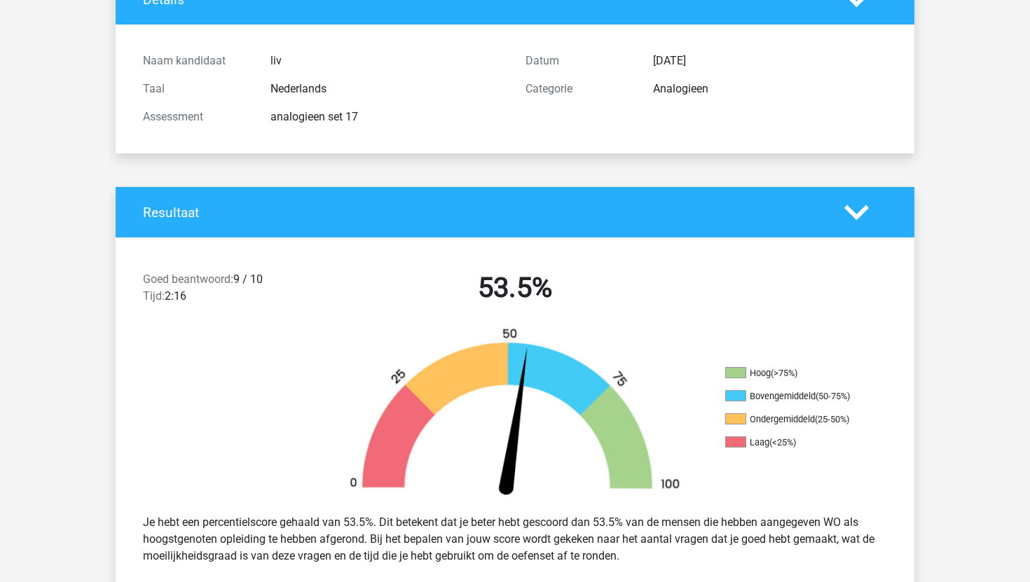
scroll to position [149, 0]
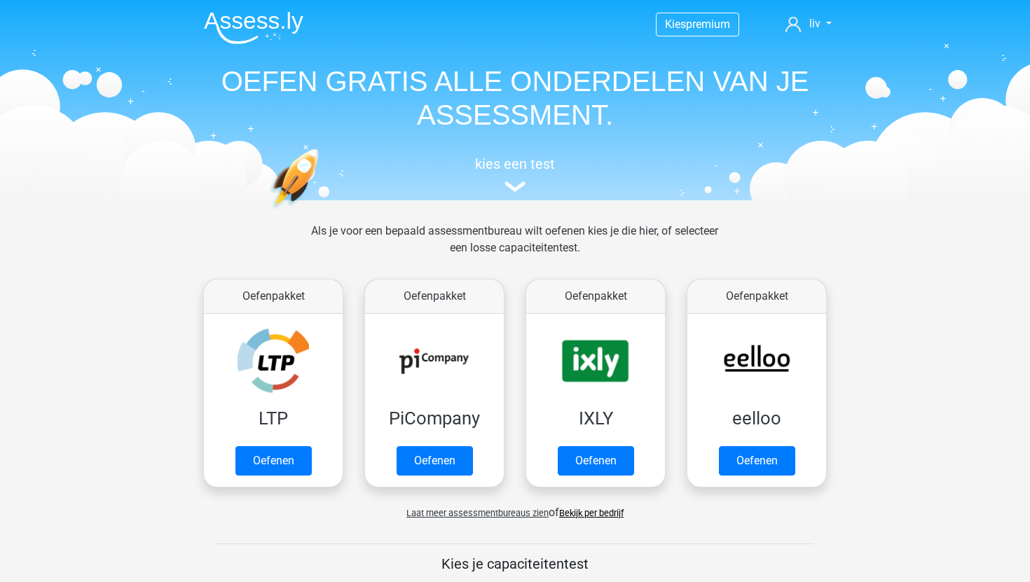
scroll to position [83, 0]
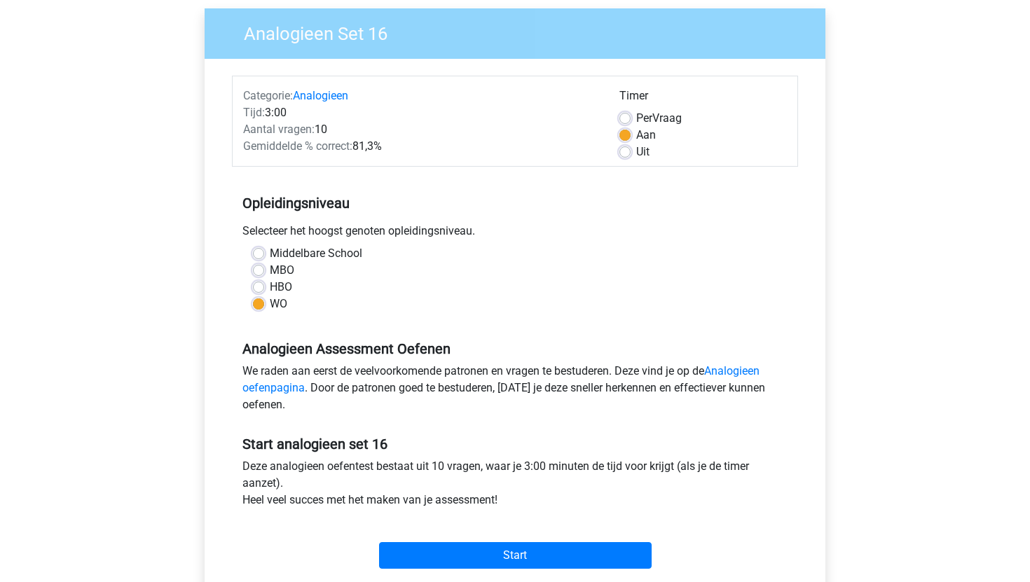
scroll to position [105, 0]
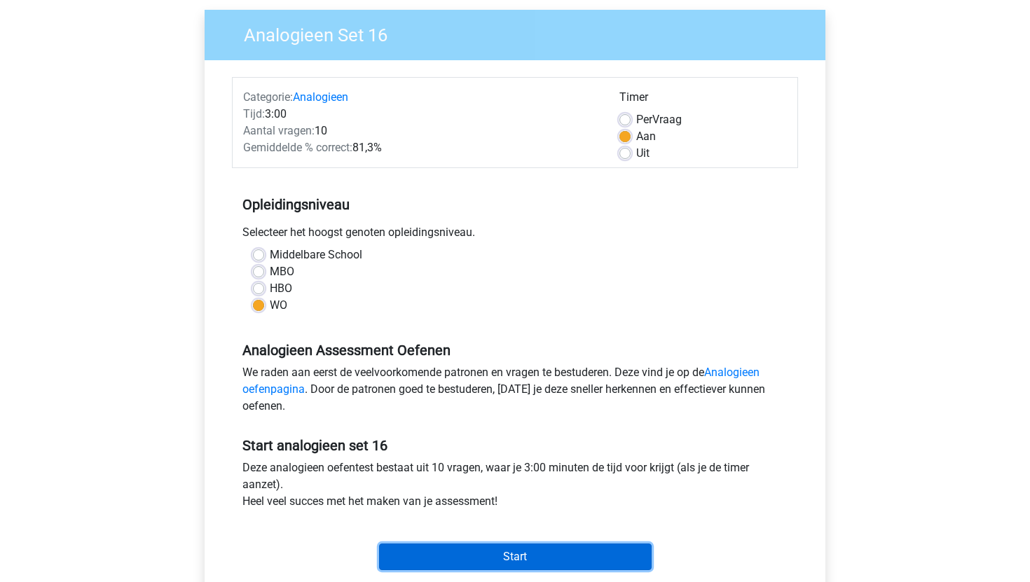
click at [502, 559] on input "Start" at bounding box center [515, 557] width 273 height 27
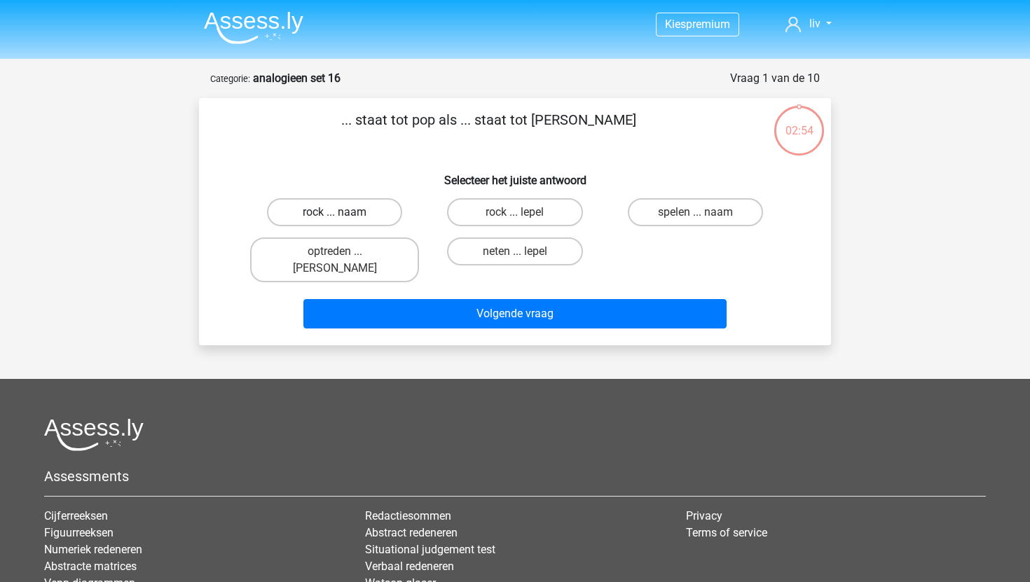
click at [361, 221] on label "rock ... naam" at bounding box center [334, 212] width 135 height 28
click at [344, 221] on input "rock ... naam" at bounding box center [339, 216] width 9 height 9
radio input "true"
click at [553, 261] on label "neten ... lepel" at bounding box center [514, 252] width 135 height 28
click at [524, 261] on input "neten ... lepel" at bounding box center [519, 256] width 9 height 9
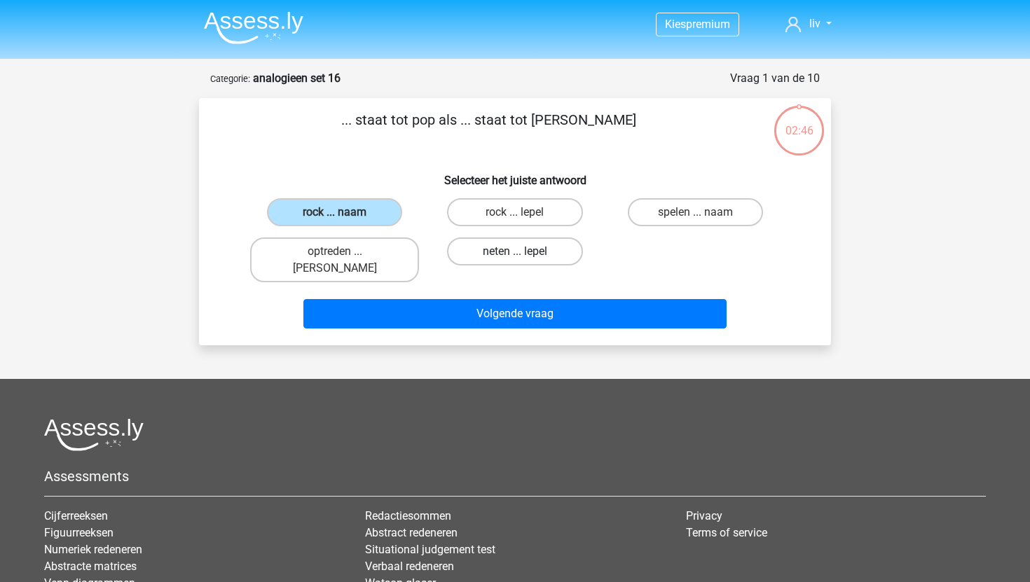
radio input "true"
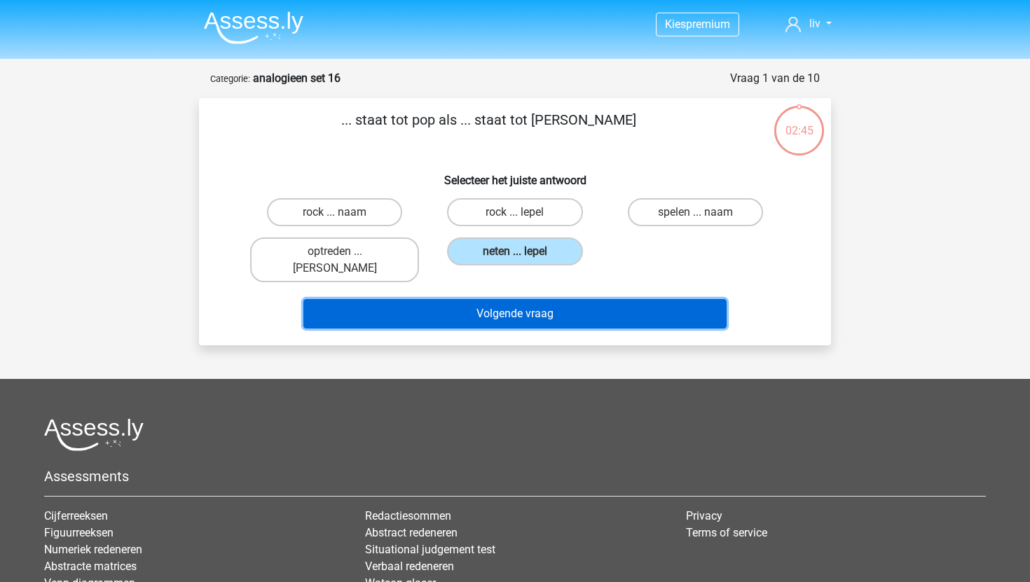
click at [539, 299] on button "Volgende vraag" at bounding box center [515, 313] width 424 height 29
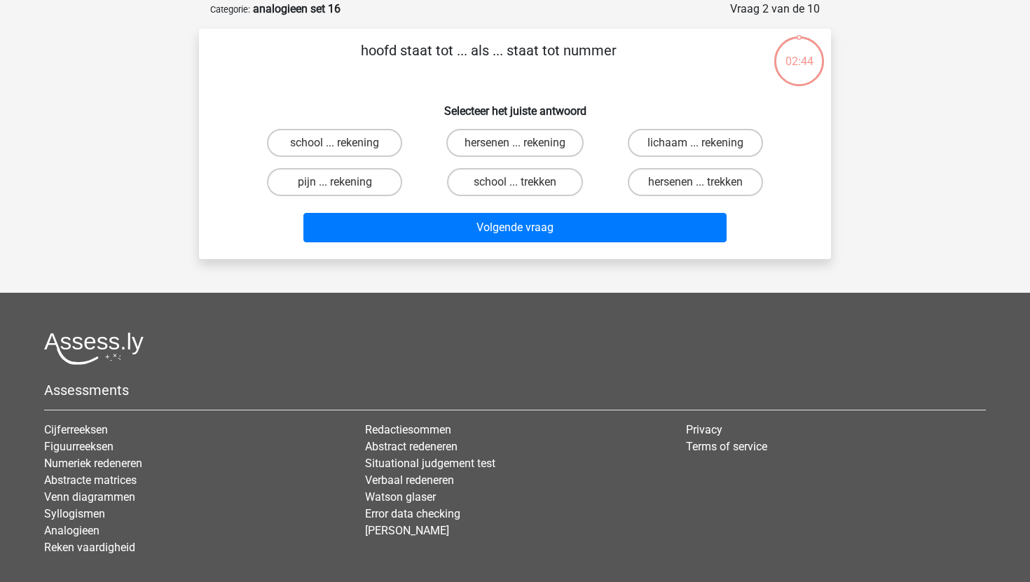
scroll to position [70, 0]
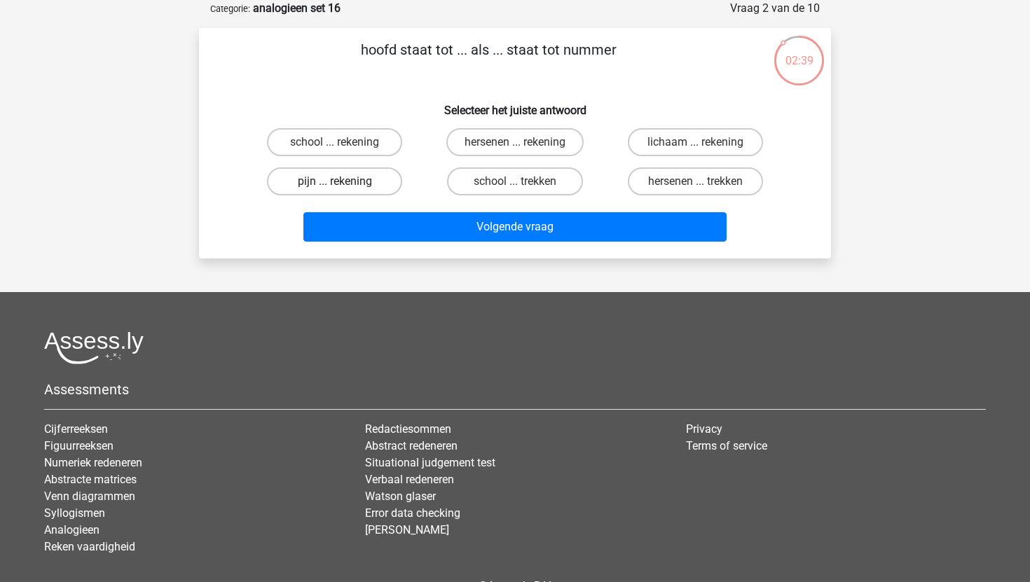
click at [340, 175] on label "pijn ... rekening" at bounding box center [334, 181] width 135 height 28
click at [340, 181] on input "pijn ... rekening" at bounding box center [339, 185] width 9 height 9
radio input "true"
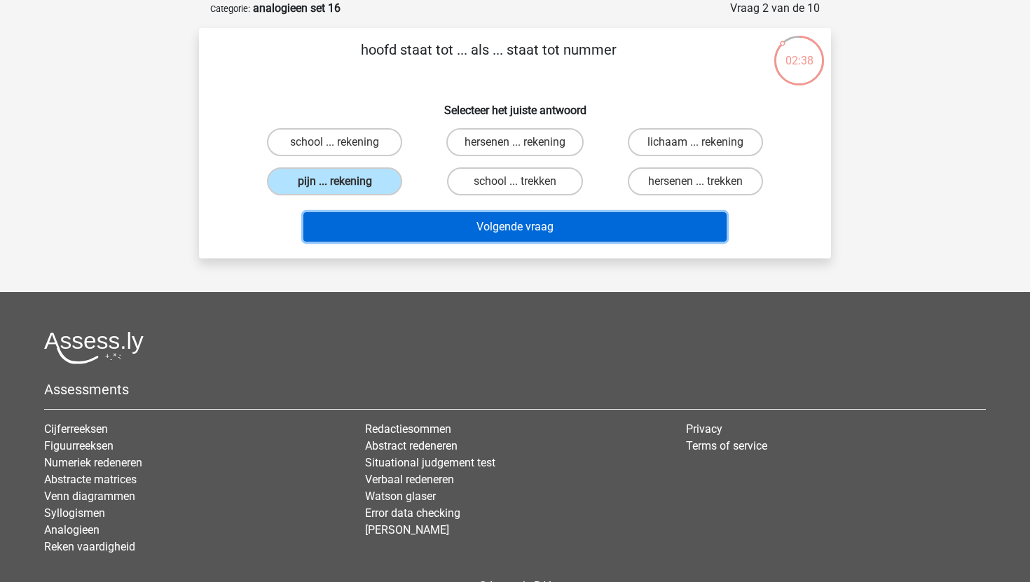
click at [525, 233] on button "Volgende vraag" at bounding box center [515, 226] width 424 height 29
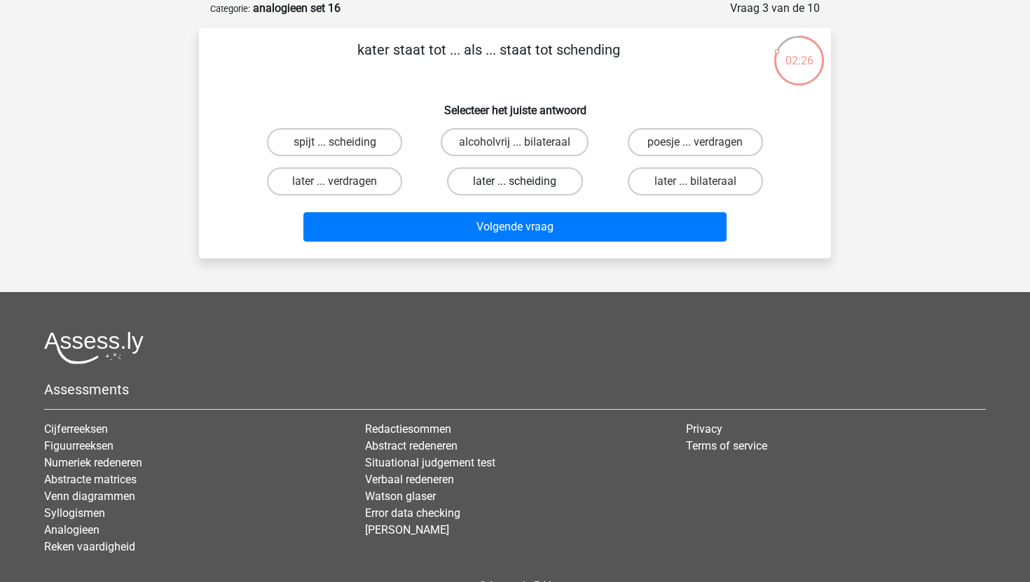
click at [532, 186] on label "later ... scheiding" at bounding box center [514, 181] width 135 height 28
click at [524, 186] on input "later ... scheiding" at bounding box center [519, 185] width 9 height 9
radio input "true"
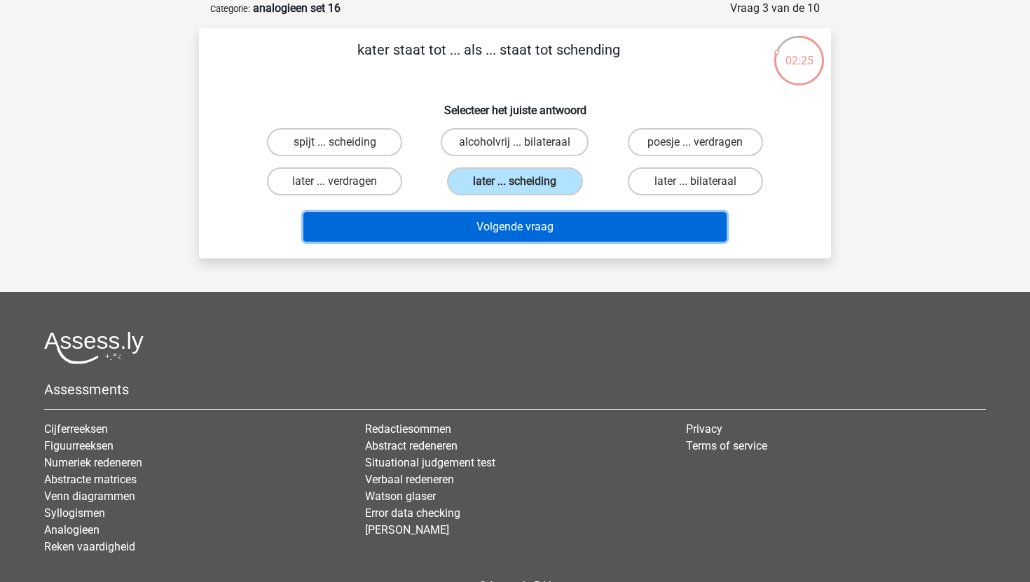
click at [537, 234] on button "Volgende vraag" at bounding box center [515, 226] width 424 height 29
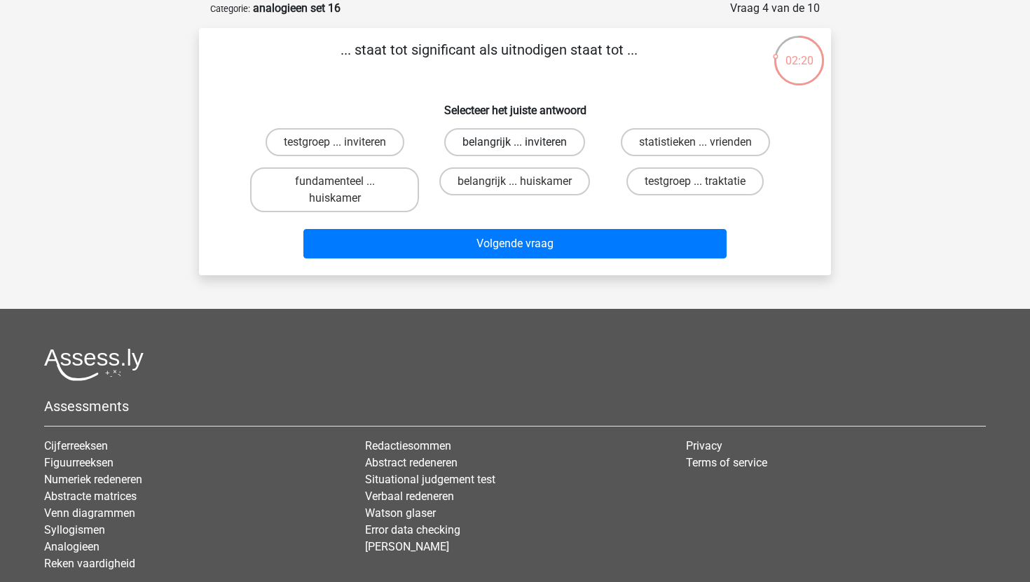
click at [522, 141] on label "belangrijk ... inviteren" at bounding box center [514, 142] width 141 height 28
click at [522, 142] on input "belangrijk ... inviteren" at bounding box center [519, 146] width 9 height 9
radio input "true"
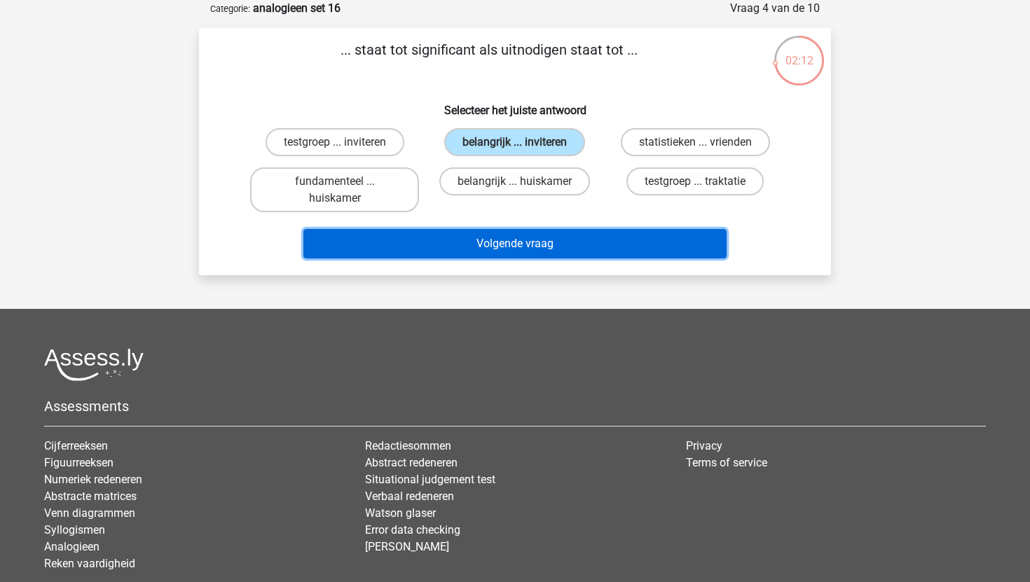
click at [511, 249] on button "Volgende vraag" at bounding box center [515, 243] width 424 height 29
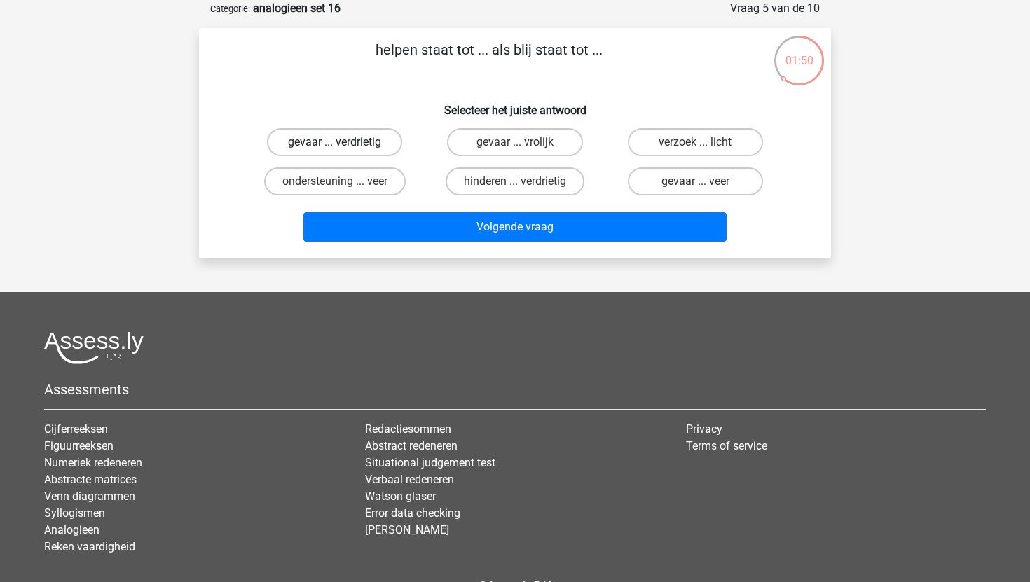
click at [367, 144] on label "gevaar ... verdrietig" at bounding box center [334, 142] width 135 height 28
click at [344, 144] on input "gevaar ... verdrietig" at bounding box center [339, 146] width 9 height 9
radio input "true"
click at [516, 187] on input "hinderen ... verdrietig" at bounding box center [519, 185] width 9 height 9
radio input "true"
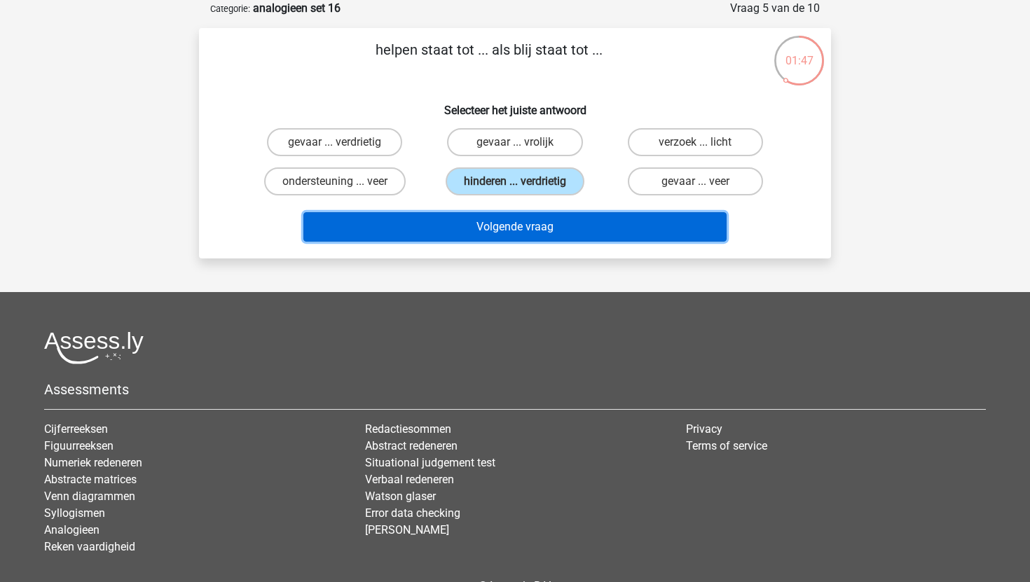
click at [522, 229] on button "Volgende vraag" at bounding box center [515, 226] width 424 height 29
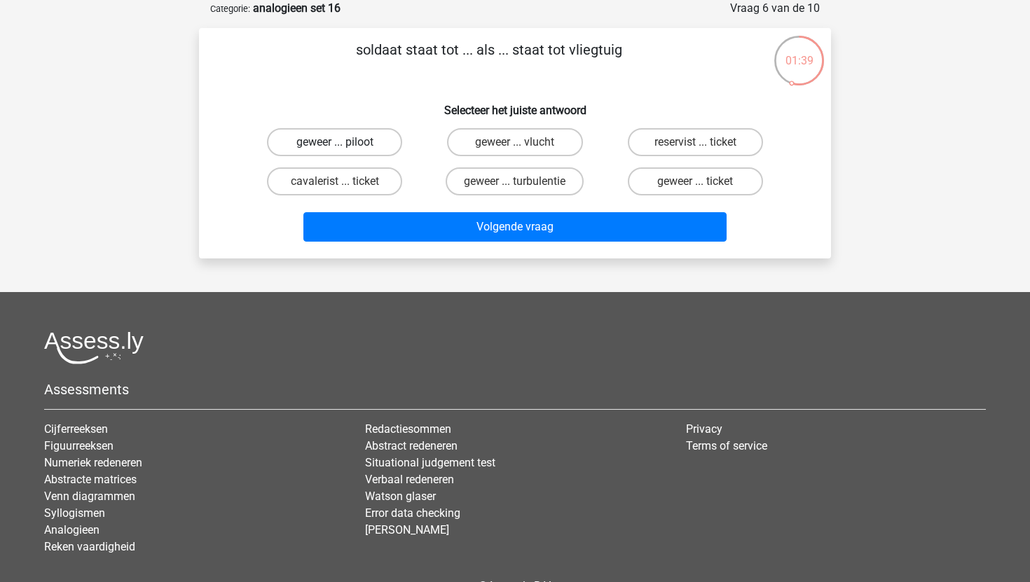
click at [349, 146] on label "geweer ... piloot" at bounding box center [334, 142] width 135 height 28
click at [344, 146] on input "geweer ... piloot" at bounding box center [339, 146] width 9 height 9
radio input "true"
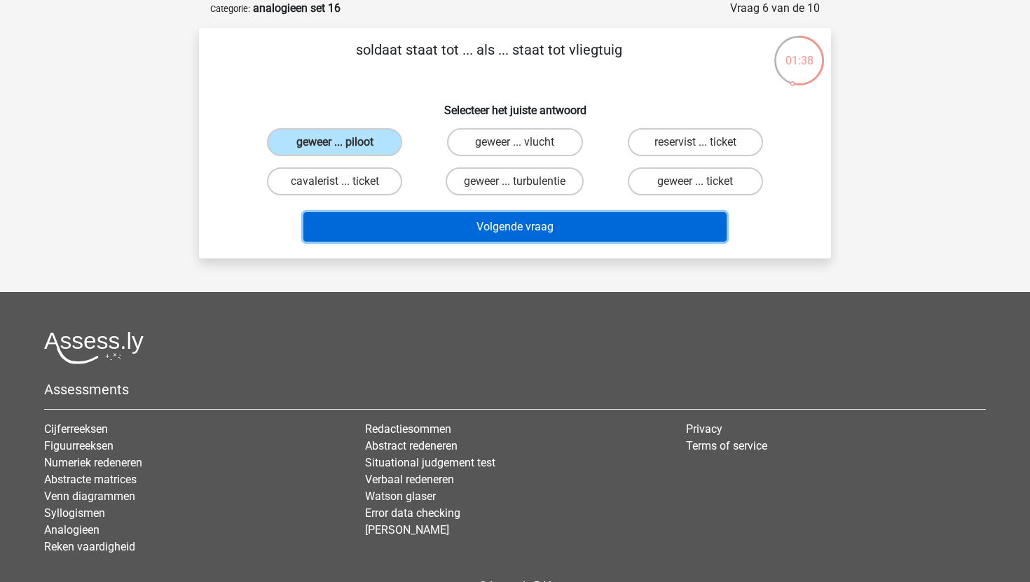
click at [536, 238] on button "Volgende vraag" at bounding box center [515, 226] width 424 height 29
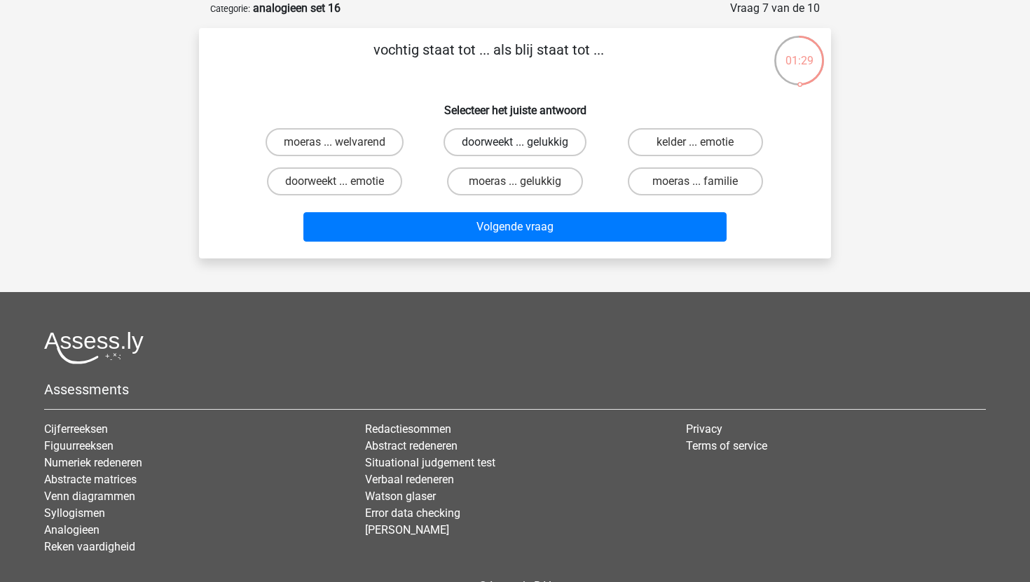
click at [518, 142] on label "doorweekt ... gelukkig" at bounding box center [514, 142] width 143 height 28
click at [518, 142] on input "doorweekt ... gelukkig" at bounding box center [519, 146] width 9 height 9
radio input "true"
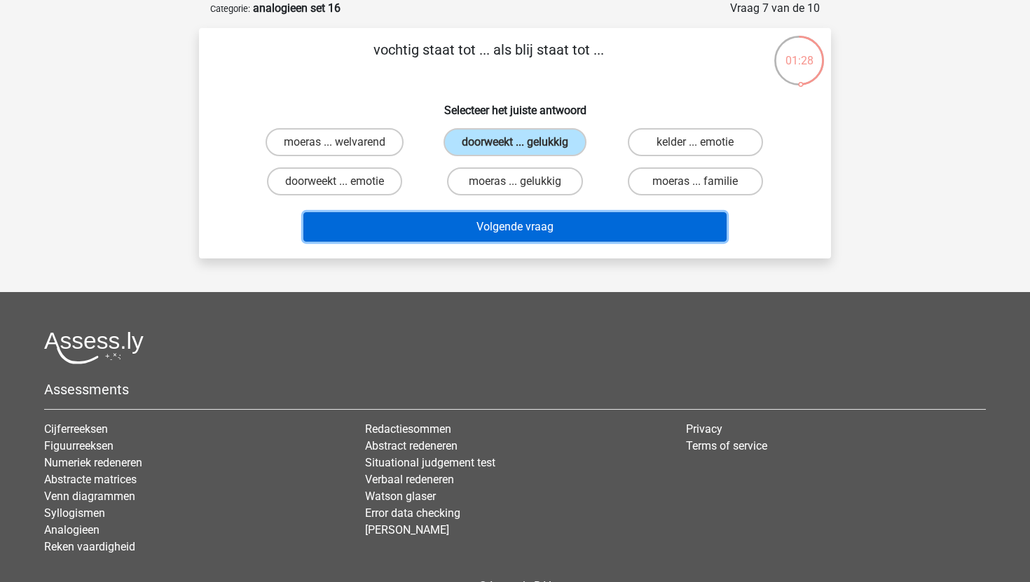
click at [488, 231] on button "Volgende vraag" at bounding box center [515, 226] width 424 height 29
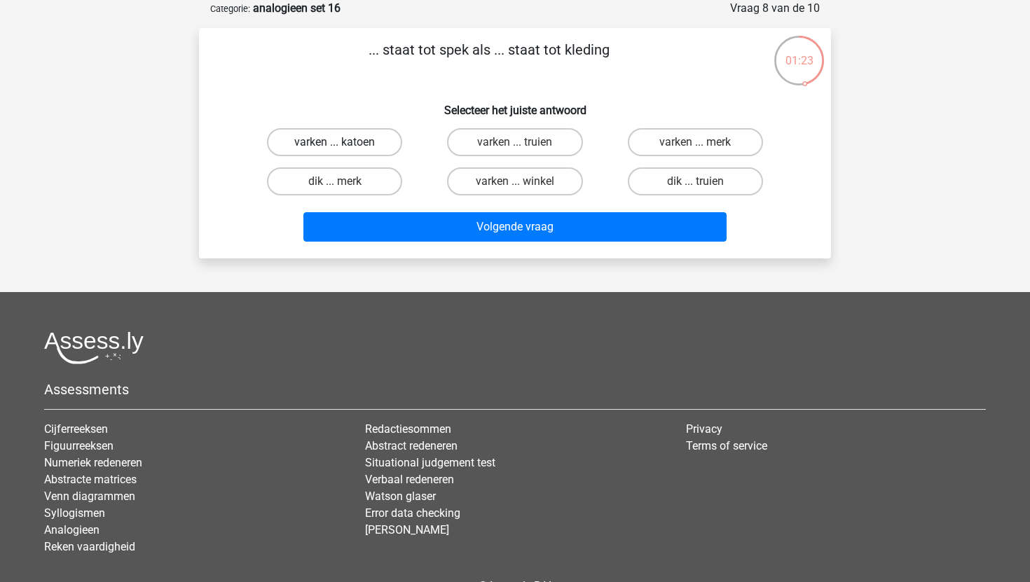
click at [347, 144] on label "varken ... katoen" at bounding box center [334, 142] width 135 height 28
click at [344, 144] on input "varken ... katoen" at bounding box center [339, 146] width 9 height 9
radio input "true"
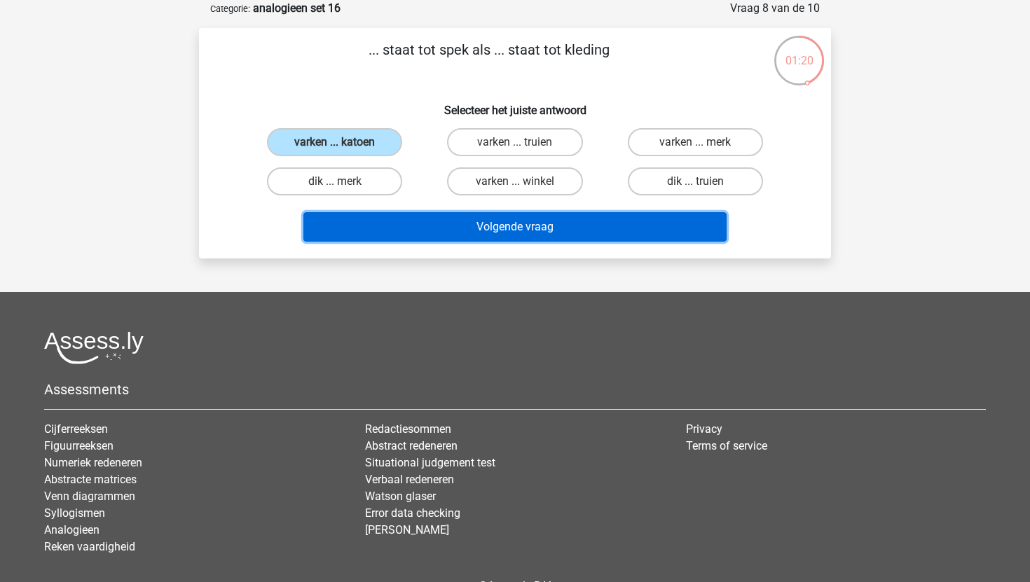
click at [490, 233] on button "Volgende vraag" at bounding box center [515, 226] width 424 height 29
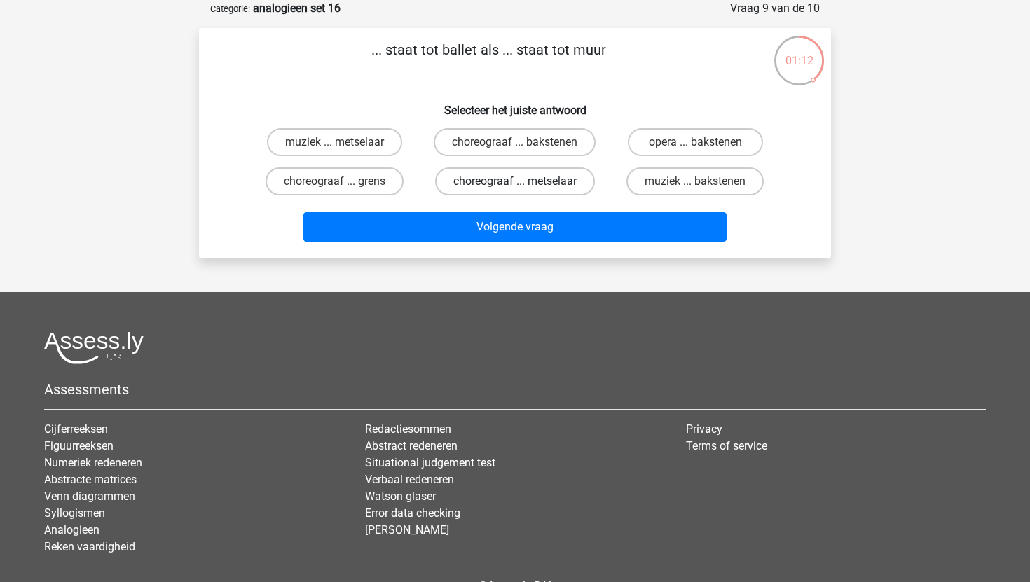
click at [481, 182] on label "choreograaf ... metselaar" at bounding box center [515, 181] width 160 height 28
click at [515, 182] on input "choreograaf ... metselaar" at bounding box center [519, 185] width 9 height 9
radio input "true"
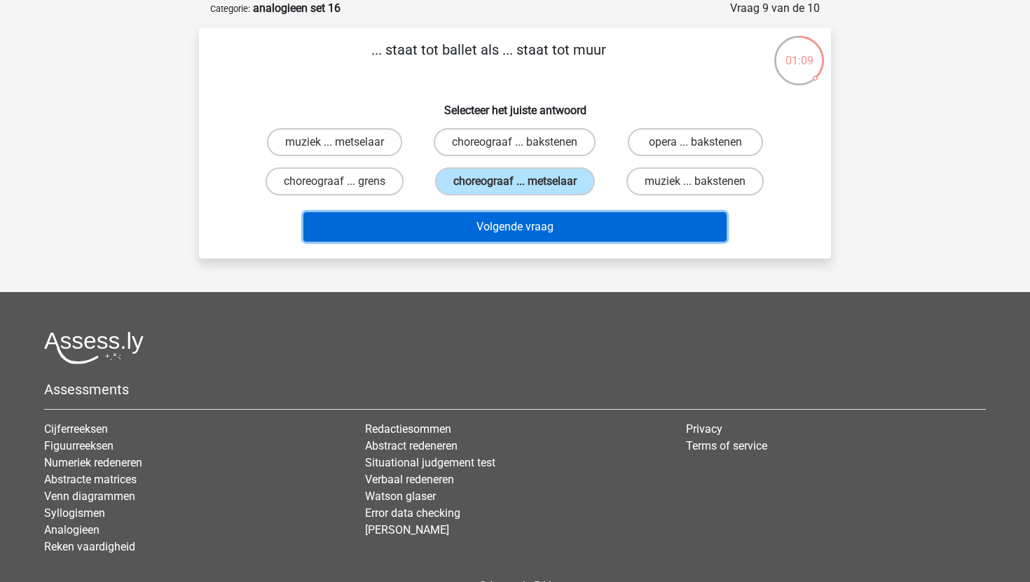
click at [490, 235] on button "Volgende vraag" at bounding box center [515, 226] width 424 height 29
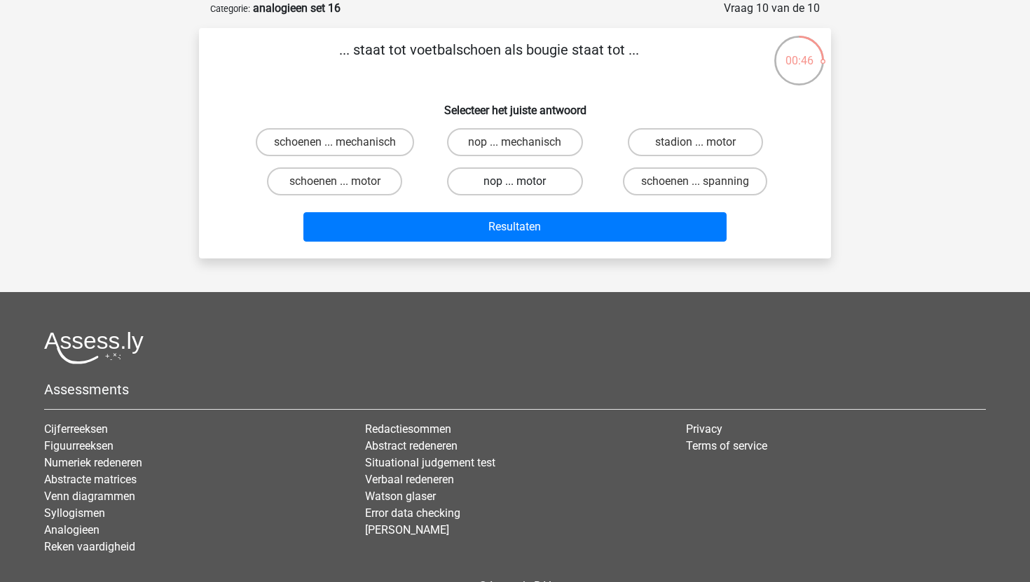
click at [542, 191] on label "nop ... motor" at bounding box center [514, 181] width 135 height 28
click at [524, 191] on input "nop ... motor" at bounding box center [519, 185] width 9 height 9
radio input "true"
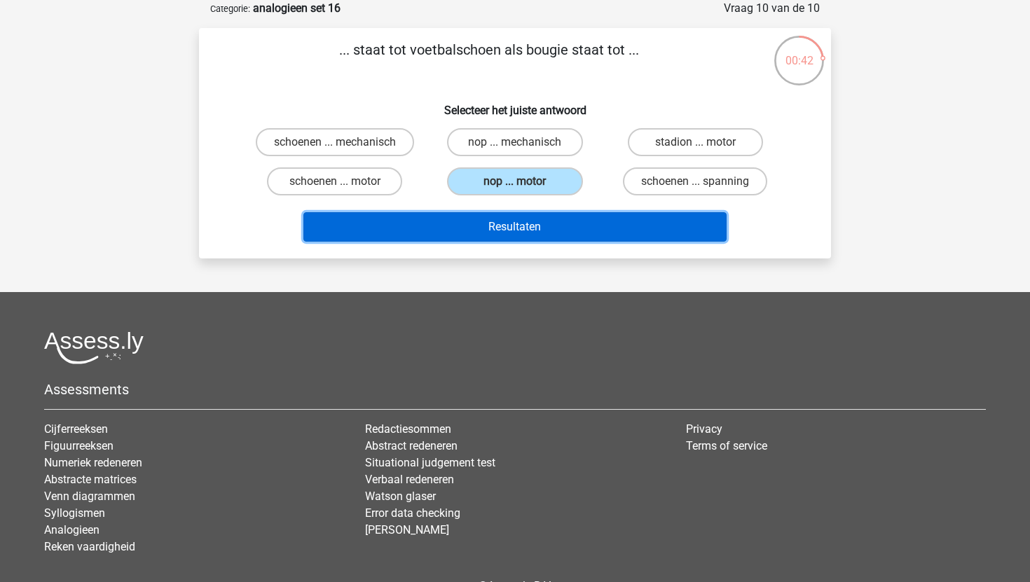
click at [572, 231] on button "Resultaten" at bounding box center [515, 226] width 424 height 29
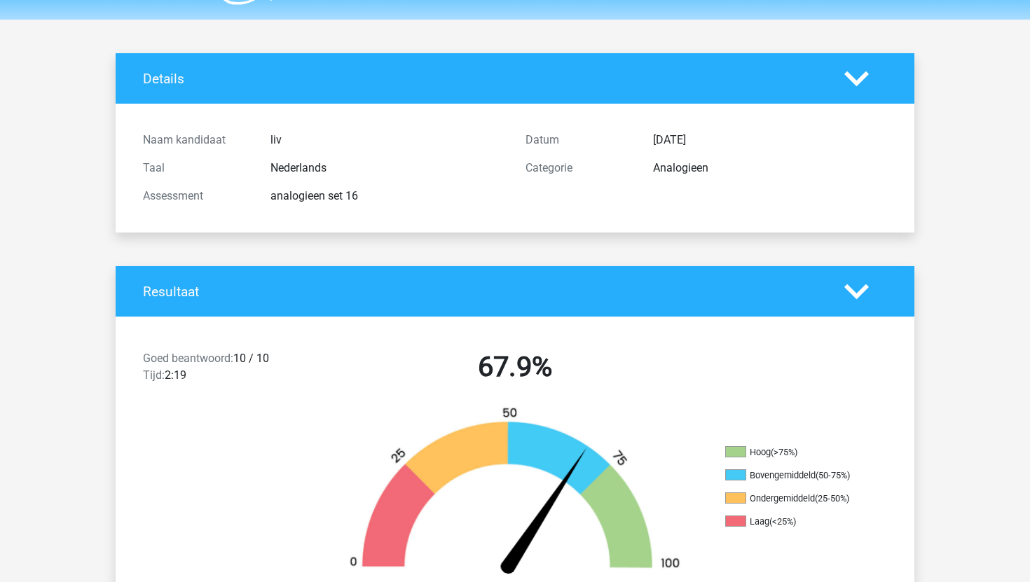
scroll to position [38, 0]
